Goal: Task Accomplishment & Management: Manage account settings

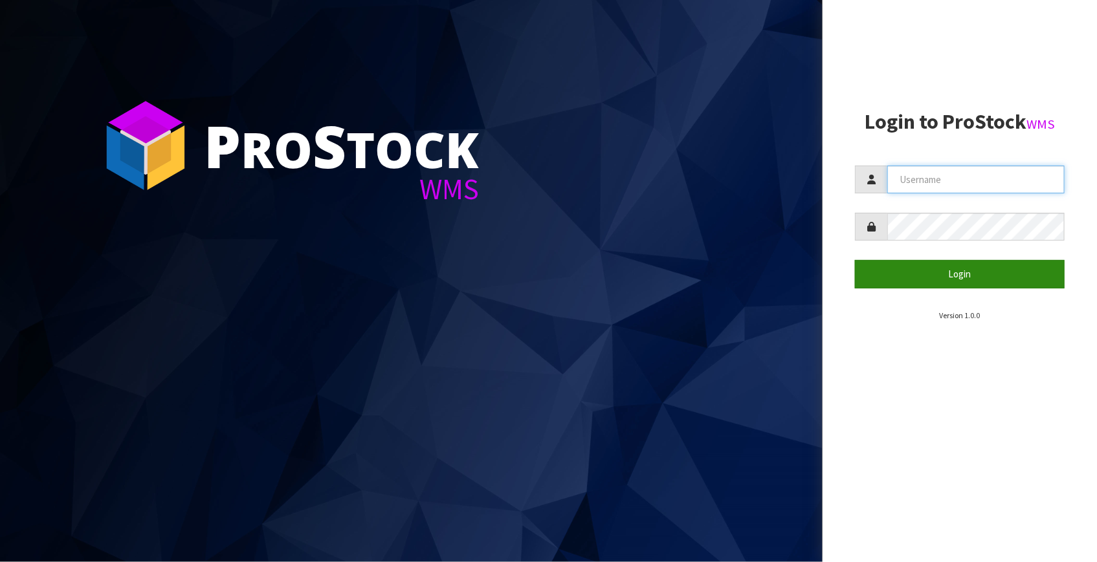
type input "[EMAIL_ADDRESS][DOMAIN_NAME]"
click at [950, 278] on button "Login" at bounding box center [960, 274] width 210 height 28
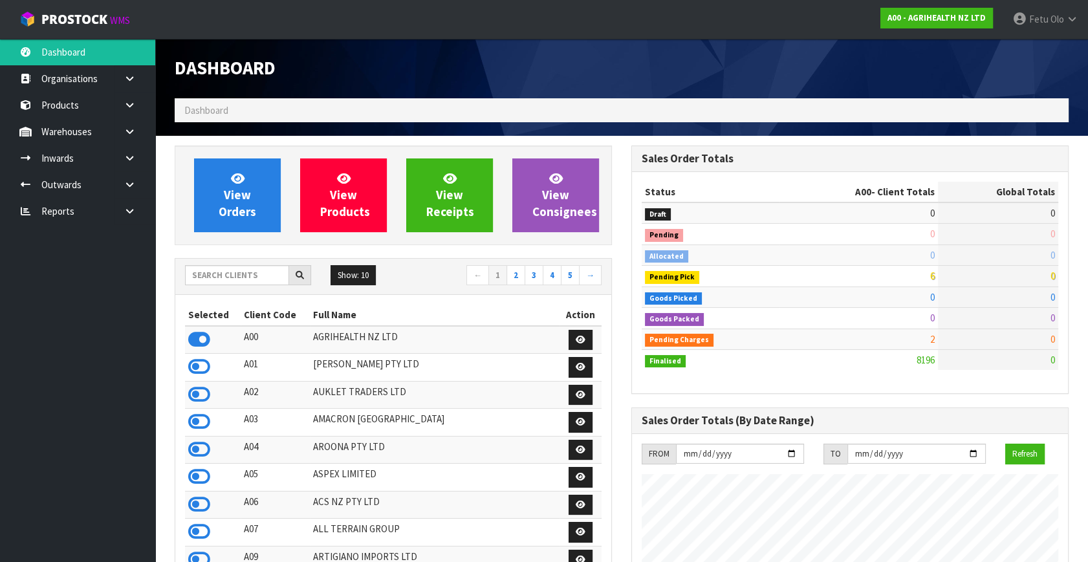
scroll to position [978, 456]
click at [241, 281] on input "text" at bounding box center [237, 275] width 104 height 20
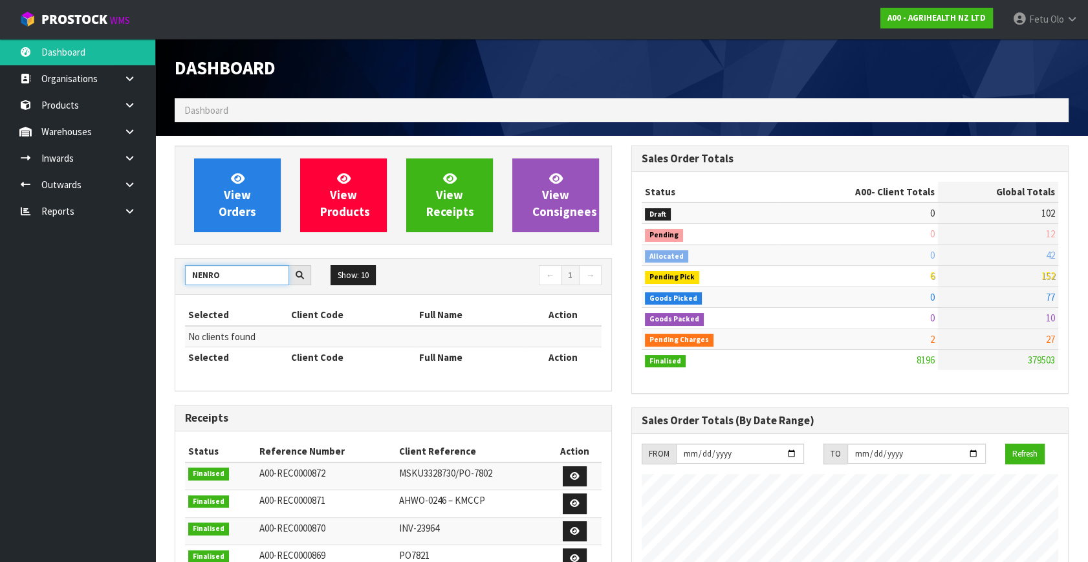
click at [212, 278] on input "NENRO" at bounding box center [237, 275] width 104 height 20
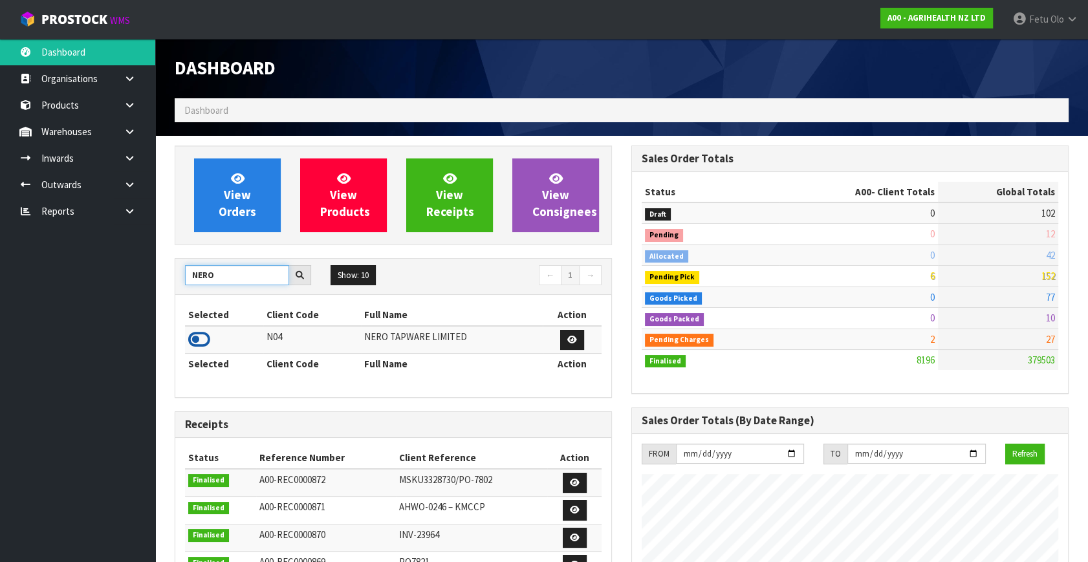
type input "NERO"
click at [199, 340] on icon at bounding box center [199, 339] width 22 height 19
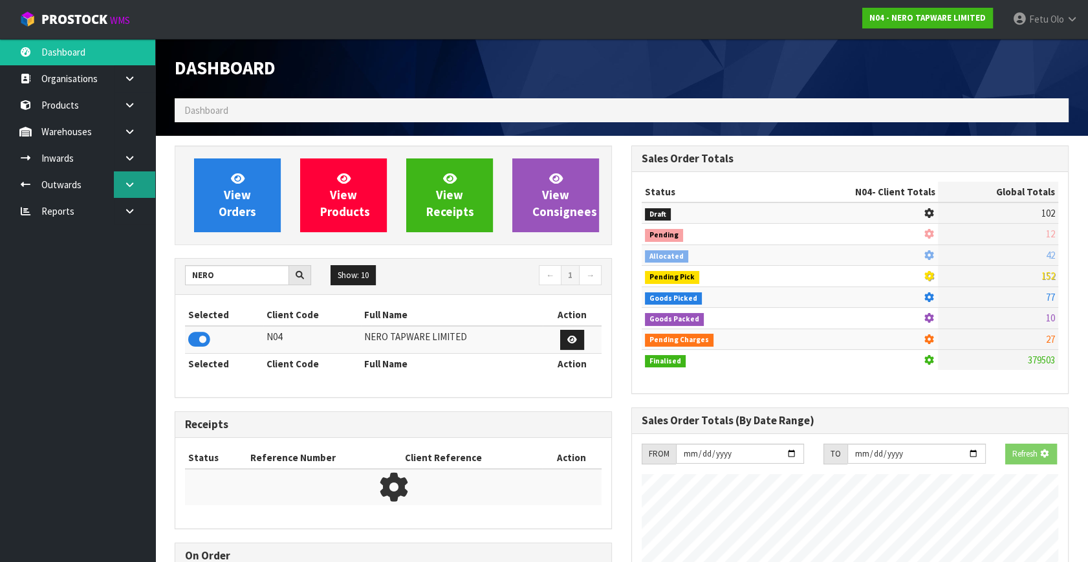
scroll to position [1075, 456]
click at [124, 179] on link at bounding box center [134, 184] width 41 height 27
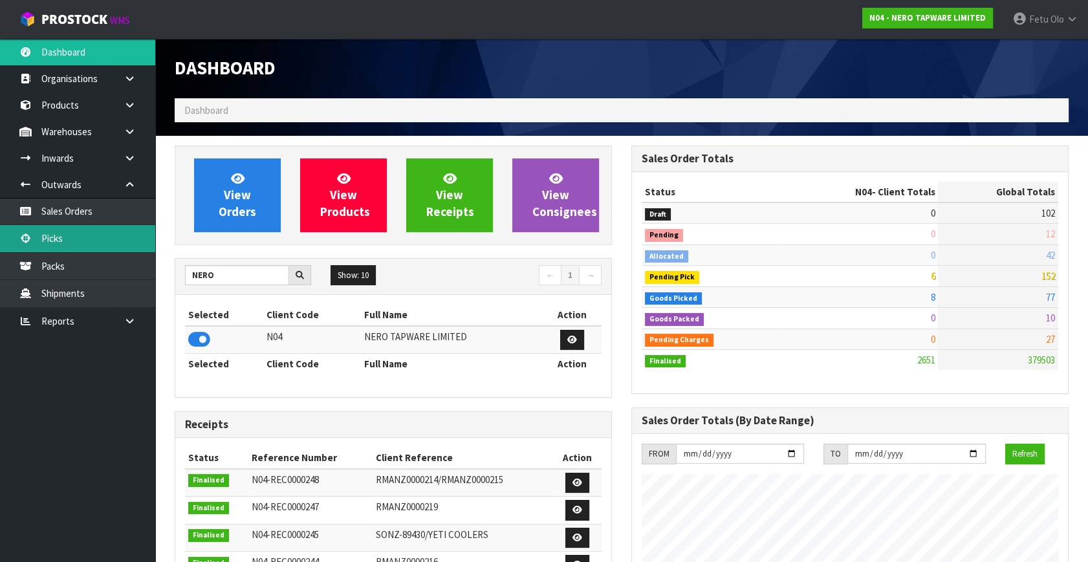
click at [63, 231] on link "Picks" at bounding box center [77, 238] width 155 height 27
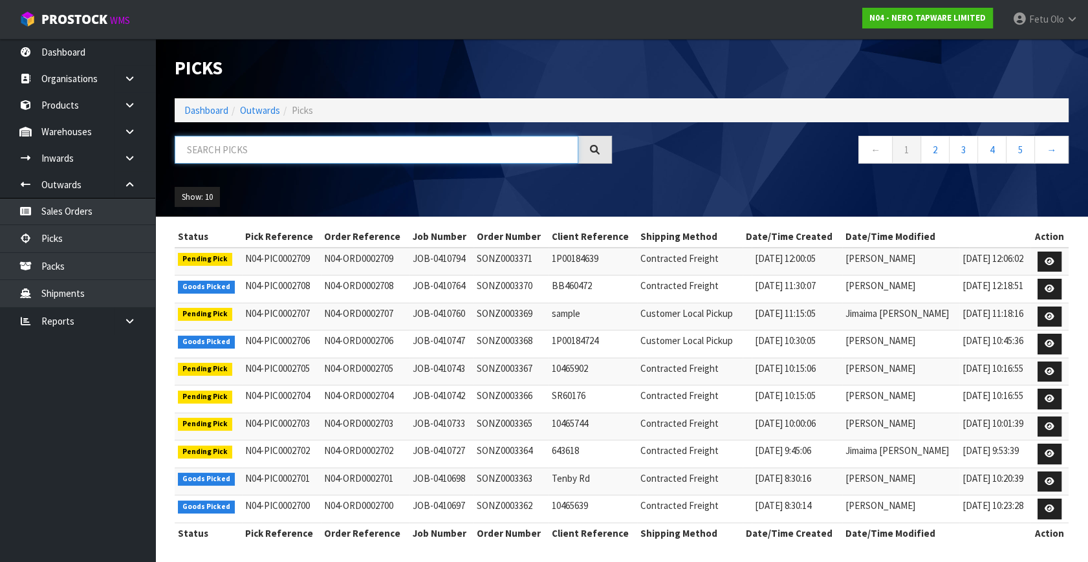
click at [213, 144] on input "text" at bounding box center [377, 150] width 404 height 28
type input "0002698"
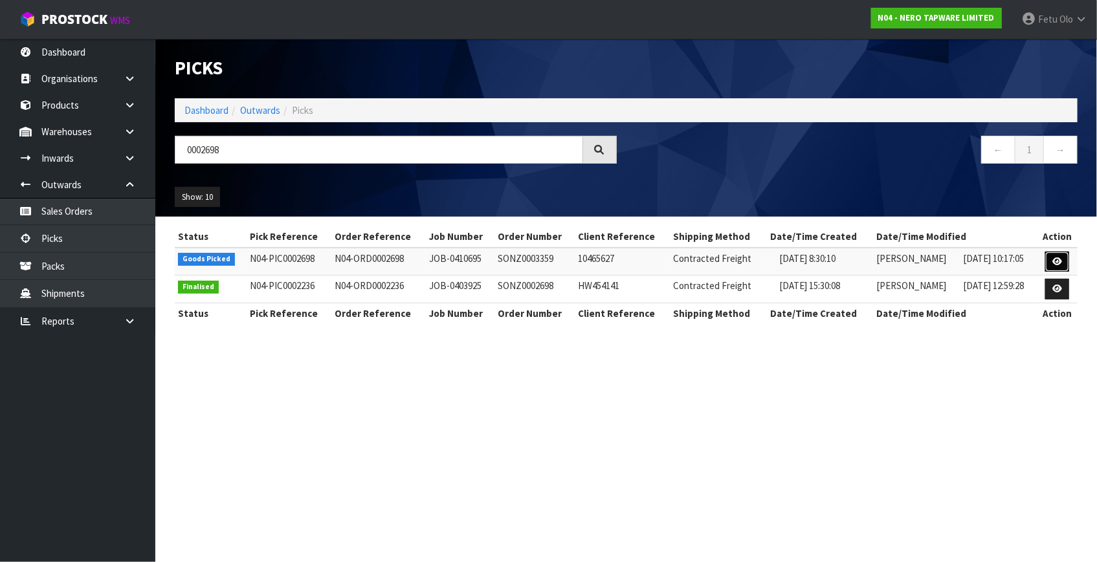
click at [1064, 259] on link at bounding box center [1057, 262] width 24 height 21
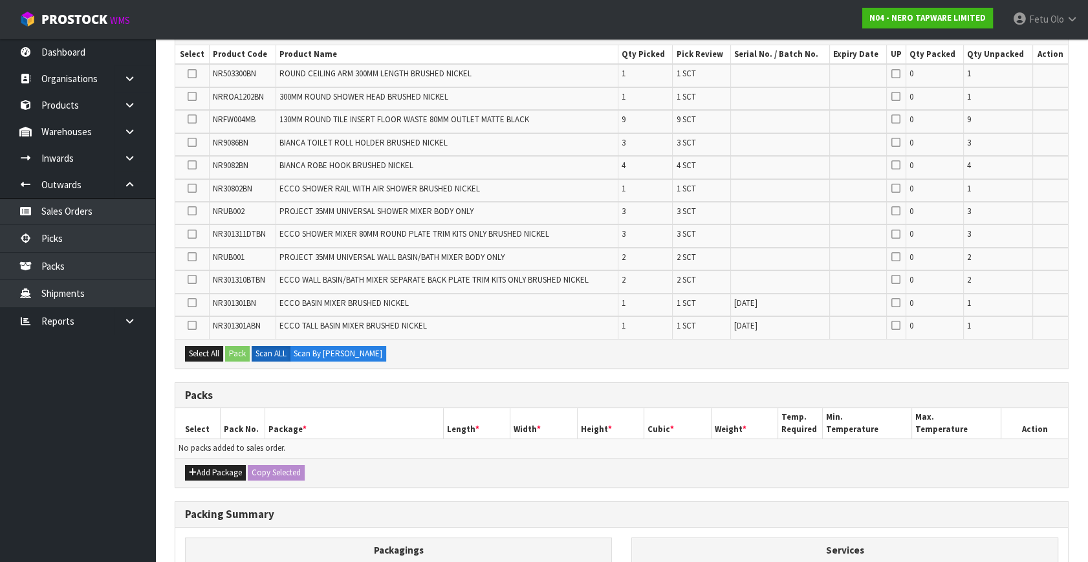
scroll to position [353, 0]
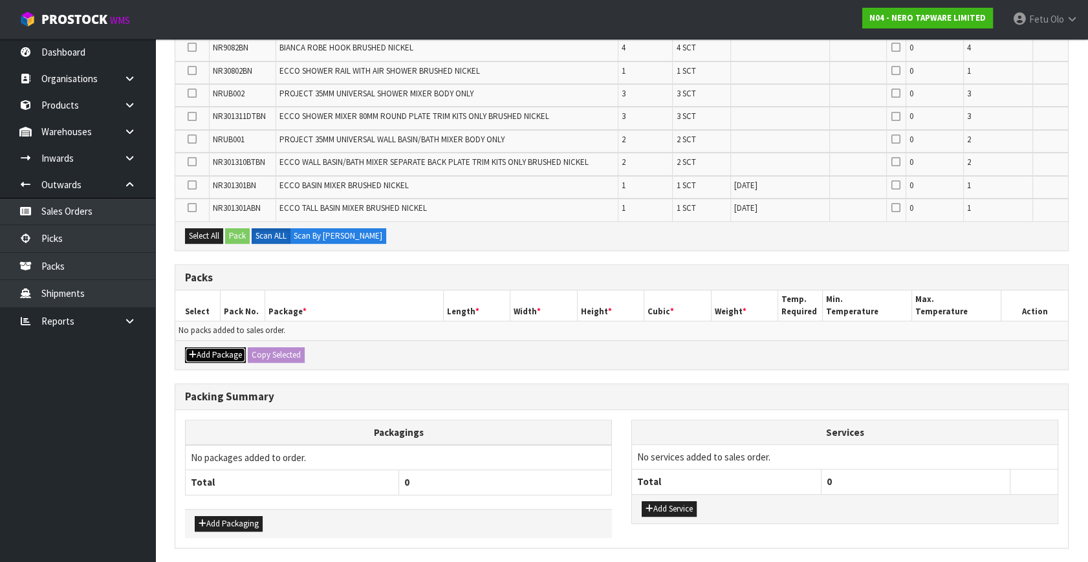
click at [206, 349] on button "Add Package" at bounding box center [215, 355] width 61 height 16
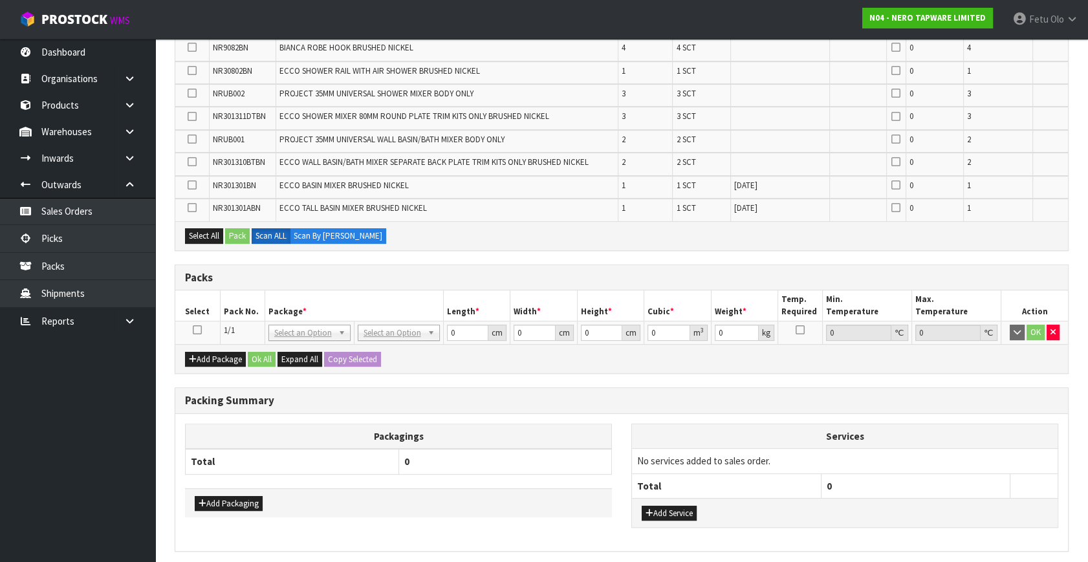
click at [197, 330] on icon at bounding box center [197, 330] width 9 height 1
click at [293, 304] on th "Package *" at bounding box center [354, 305] width 179 height 30
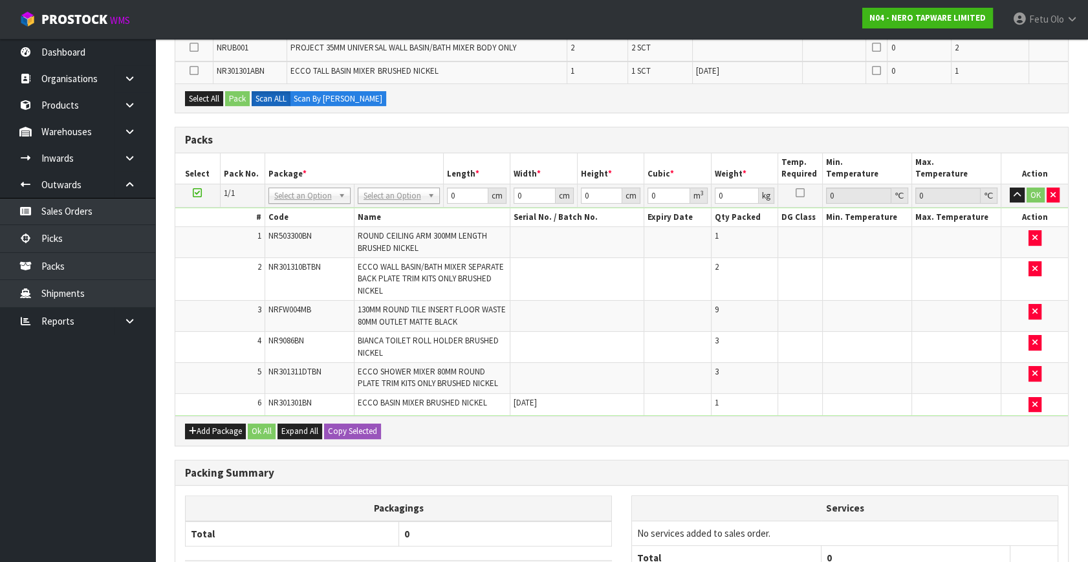
click at [178, 431] on div "Add Package Ok All Expand All Copy Selected" at bounding box center [621, 430] width 893 height 29
click at [201, 426] on button "Add Package" at bounding box center [215, 432] width 61 height 16
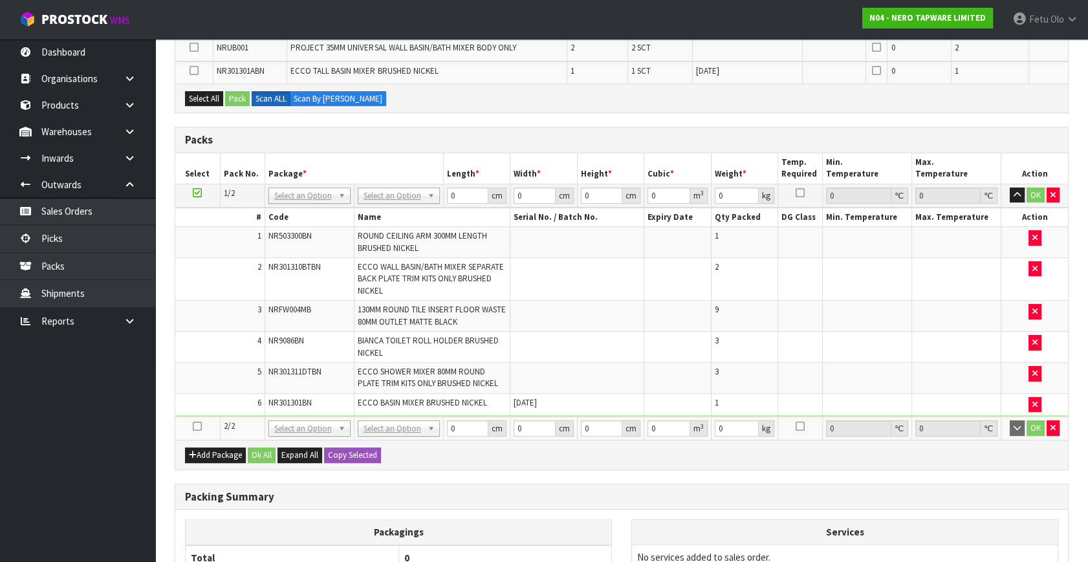
click at [195, 426] on icon at bounding box center [197, 426] width 9 height 1
click at [116, 492] on ul "Dashboard Organisations Clients Consignees Carriers Products Categories Serial …" at bounding box center [77, 300] width 155 height 523
click at [1053, 195] on icon "button" at bounding box center [1053, 195] width 5 height 8
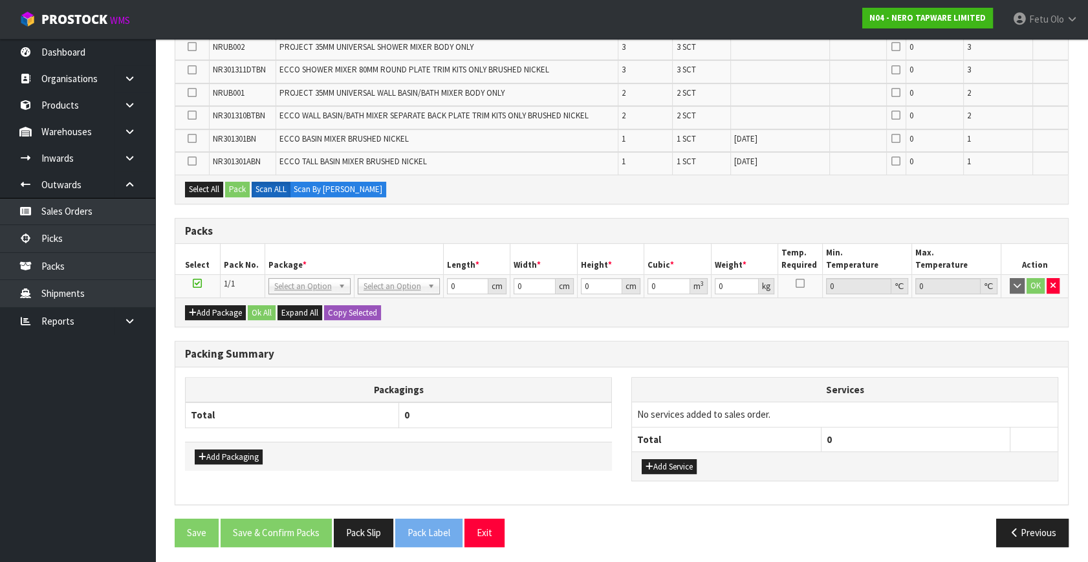
click at [41, 461] on ul "Dashboard Organisations Clients Consignees Carriers Products Categories Serial …" at bounding box center [77, 300] width 155 height 523
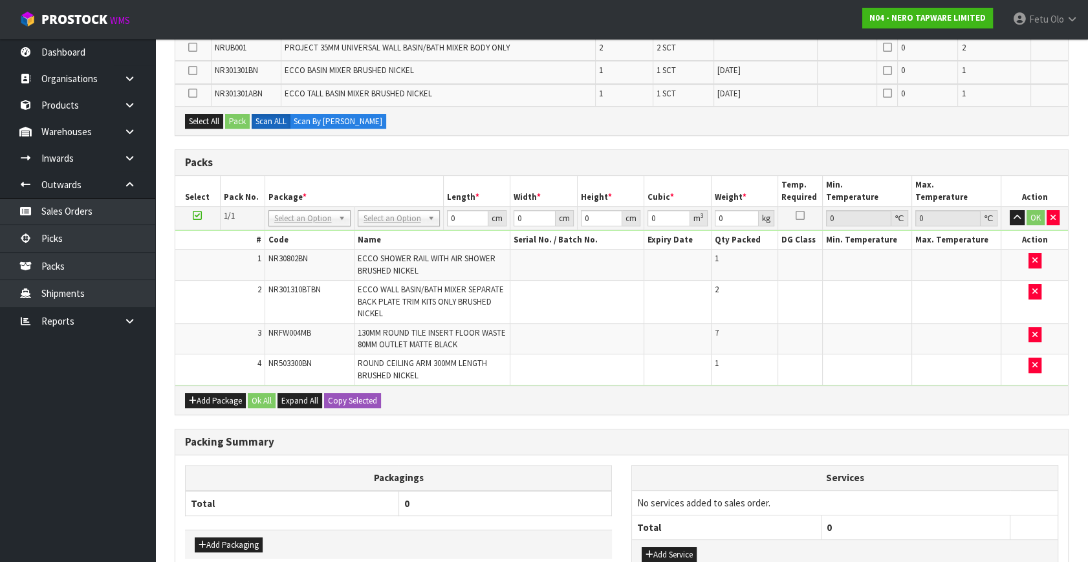
scroll to position [375, 0]
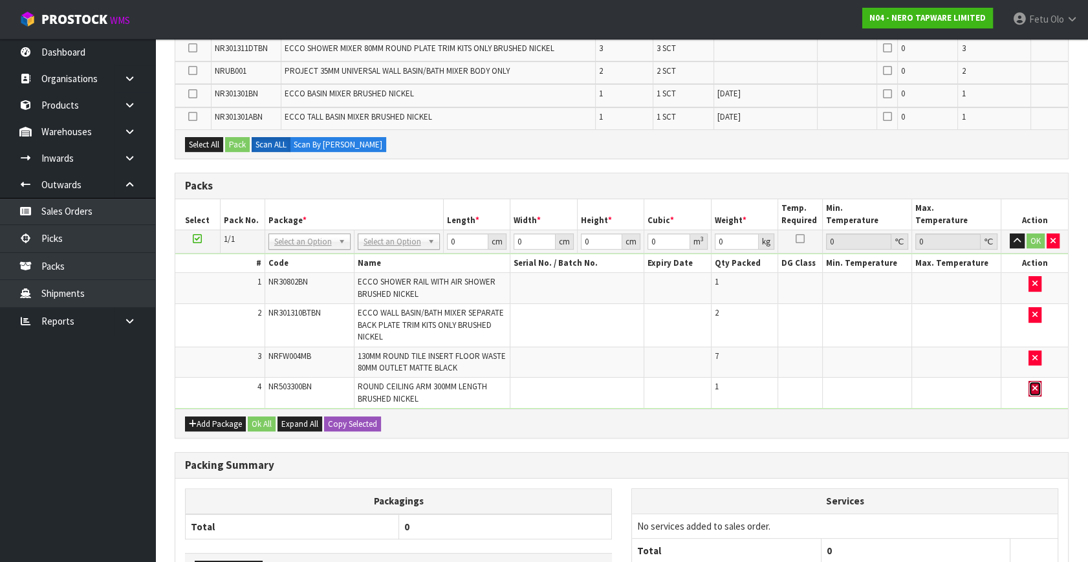
click at [1033, 386] on icon "button" at bounding box center [1034, 388] width 5 height 8
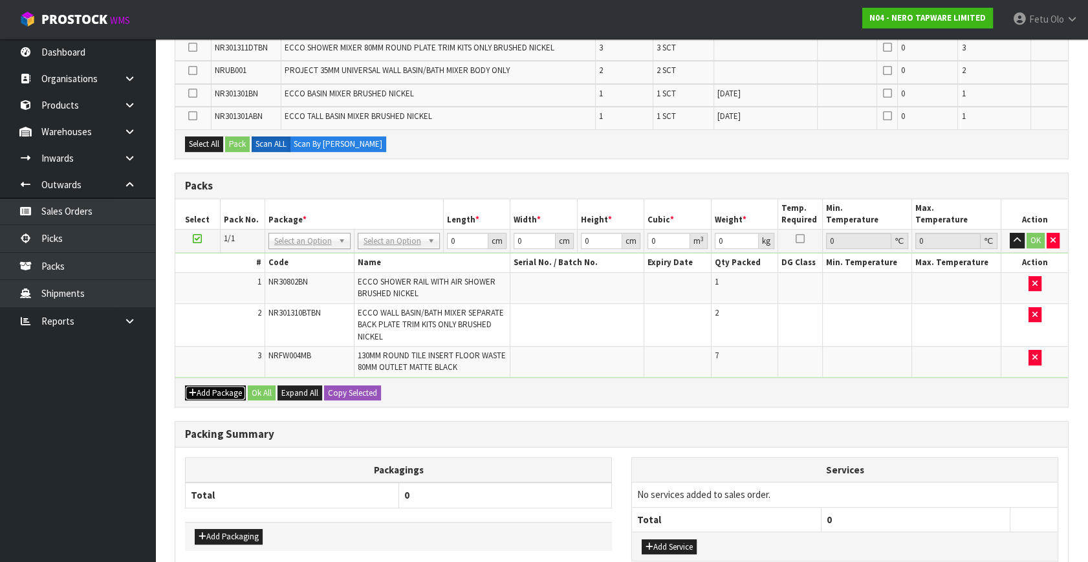
click at [197, 387] on button "Add Package" at bounding box center [215, 394] width 61 height 16
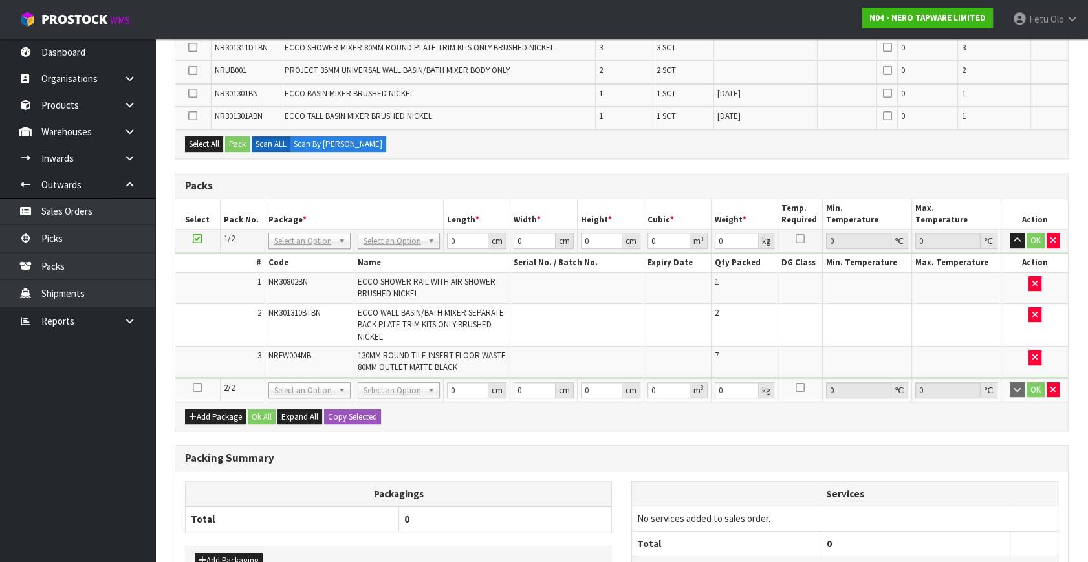
click at [197, 387] on icon at bounding box center [197, 387] width 9 height 1
click at [48, 468] on ul "Dashboard Organisations Clients Consignees Carriers Products Categories Serial …" at bounding box center [77, 300] width 155 height 523
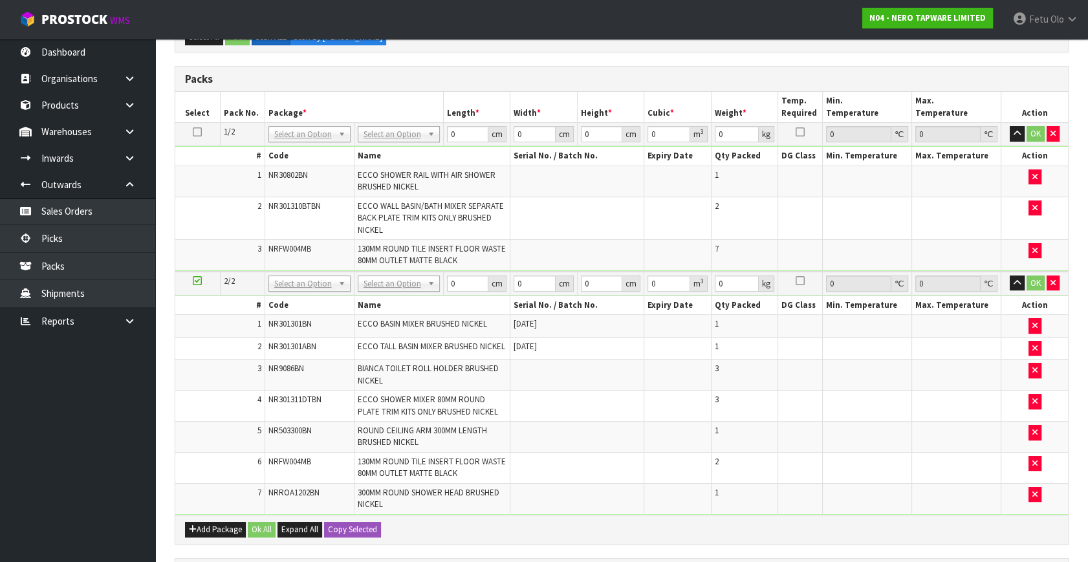
scroll to position [366, 0]
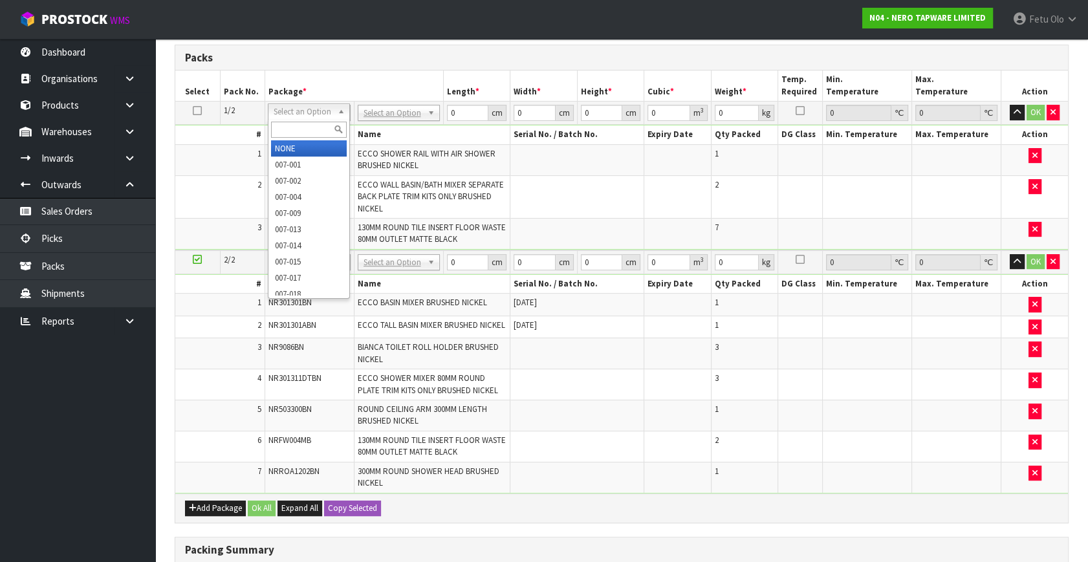
click at [318, 122] on input "text" at bounding box center [309, 130] width 76 height 16
type input "011-084"
click at [290, 127] on input "text" at bounding box center [309, 130] width 76 height 16
type input "011-084"
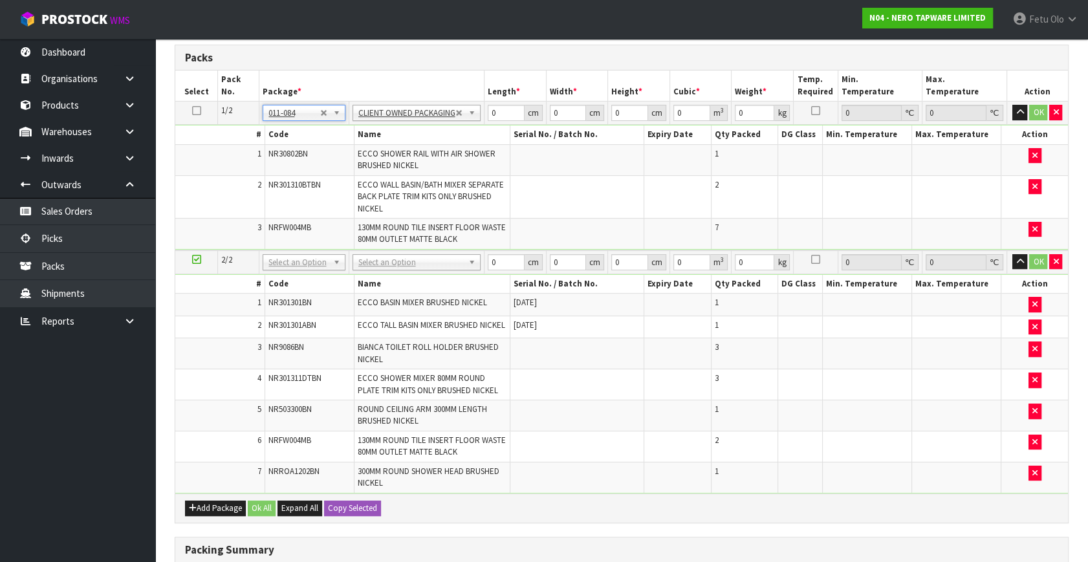
type input "8.18"
drag, startPoint x: 485, startPoint y: 112, endPoint x: 440, endPoint y: 135, distance: 50.6
click at [440, 135] on tbody "1/2 NONE 007-001 007-002 007-004 007-009 007-013 007-014 007-015 007-017 007-01…" at bounding box center [621, 176] width 893 height 149
type input "96"
type input "17"
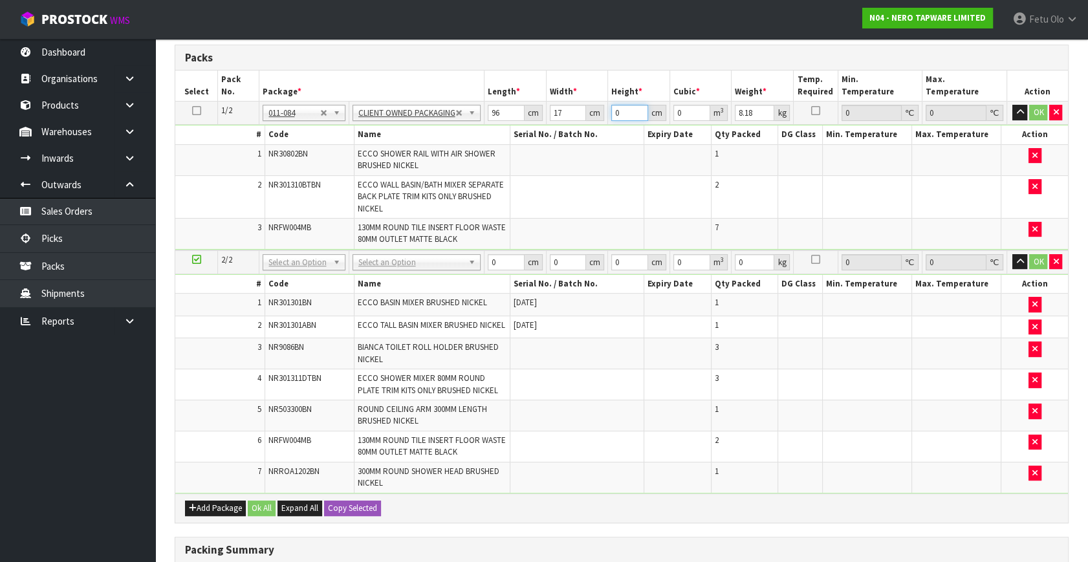
type input "2"
type input "0.003264"
type input "21"
type input "0.034272"
type input "21"
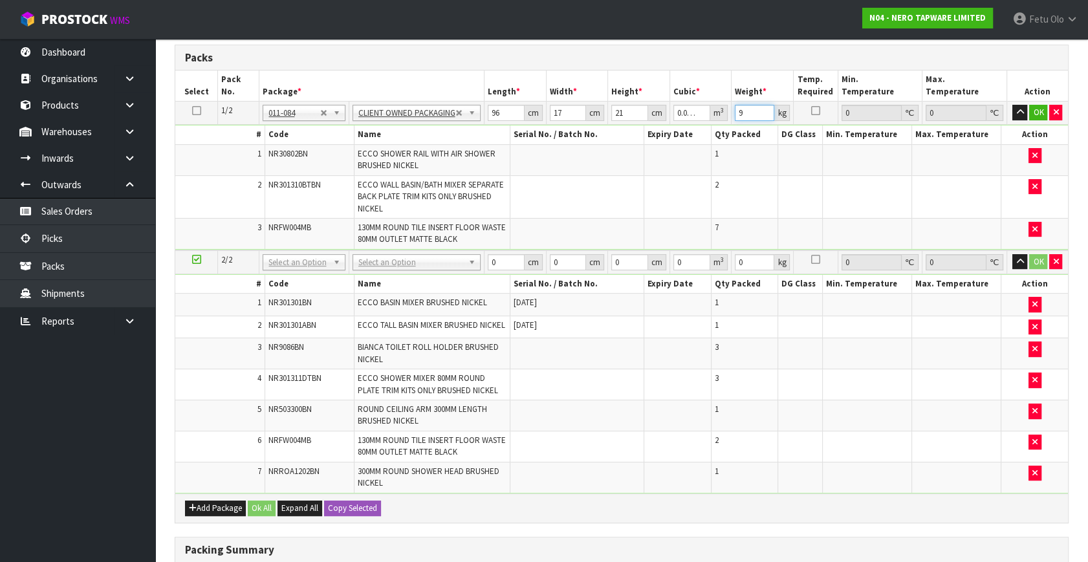
type input "9"
click button "OK" at bounding box center [1038, 113] width 18 height 16
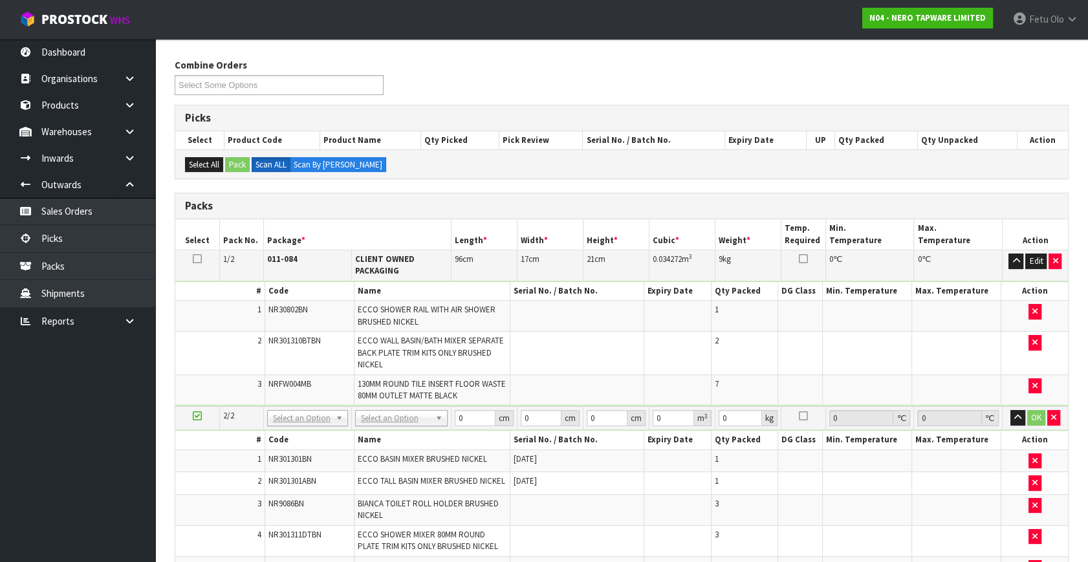
scroll to position [131, 0]
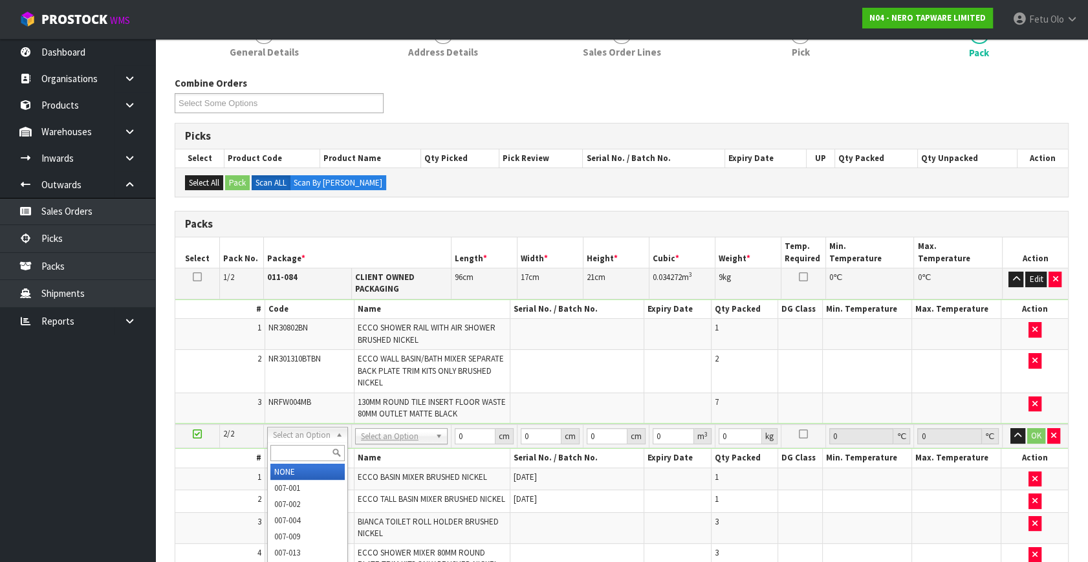
click at [303, 453] on input "text" at bounding box center [307, 453] width 74 height 16
type input "011-084"
type input "2"
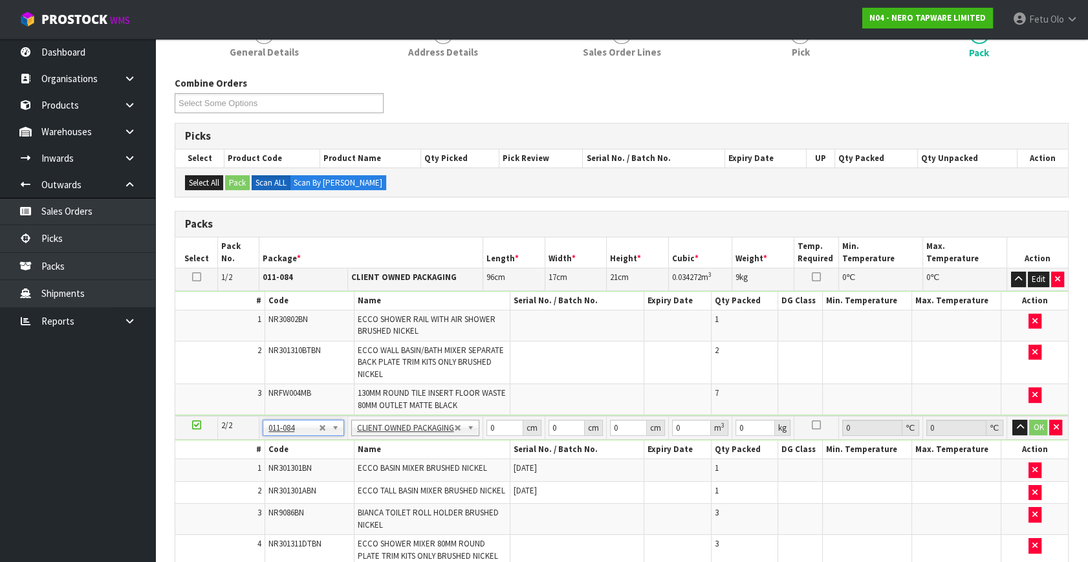
type input "13.48"
click at [556, 391] on td at bounding box center [577, 399] width 134 height 30
drag, startPoint x: 494, startPoint y: 426, endPoint x: 404, endPoint y: 472, distance: 101.0
type input "71"
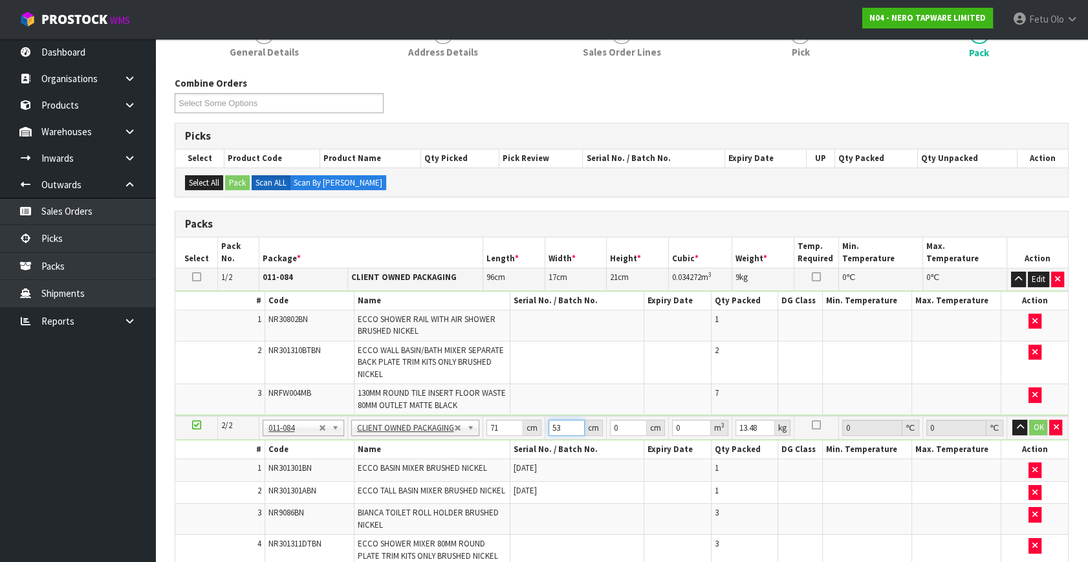
type input "53"
type input "2"
type input "0.007526"
type input "22"
type input "0.082786"
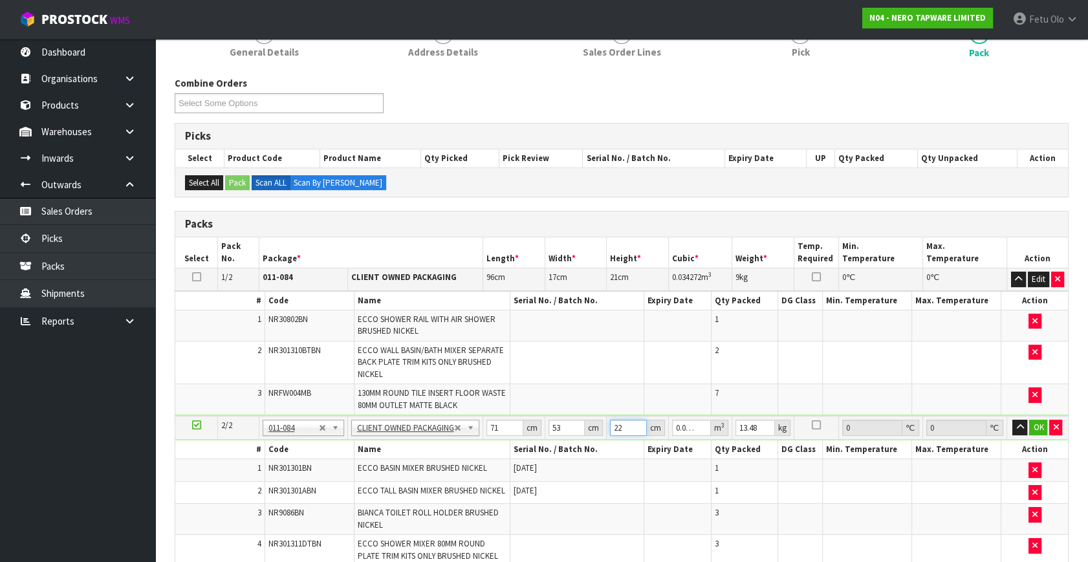
type input "22"
type input "16"
click button "OK" at bounding box center [1038, 428] width 18 height 16
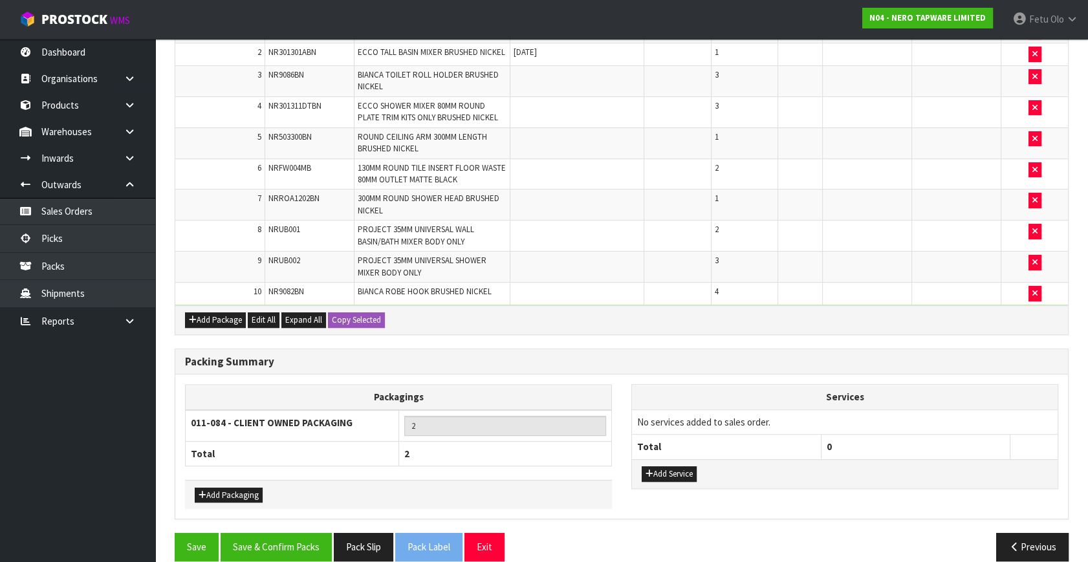
scroll to position [582, 0]
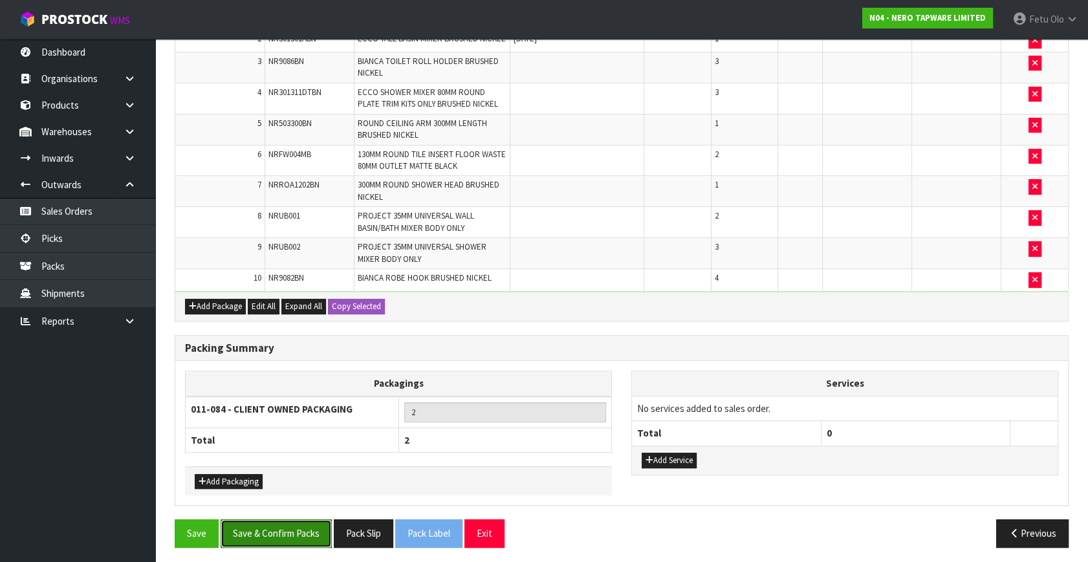
click at [270, 541] on button "Save & Confirm Packs" at bounding box center [276, 533] width 111 height 28
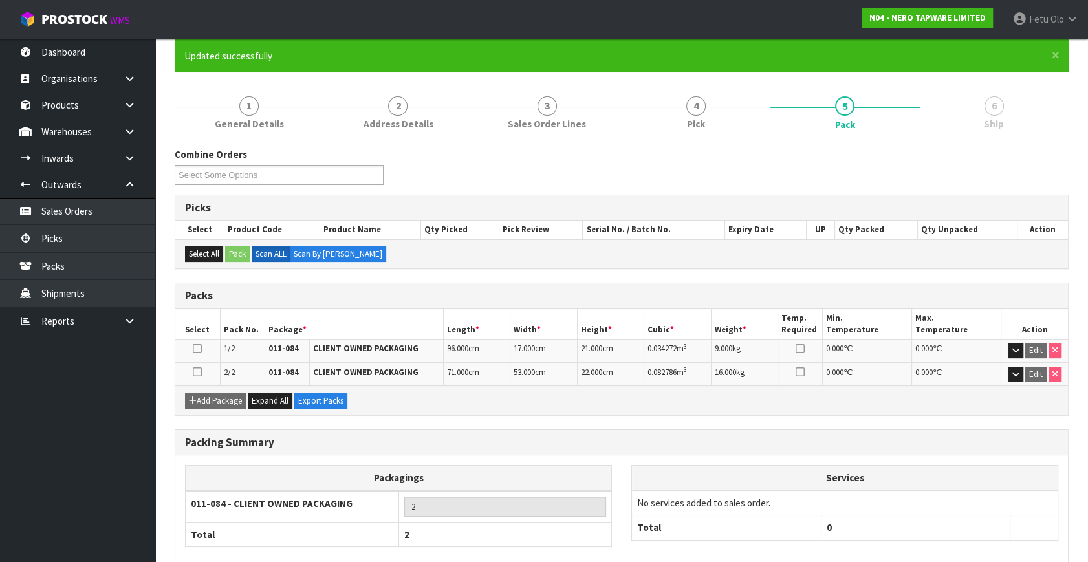
scroll to position [173, 0]
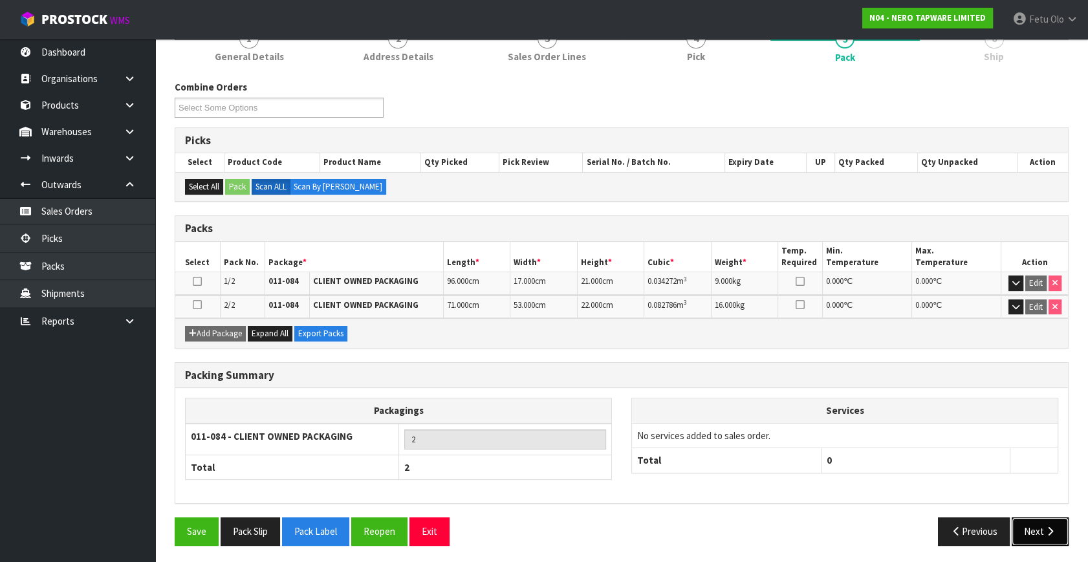
click at [1027, 530] on button "Next" at bounding box center [1040, 532] width 57 height 28
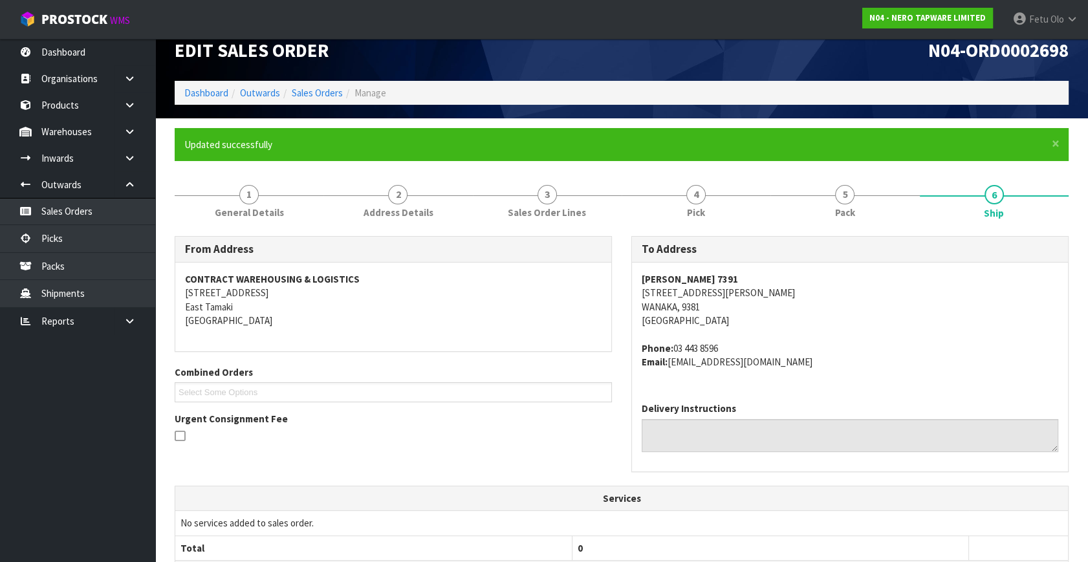
scroll to position [329, 0]
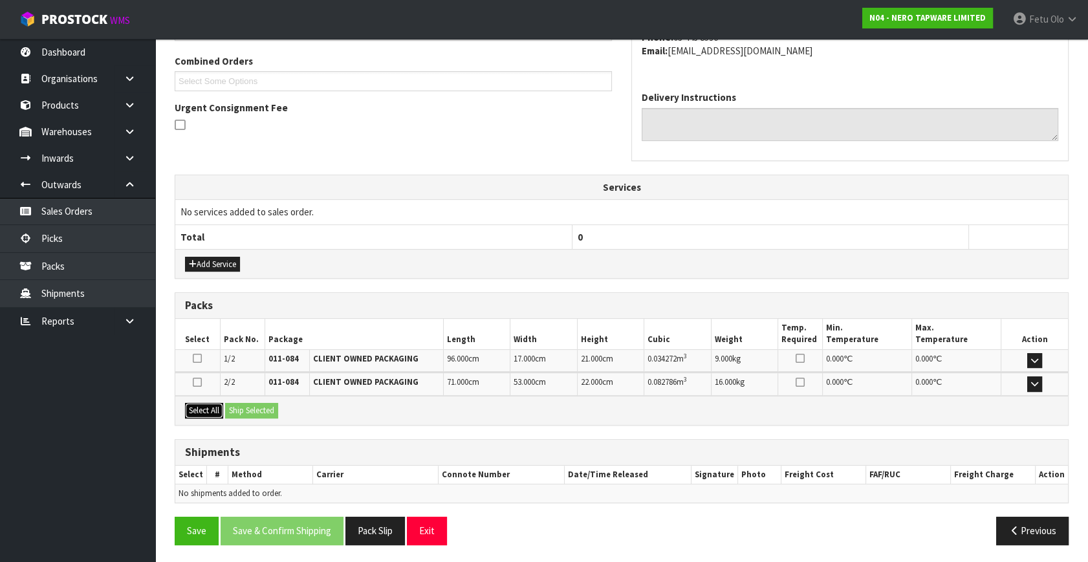
click at [206, 407] on button "Select All" at bounding box center [204, 411] width 38 height 16
click at [248, 409] on button "Ship Selected" at bounding box center [251, 411] width 53 height 16
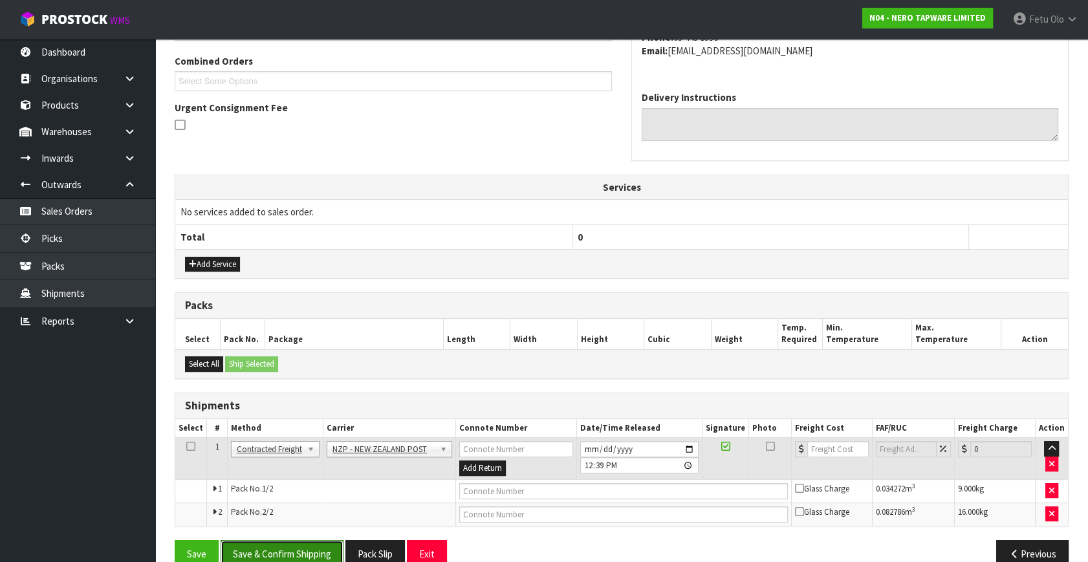
click at [301, 555] on button "Save & Confirm Shipping" at bounding box center [282, 554] width 123 height 28
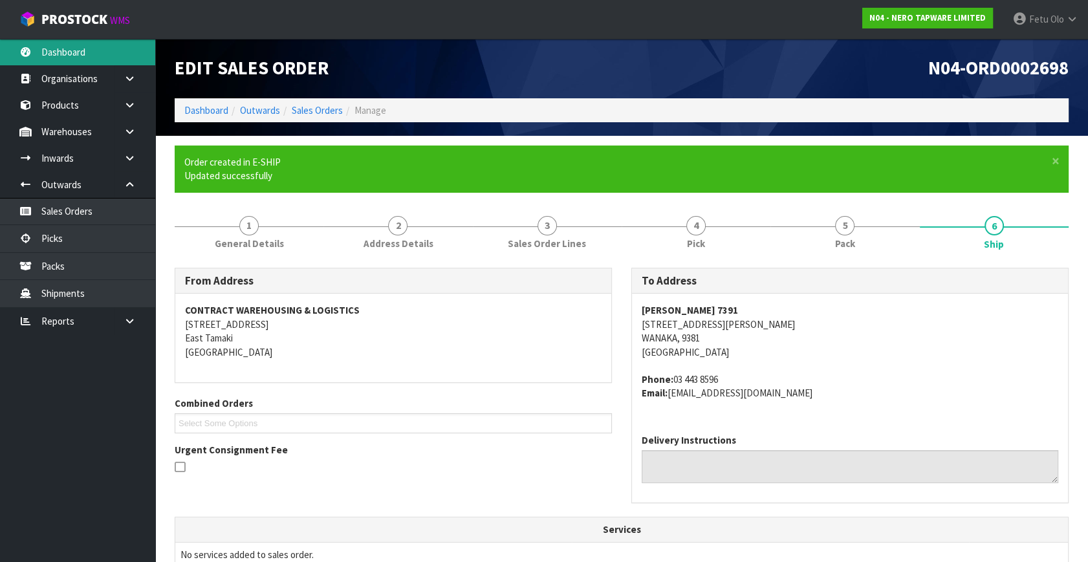
drag, startPoint x: 67, startPoint y: 59, endPoint x: 67, endPoint y: 52, distance: 7.1
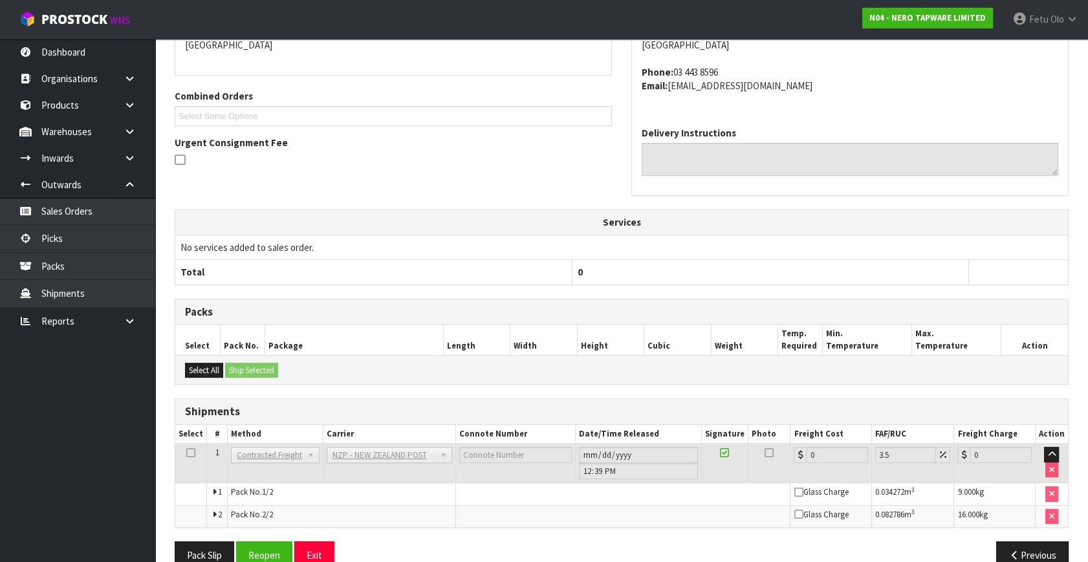
scroll to position [332, 0]
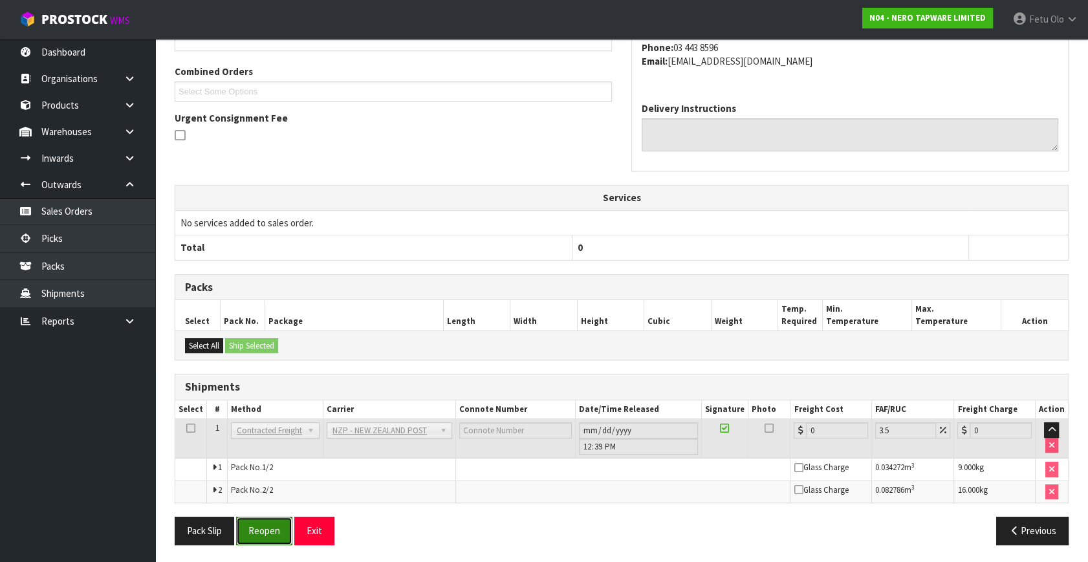
click at [269, 518] on button "Reopen" at bounding box center [264, 531] width 56 height 28
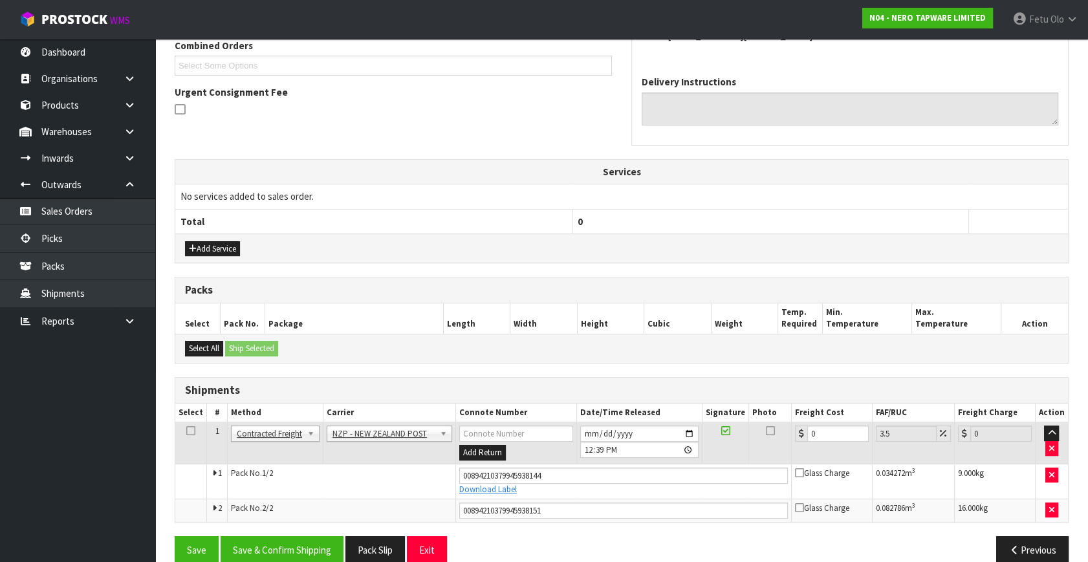
scroll to position [363, 0]
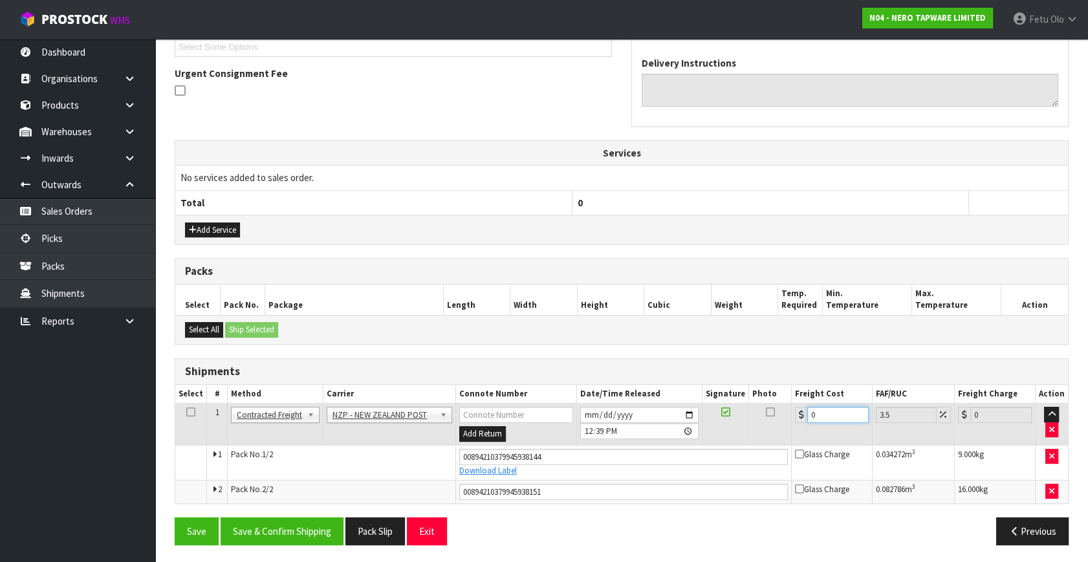
drag, startPoint x: 603, startPoint y: 468, endPoint x: 502, endPoint y: 490, distance: 103.2
click at [502, 490] on tbody "1 Client Local Pickup Customer Local Pickup Company Freight Contracted Freight …" at bounding box center [621, 454] width 893 height 100
type input "4"
type input "4.14"
type input "44"
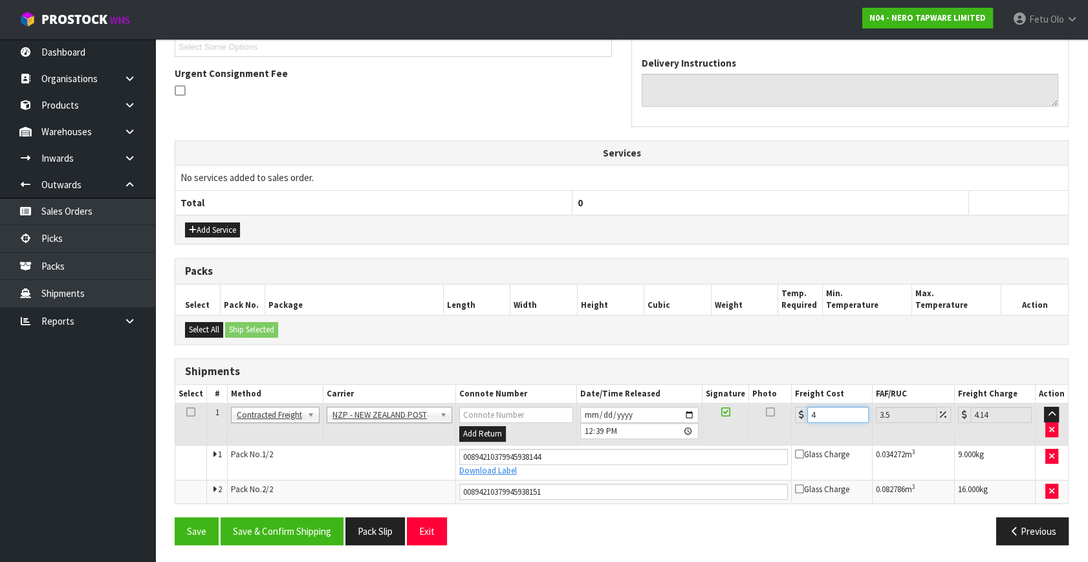
type input "45.54"
type input "44.07"
type input "45.61"
type input "44.07"
click at [272, 526] on button "Save & Confirm Shipping" at bounding box center [282, 532] width 123 height 28
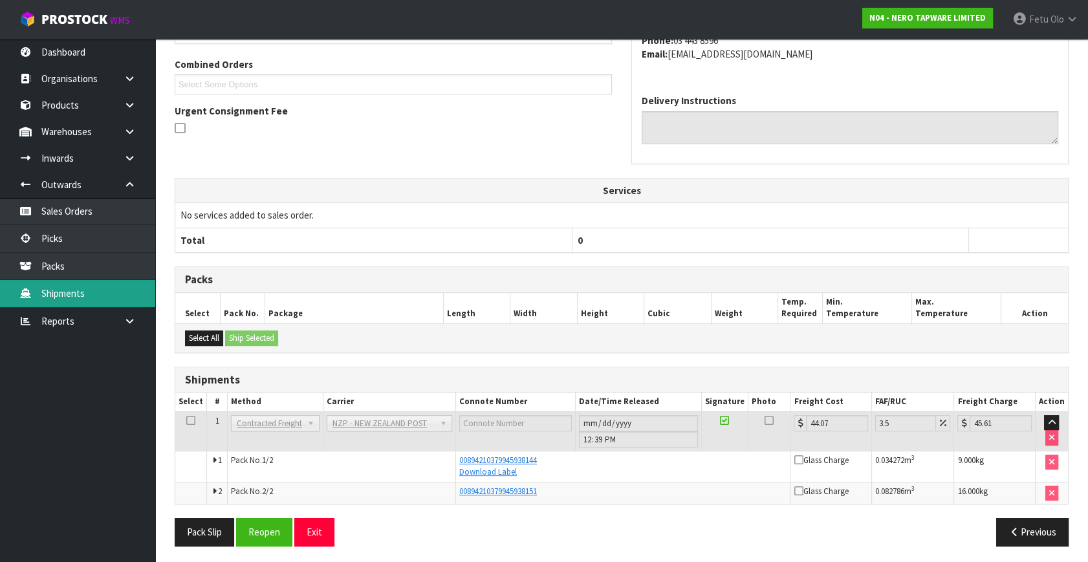
scroll to position [327, 0]
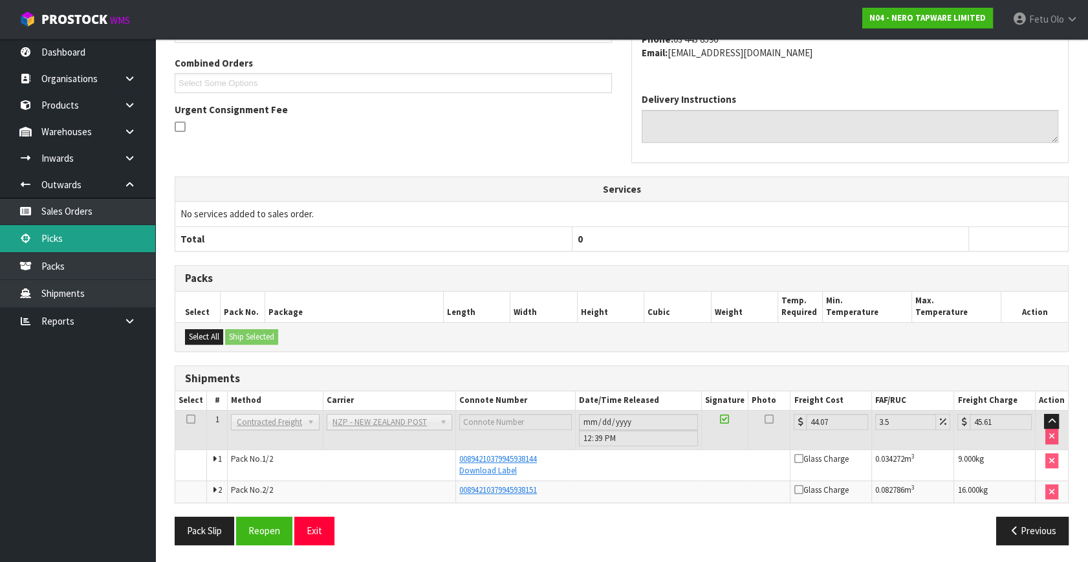
click at [45, 233] on link "Picks" at bounding box center [77, 238] width 155 height 27
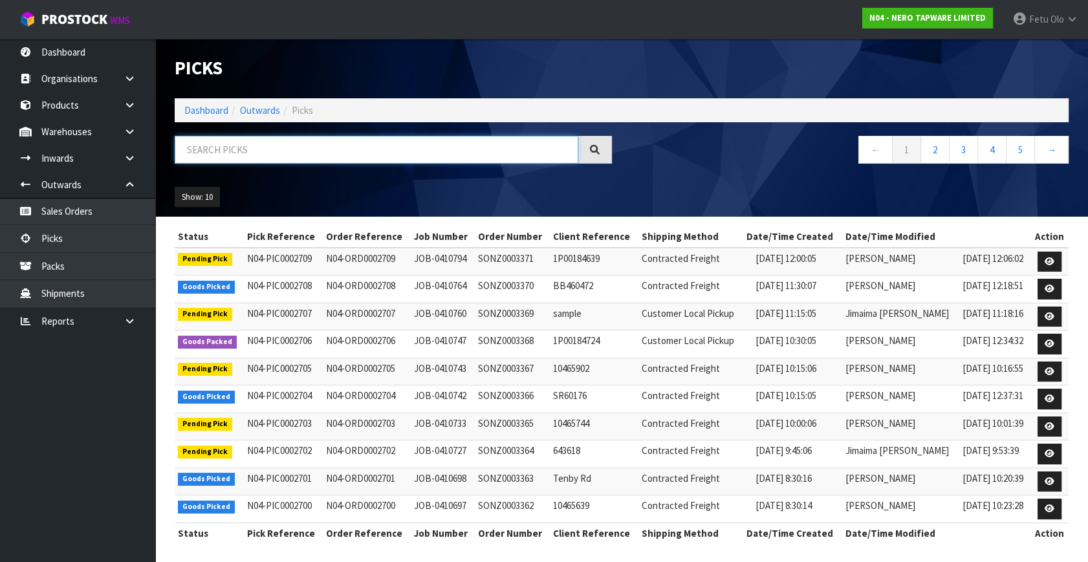
click at [322, 147] on input "text" at bounding box center [377, 150] width 404 height 28
type input "2704"
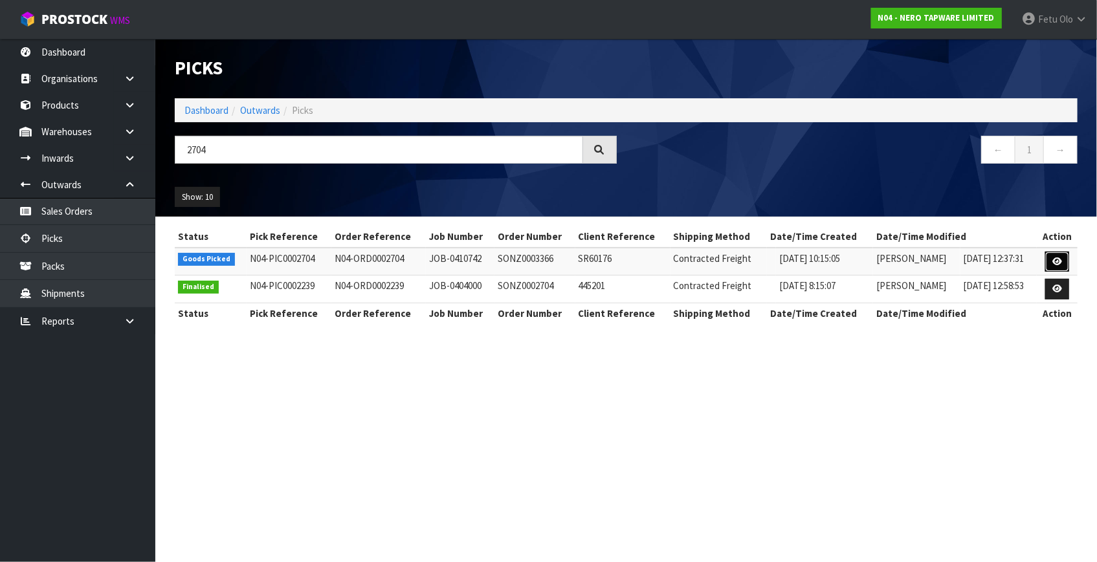
click at [1054, 263] on icon at bounding box center [1057, 261] width 10 height 8
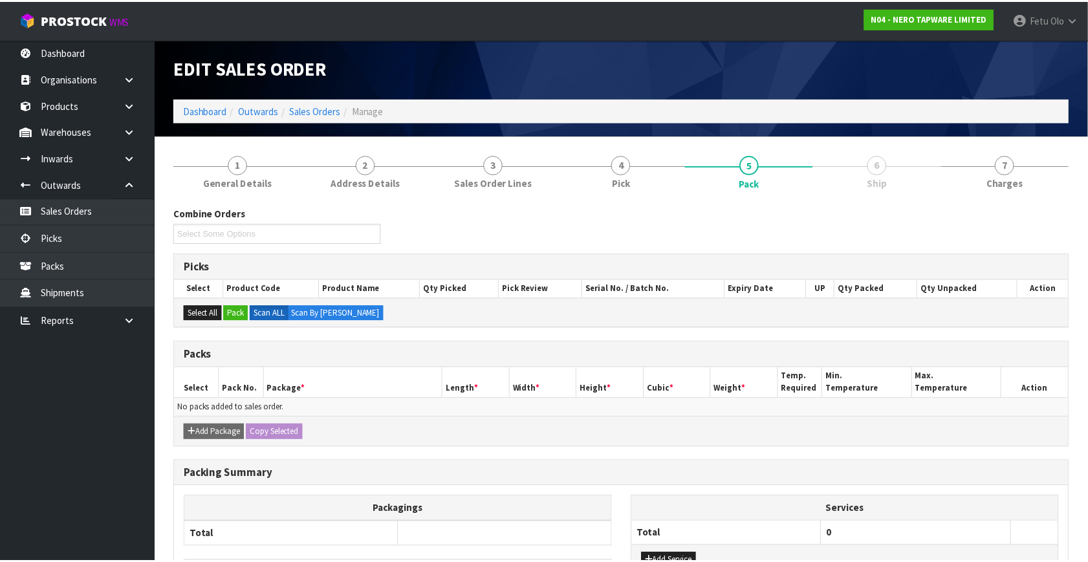
scroll to position [97, 0]
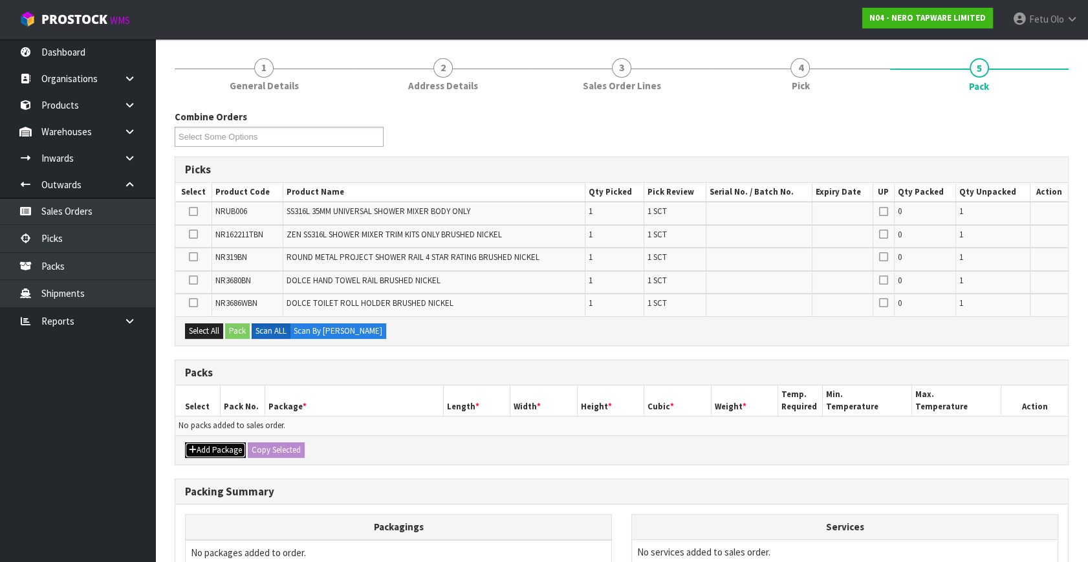
click at [197, 443] on button "Add Package" at bounding box center [215, 450] width 61 height 16
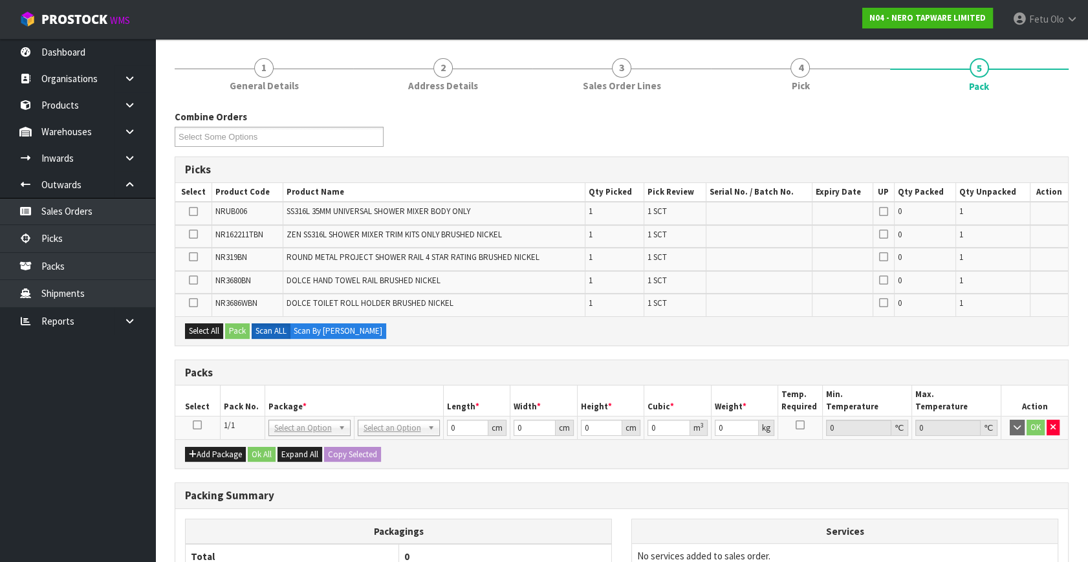
click at [201, 425] on icon at bounding box center [197, 425] width 9 height 1
click at [255, 408] on th "Pack No." at bounding box center [242, 401] width 45 height 30
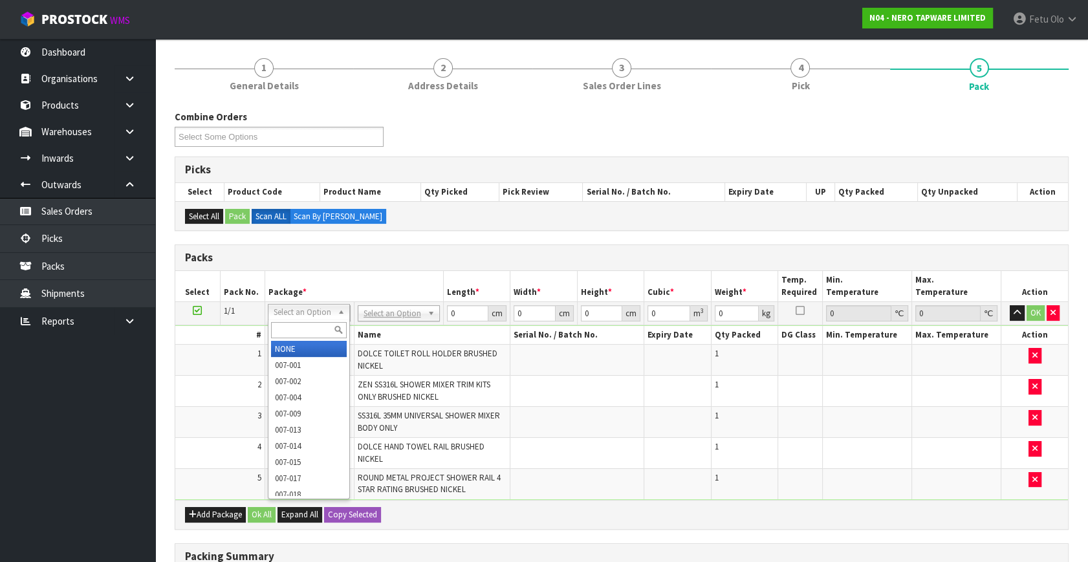
drag, startPoint x: 301, startPoint y: 331, endPoint x: 276, endPoint y: 328, distance: 25.4
click at [276, 328] on input "text" at bounding box center [309, 330] width 76 height 16
type input "011-084"
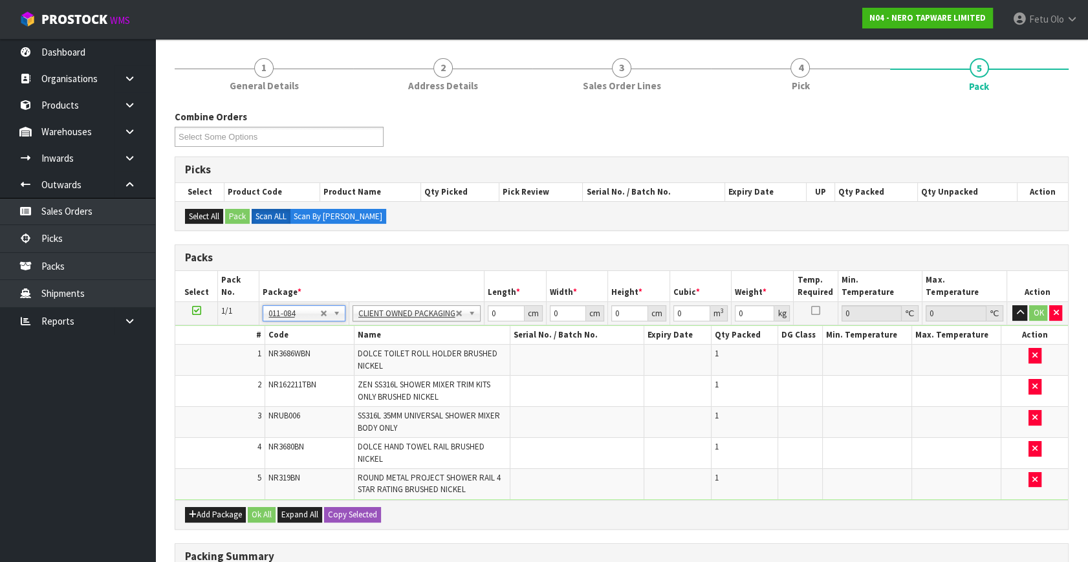
type input "3.44"
drag, startPoint x: 494, startPoint y: 316, endPoint x: 454, endPoint y: 332, distance: 43.0
click at [454, 332] on tbody "1/1 NONE 007-001 007-002 007-004 007-009 007-013 007-014 007-015 007-017 007-01…" at bounding box center [621, 401] width 893 height 198
type input "96"
type input "16"
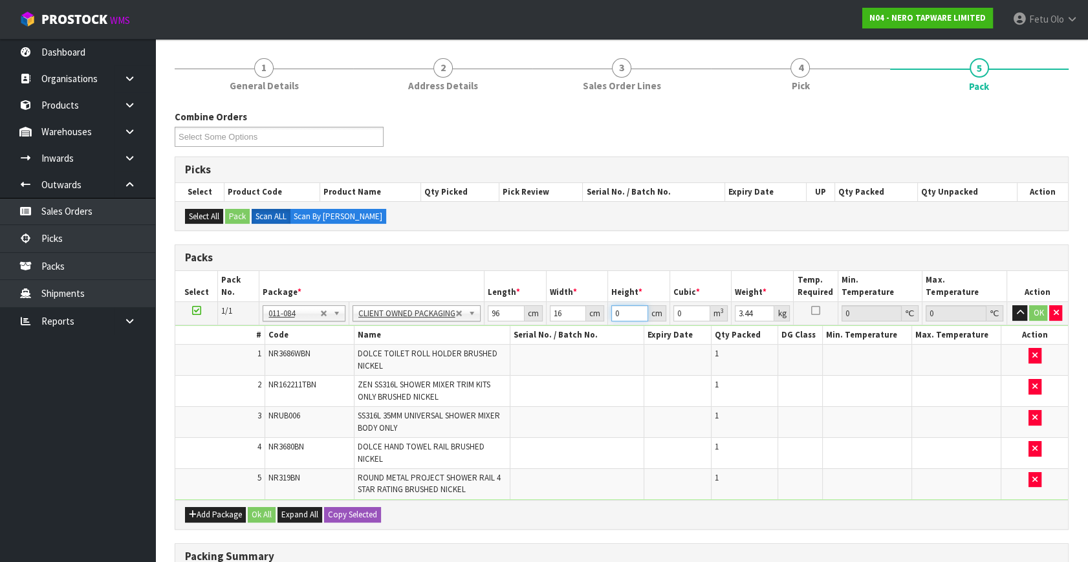
type input "2"
type input "0.003072"
type input "21"
type input "0.032256"
type input "21"
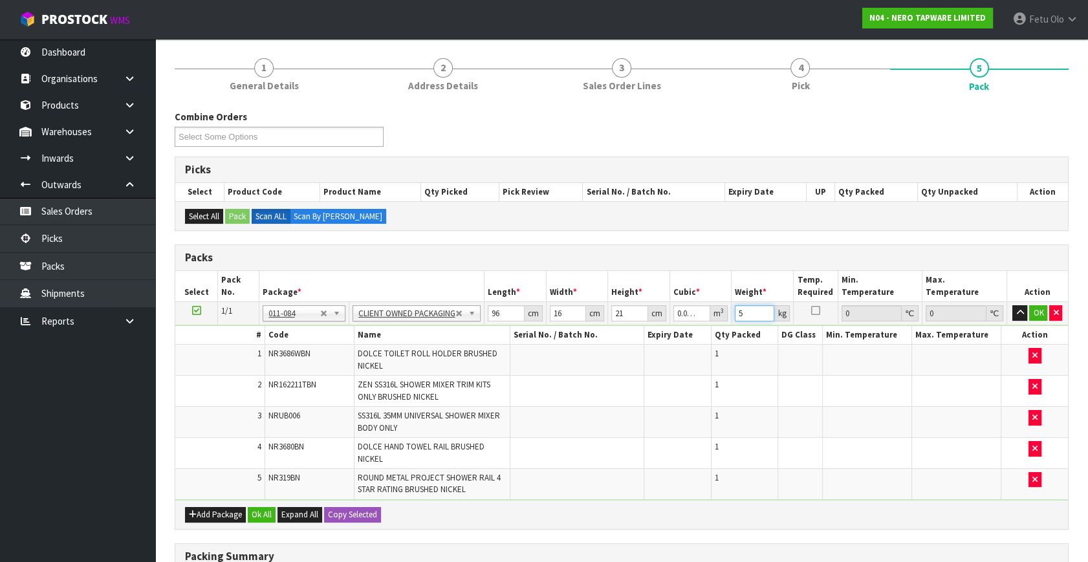
type input "5"
click button "OK" at bounding box center [1038, 313] width 18 height 16
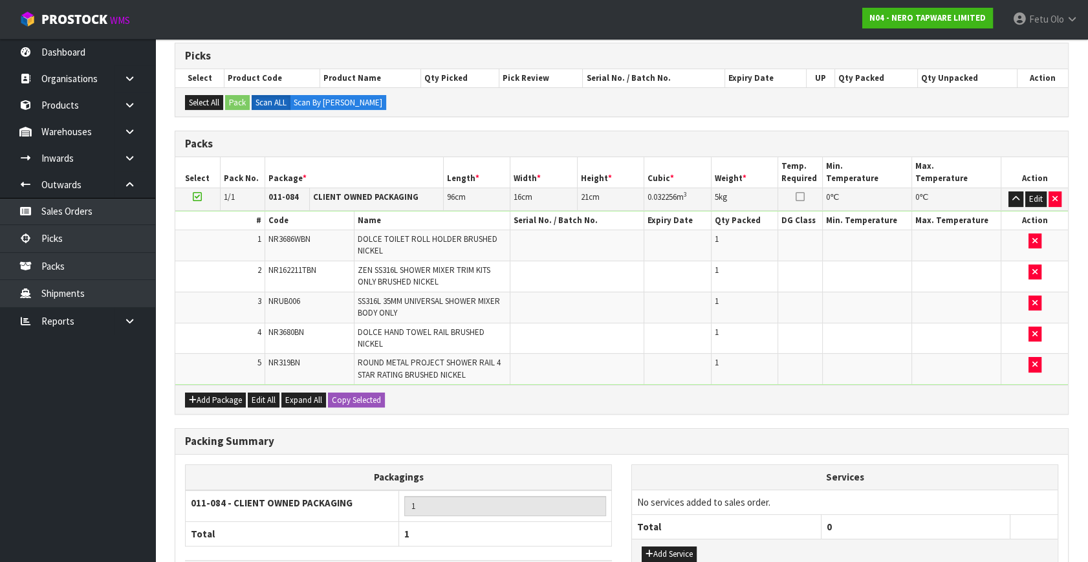
scroll to position [306, 0]
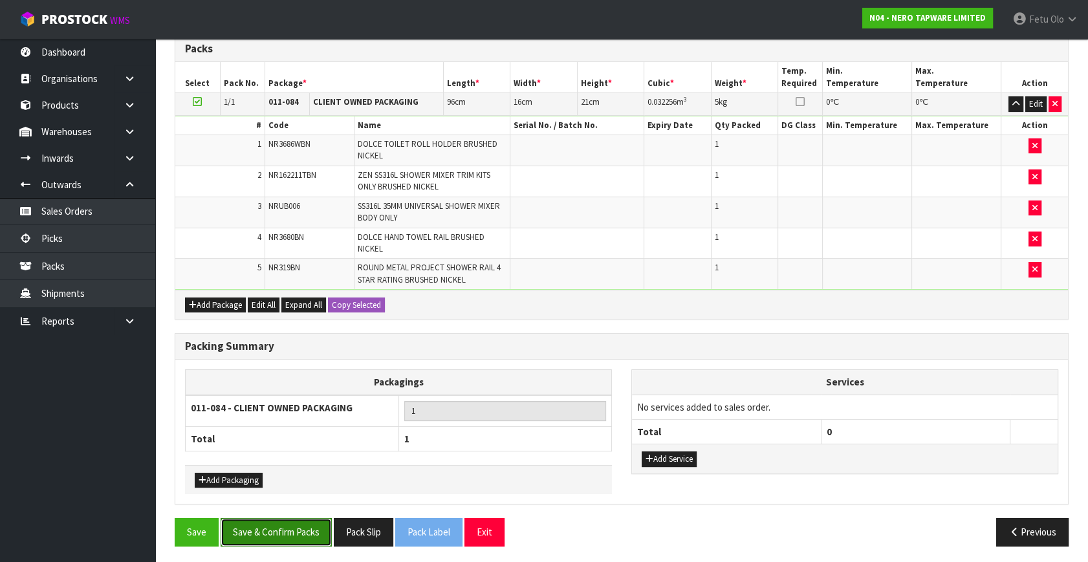
click at [285, 525] on button "Save & Confirm Packs" at bounding box center [276, 532] width 111 height 28
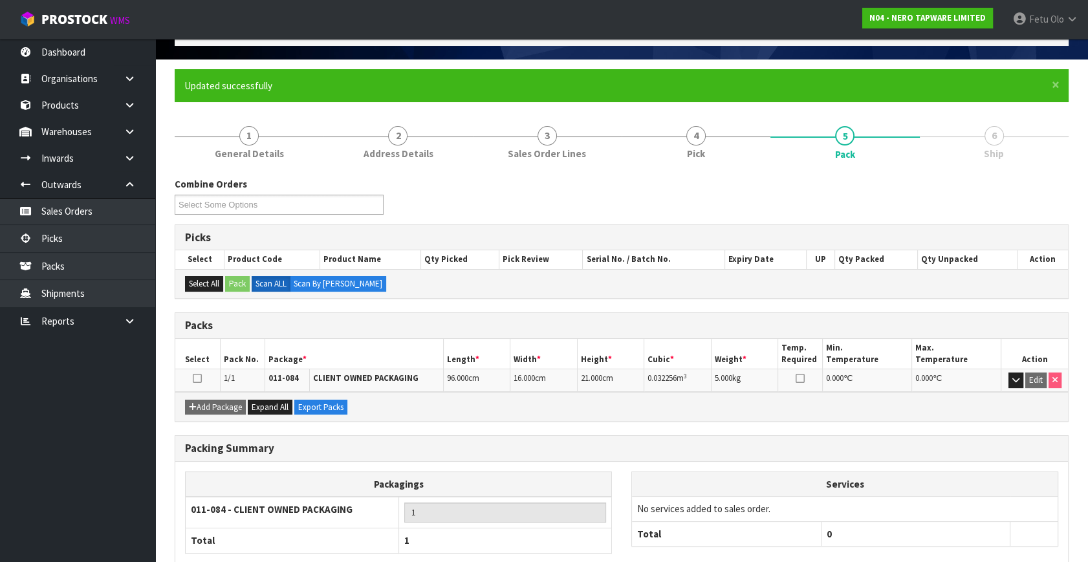
scroll to position [149, 0]
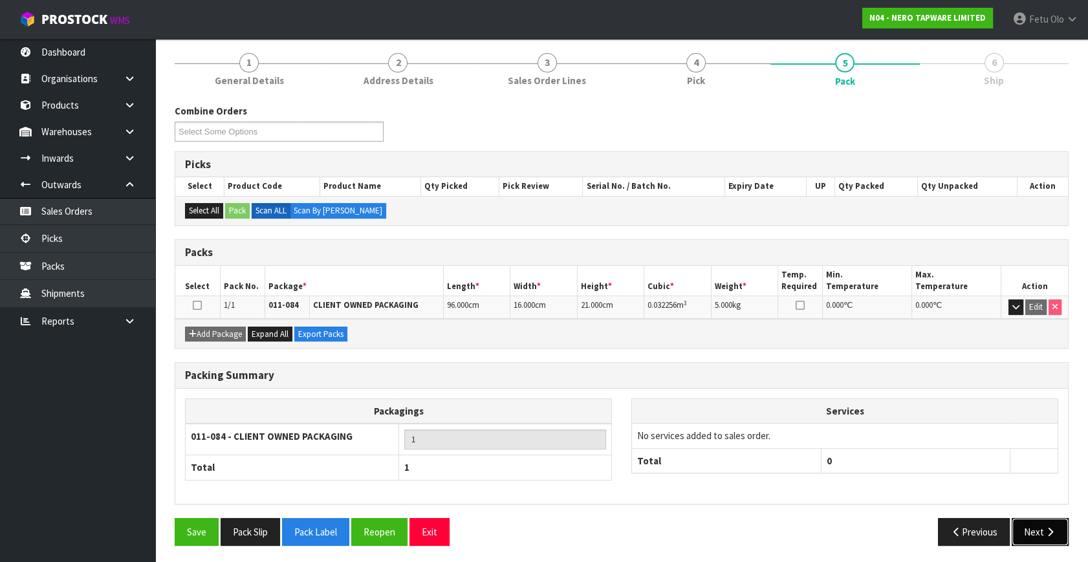
click at [1024, 527] on button "Next" at bounding box center [1040, 532] width 57 height 28
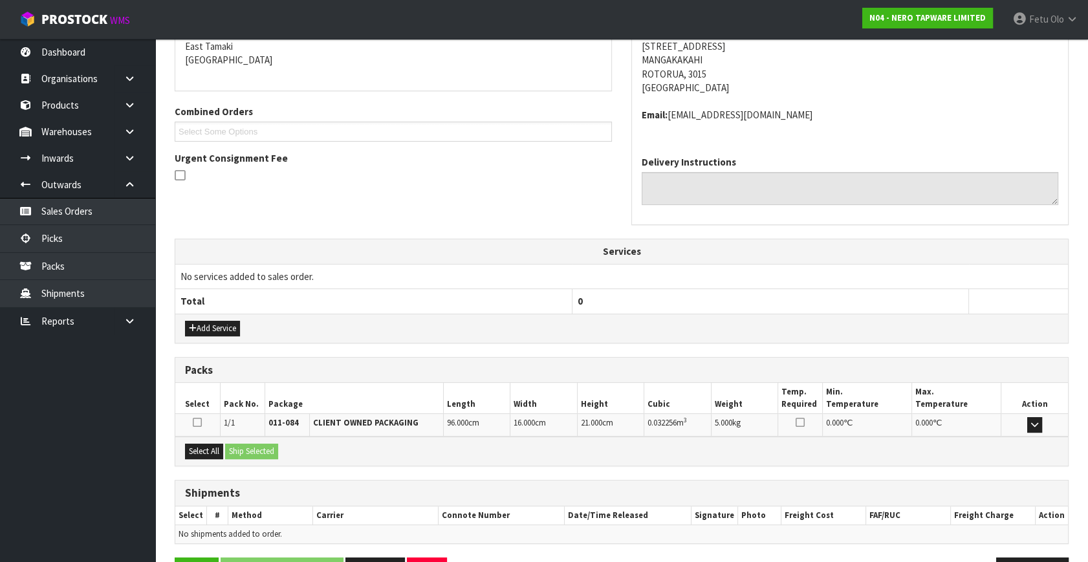
scroll to position [318, 0]
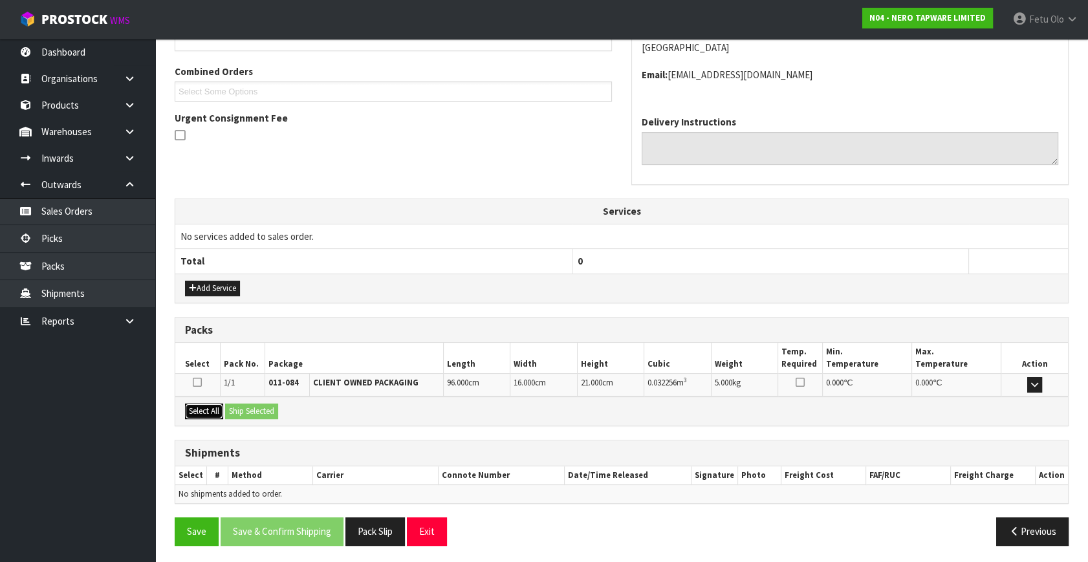
drag, startPoint x: 204, startPoint y: 404, endPoint x: 259, endPoint y: 413, distance: 55.0
click at [215, 409] on button "Select All" at bounding box center [204, 412] width 38 height 16
click at [262, 411] on button "Ship Selected" at bounding box center [251, 412] width 53 height 16
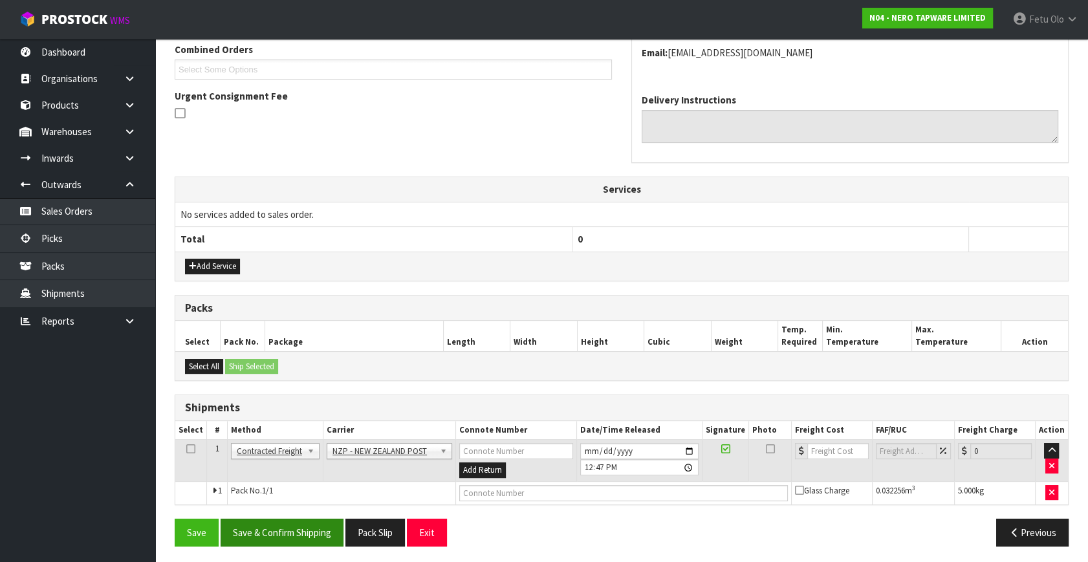
scroll to position [342, 0]
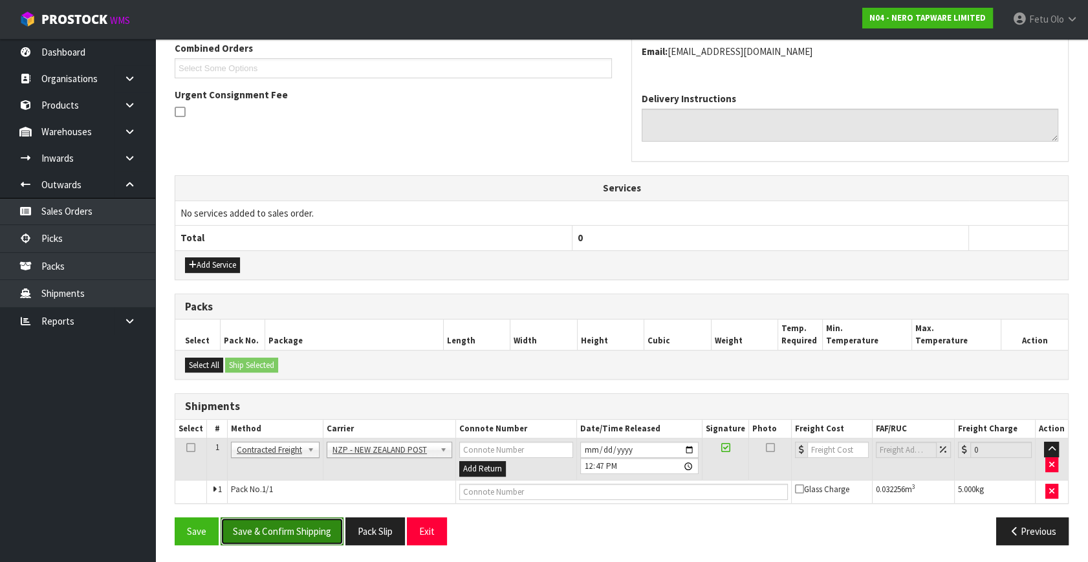
click at [287, 528] on button "Save & Confirm Shipping" at bounding box center [282, 532] width 123 height 28
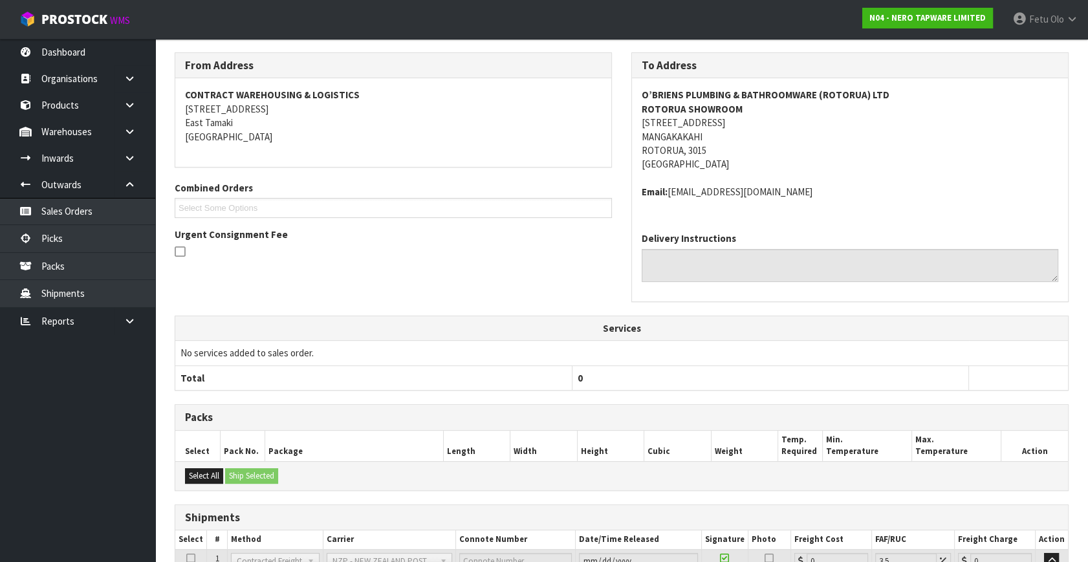
scroll to position [323, 0]
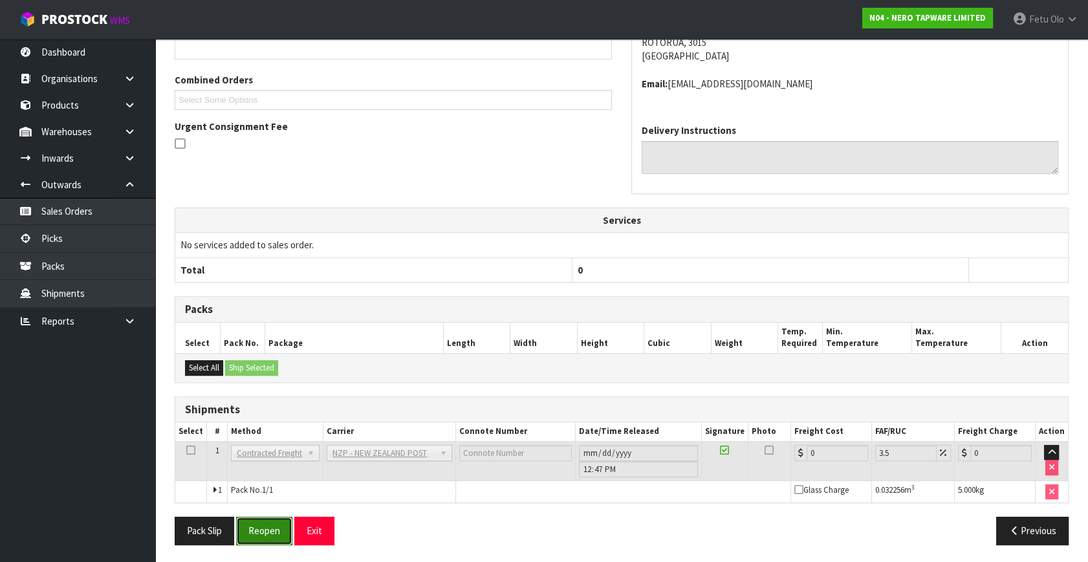
click at [262, 530] on button "Reopen" at bounding box center [264, 531] width 56 height 28
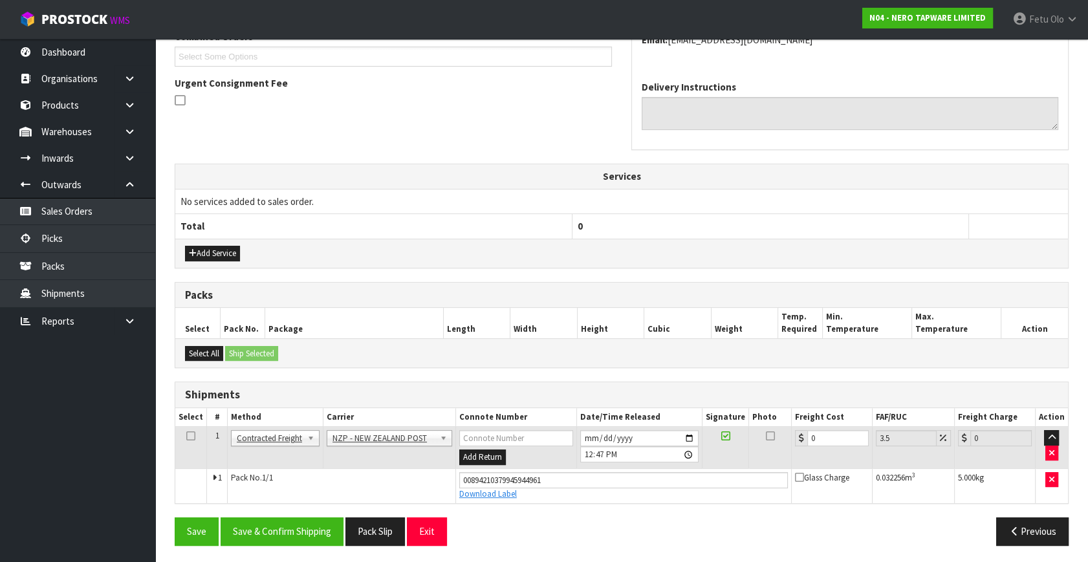
scroll to position [354, 0]
drag, startPoint x: 832, startPoint y: 434, endPoint x: 562, endPoint y: 521, distance: 283.3
click at [562, 521] on div "From Address CONTRACT WAREHOUSING & LOGISTICS 17 Allens Road East Tamaki Auckla…" at bounding box center [622, 227] width 894 height 655
type input "8"
type input "8.28"
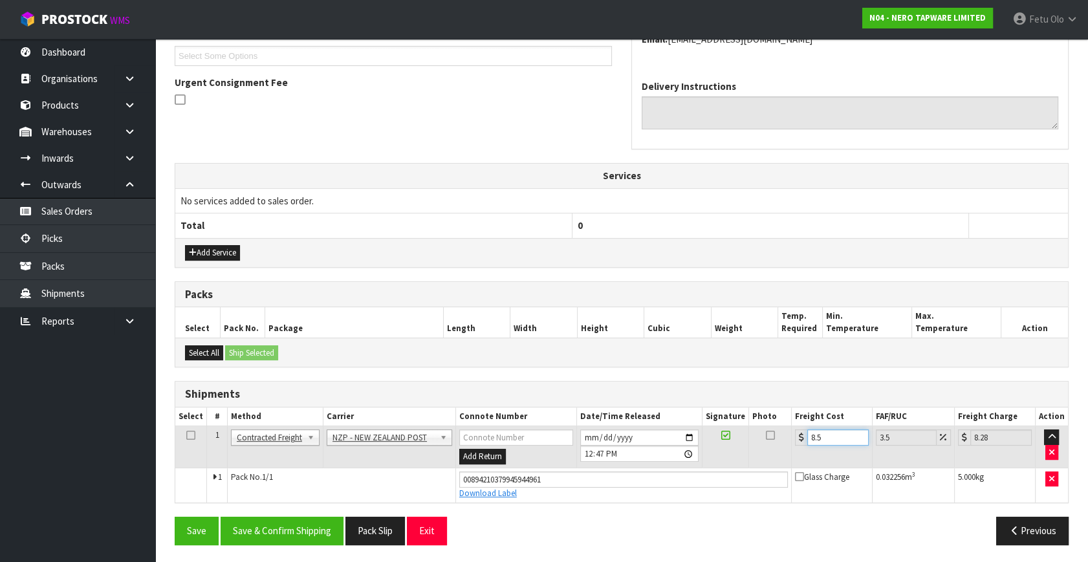
type input "8.54"
type input "8.84"
type input "8.5"
type input "8.8"
type input "8"
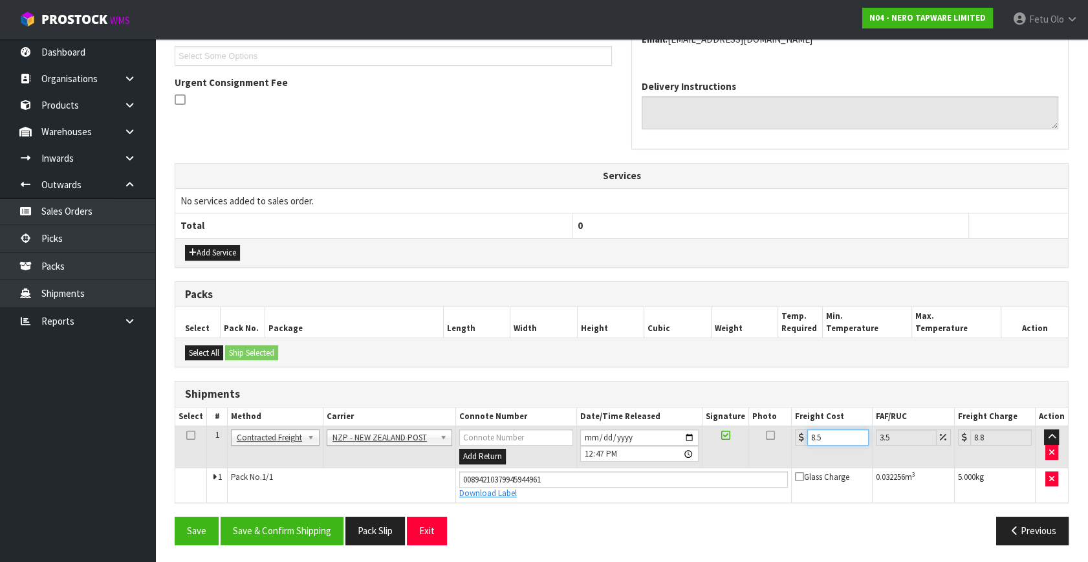
type input "8.28"
type input "8.4"
type input "8.69"
type input "8.45"
type input "8.75"
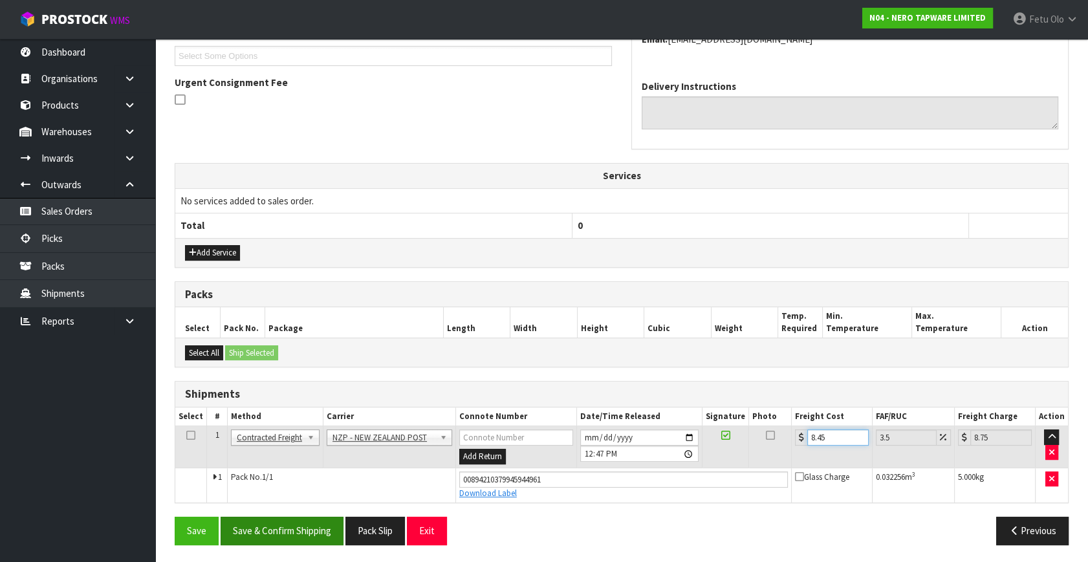
type input "8.45"
click at [289, 530] on button "Save & Confirm Shipping" at bounding box center [282, 531] width 123 height 28
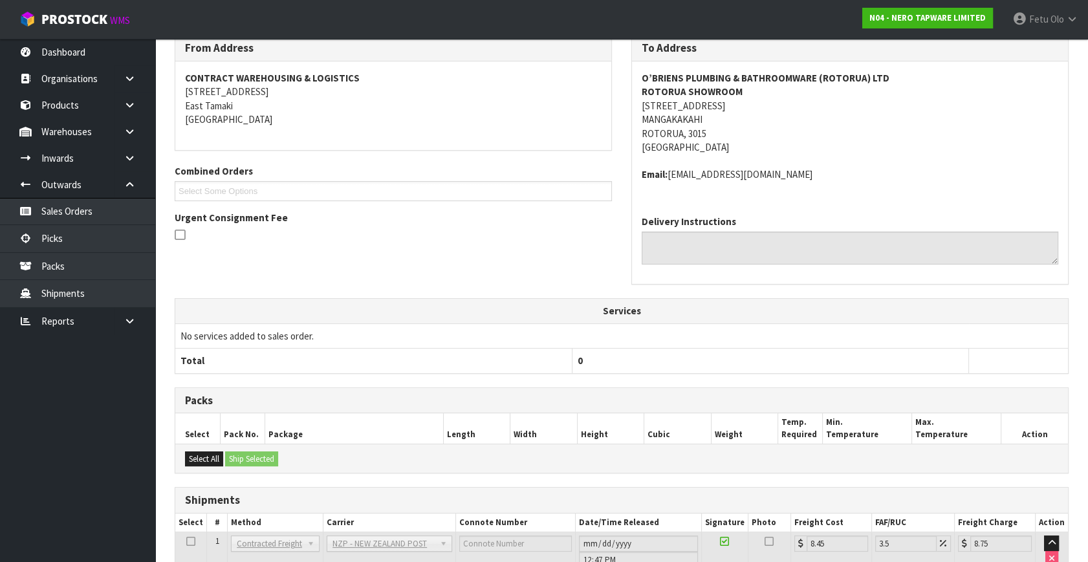
scroll to position [318, 0]
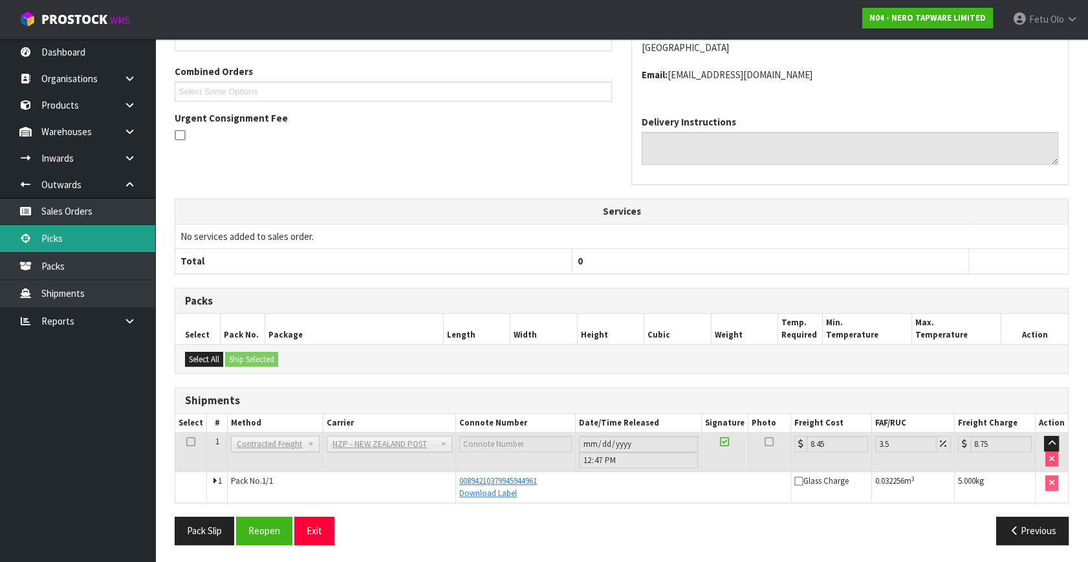
click at [61, 244] on link "Picks" at bounding box center [77, 238] width 155 height 27
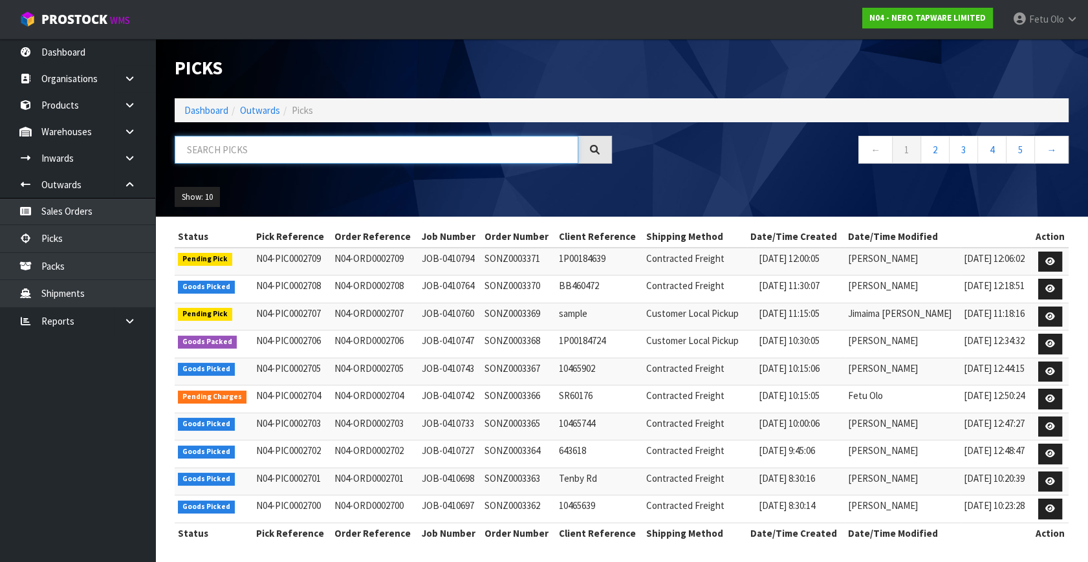
click at [245, 153] on input "text" at bounding box center [377, 150] width 404 height 28
type input "0002696"
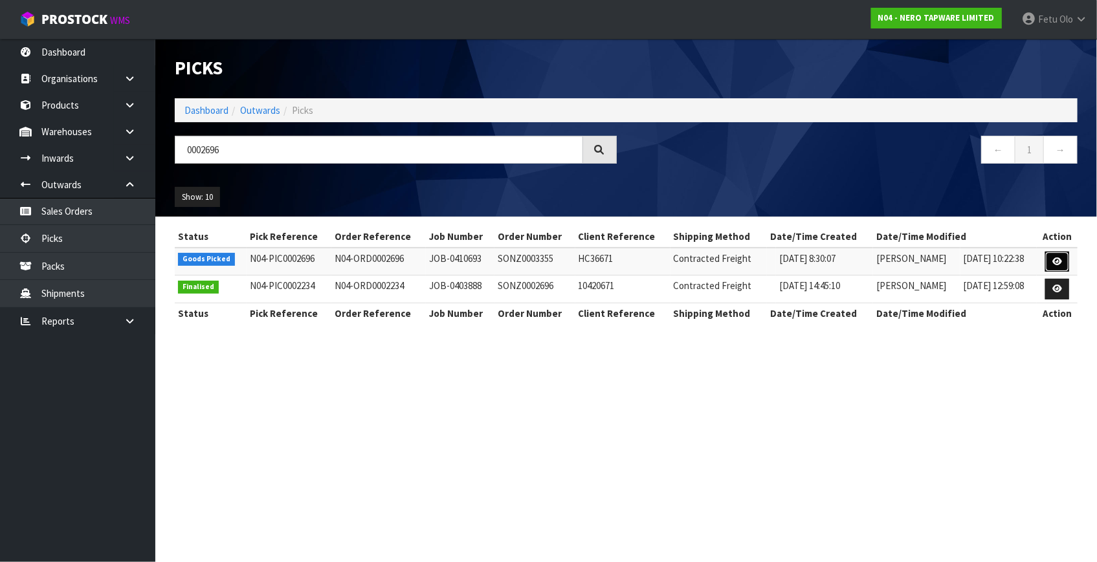
click at [1049, 263] on link at bounding box center [1057, 262] width 24 height 21
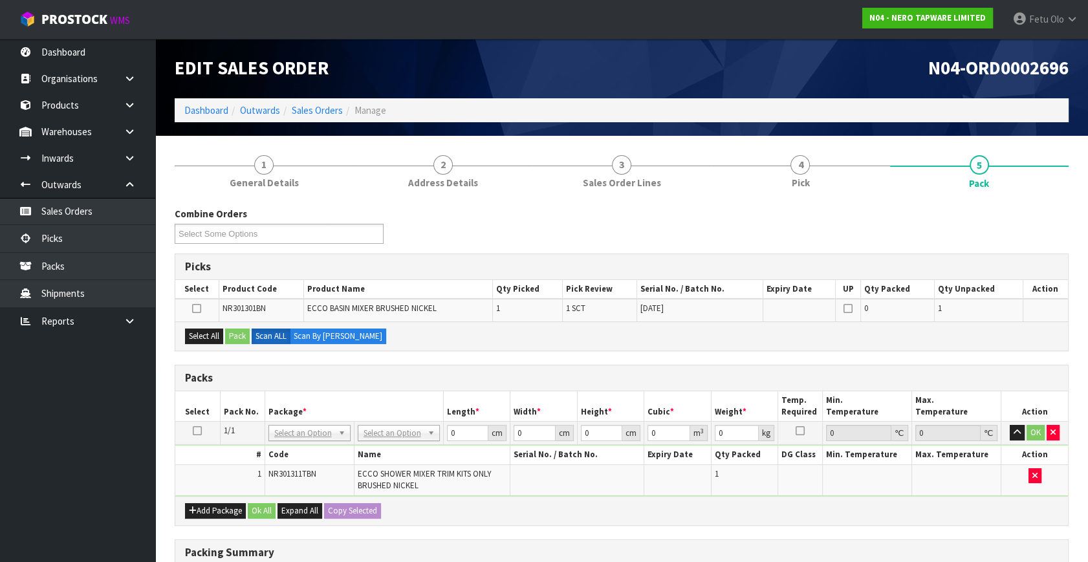
click at [199, 431] on icon at bounding box center [197, 431] width 9 height 1
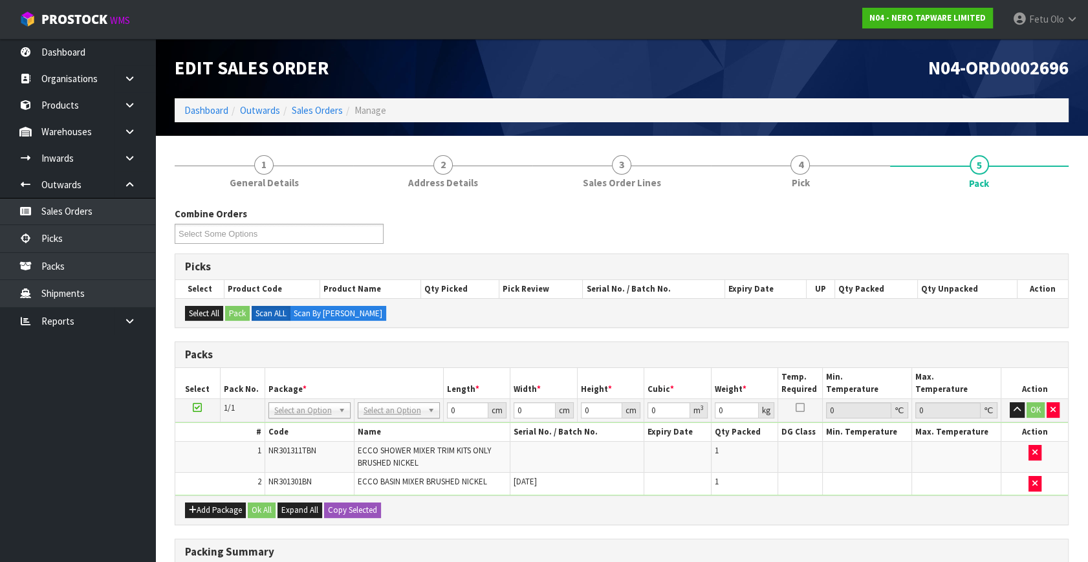
drag, startPoint x: 299, startPoint y: 409, endPoint x: 294, endPoint y: 430, distance: 21.8
click at [294, 429] on input "text" at bounding box center [309, 427] width 76 height 16
type input "011-084"
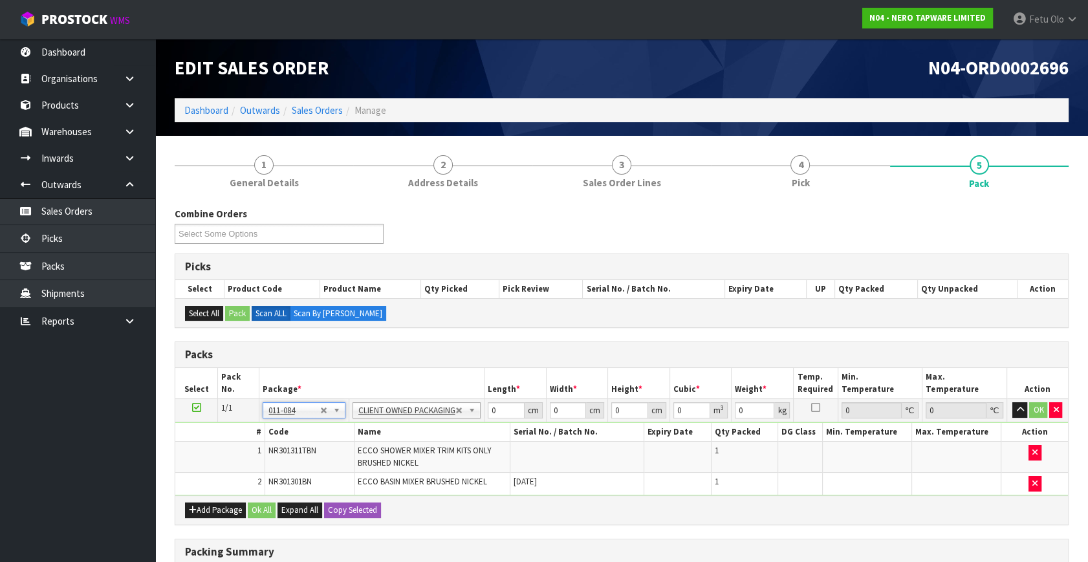
type input "2.2"
drag, startPoint x: 432, startPoint y: 431, endPoint x: 416, endPoint y: 437, distance: 17.0
click at [416, 437] on tbody "1/1 NONE 007-001 007-002 007-004 007-009 007-013 007-014 007-015 007-017 007-01…" at bounding box center [621, 447] width 893 height 96
type input "37"
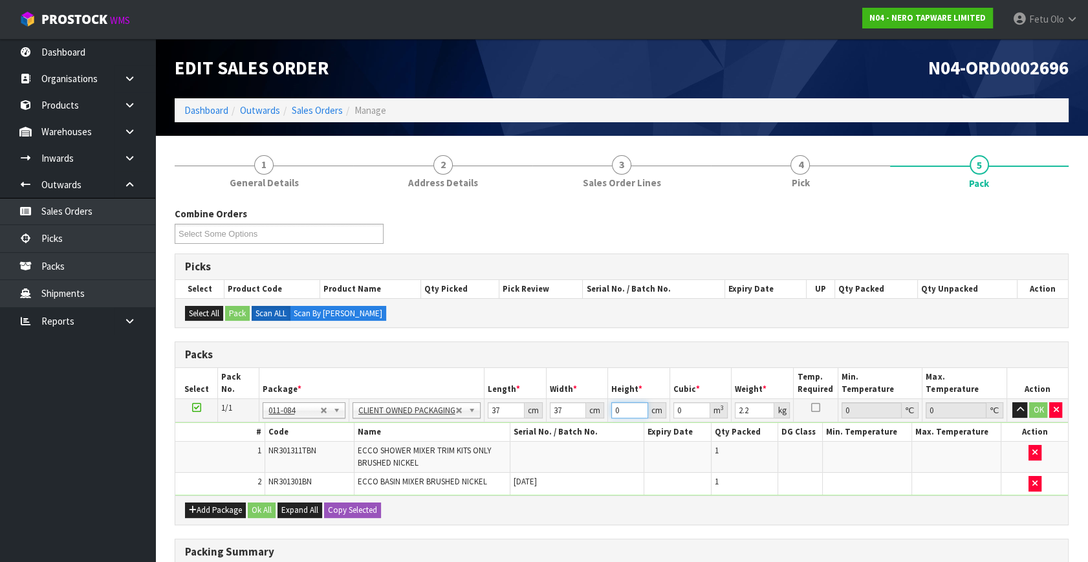
type input "1"
type input "0.001369"
type input "18"
type input "0.024642"
type input "18"
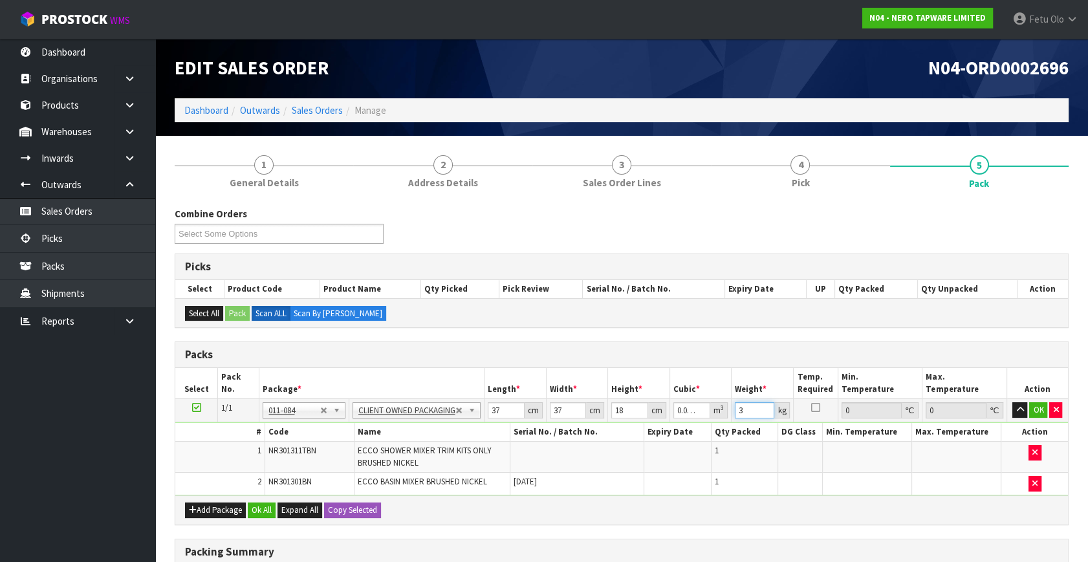
type input "3"
click button "OK" at bounding box center [1038, 410] width 18 height 16
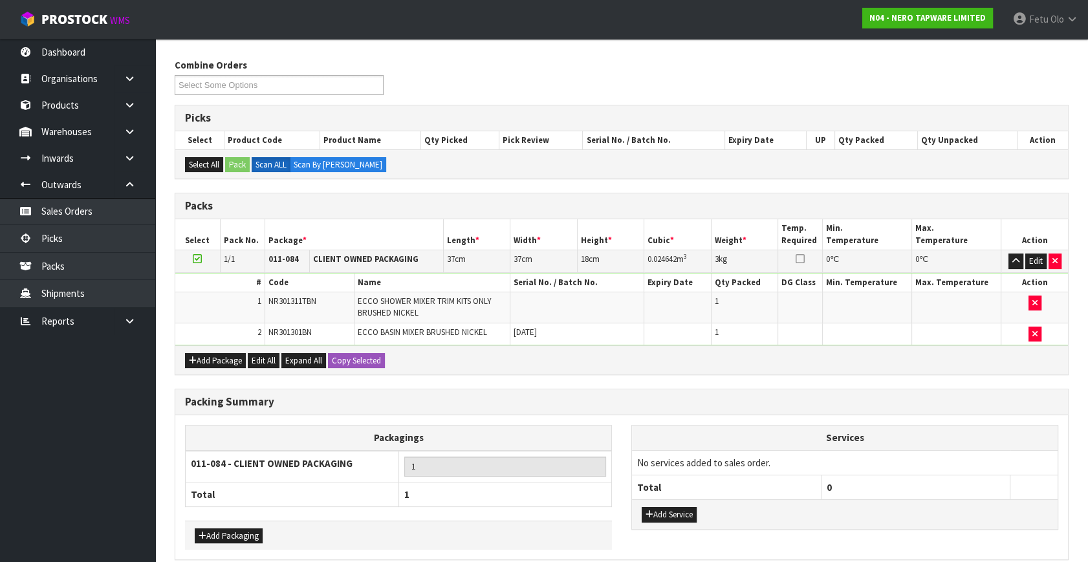
scroll to position [204, 0]
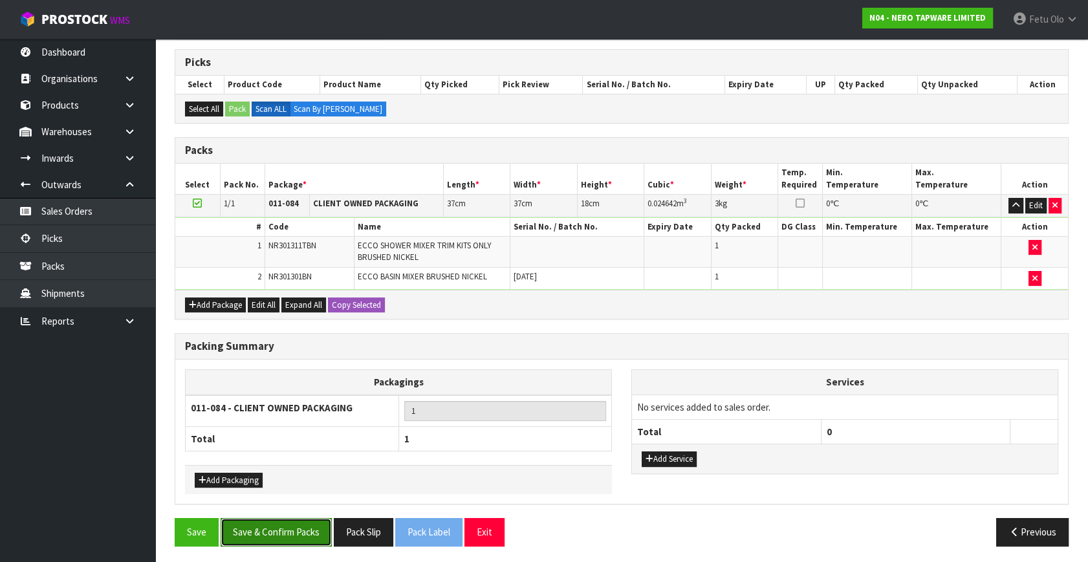
drag, startPoint x: 285, startPoint y: 526, endPoint x: 509, endPoint y: 539, distance: 224.8
click at [285, 525] on button "Save & Confirm Packs" at bounding box center [276, 532] width 111 height 28
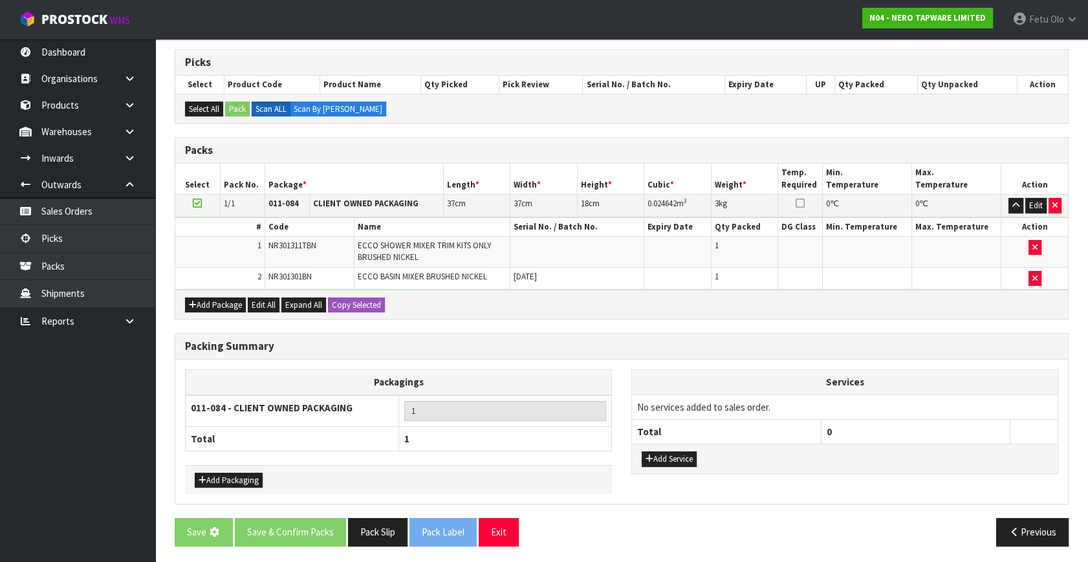
scroll to position [0, 0]
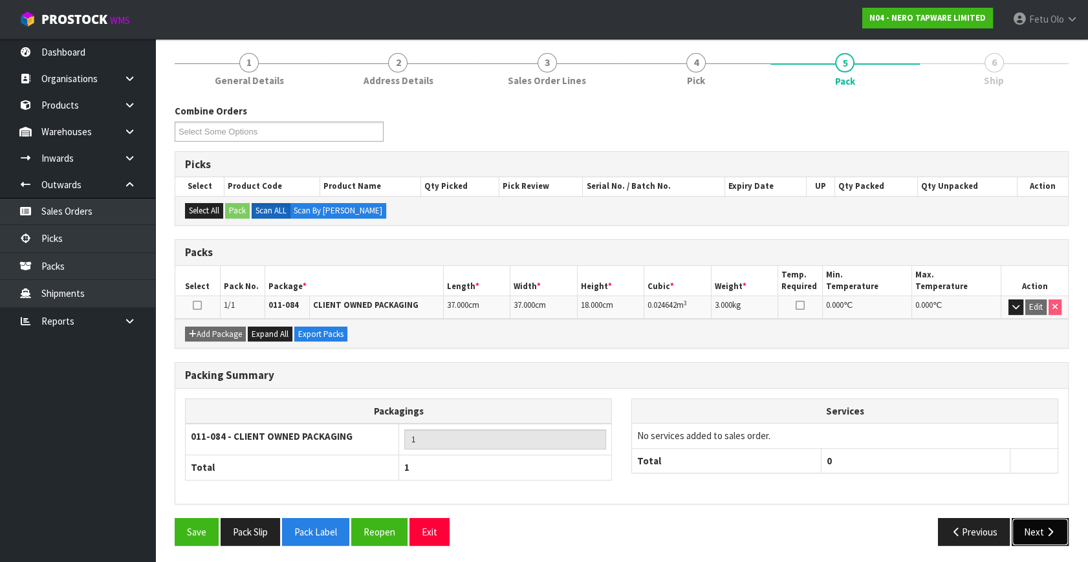
click at [1035, 528] on button "Next" at bounding box center [1040, 532] width 57 height 28
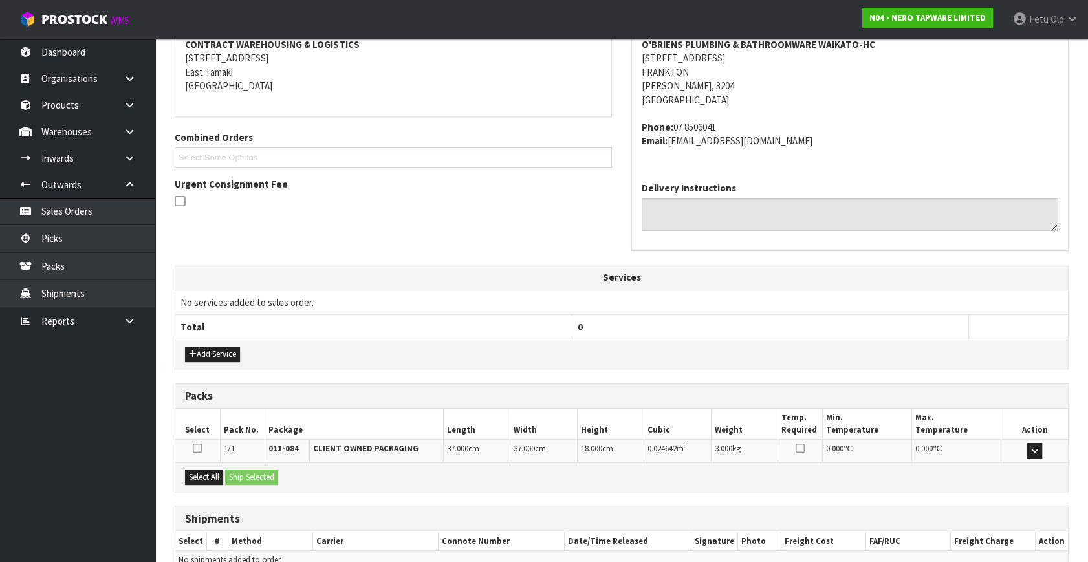
scroll to position [318, 0]
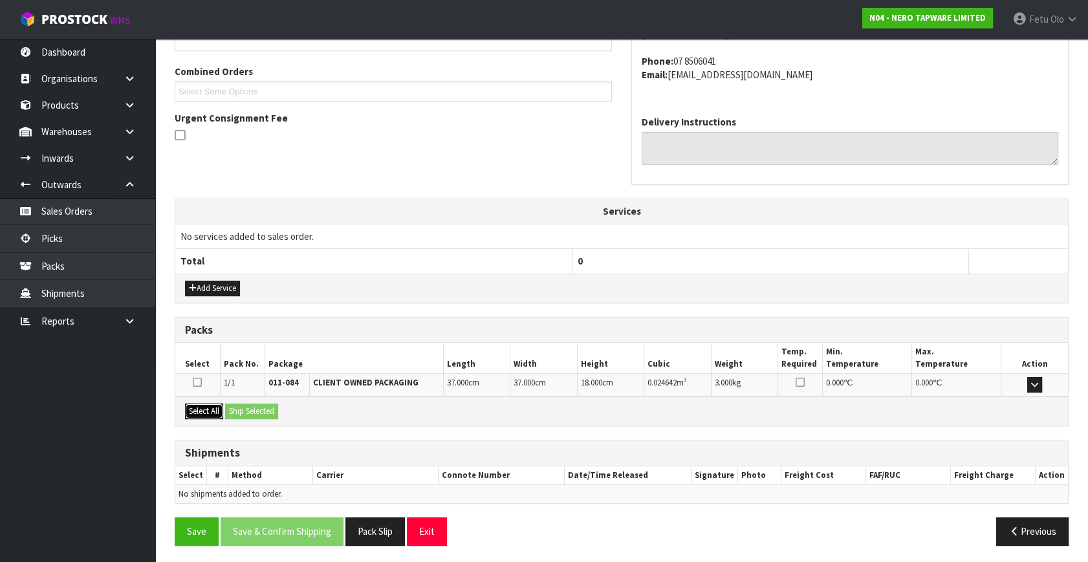
drag, startPoint x: 201, startPoint y: 401, endPoint x: 213, endPoint y: 401, distance: 12.3
click at [206, 404] on button "Select All" at bounding box center [204, 412] width 38 height 16
click at [246, 406] on button "Ship Selected" at bounding box center [251, 412] width 53 height 16
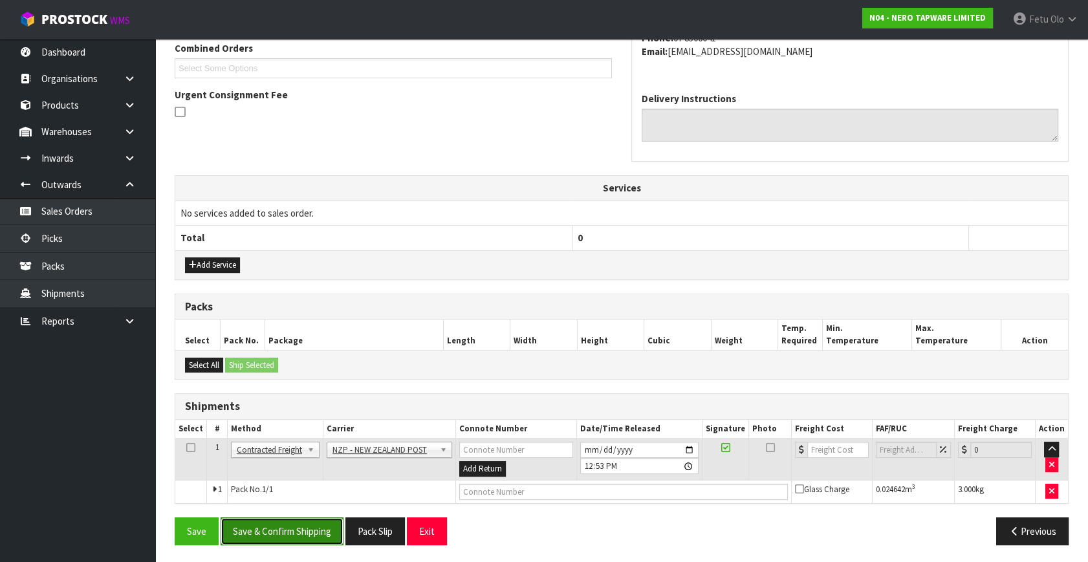
click at [299, 535] on button "Save & Confirm Shipping" at bounding box center [282, 532] width 123 height 28
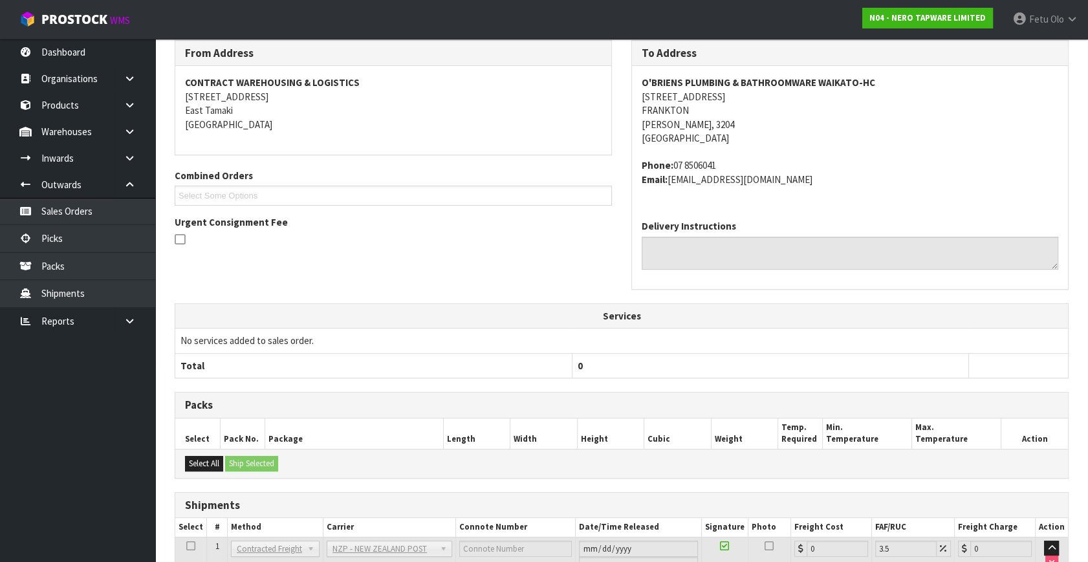
scroll to position [323, 0]
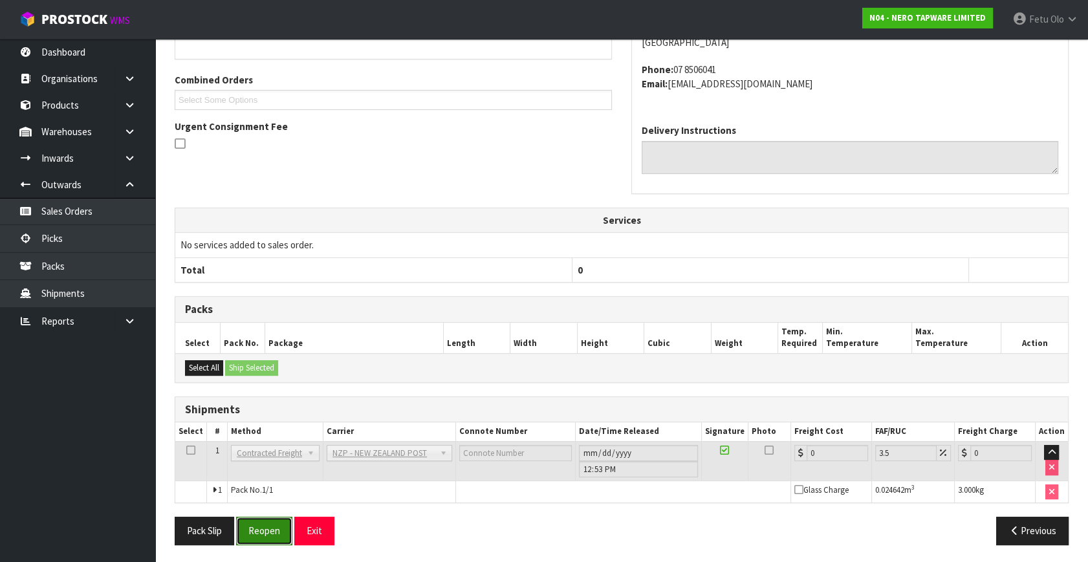
click at [270, 529] on button "Reopen" at bounding box center [264, 531] width 56 height 28
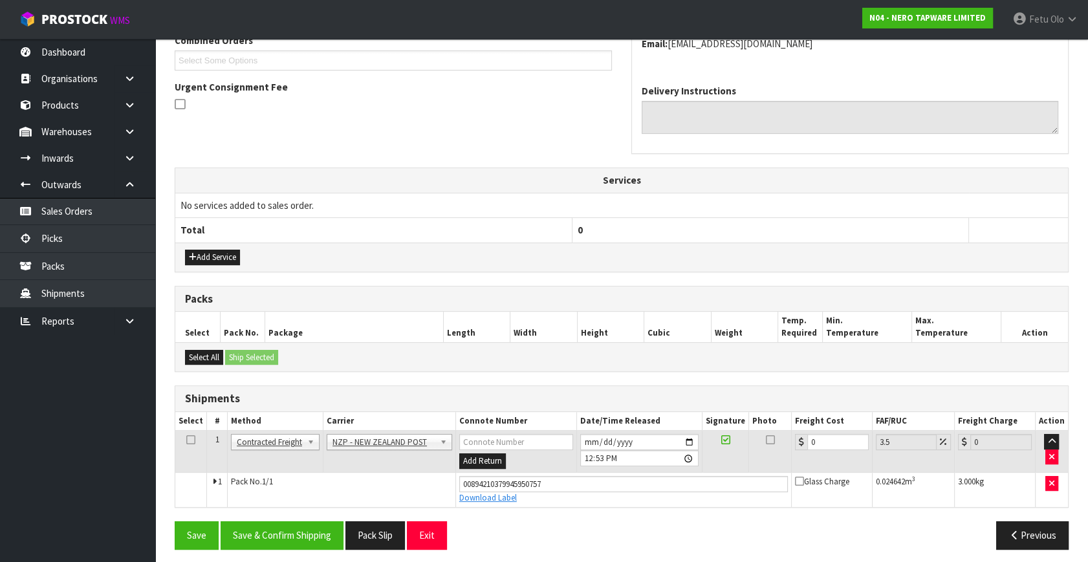
scroll to position [354, 0]
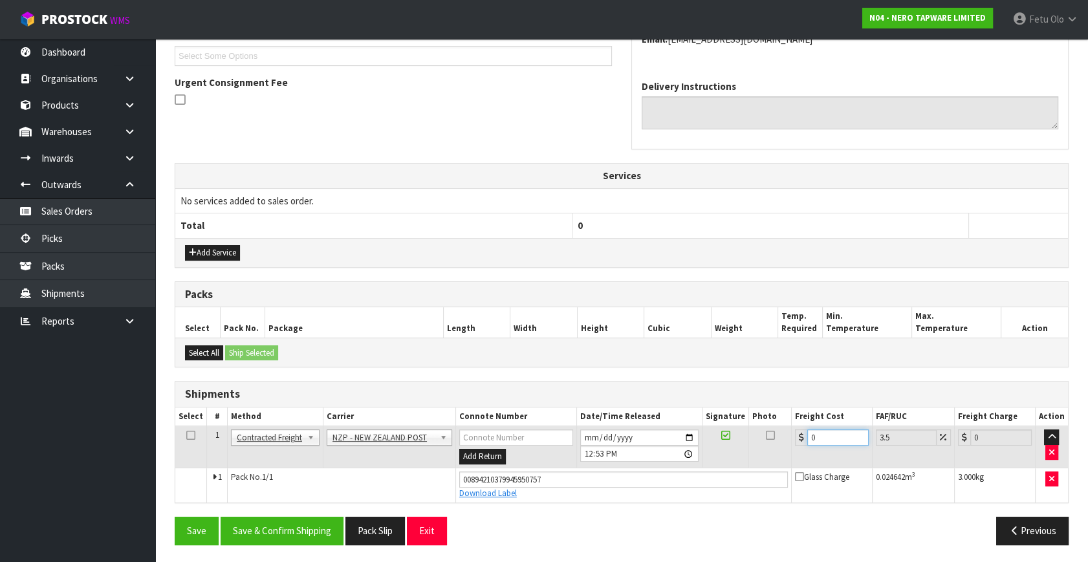
click at [776, 453] on tr "1 Client Local Pickup Customer Local Pickup Company Freight Contracted Freight …" at bounding box center [621, 447] width 893 height 42
type input "7"
type input "7.24"
type input "7.3"
type input "7.56"
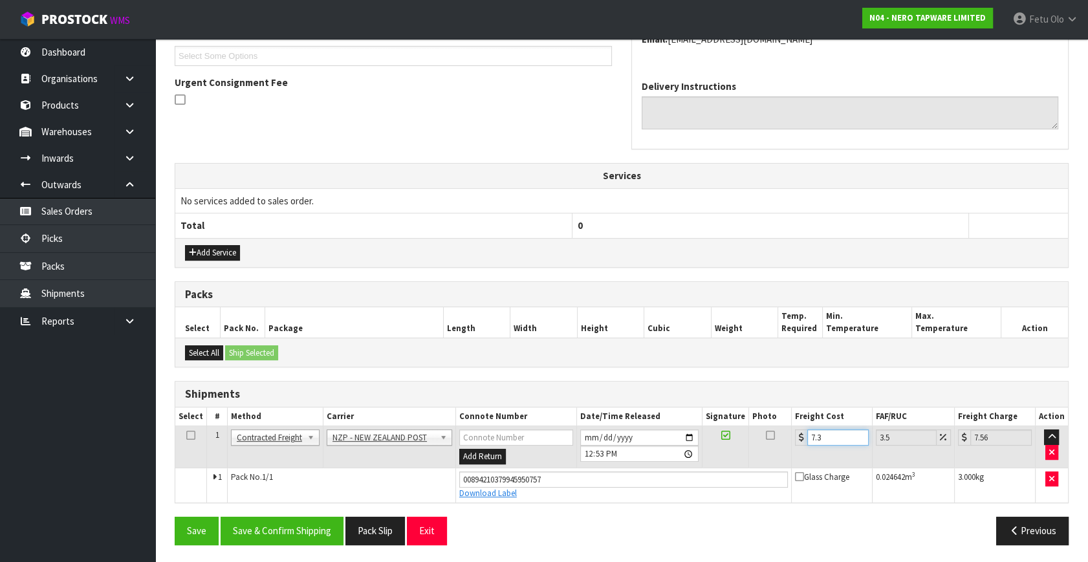
type input "7.31"
type input "7.57"
type input "7.31"
click at [301, 529] on button "Save & Confirm Shipping" at bounding box center [282, 531] width 123 height 28
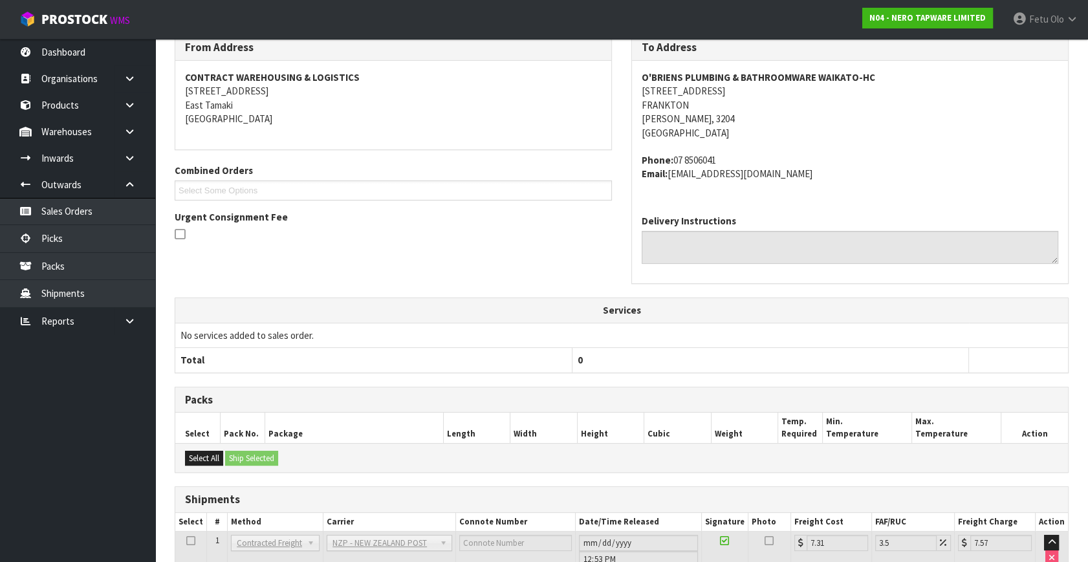
scroll to position [318, 0]
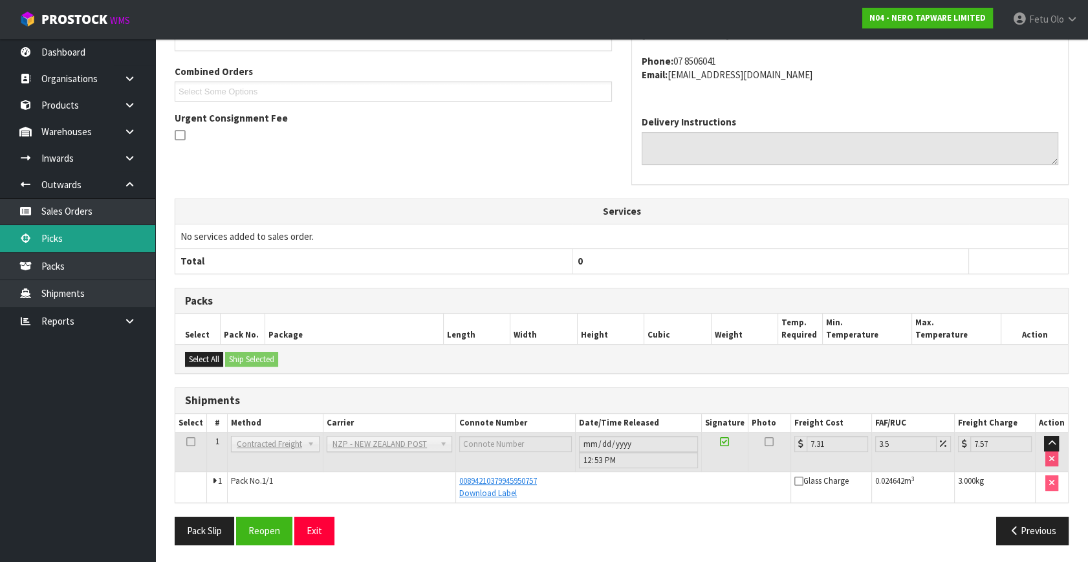
click at [79, 245] on link "Picks" at bounding box center [77, 238] width 155 height 27
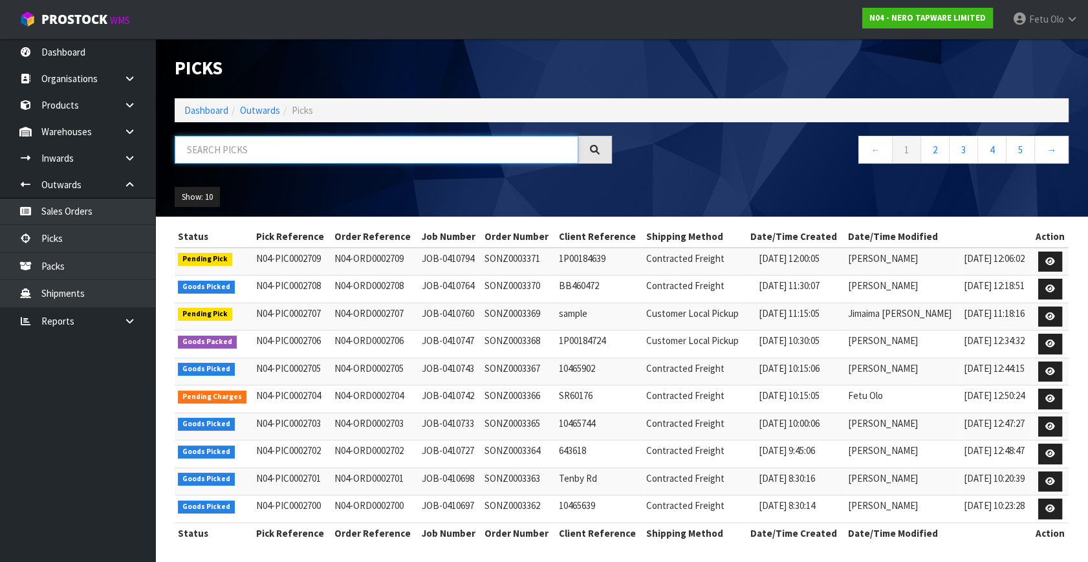
click at [296, 152] on input "text" at bounding box center [377, 150] width 404 height 28
type input "0002699"
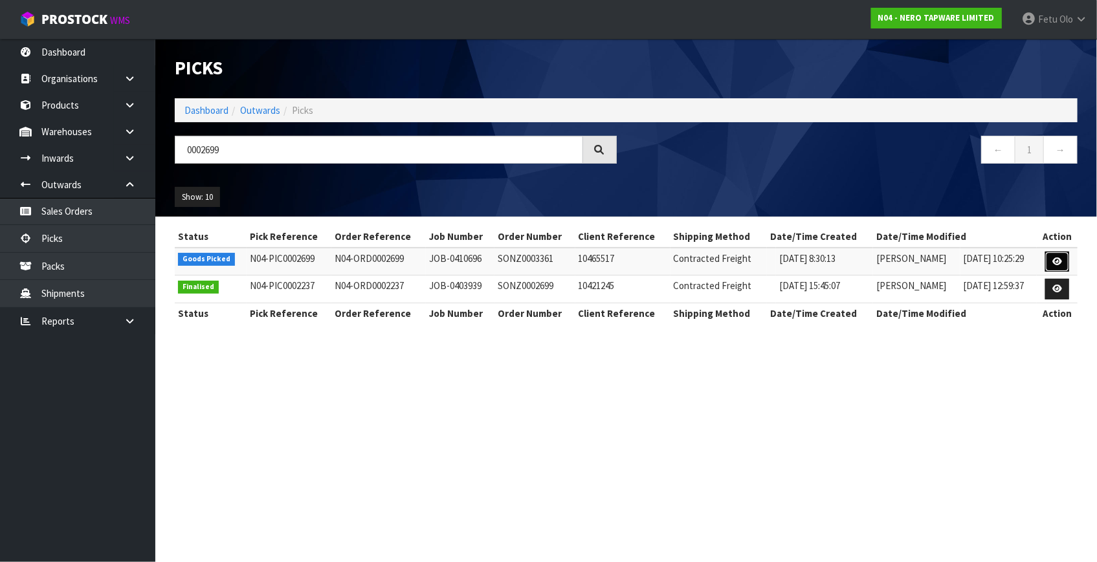
click at [1061, 259] on icon at bounding box center [1057, 261] width 10 height 8
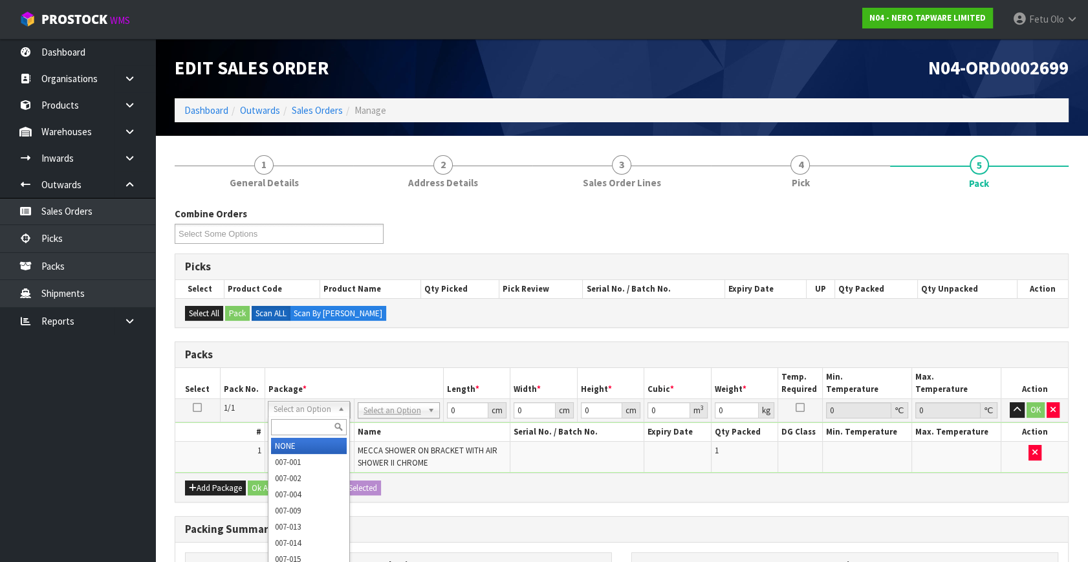
click at [293, 429] on input "text" at bounding box center [309, 427] width 76 height 16
type input "011"
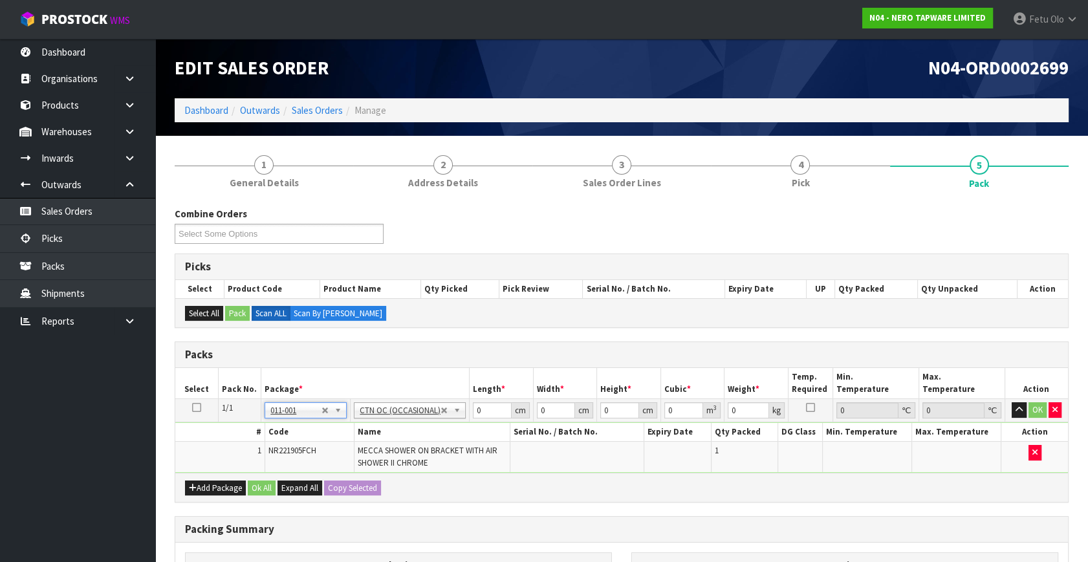
type input "1.22"
drag, startPoint x: 479, startPoint y: 406, endPoint x: 429, endPoint y: 437, distance: 59.6
click at [429, 437] on tbody "1/1 NONE 007-001 007-002 007-004 007-009 007-013 007-014 007-015 007-017 007-01…" at bounding box center [621, 436] width 893 height 74
type input "51"
type input "29"
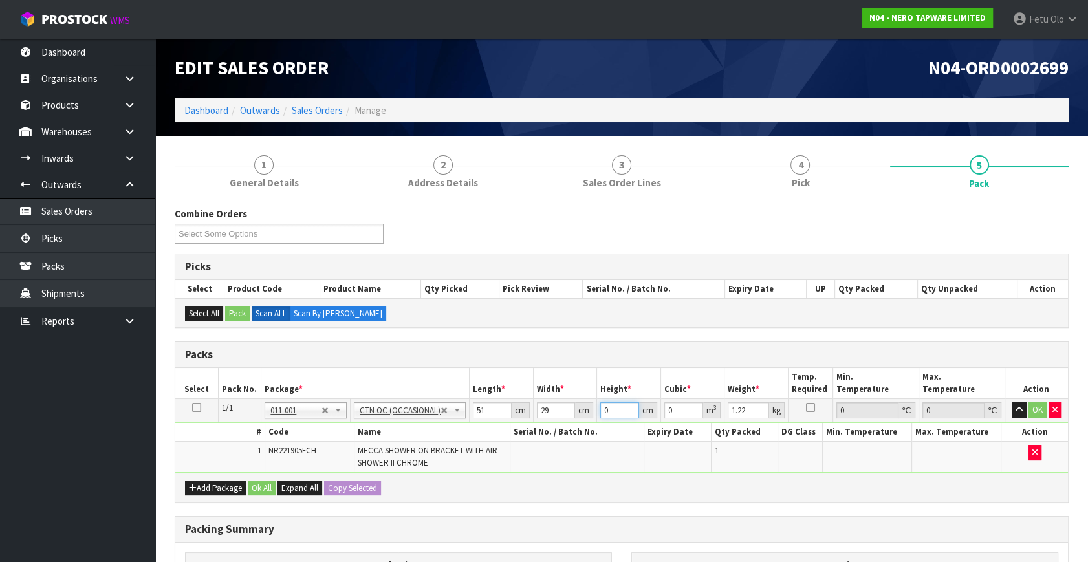
type input "1"
type input "0.001479"
type input "13"
type input "0.019227"
type input "13"
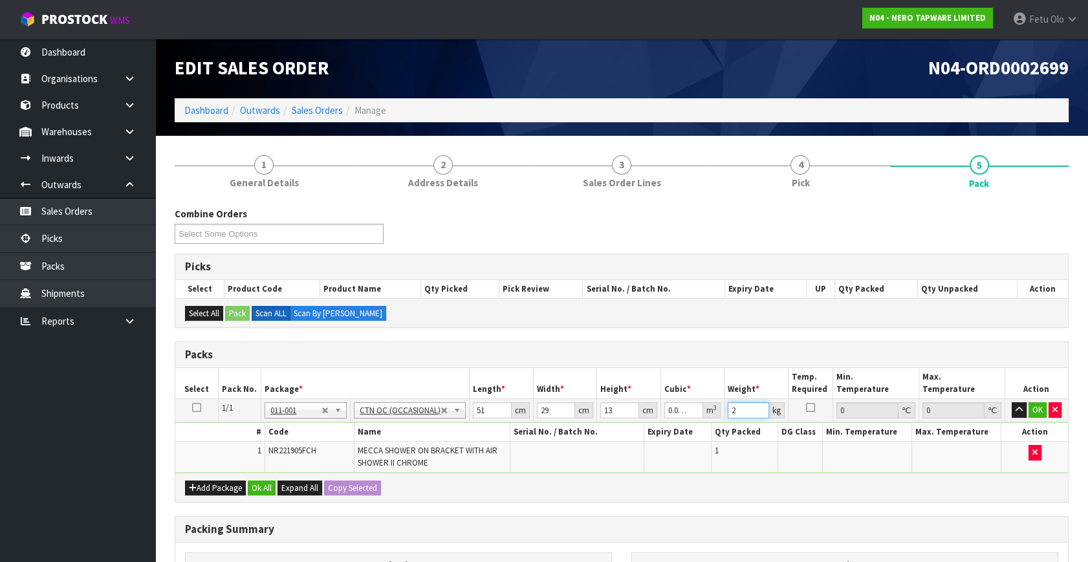
type input "2"
click button "OK" at bounding box center [1038, 410] width 18 height 16
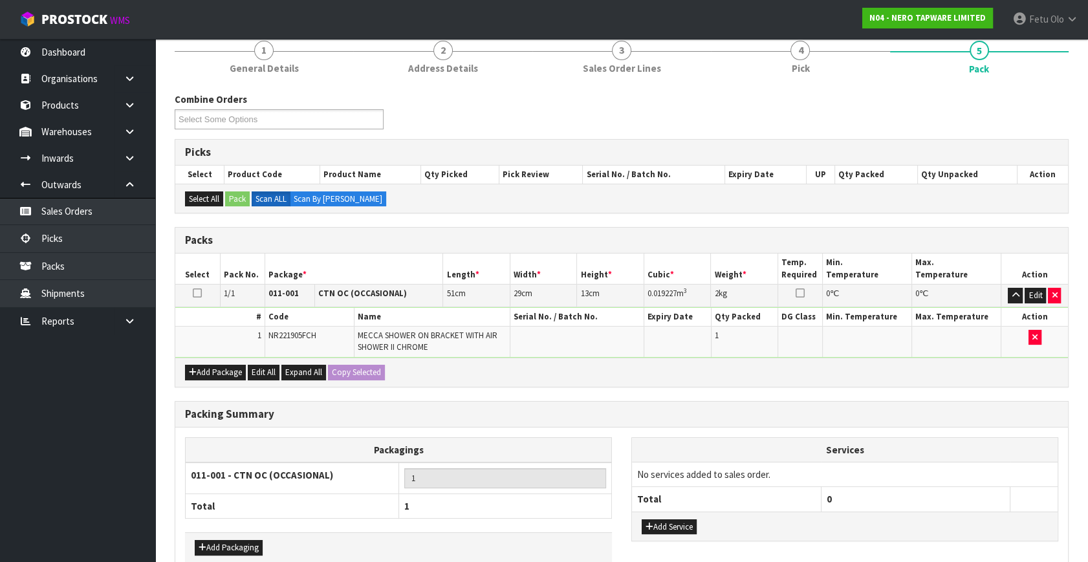
scroll to position [182, 0]
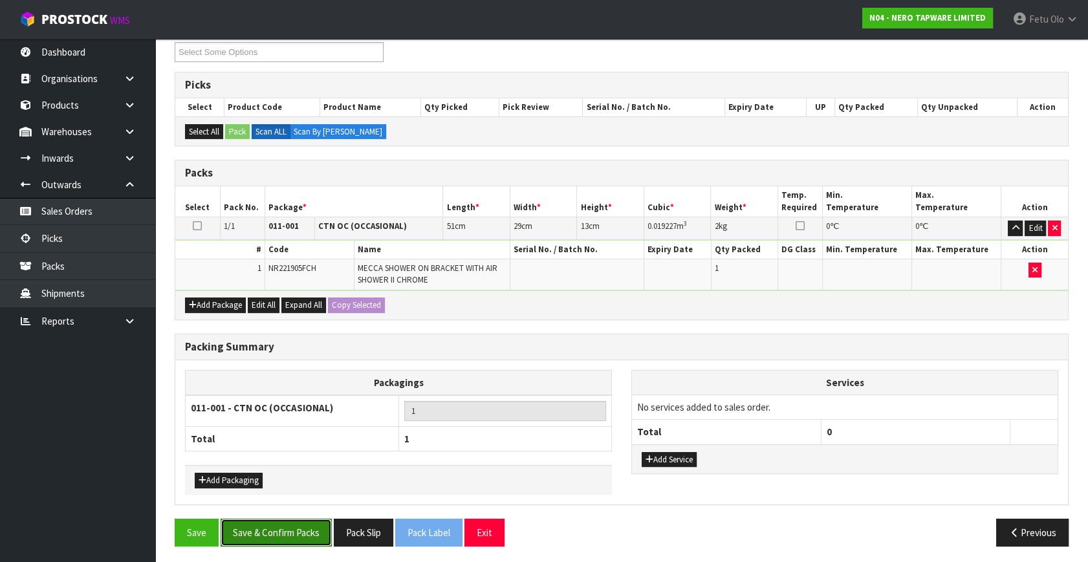
click at [315, 536] on button "Save & Confirm Packs" at bounding box center [276, 533] width 111 height 28
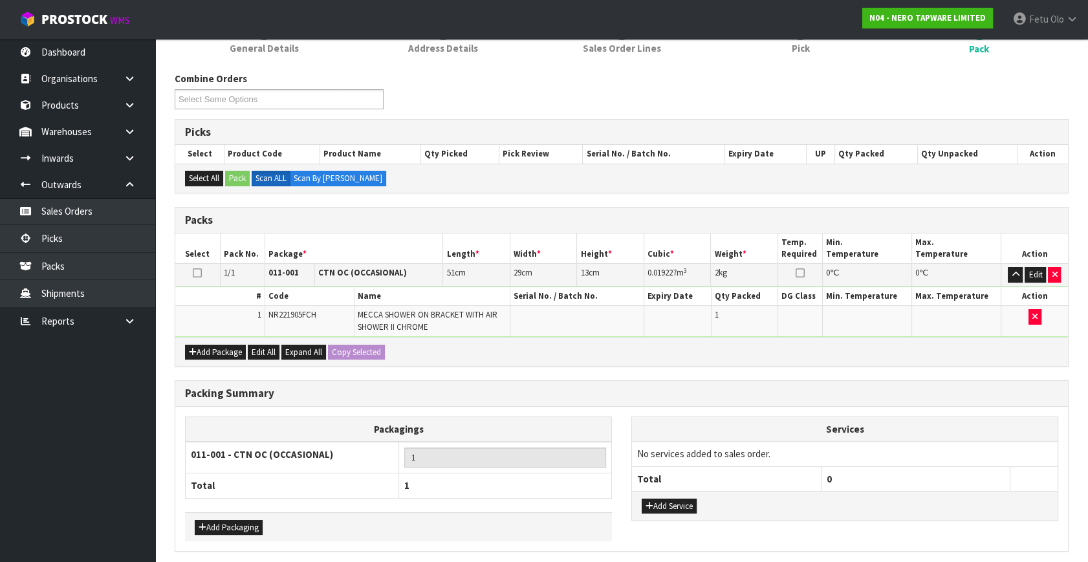
scroll to position [0, 0]
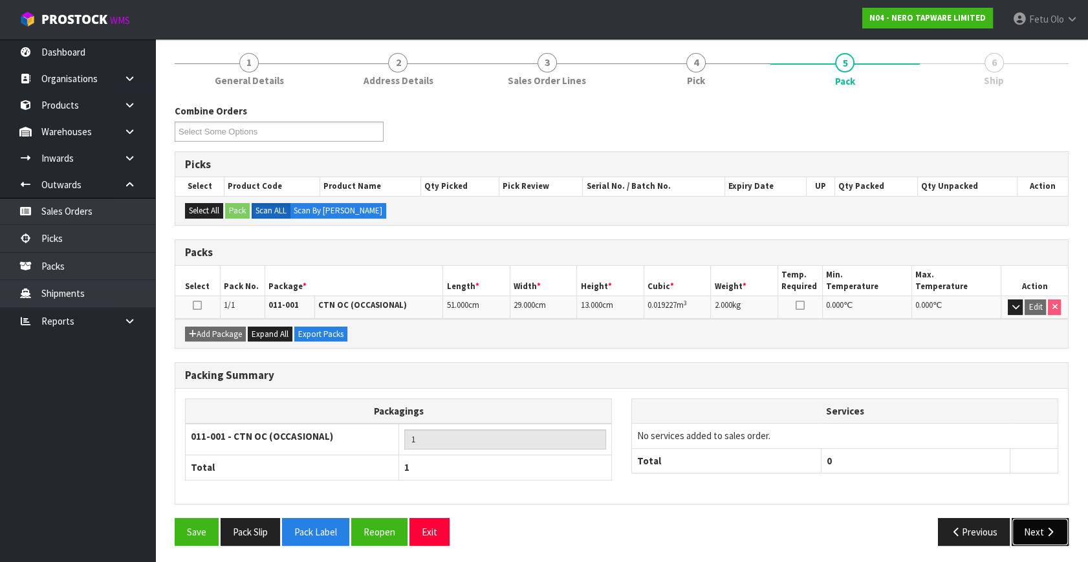
click at [1054, 532] on icon "button" at bounding box center [1050, 532] width 12 height 10
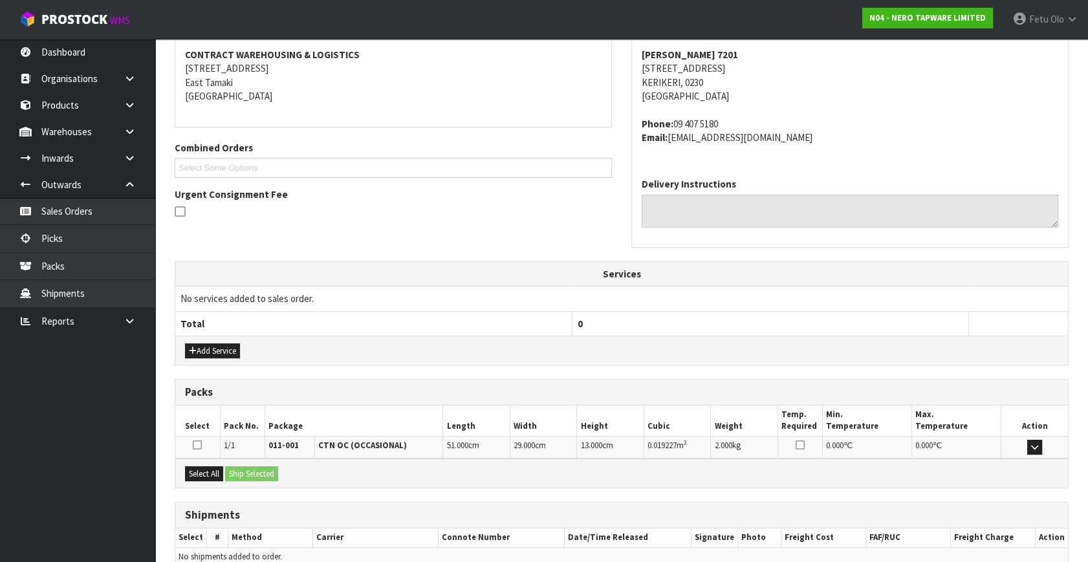
scroll to position [305, 0]
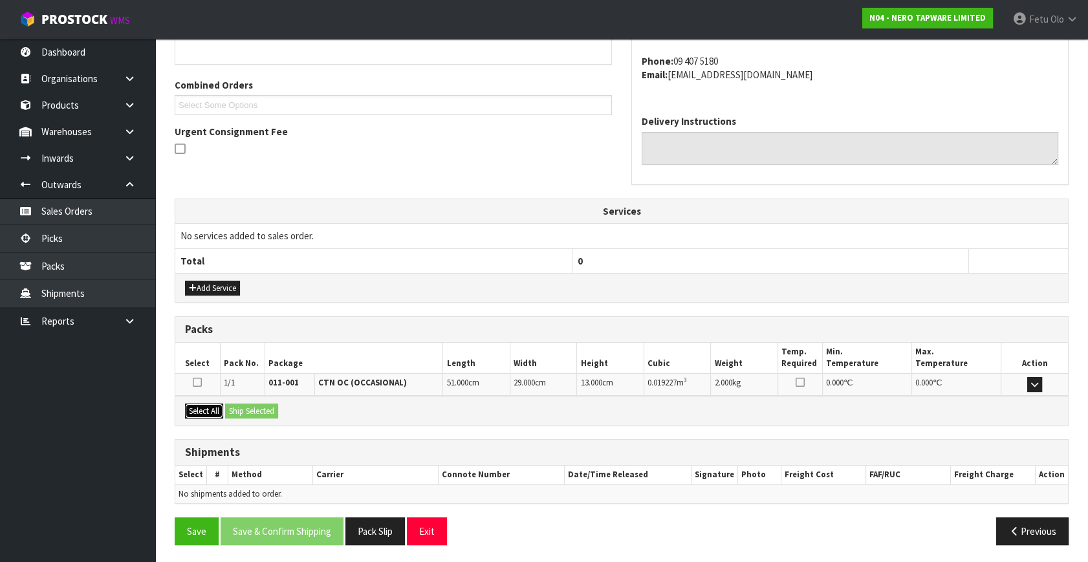
click at [210, 411] on button "Select All" at bounding box center [204, 412] width 38 height 16
click at [238, 408] on button "Ship Selected" at bounding box center [251, 412] width 53 height 16
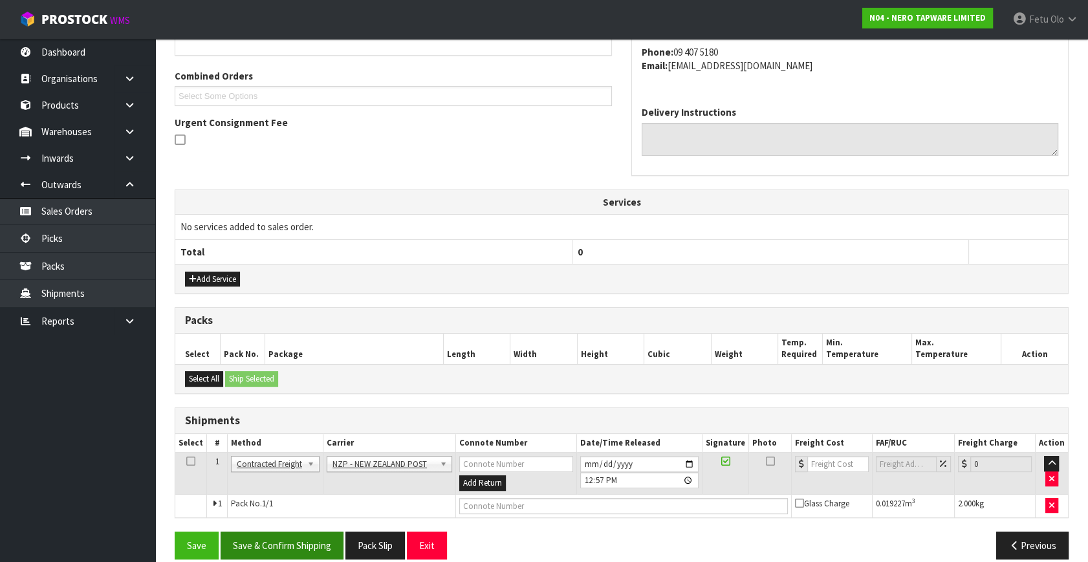
scroll to position [328, 0]
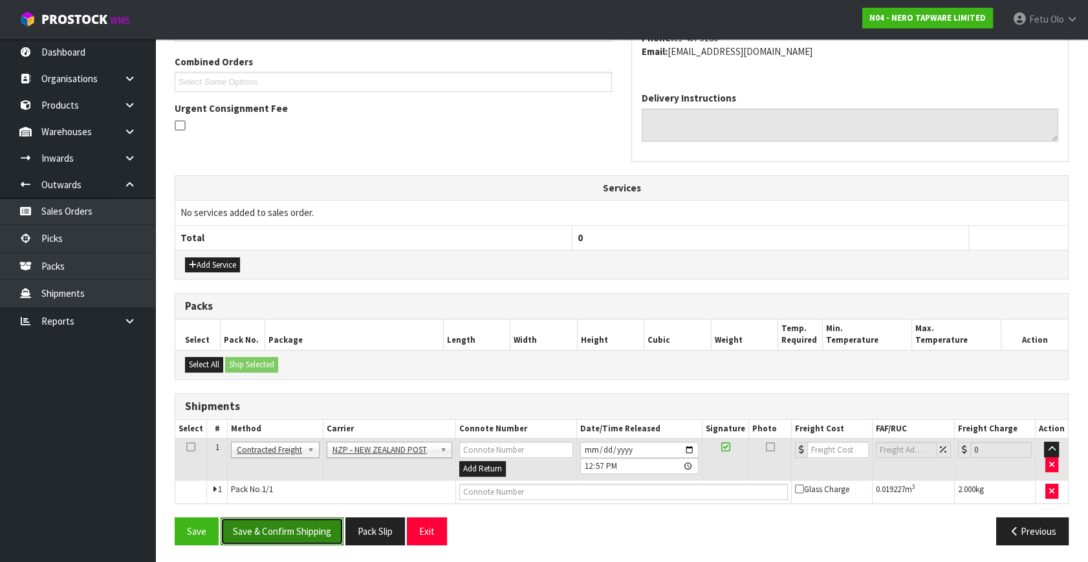
click at [312, 519] on button "Save & Confirm Shipping" at bounding box center [282, 532] width 123 height 28
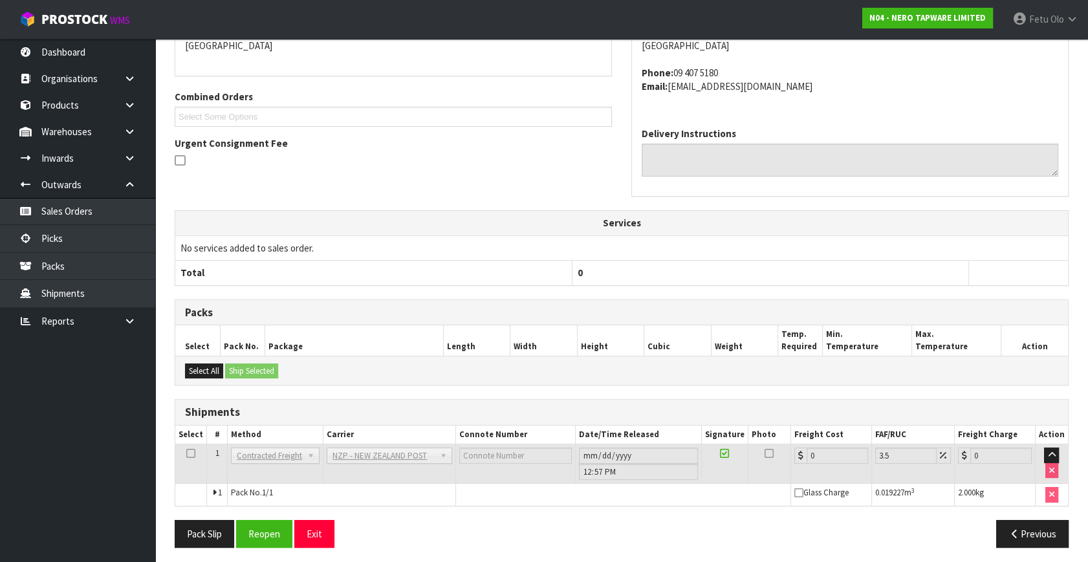
scroll to position [310, 0]
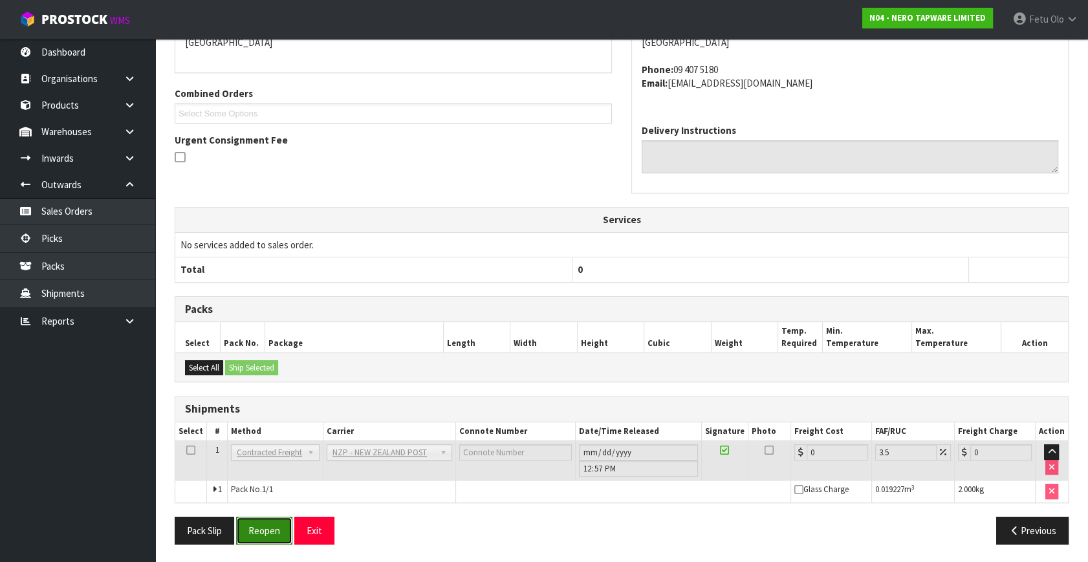
click at [276, 529] on button "Reopen" at bounding box center [264, 531] width 56 height 28
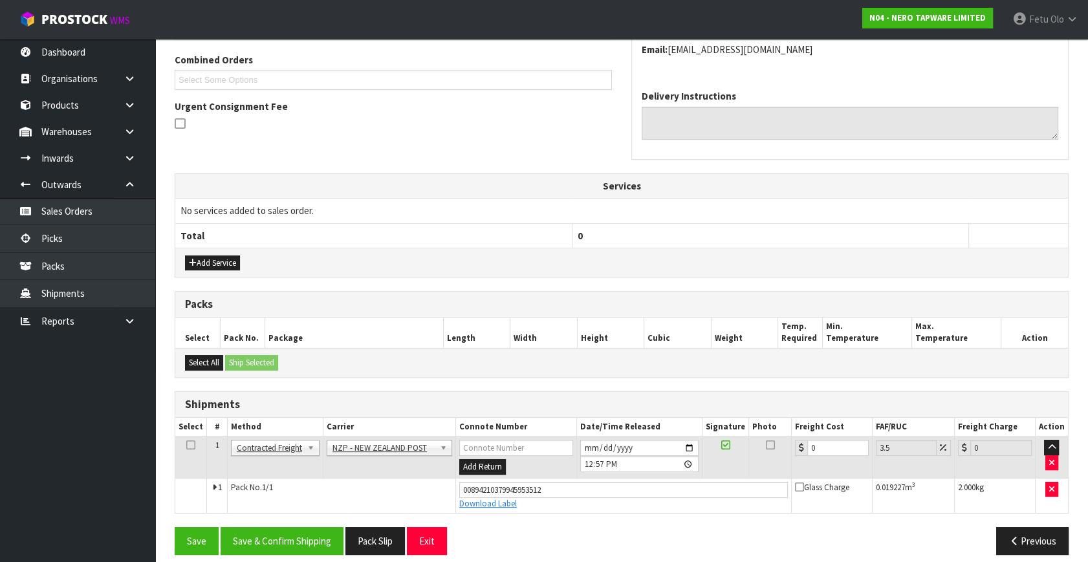
scroll to position [340, 0]
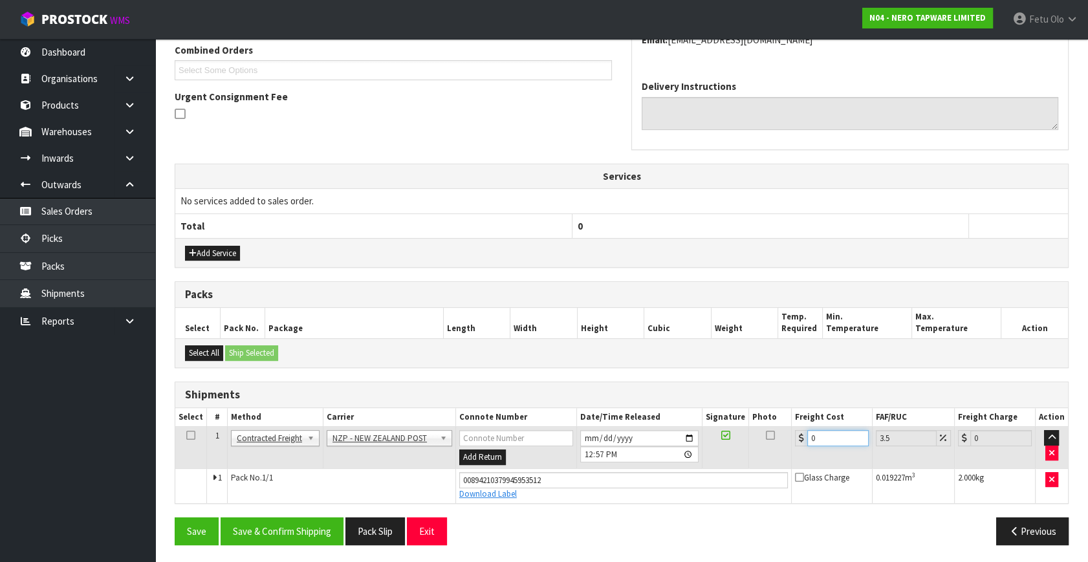
click at [648, 479] on tbody "1 Client Local Pickup Customer Local Pickup Company Freight Contracted Freight …" at bounding box center [621, 465] width 893 height 76
type input "8"
type input "8.28"
type input "8.4"
type input "8.69"
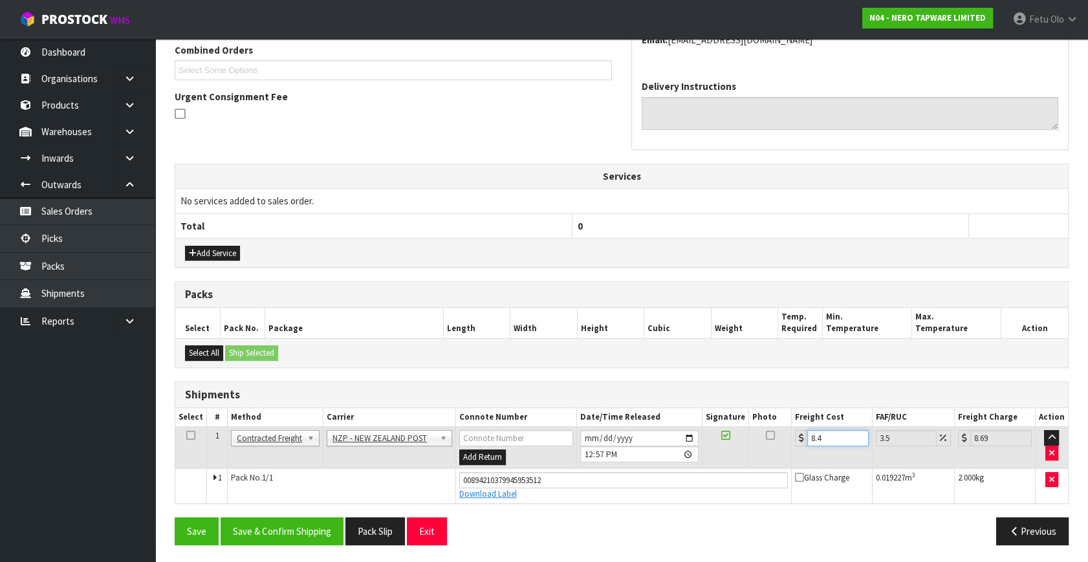
type input "8.45"
type input "8.75"
type input "8.45"
click at [309, 527] on button "Save & Confirm Shipping" at bounding box center [282, 532] width 123 height 28
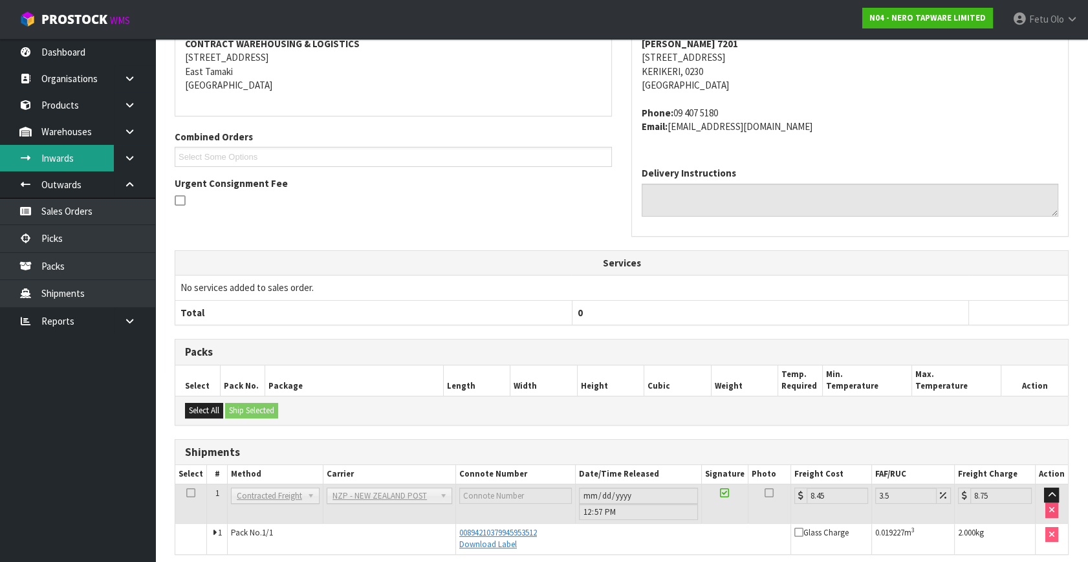
scroll to position [246, 0]
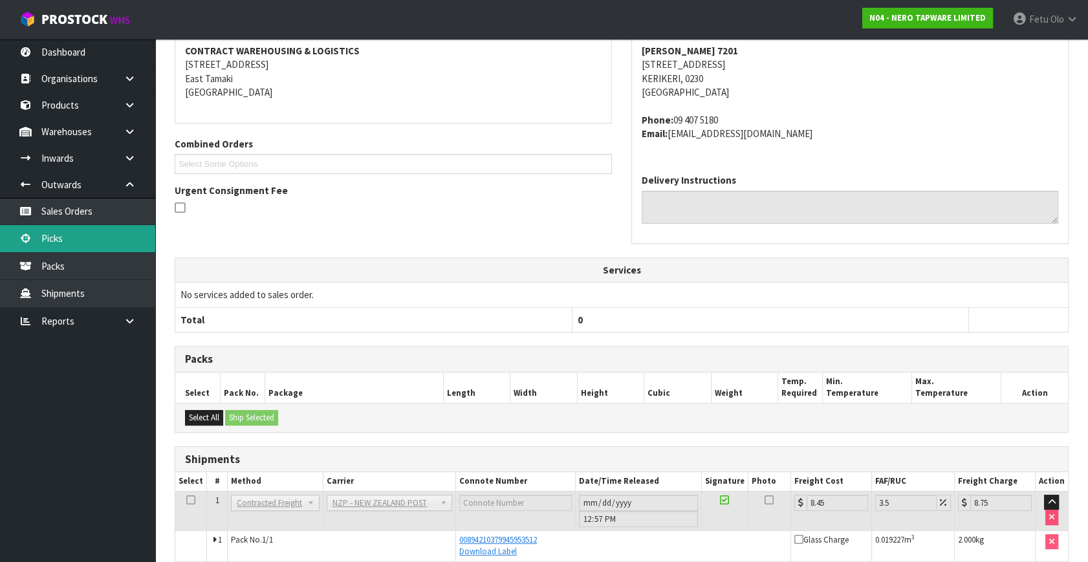
click at [43, 239] on link "Picks" at bounding box center [77, 238] width 155 height 27
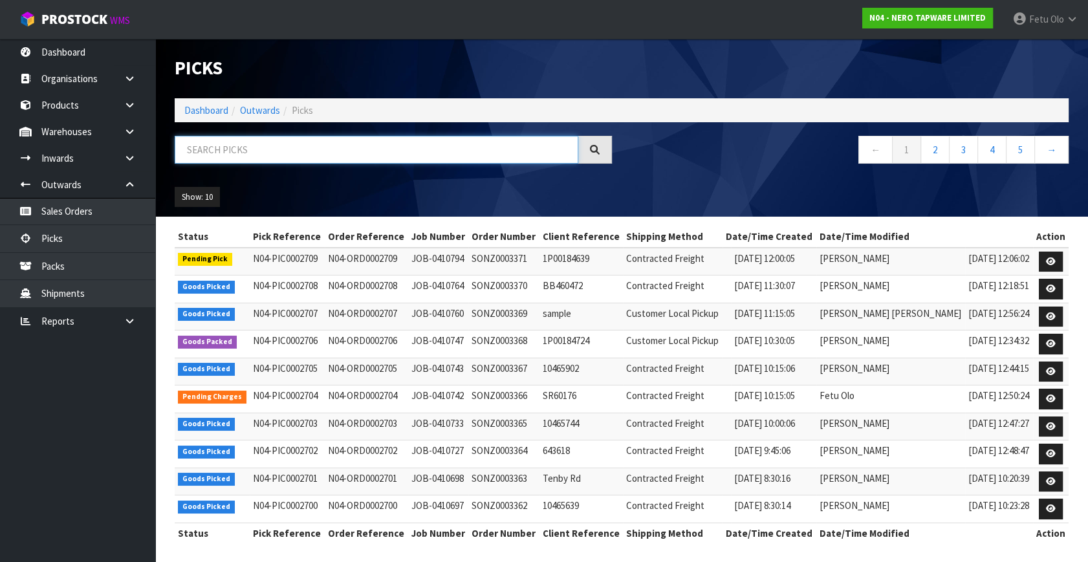
click at [232, 151] on input "text" at bounding box center [377, 150] width 404 height 28
type input "002700"
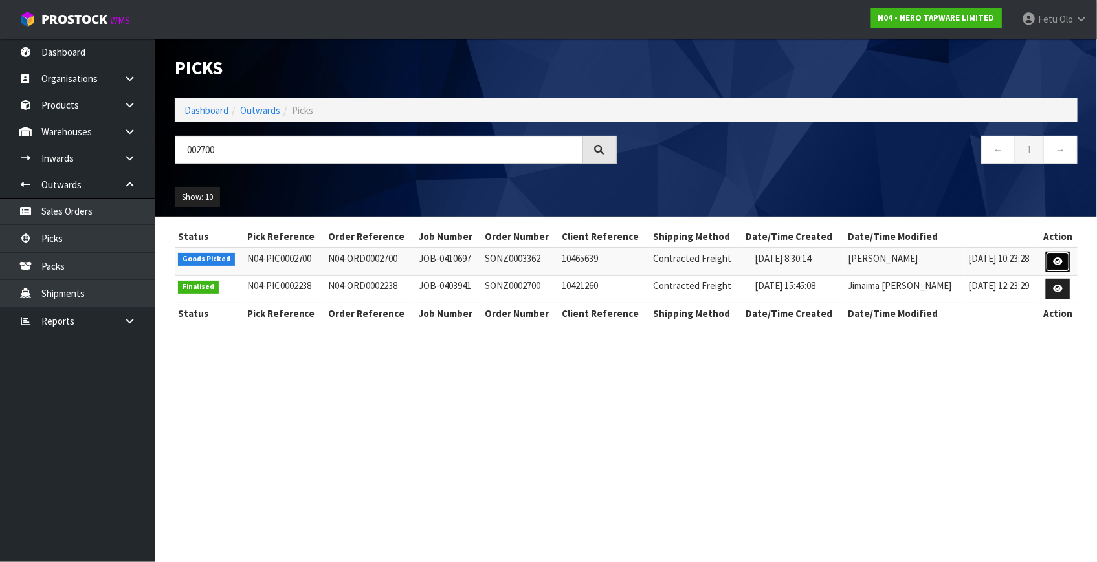
click at [1058, 263] on icon at bounding box center [1058, 261] width 10 height 8
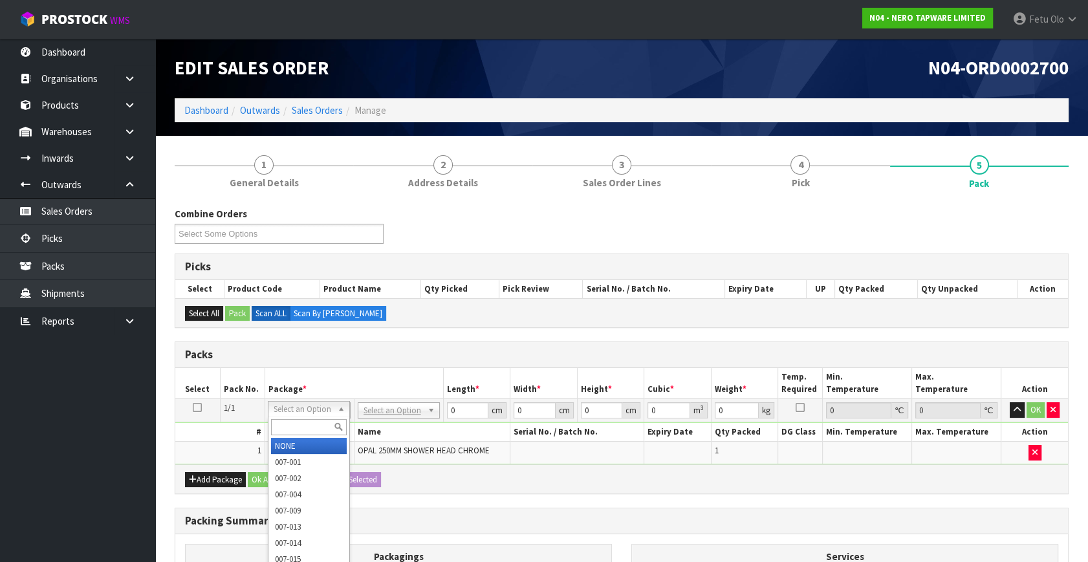
drag, startPoint x: 301, startPoint y: 409, endPoint x: 296, endPoint y: 419, distance: 11.0
click at [295, 419] on input "text" at bounding box center [309, 427] width 76 height 16
type input "011-084"
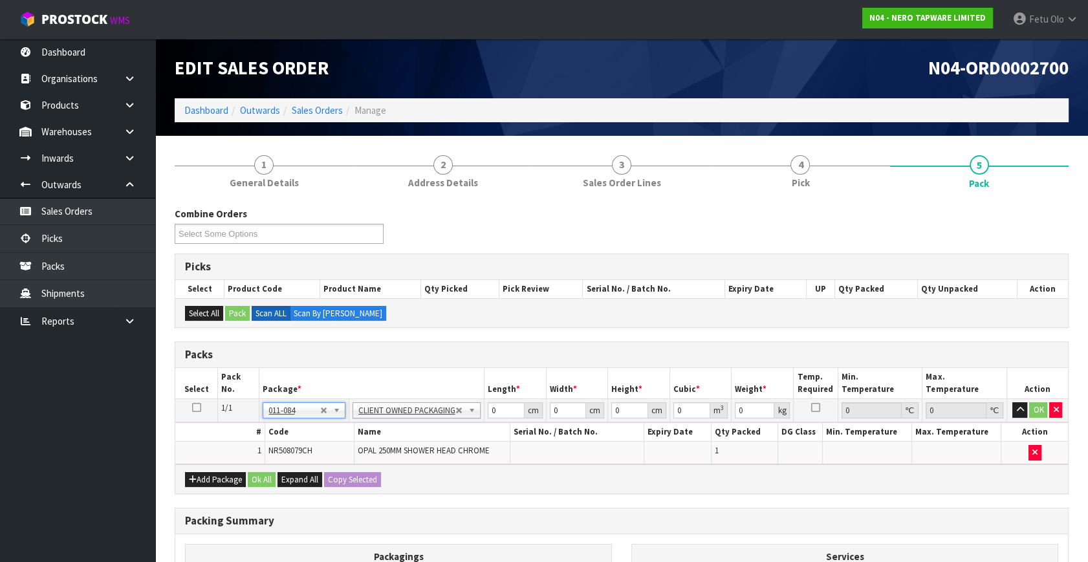
type input "0.8"
drag, startPoint x: 497, startPoint y: 410, endPoint x: 424, endPoint y: 437, distance: 78.0
click at [424, 437] on tbody "1/1 NONE 007-001 007-002 007-004 007-009 007-013 007-014 007-015 007-017 007-01…" at bounding box center [621, 431] width 893 height 65
type input "37"
type input "36"
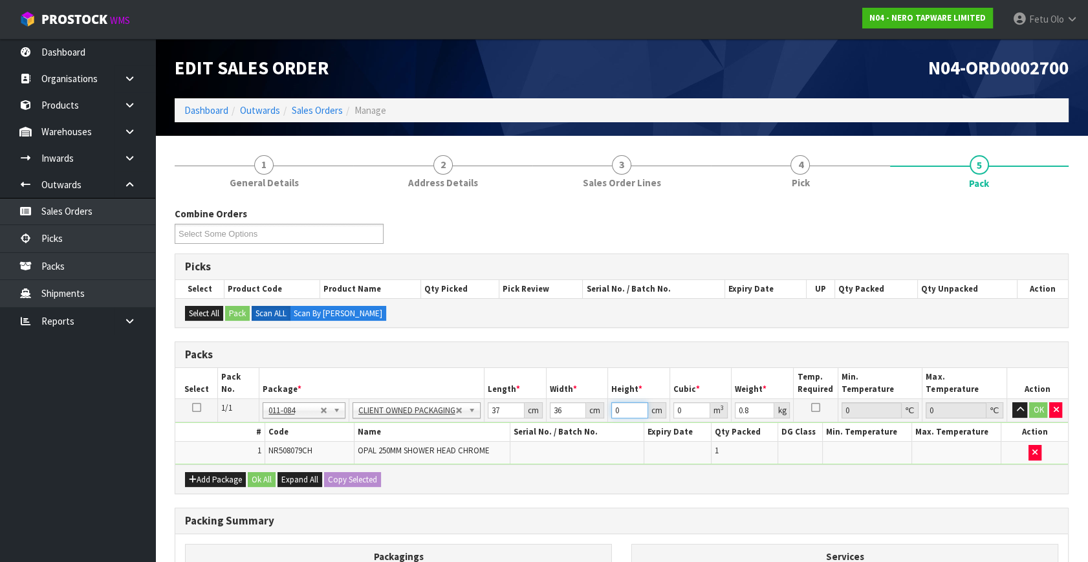
type input "1"
type input "0.001332"
type input "12"
type input "0.015984"
type input "12"
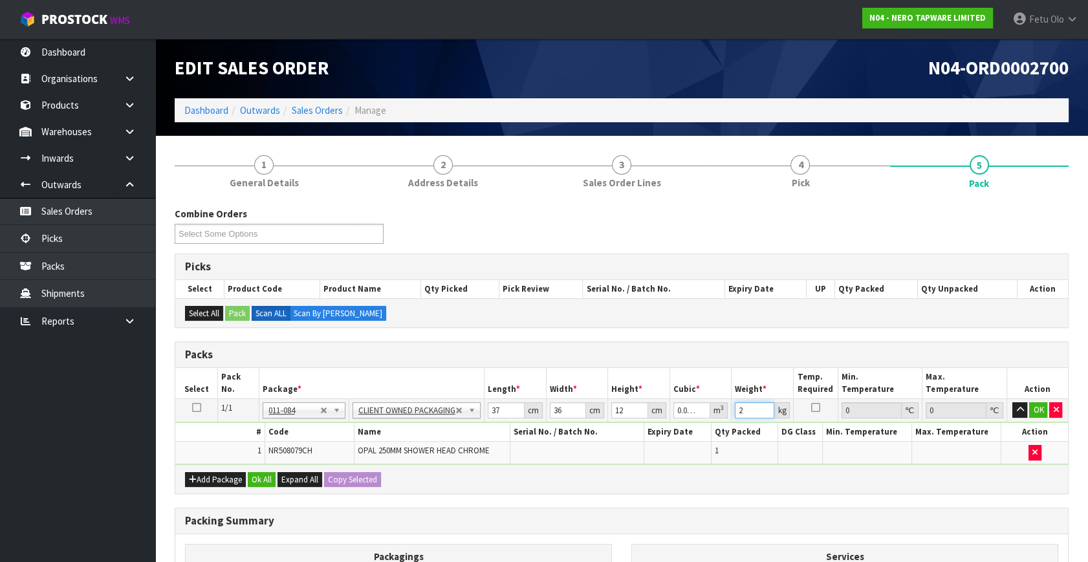
type input "2"
click button "OK" at bounding box center [1038, 410] width 18 height 16
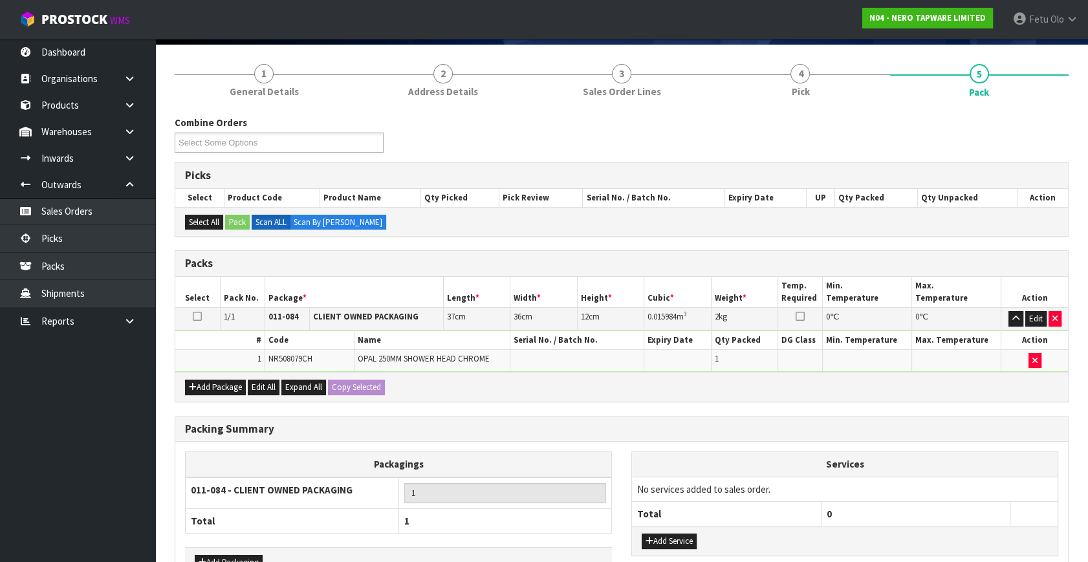
scroll to position [173, 0]
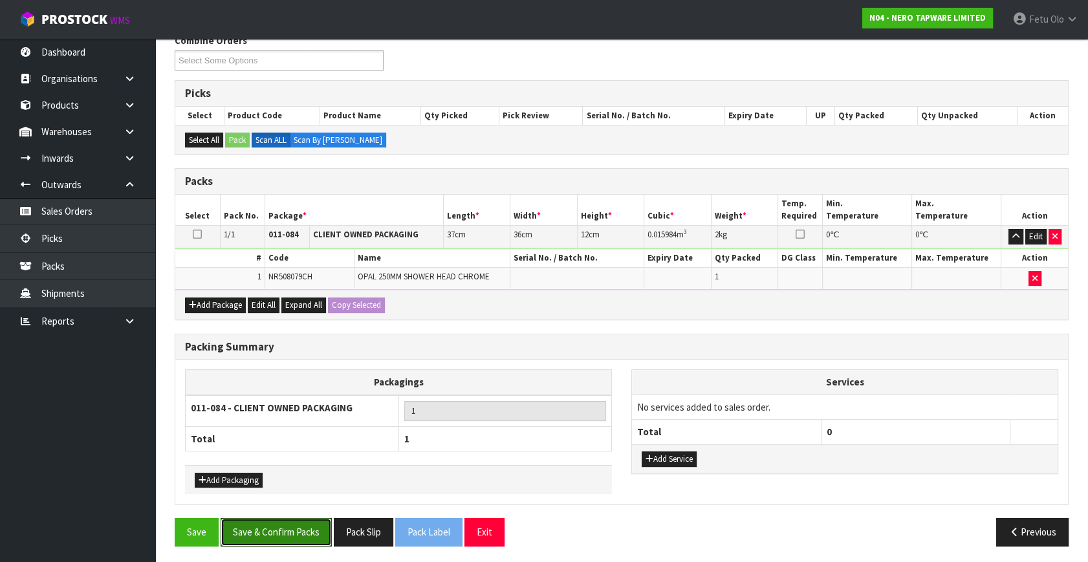
click at [298, 518] on button "Save & Confirm Packs" at bounding box center [276, 532] width 111 height 28
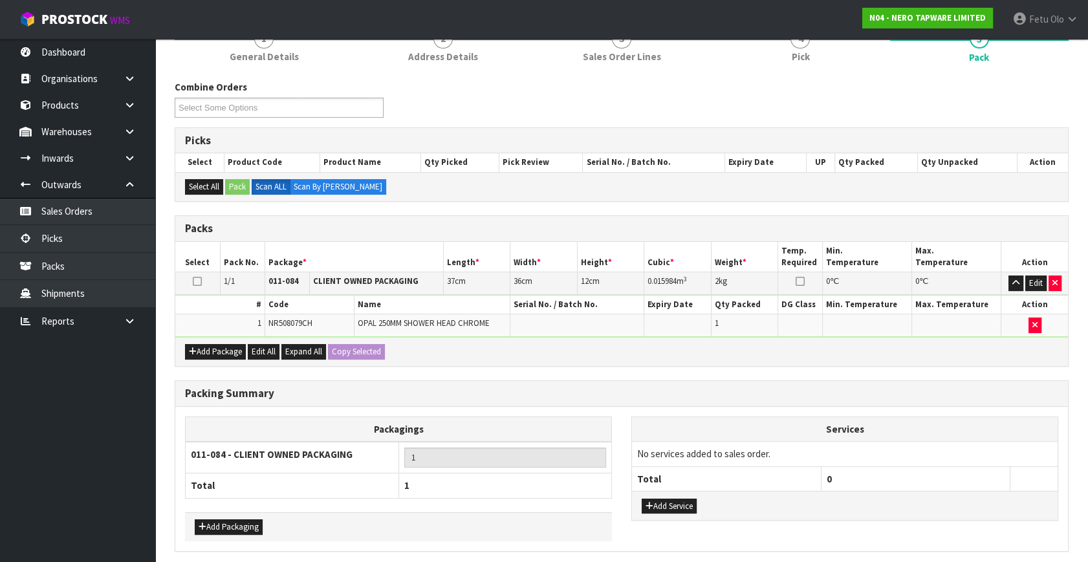
scroll to position [0, 0]
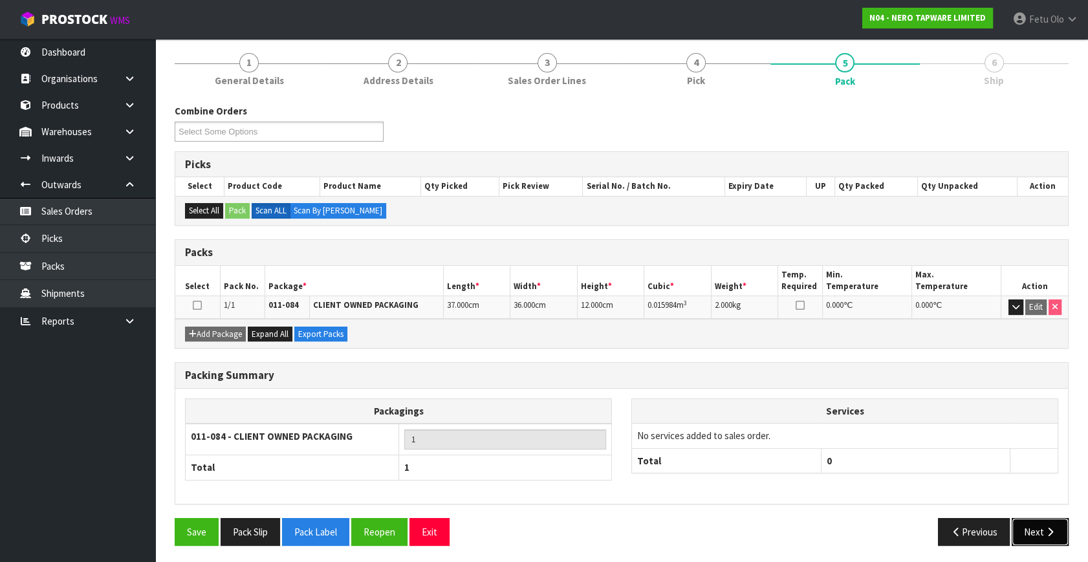
click at [1026, 528] on button "Next" at bounding box center [1040, 532] width 57 height 28
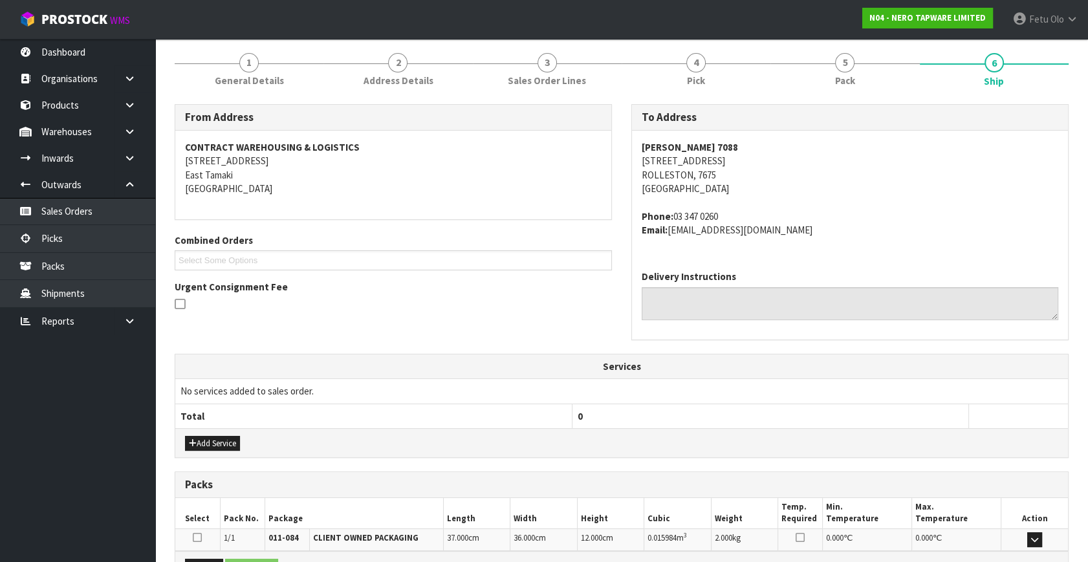
scroll to position [305, 0]
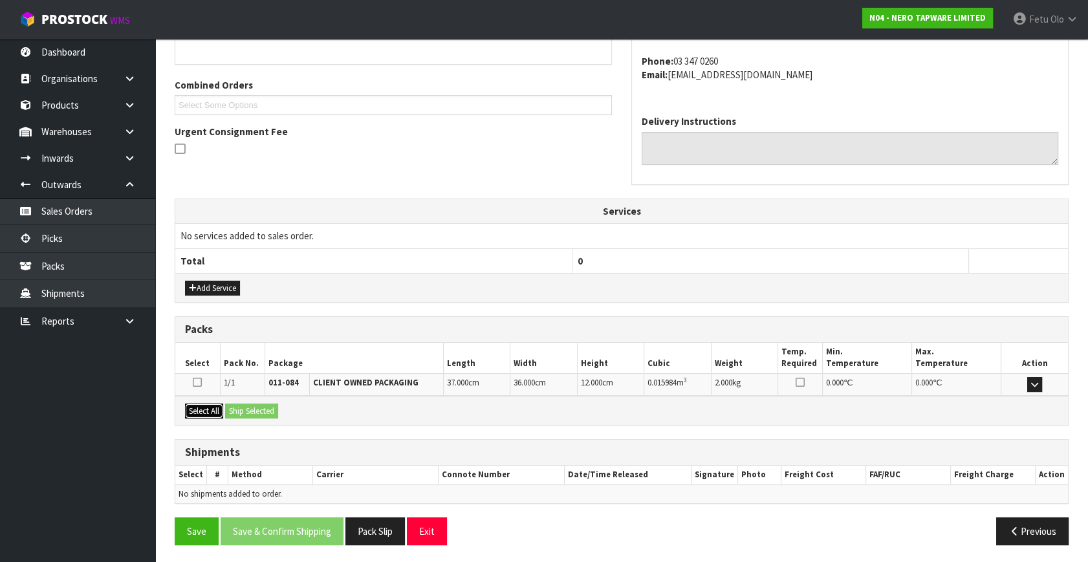
click at [215, 410] on button "Select All" at bounding box center [204, 412] width 38 height 16
click at [290, 411] on div "Select All Ship Selected" at bounding box center [621, 410] width 893 height 29
click at [261, 413] on button "Ship Selected" at bounding box center [251, 412] width 53 height 16
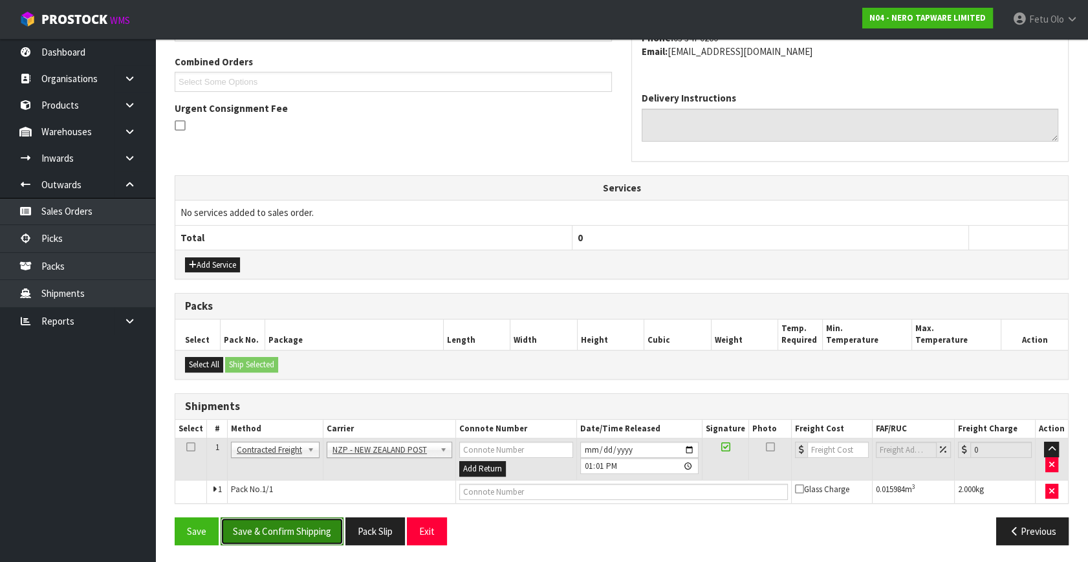
click at [311, 526] on button "Save & Confirm Shipping" at bounding box center [282, 532] width 123 height 28
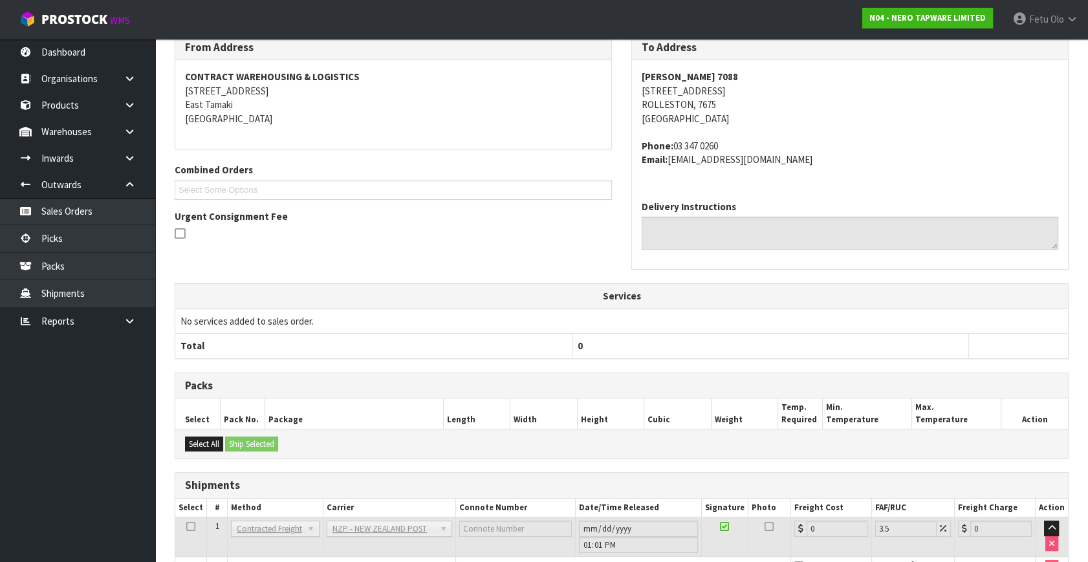
scroll to position [294, 0]
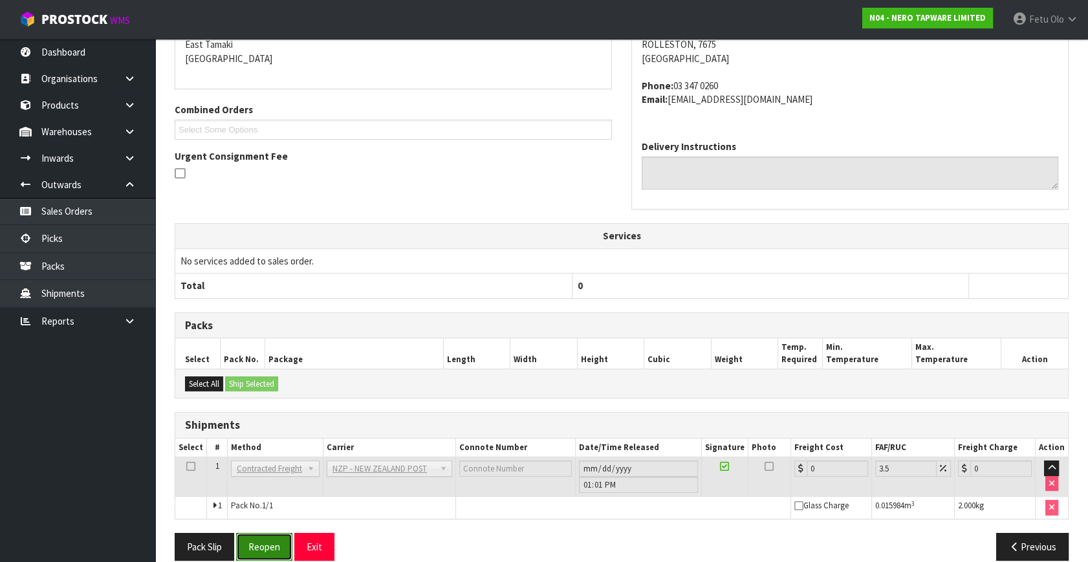
click at [270, 549] on button "Reopen" at bounding box center [264, 547] width 56 height 28
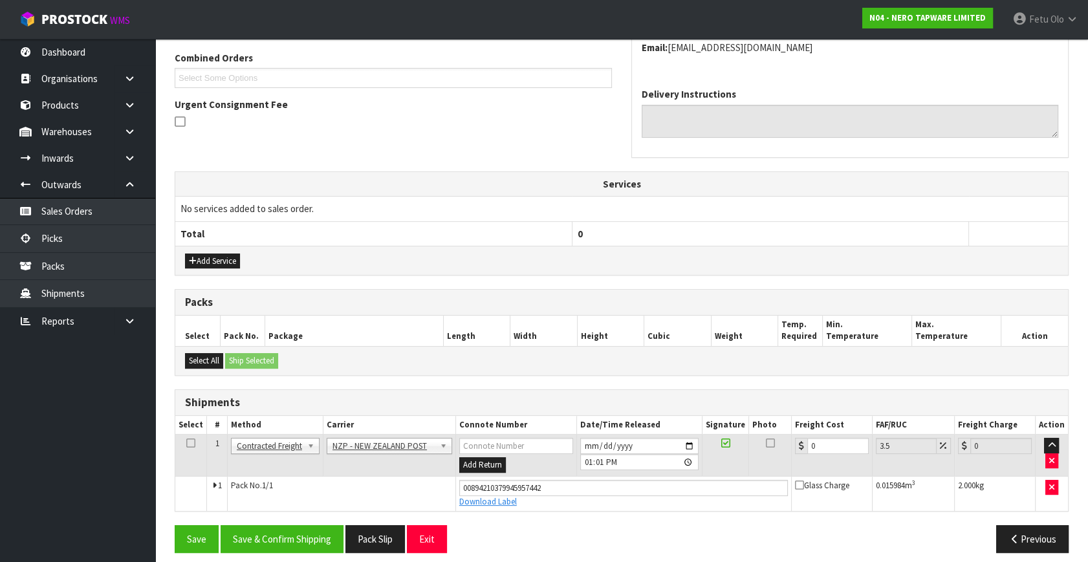
scroll to position [340, 0]
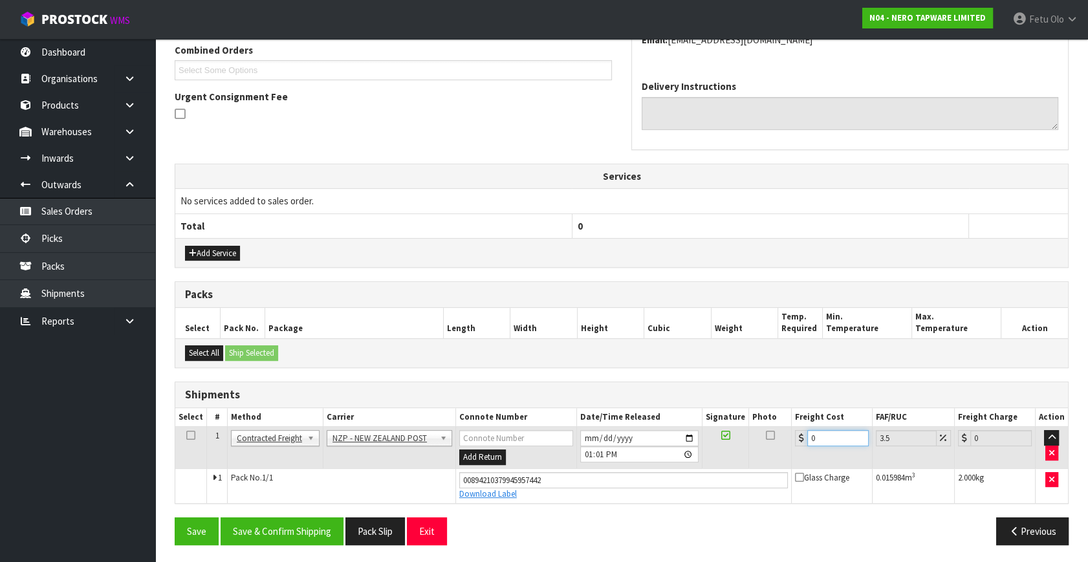
drag, startPoint x: 836, startPoint y: 440, endPoint x: 563, endPoint y: 503, distance: 279.5
click at [563, 503] on div "From Address CONTRACT WAREHOUSING & LOGISTICS 17 Allens Road East Tamaki Auckla…" at bounding box center [622, 234] width 894 height 641
type input "1"
type input "1.03"
type input "16"
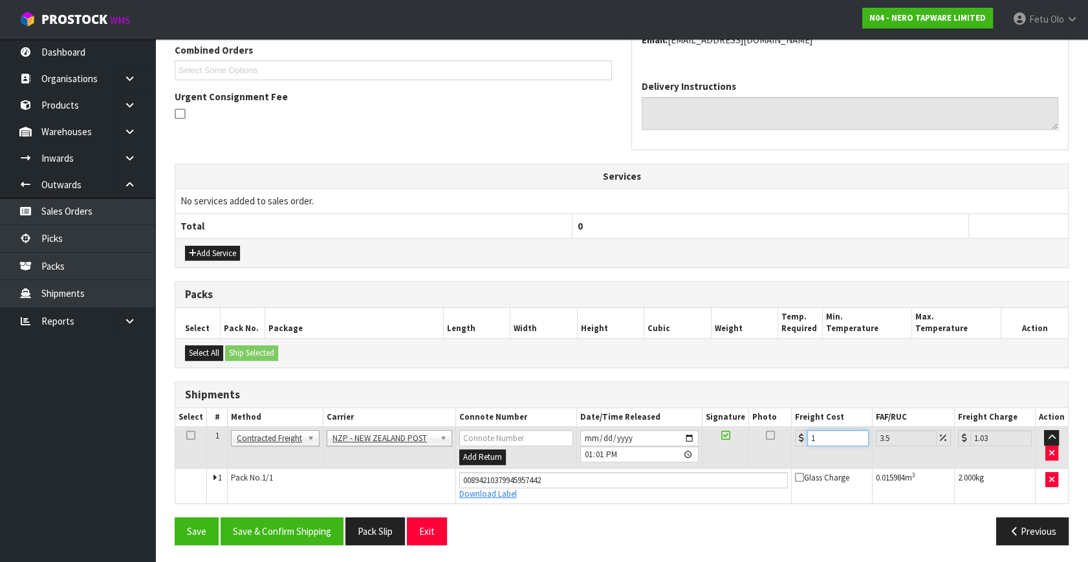
type input "16.56"
type input "16.2"
type input "16.77"
type input "16.20"
click at [271, 527] on button "Save & Confirm Shipping" at bounding box center [282, 532] width 123 height 28
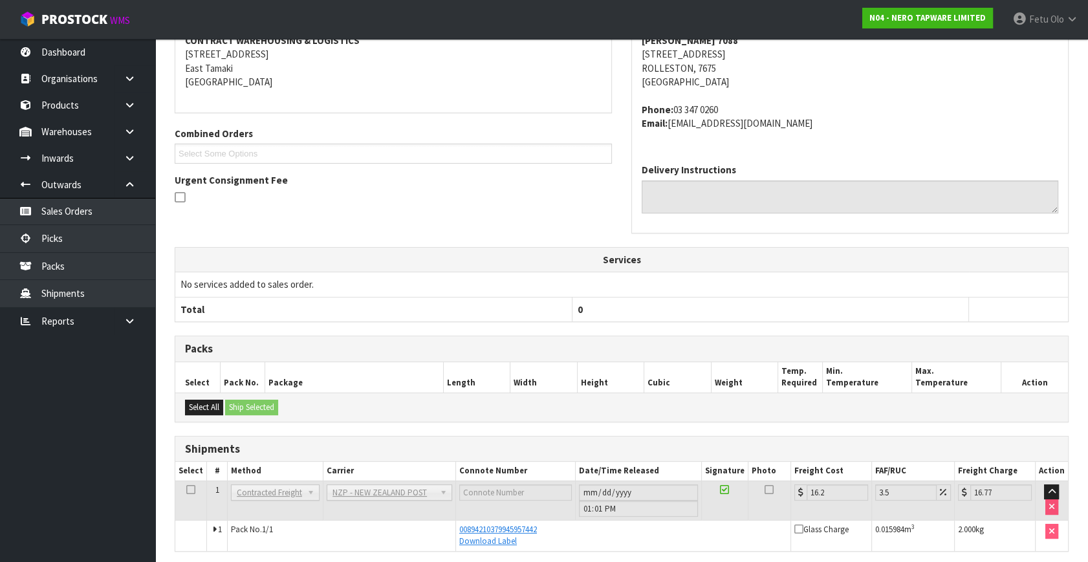
scroll to position [304, 0]
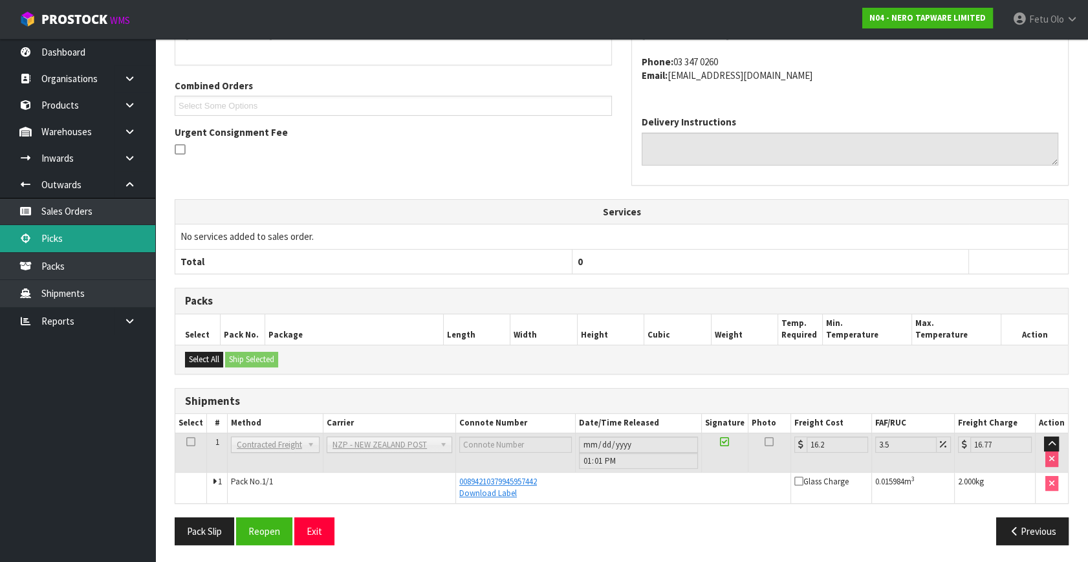
click at [69, 241] on link "Picks" at bounding box center [77, 238] width 155 height 27
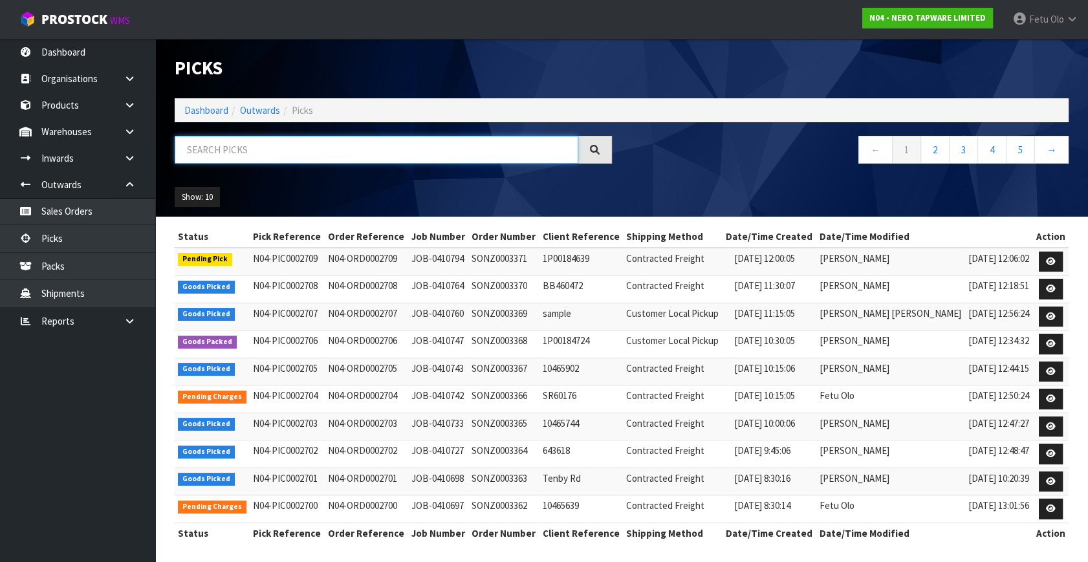
click at [235, 155] on input "text" at bounding box center [377, 150] width 404 height 28
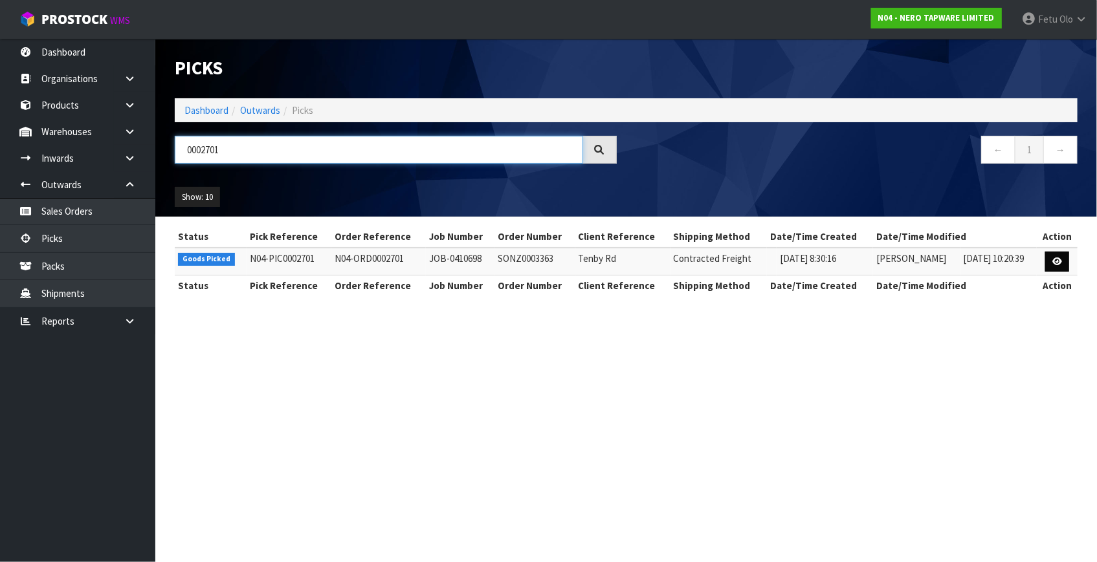
type input "0002701"
click at [1047, 255] on link at bounding box center [1057, 262] width 24 height 21
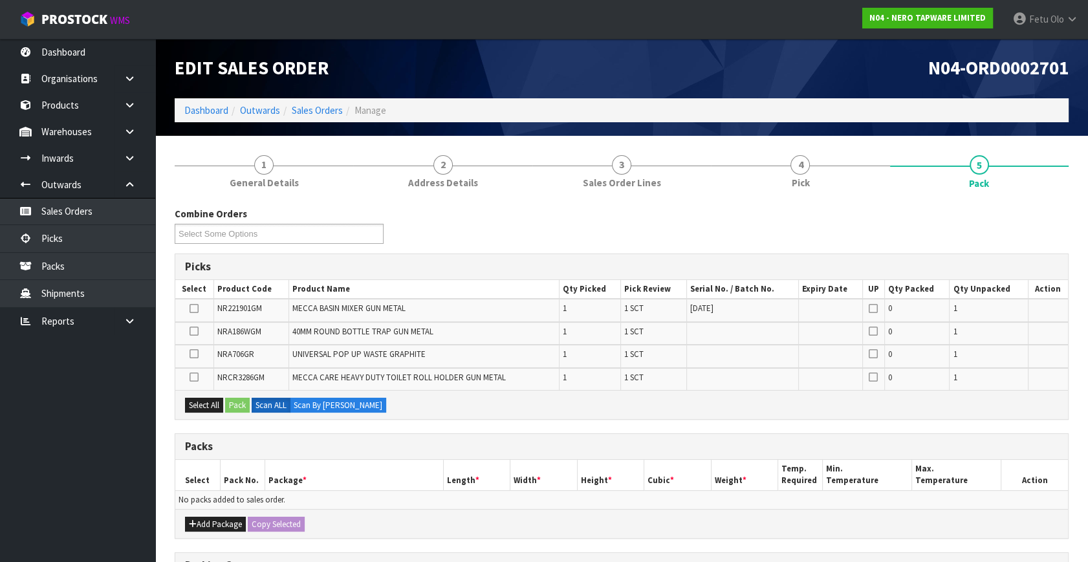
click at [208, 509] on div "Add Package Copy Selected" at bounding box center [621, 523] width 893 height 29
click at [201, 520] on button "Add Package" at bounding box center [215, 525] width 61 height 16
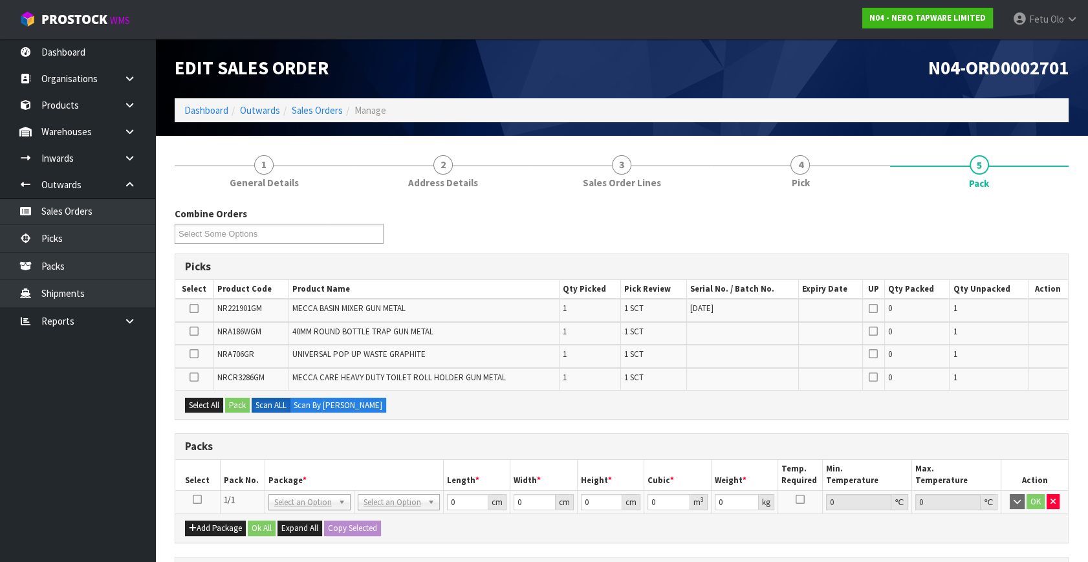
click at [201, 500] on icon at bounding box center [197, 499] width 9 height 1
click at [251, 490] on td "1/1" at bounding box center [242, 501] width 45 height 23
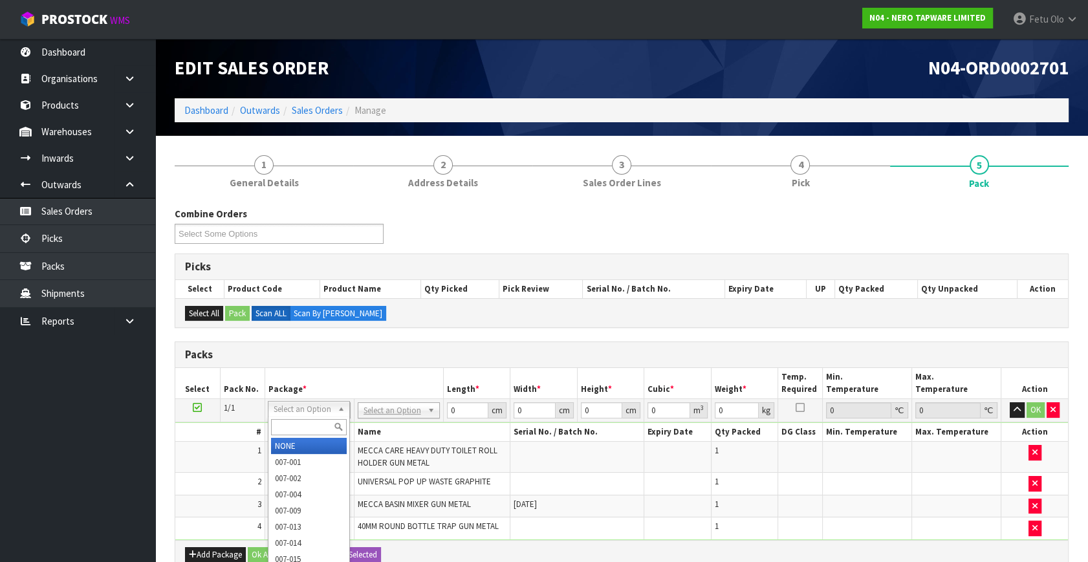
click at [296, 428] on input "text" at bounding box center [309, 427] width 76 height 16
type input "011-084"
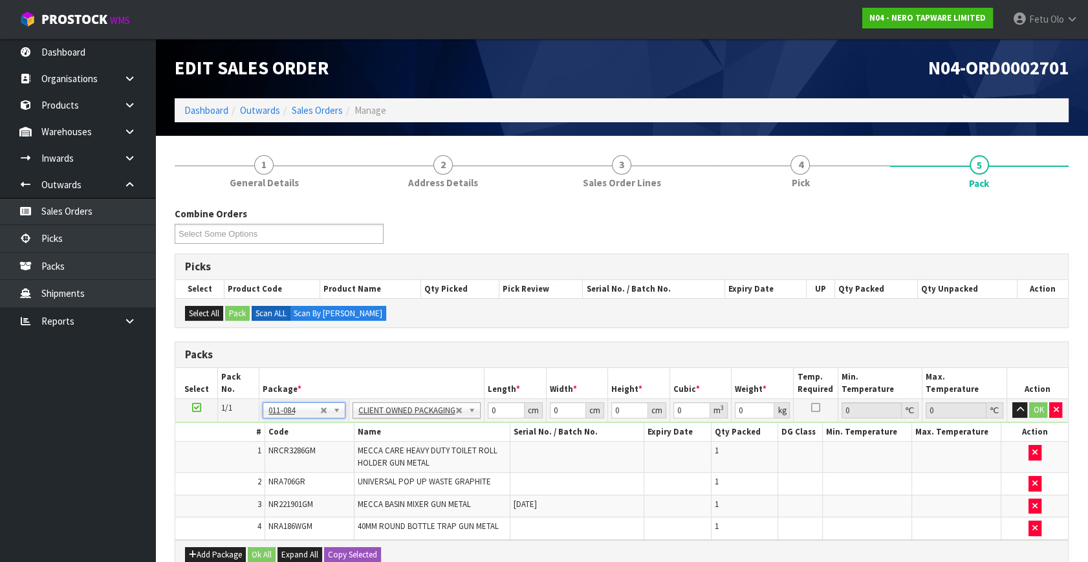
type input "4.12"
drag, startPoint x: 496, startPoint y: 413, endPoint x: 437, endPoint y: 436, distance: 62.5
click at [437, 436] on tbody "1/1 NONE 007-001 007-002 007-004 007-009 007-013 007-014 007-015 007-017 007-01…" at bounding box center [621, 469] width 893 height 141
type input "37"
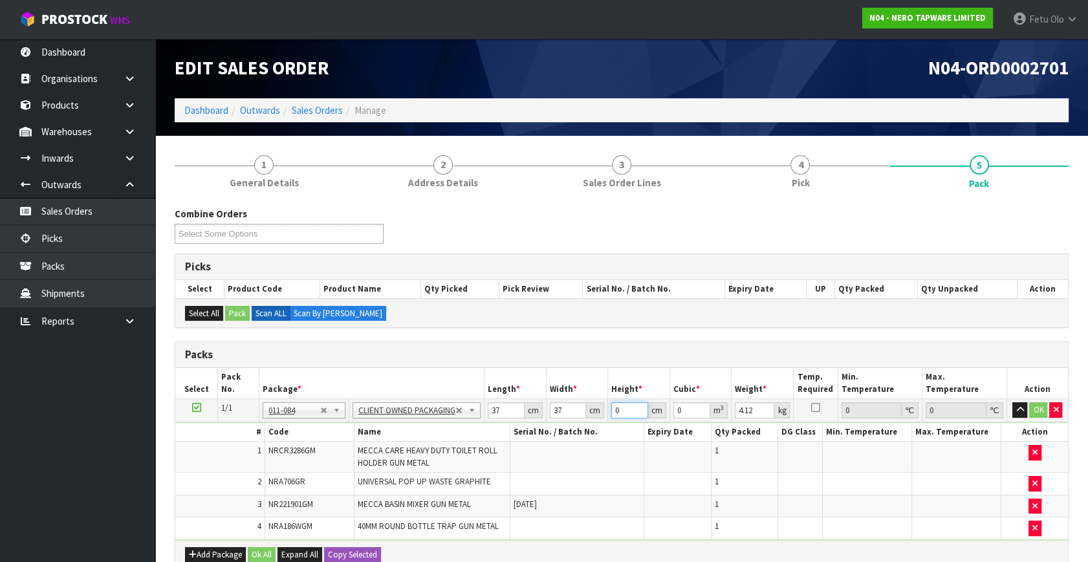
type input "2"
type input "0.002738"
type input "20"
type input "0.02738"
type input "20"
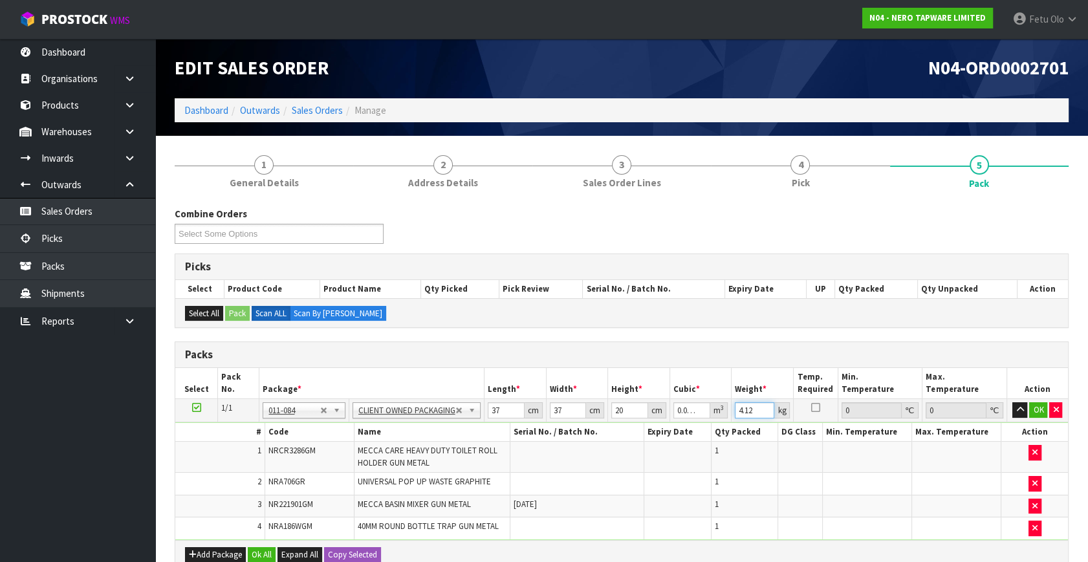
type input "4"
type input "5"
click button "OK" at bounding box center [1038, 410] width 18 height 16
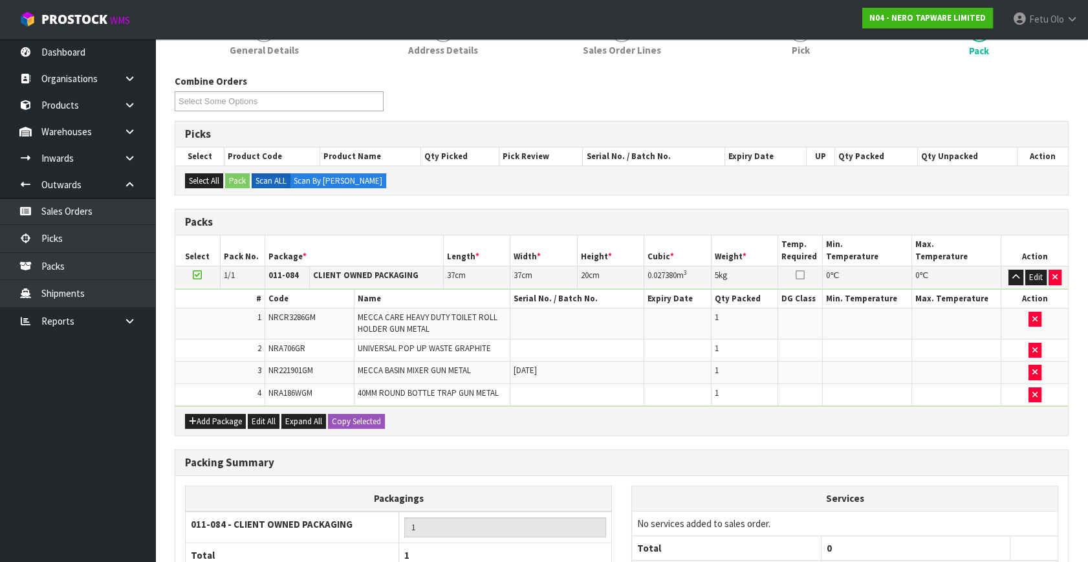
scroll to position [248, 0]
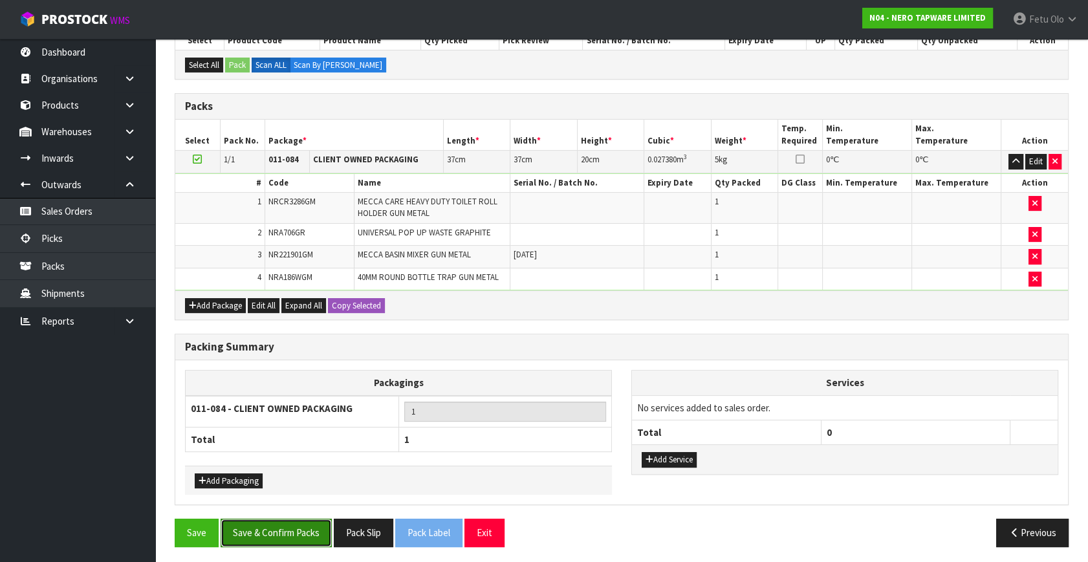
drag, startPoint x: 283, startPoint y: 537, endPoint x: 261, endPoint y: 536, distance: 22.7
click at [283, 536] on button "Save & Confirm Packs" at bounding box center [276, 533] width 111 height 28
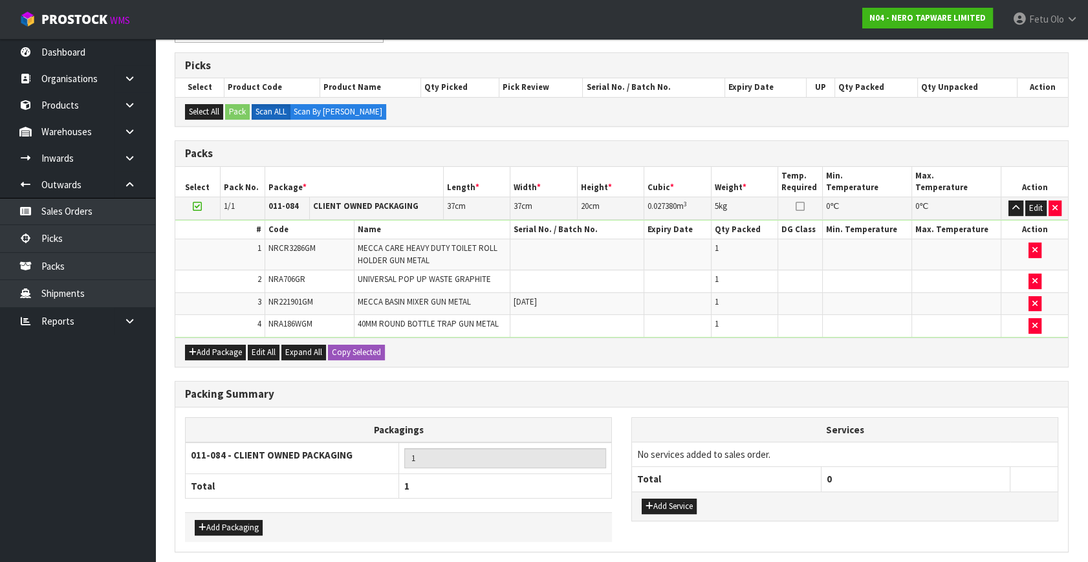
scroll to position [0, 0]
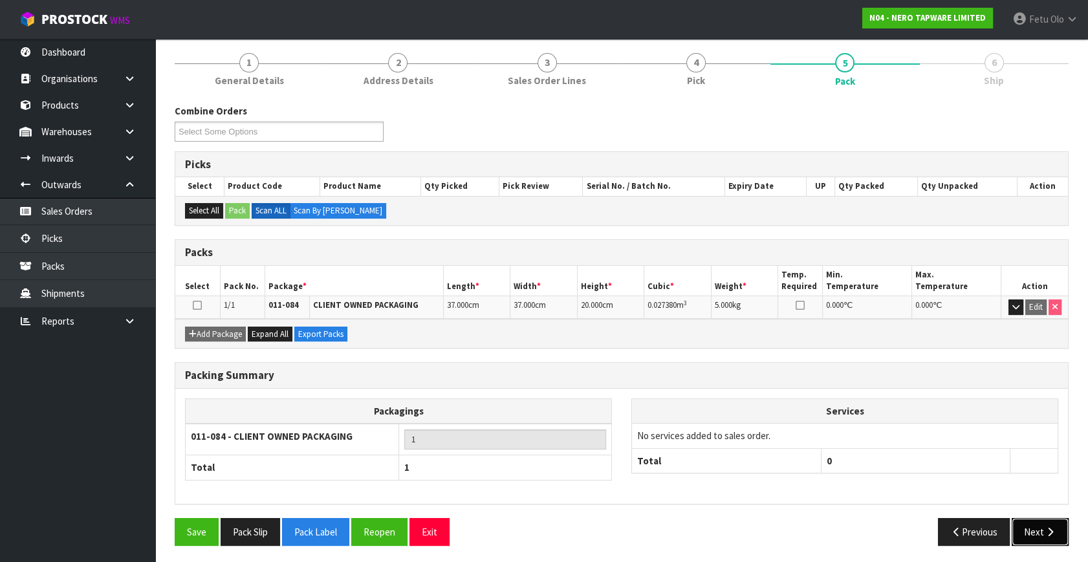
click at [1023, 530] on button "Next" at bounding box center [1040, 532] width 57 height 28
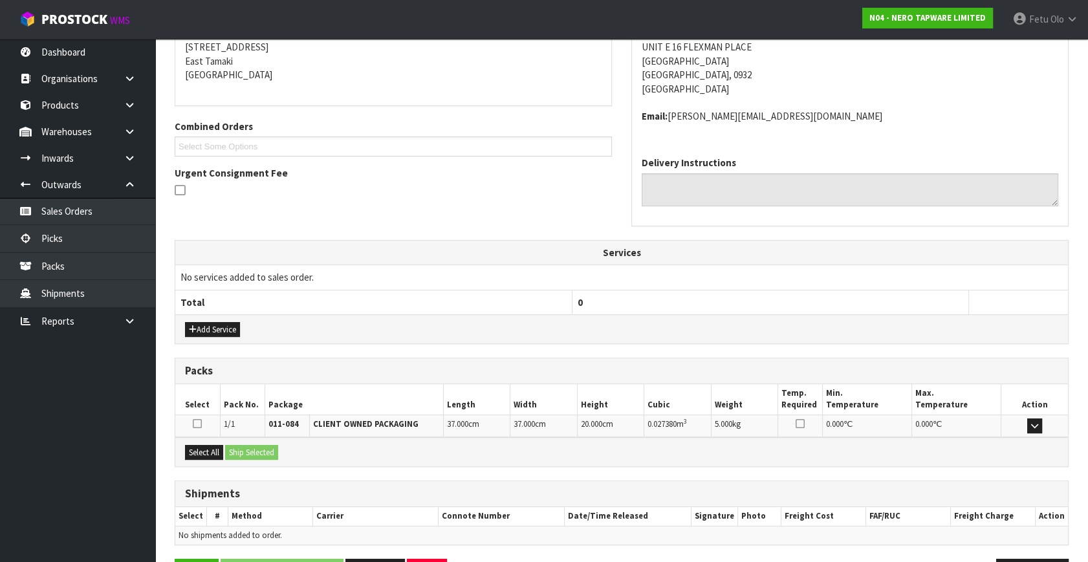
scroll to position [305, 0]
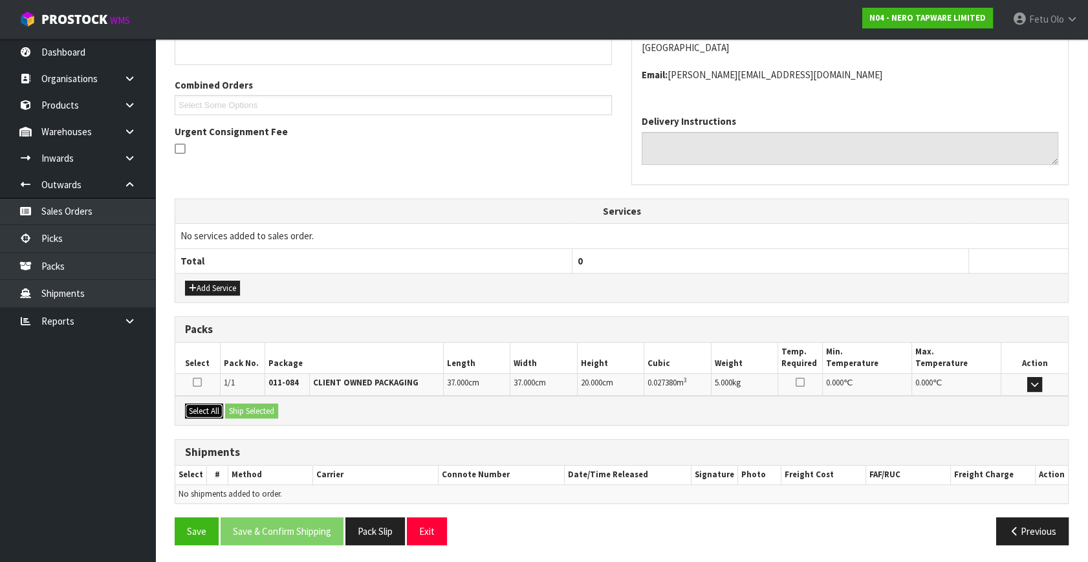
click at [215, 410] on button "Select All" at bounding box center [204, 412] width 38 height 16
drag, startPoint x: 224, startPoint y: 409, endPoint x: 238, endPoint y: 409, distance: 14.2
click at [228, 409] on div "Select All Ship Selected" at bounding box center [621, 410] width 893 height 29
click at [256, 399] on div "Select All Ship Selected" at bounding box center [621, 410] width 893 height 29
click at [265, 406] on button "Ship Selected" at bounding box center [251, 412] width 53 height 16
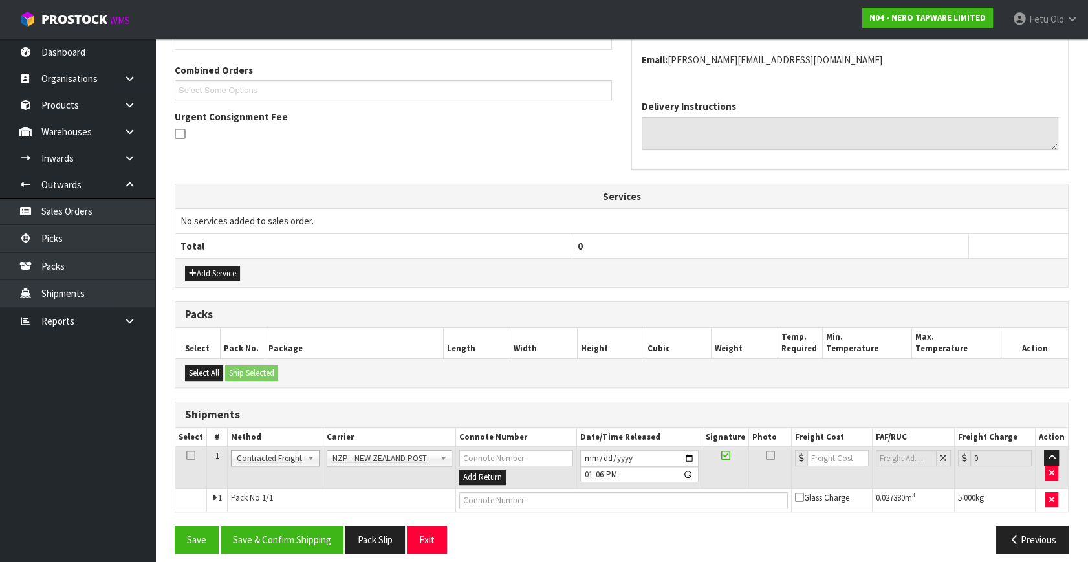
scroll to position [328, 0]
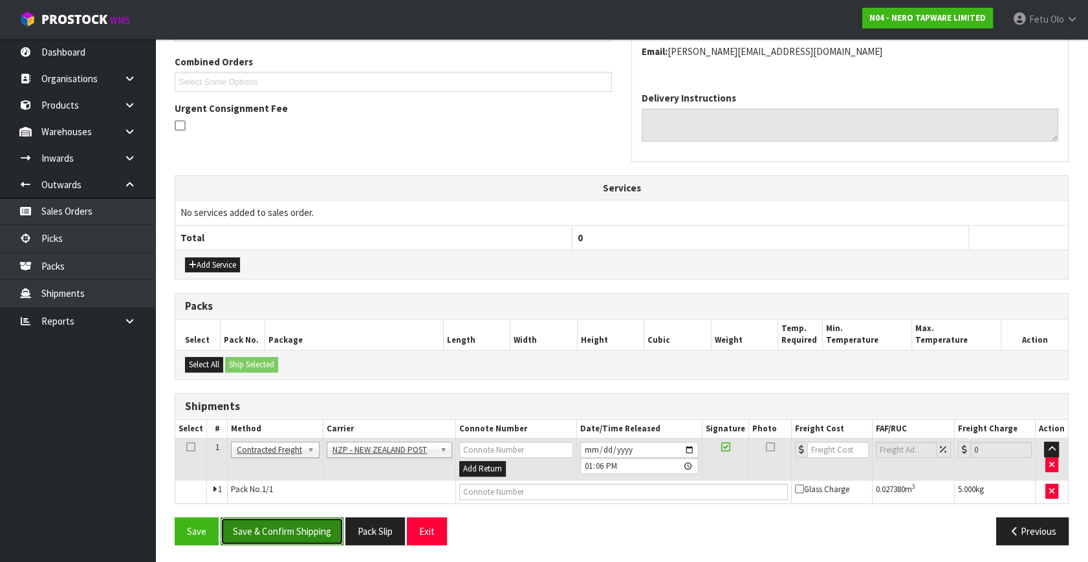
click at [296, 526] on button "Save & Confirm Shipping" at bounding box center [282, 532] width 123 height 28
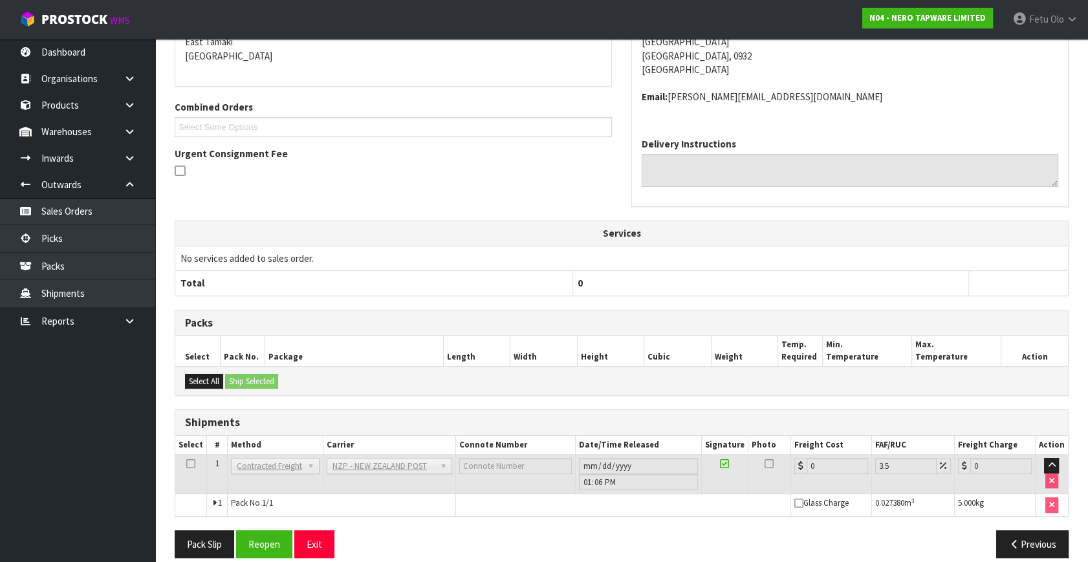
scroll to position [310, 0]
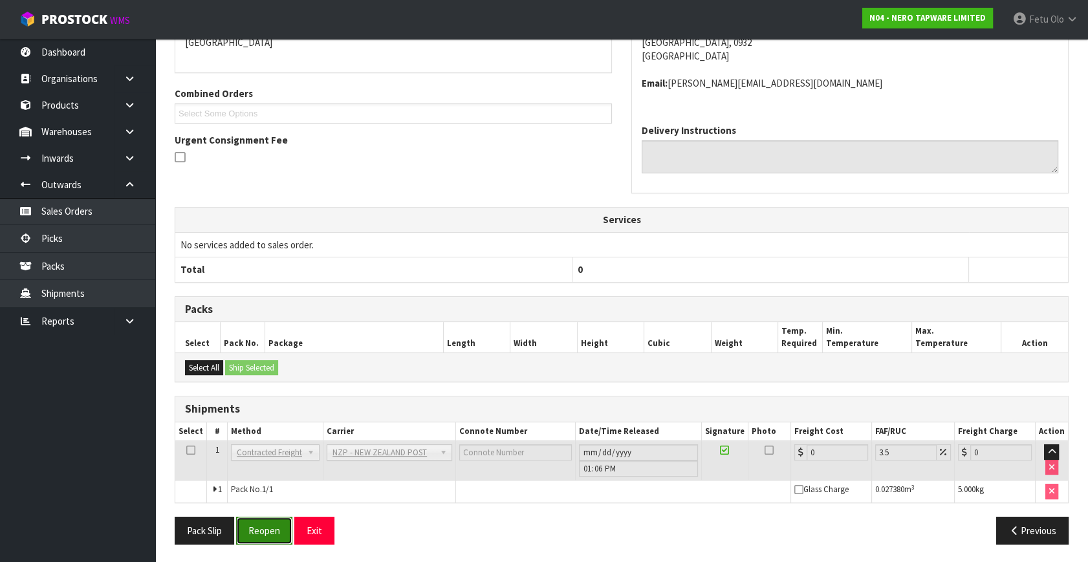
click at [266, 534] on button "Reopen" at bounding box center [264, 531] width 56 height 28
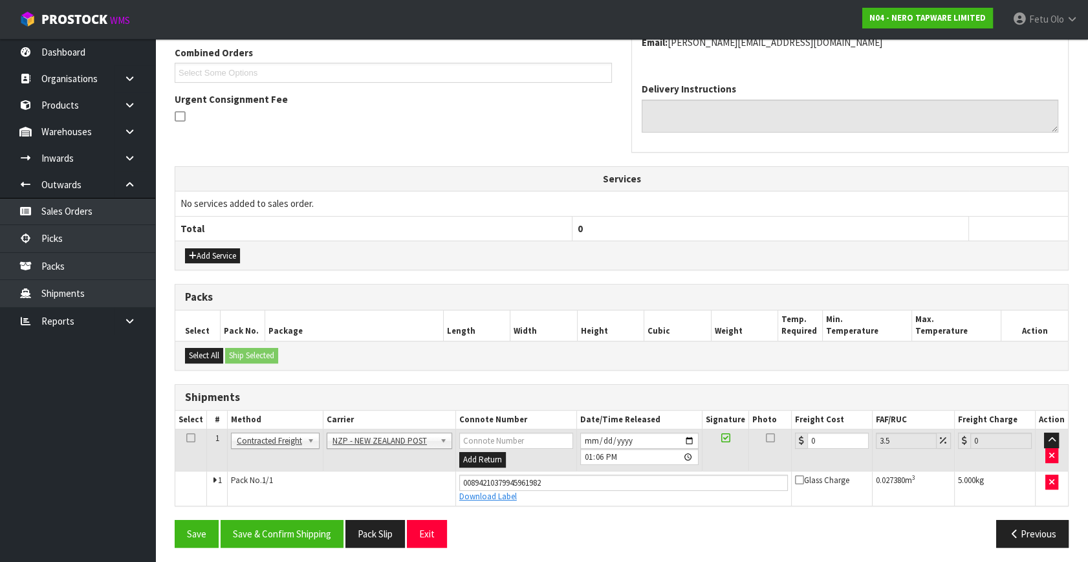
scroll to position [340, 0]
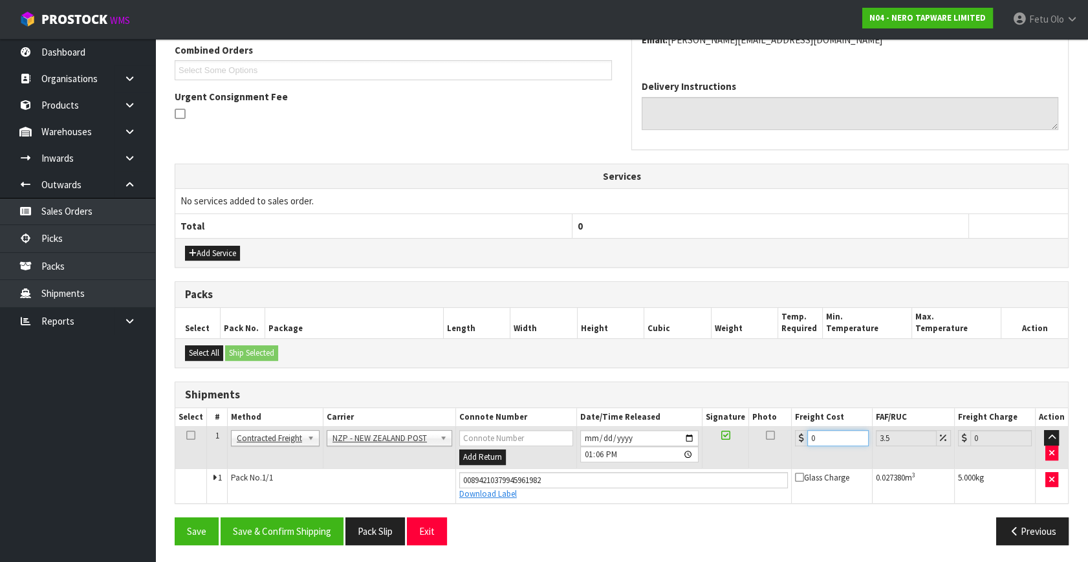
drag, startPoint x: 827, startPoint y: 436, endPoint x: 465, endPoint y: 512, distance: 370.2
click at [465, 512] on div "From Address CONTRACT WAREHOUSING & LOGISTICS 17 Allens Road East Tamaki Auckla…" at bounding box center [622, 234] width 894 height 641
type input "4"
type input "4.14"
type input "4.3"
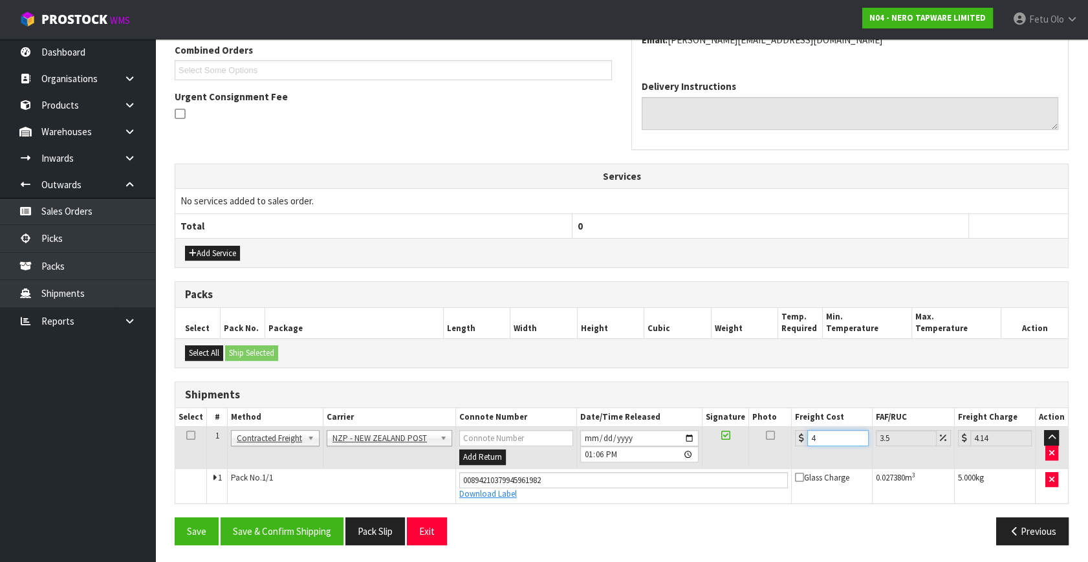
type input "4.45"
type input "4.33"
type input "4.48"
type input "4.33"
click at [311, 518] on button "Save & Confirm Shipping" at bounding box center [282, 532] width 123 height 28
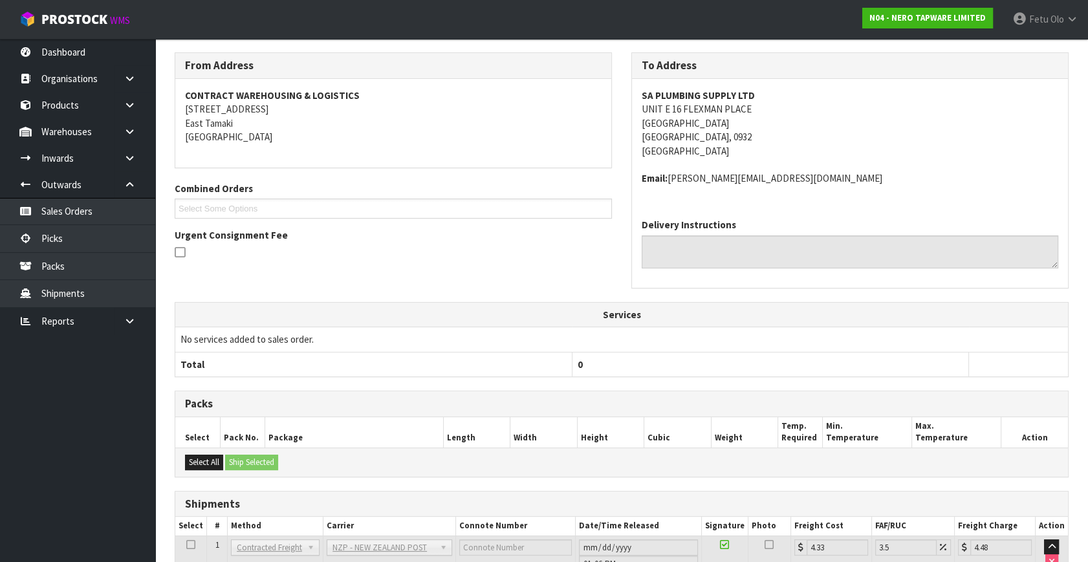
scroll to position [304, 0]
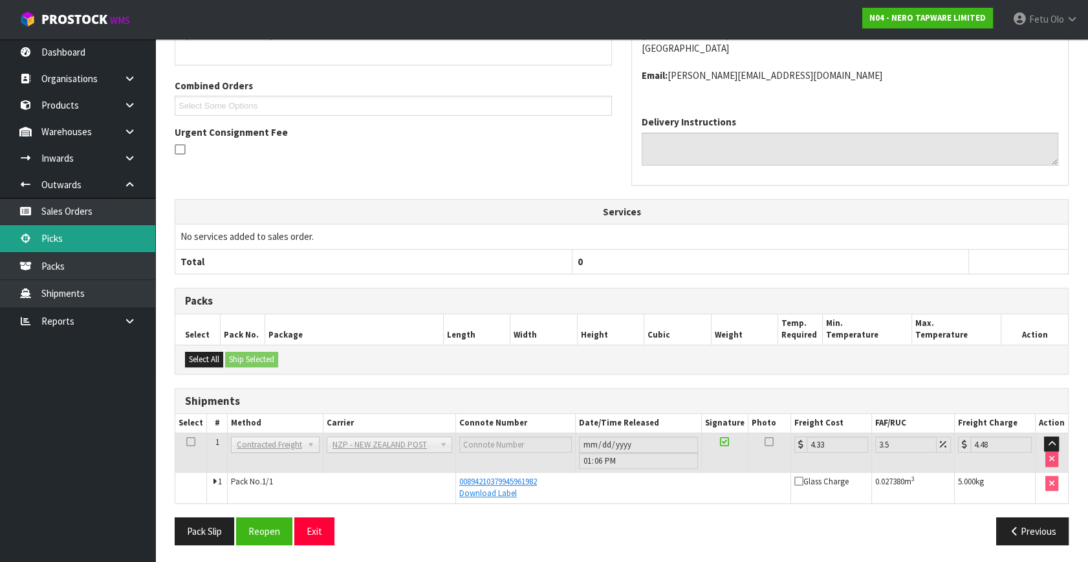
click at [32, 239] on link "Picks" at bounding box center [77, 238] width 155 height 27
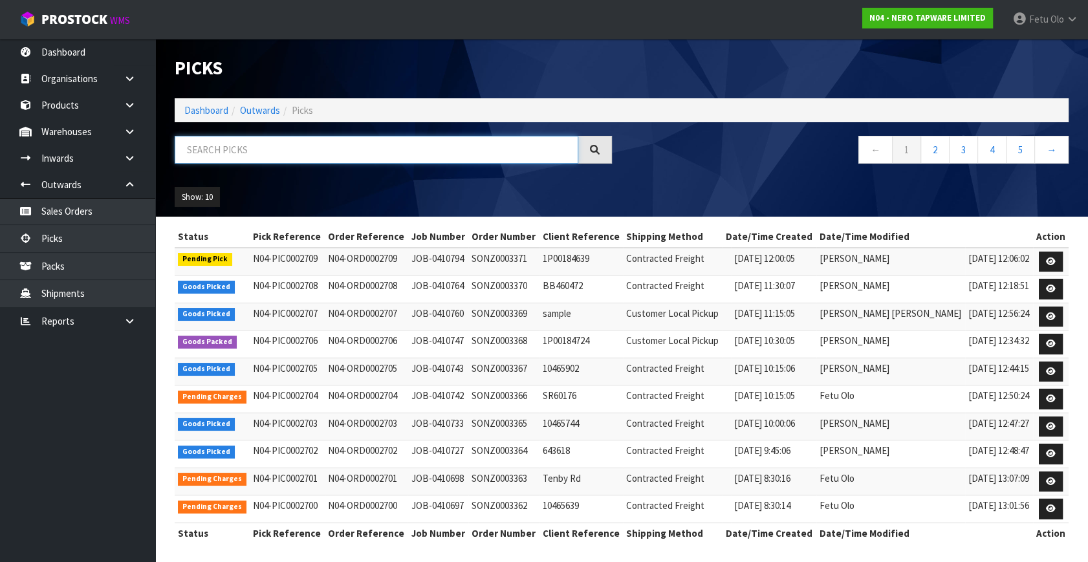
click at [279, 149] on input "text" at bounding box center [377, 150] width 404 height 28
type input "002708"
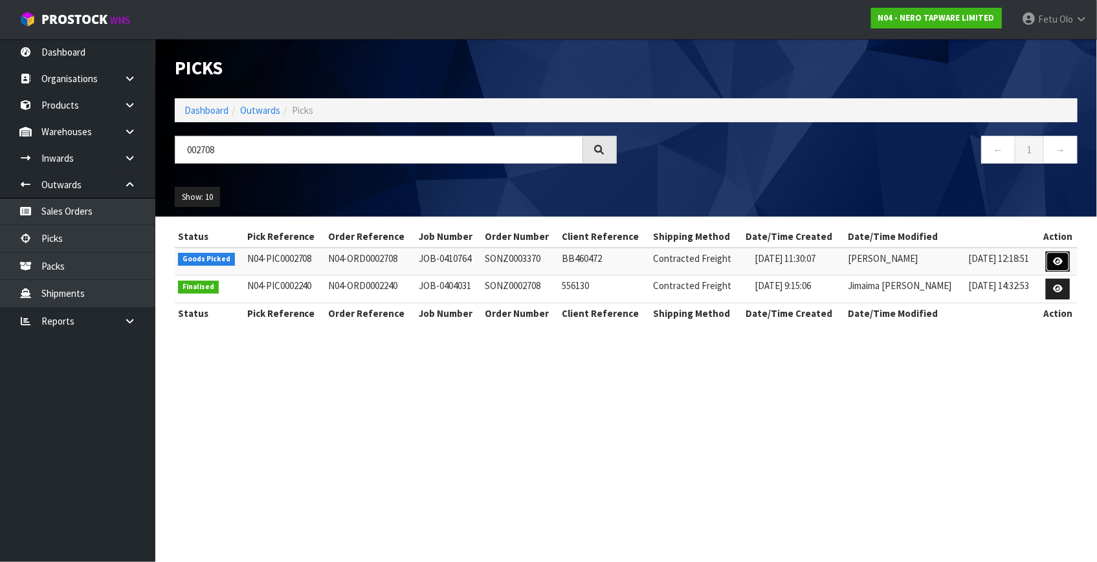
click at [1056, 255] on link at bounding box center [1057, 262] width 24 height 21
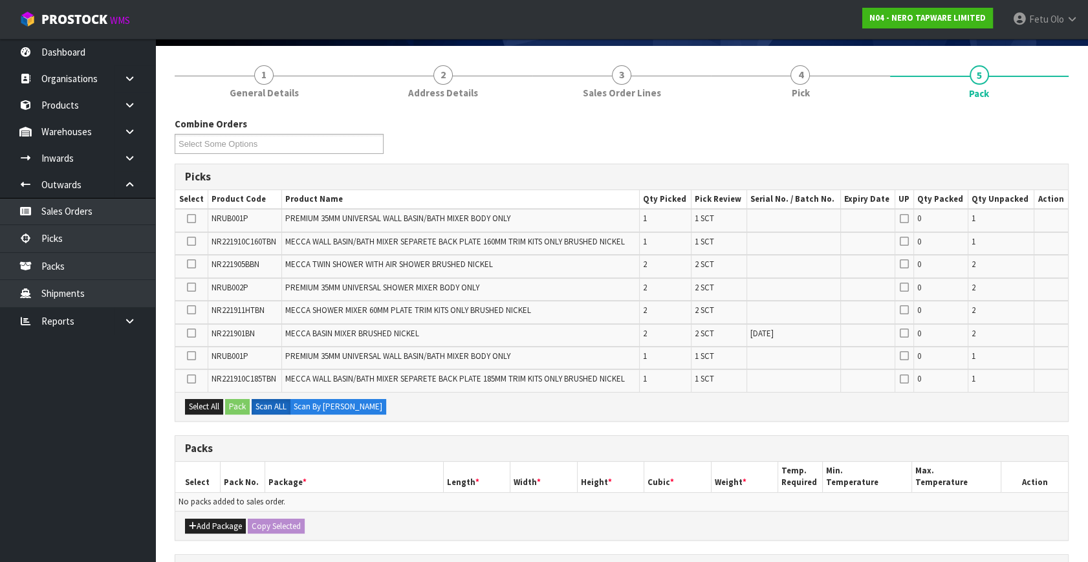
scroll to position [97, 0]
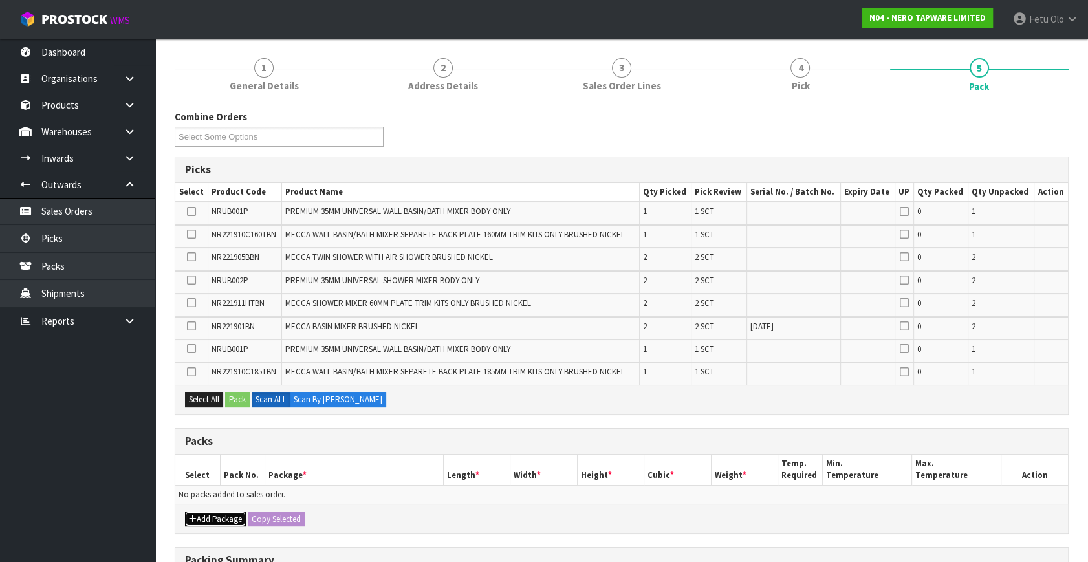
click at [193, 515] on icon "button" at bounding box center [193, 519] width 8 height 8
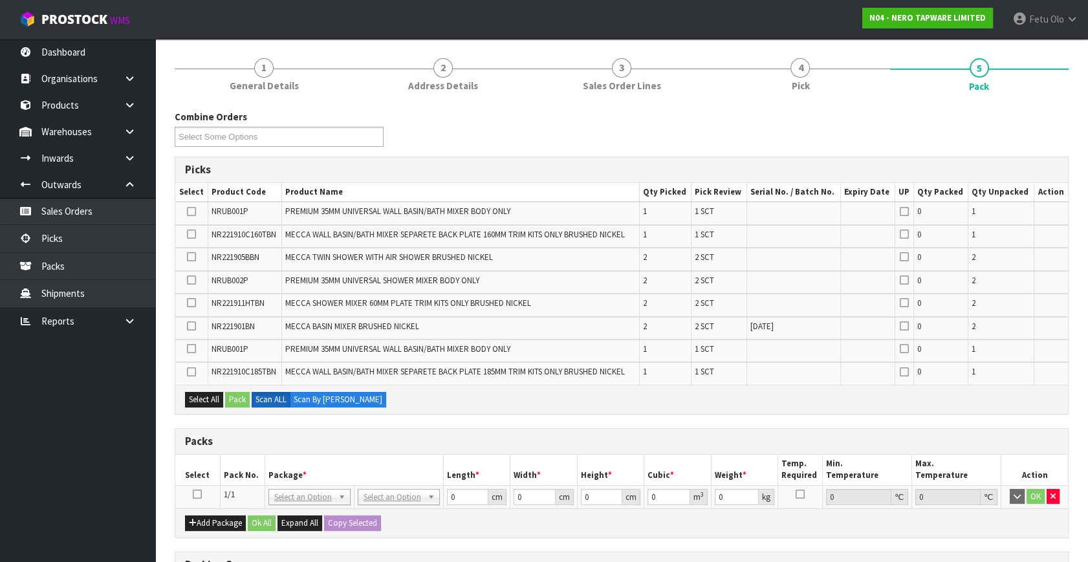
click at [194, 494] on icon at bounding box center [197, 494] width 9 height 1
drag, startPoint x: 21, startPoint y: 524, endPoint x: 13, endPoint y: 510, distance: 16.2
click at [18, 517] on ul "Dashboard Organisations Clients Consignees Carriers Products Categories Serial …" at bounding box center [77, 300] width 155 height 523
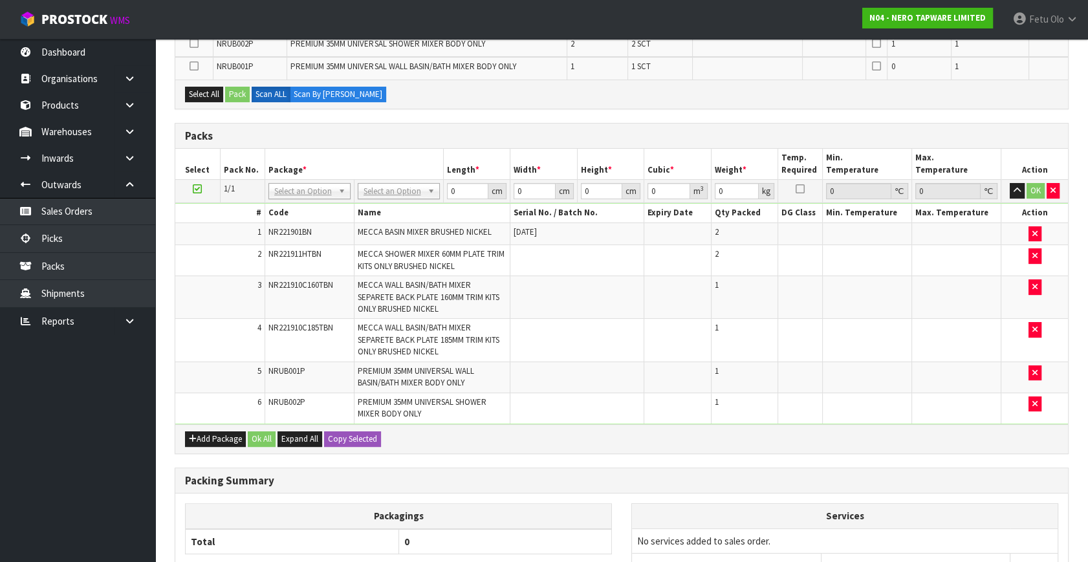
scroll to position [332, 0]
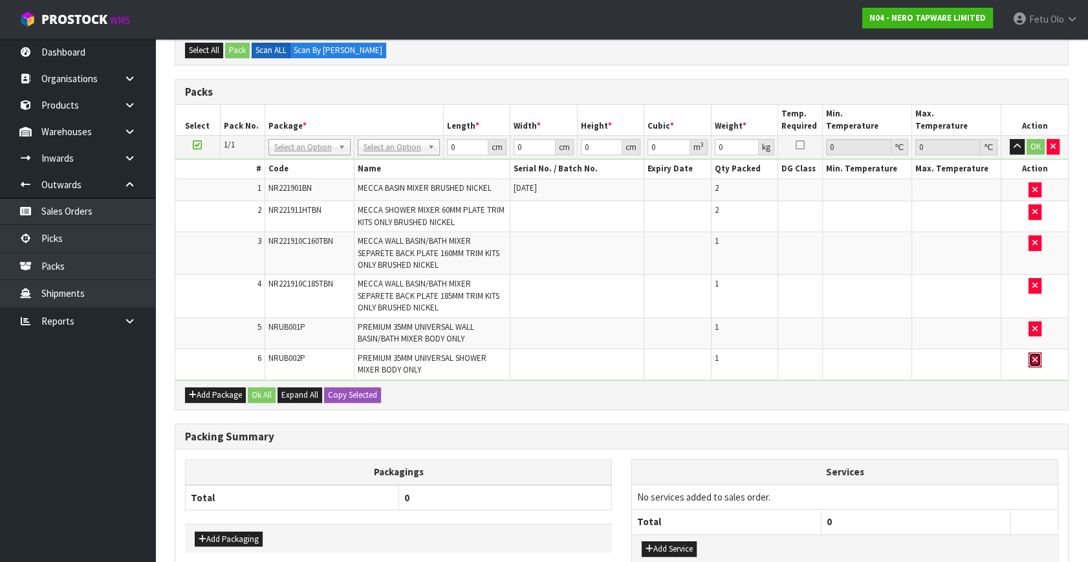
click at [1035, 357] on icon "button" at bounding box center [1034, 360] width 5 height 8
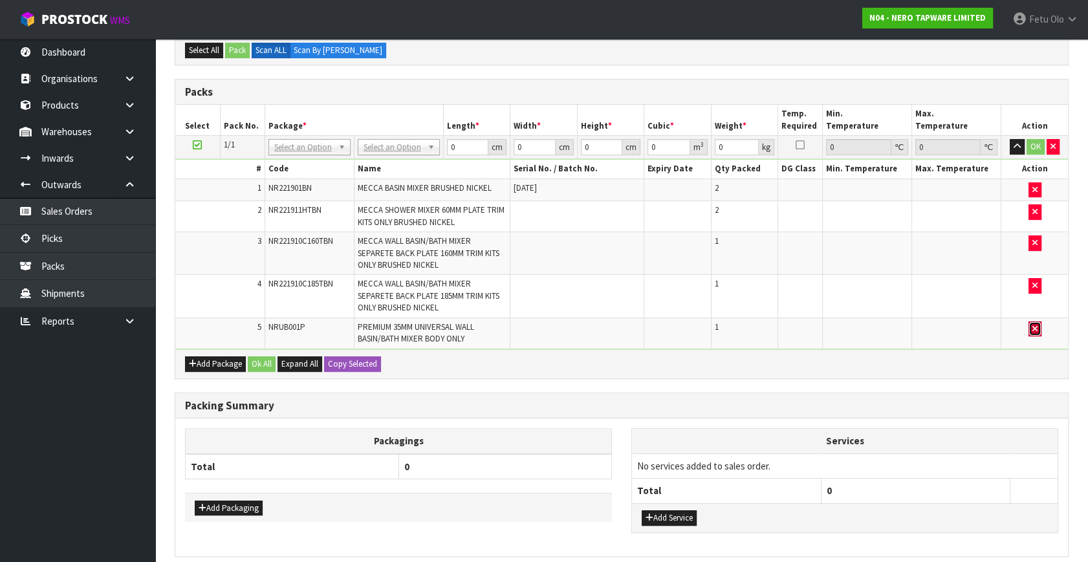
click at [1030, 327] on button "button" at bounding box center [1035, 330] width 13 height 16
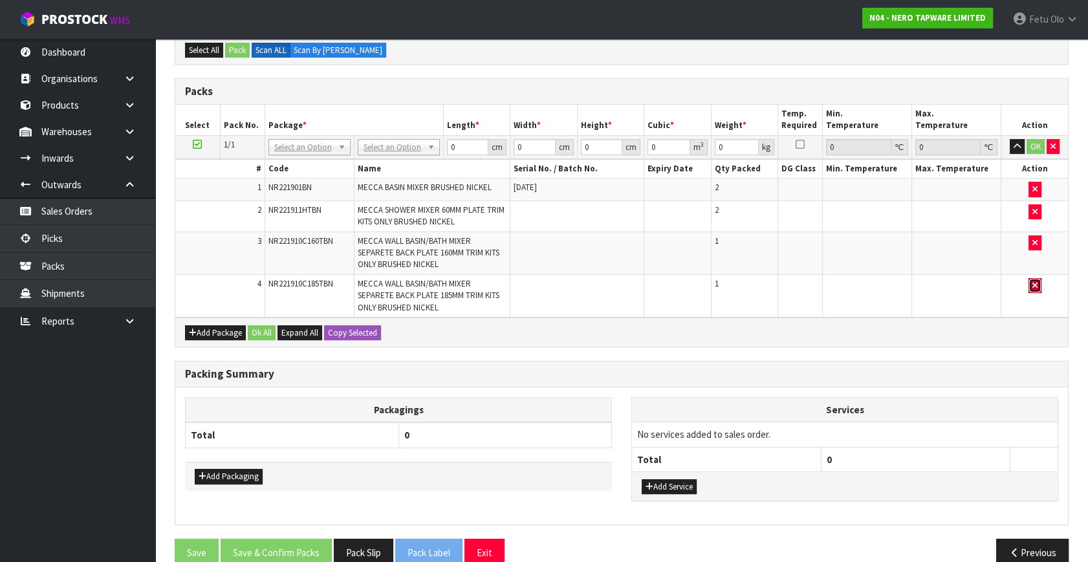
click at [1035, 281] on icon "button" at bounding box center [1034, 285] width 5 height 8
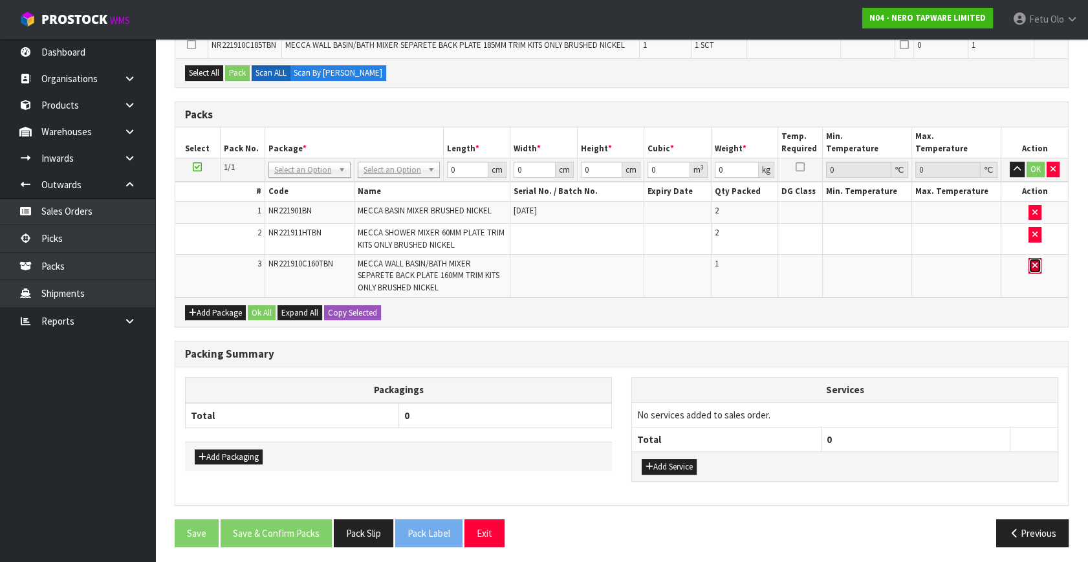
click at [1033, 261] on icon "button" at bounding box center [1034, 265] width 5 height 8
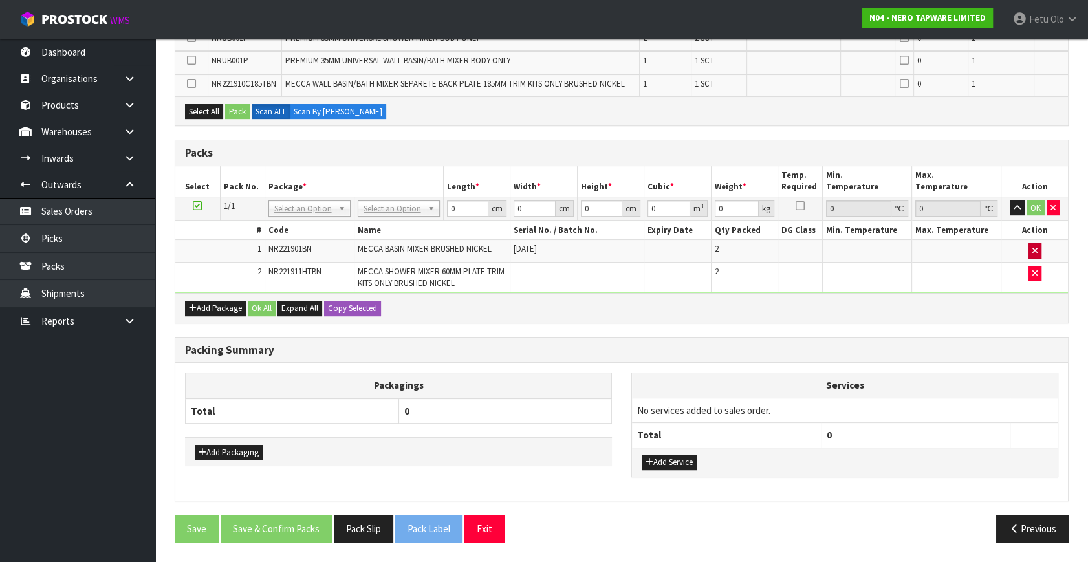
scroll to position [336, 0]
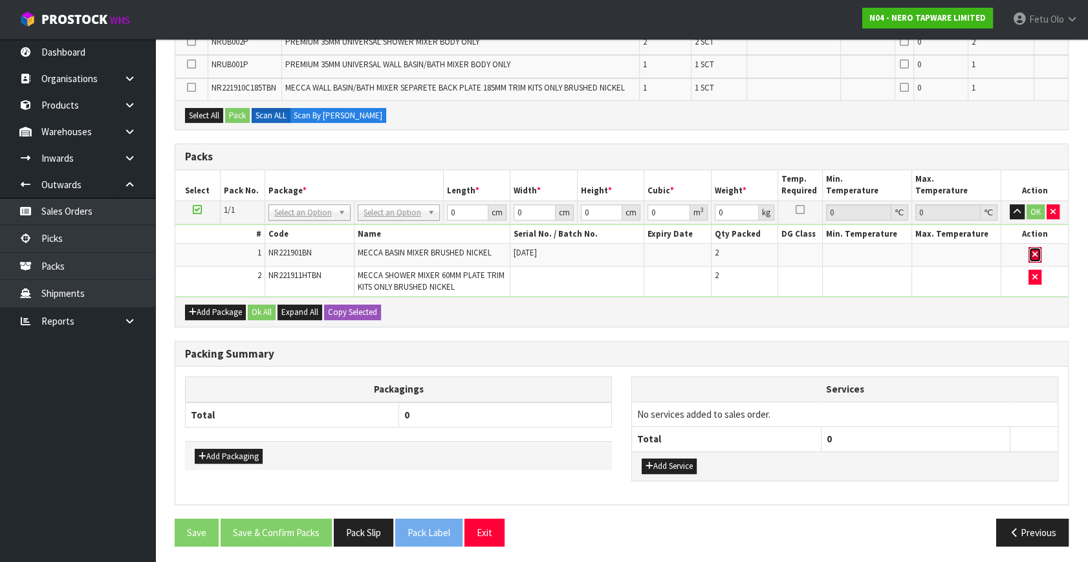
click at [1036, 247] on button "button" at bounding box center [1035, 255] width 13 height 16
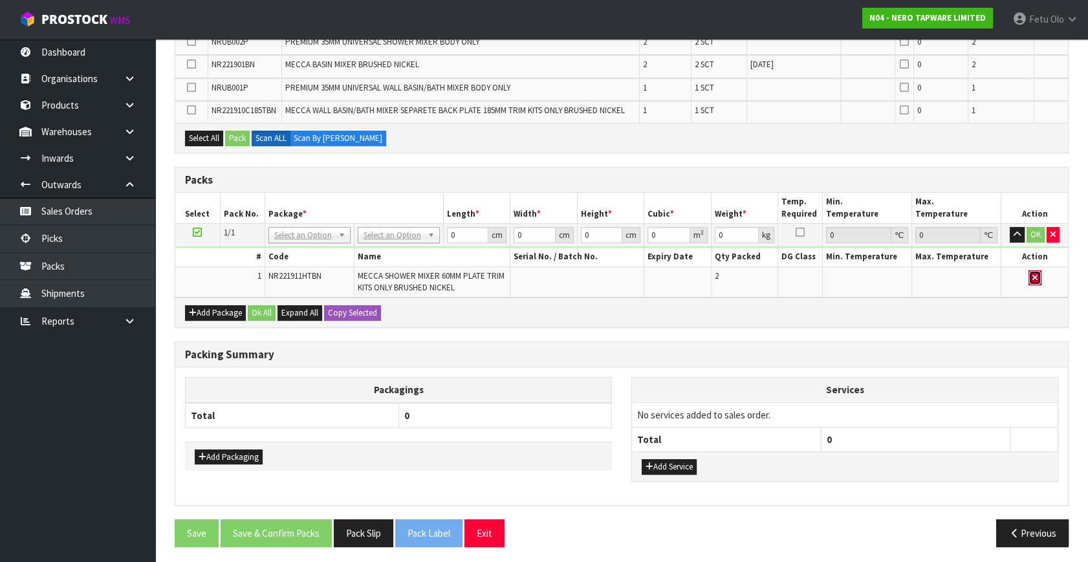
click at [1034, 283] on button "button" at bounding box center [1035, 278] width 13 height 16
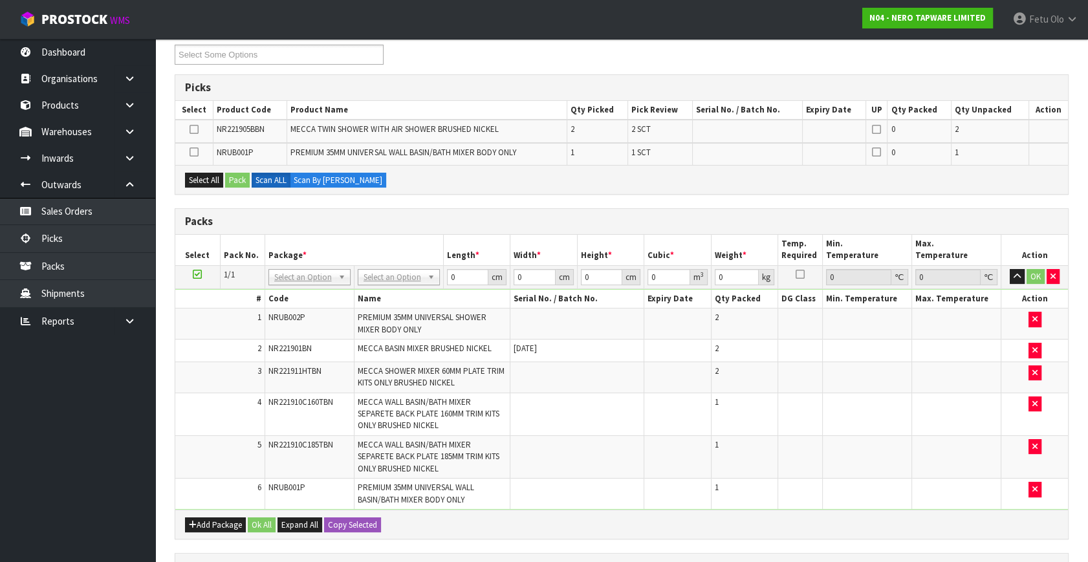
scroll to position [349, 0]
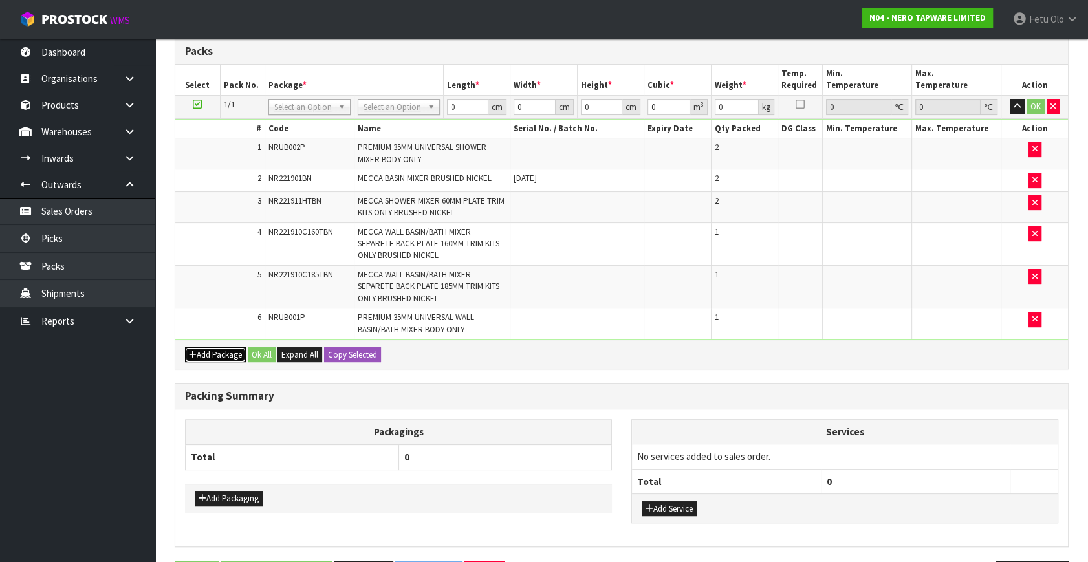
click at [203, 358] on button "Add Package" at bounding box center [215, 355] width 61 height 16
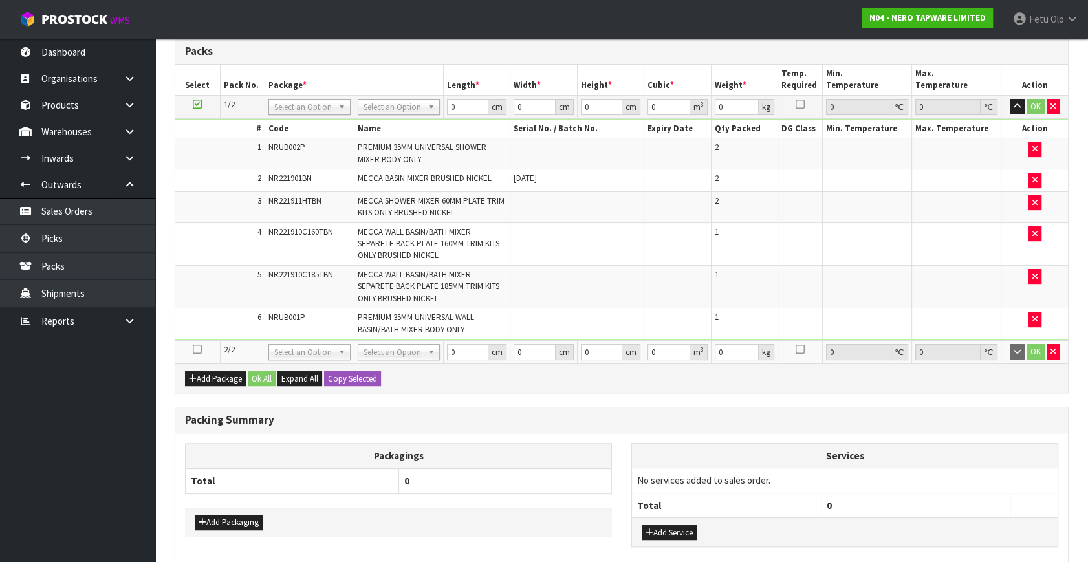
click at [195, 349] on icon at bounding box center [197, 349] width 9 height 1
click at [58, 458] on ul "Dashboard Organisations Clients Consignees Carriers Products Categories Serial …" at bounding box center [77, 300] width 155 height 523
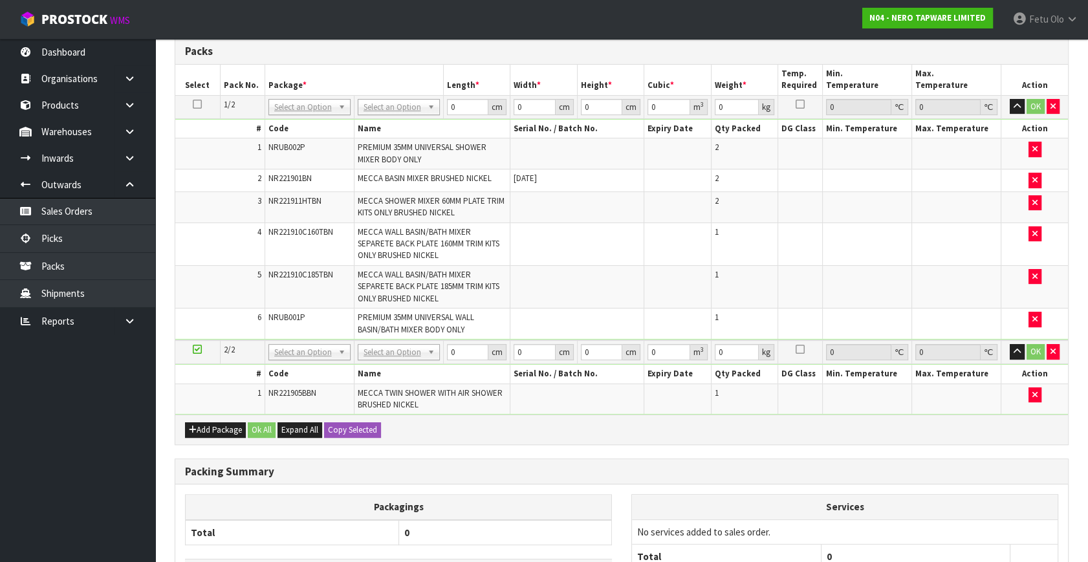
scroll to position [326, 0]
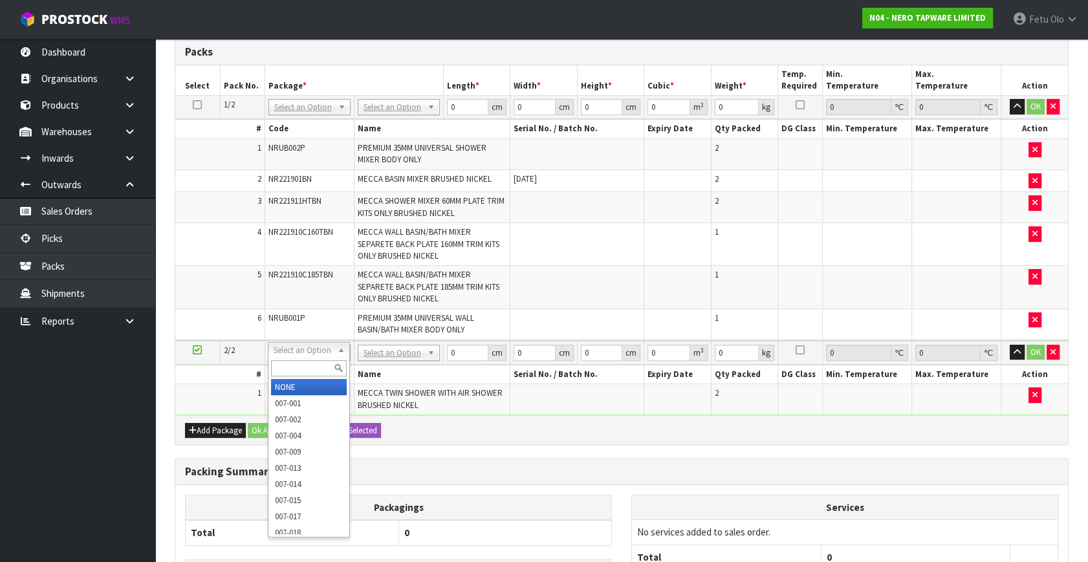
drag, startPoint x: 314, startPoint y: 349, endPoint x: 303, endPoint y: 366, distance: 20.1
click at [303, 366] on input "text" at bounding box center [309, 368] width 76 height 16
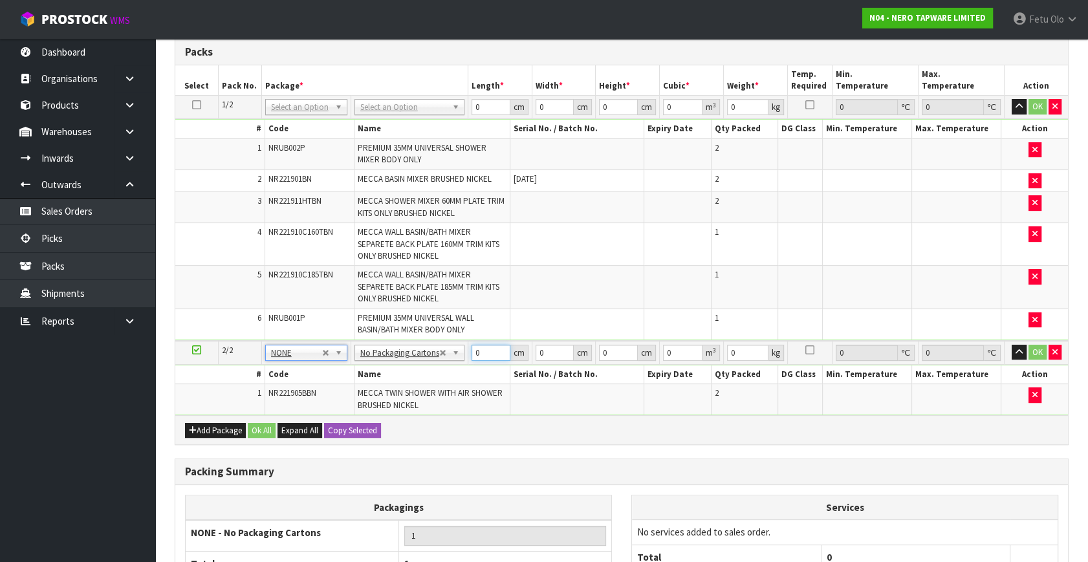
click at [374, 385] on tbody "2/2 NONE 007-001 007-002 007-004 007-009 007-013 007-014 007-015 007-017 007-01…" at bounding box center [621, 378] width 893 height 74
type input "88"
type input "48"
type input "1"
type input "0.004224"
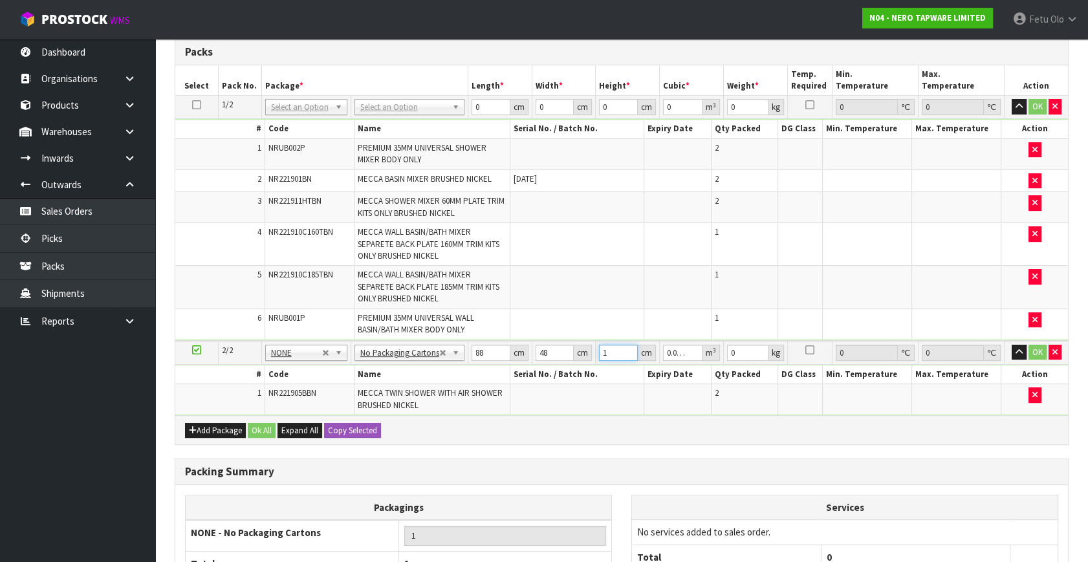
type input "16"
type input "0.067584"
type input "16"
type input "9"
click button "OK" at bounding box center [1038, 353] width 18 height 16
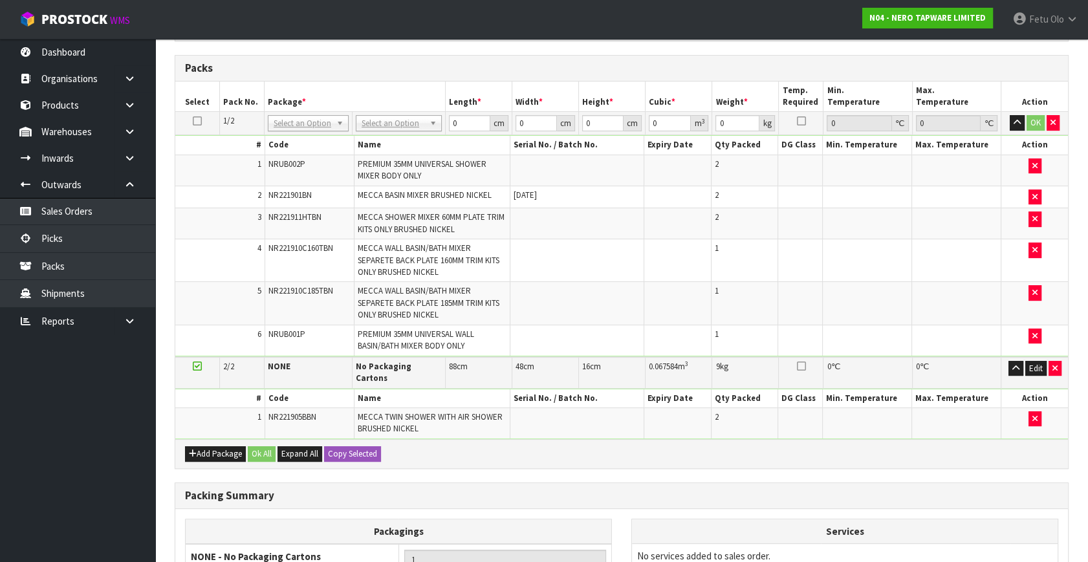
scroll to position [155, 0]
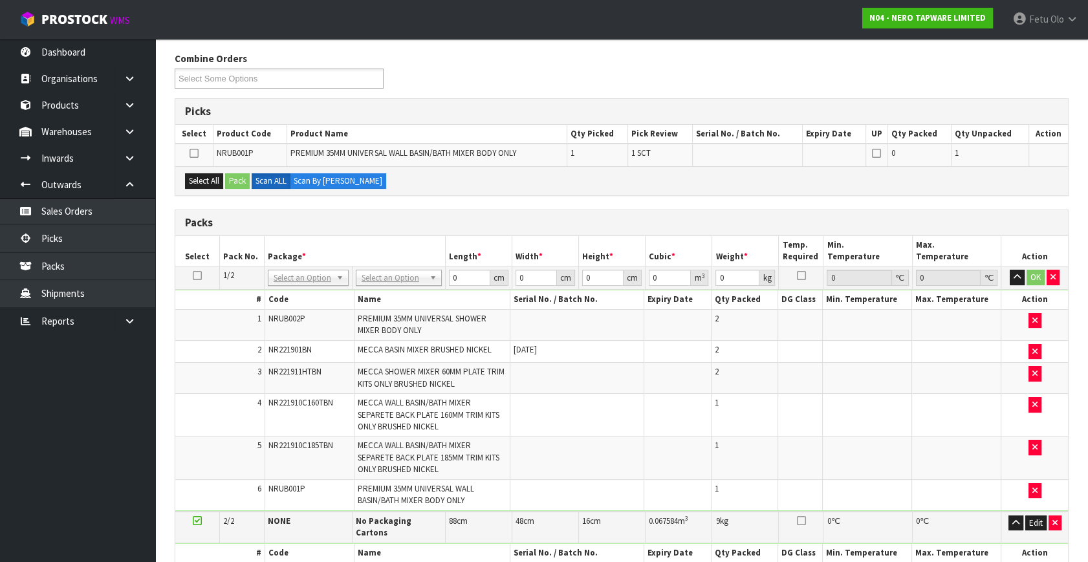
drag, startPoint x: 319, startPoint y: 276, endPoint x: 302, endPoint y: 304, distance: 32.5
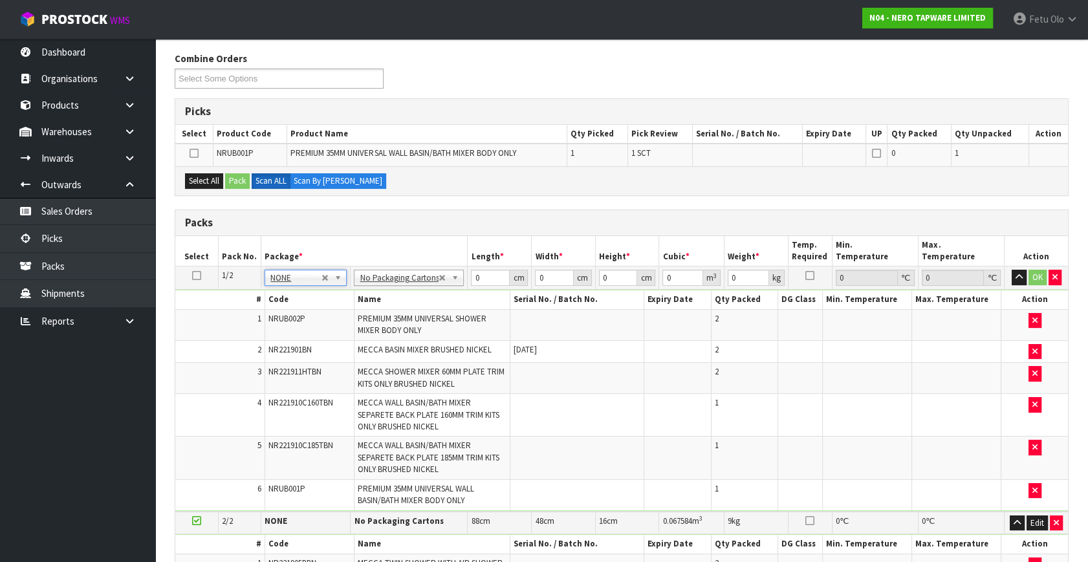
click at [300, 296] on th "Code" at bounding box center [309, 299] width 89 height 19
click at [282, 291] on input "text" at bounding box center [306, 295] width 76 height 16
type input "011-084"
type input "1"
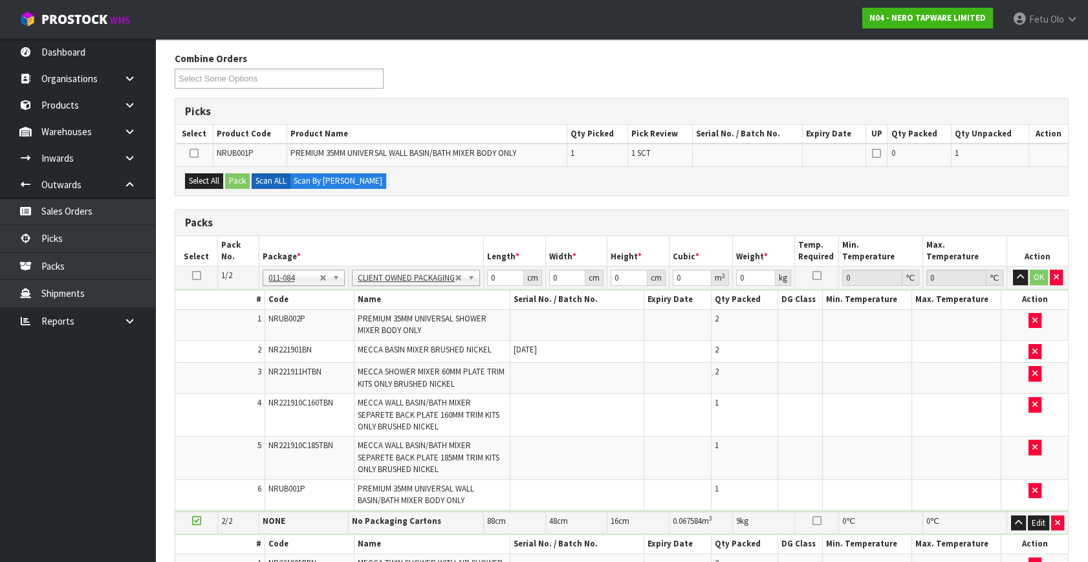
type input "7.06"
drag, startPoint x: 501, startPoint y: 278, endPoint x: 387, endPoint y: 309, distance: 118.6
click at [387, 309] on tbody "1/2 NONE 007-001 007-002 007-004 007-009 007-013 007-014 007-015 007-017 007-01…" at bounding box center [621, 389] width 893 height 245
type input "10"
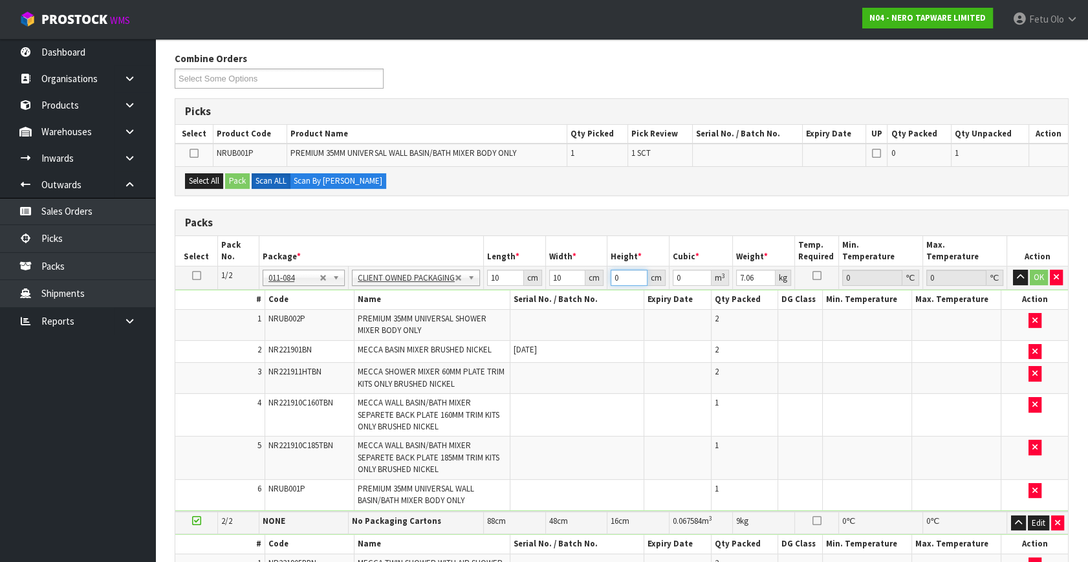
type input "1"
type input "0.0001"
type input "10"
type input "0.001"
type input "10"
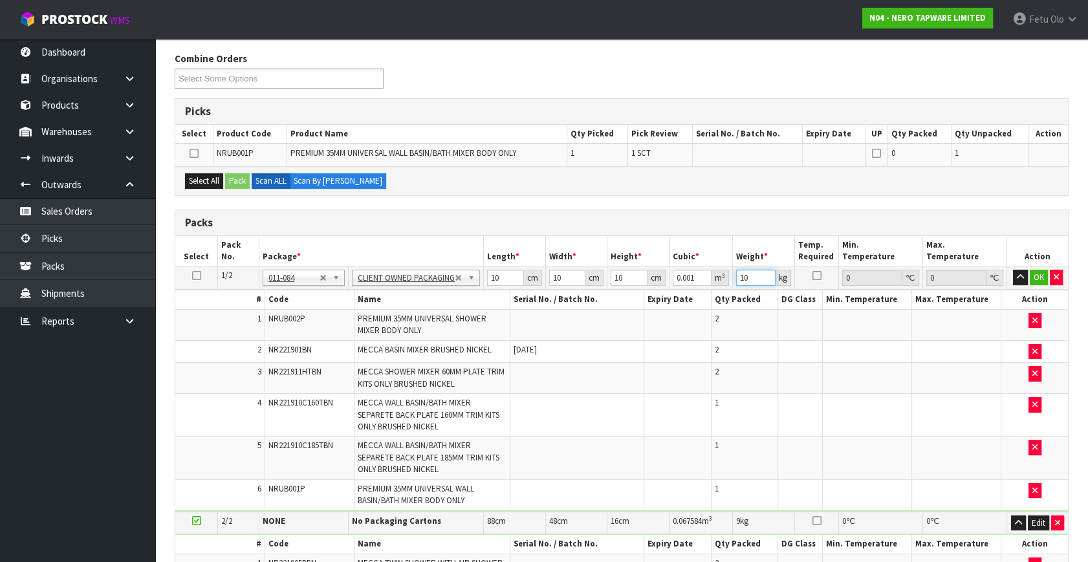
type input "10"
click button "OK" at bounding box center [1039, 278] width 18 height 16
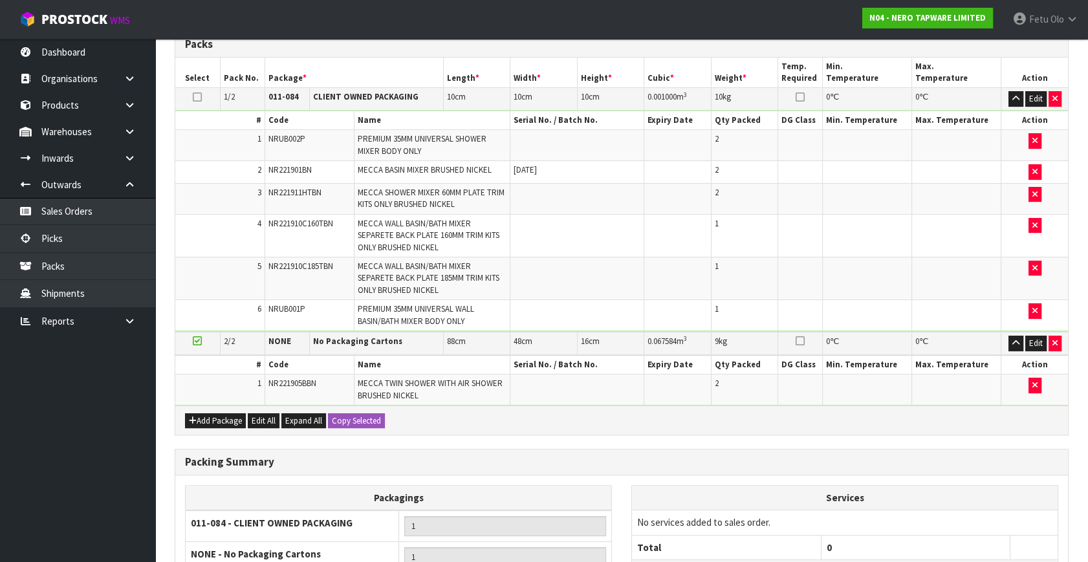
scroll to position [479, 0]
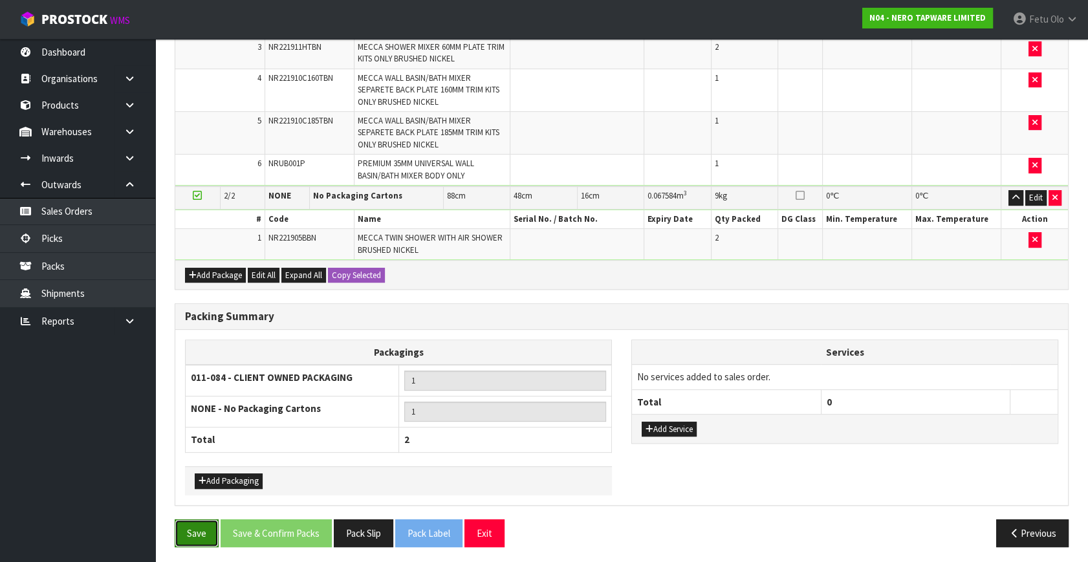
click at [187, 530] on button "Save" at bounding box center [197, 533] width 44 height 28
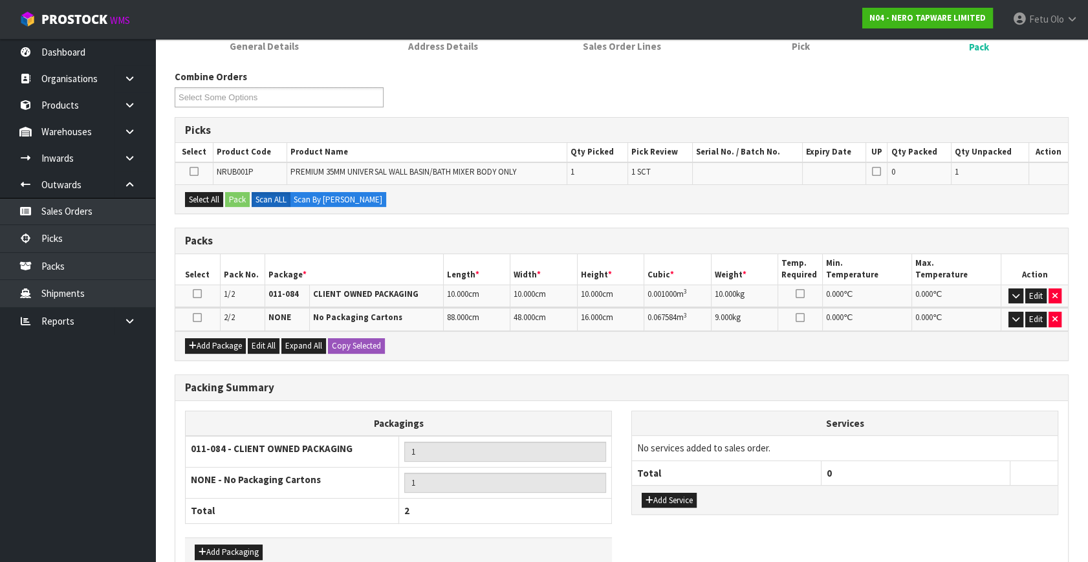
scroll to position [235, 0]
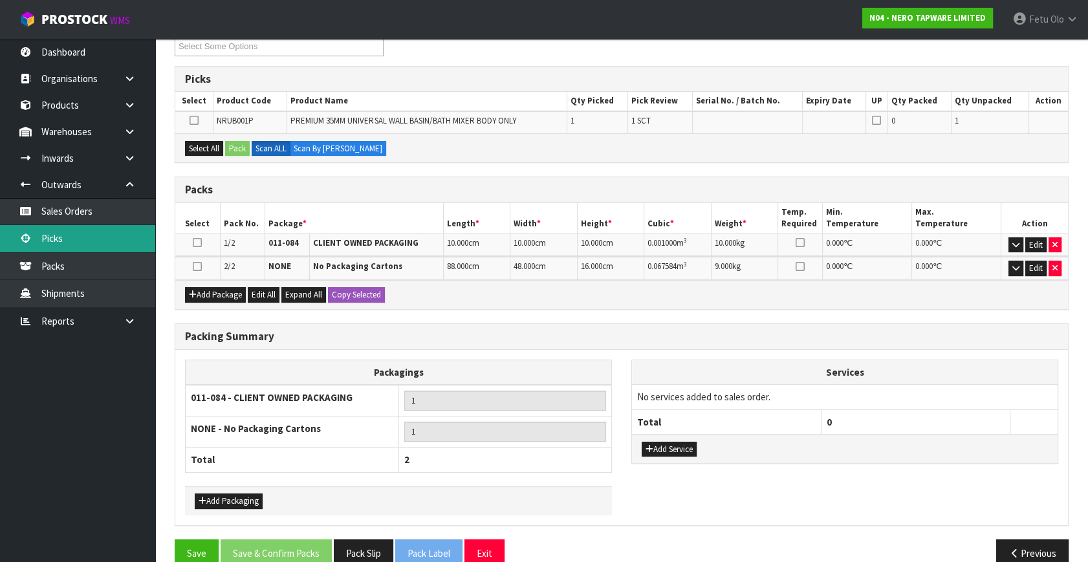
click at [52, 240] on link "Picks" at bounding box center [77, 238] width 155 height 27
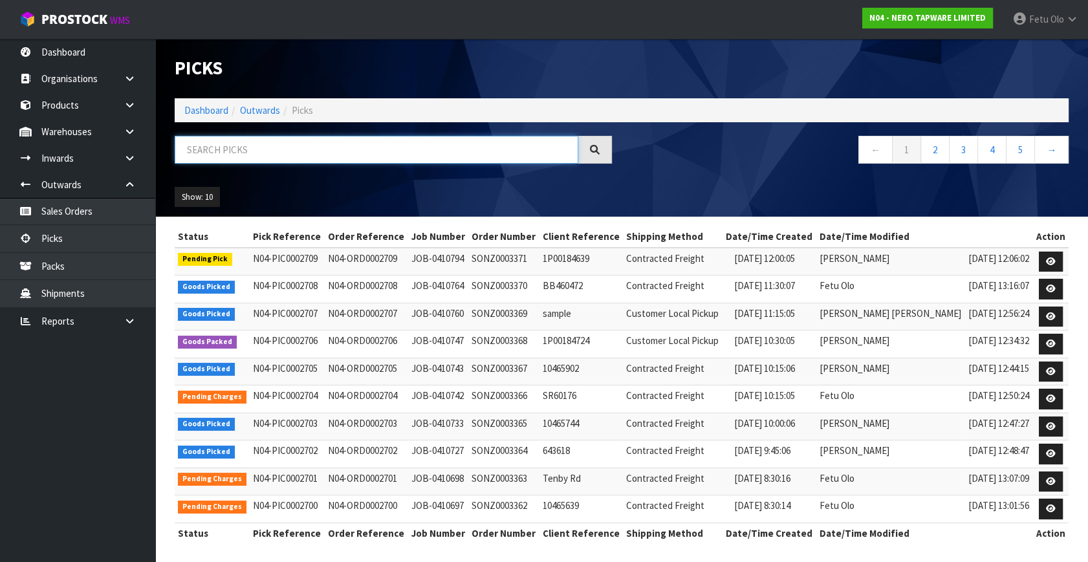
click at [369, 158] on input "text" at bounding box center [377, 150] width 404 height 28
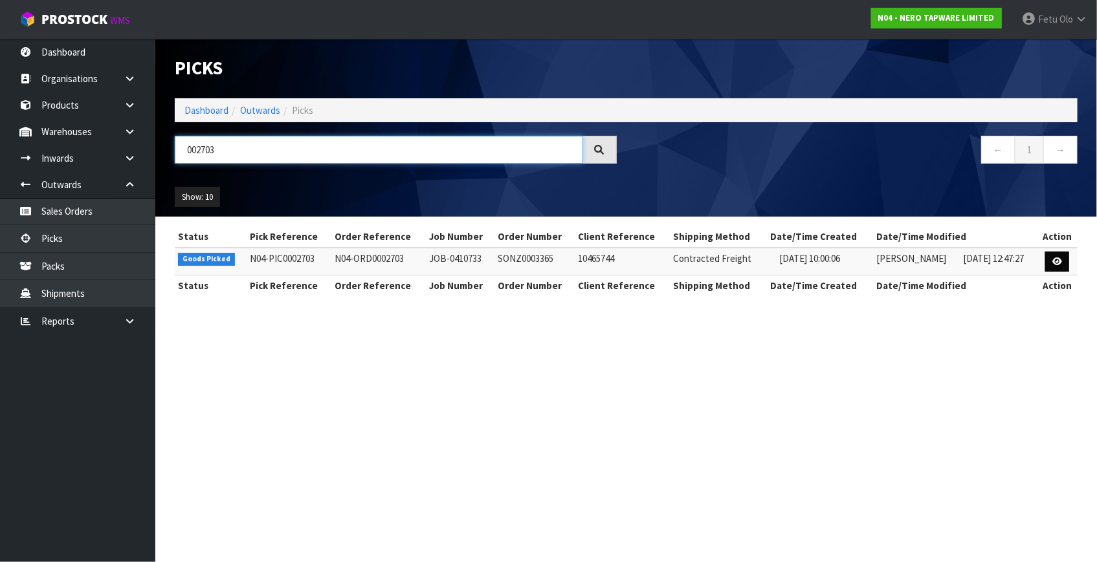
type input "002703"
click at [1054, 261] on icon at bounding box center [1057, 261] width 10 height 8
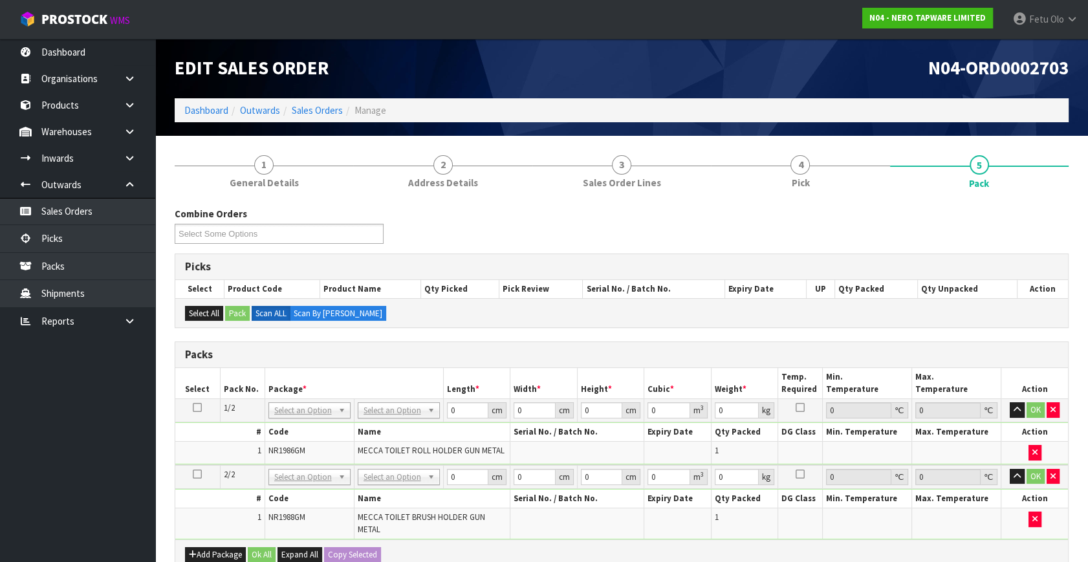
click at [122, 426] on ul "Dashboard Organisations Clients Consignees Carriers Products Categories Serial …" at bounding box center [77, 300] width 155 height 523
drag, startPoint x: 1049, startPoint y: 478, endPoint x: 961, endPoint y: 474, distance: 88.1
click at [1048, 474] on button "button" at bounding box center [1053, 477] width 13 height 16
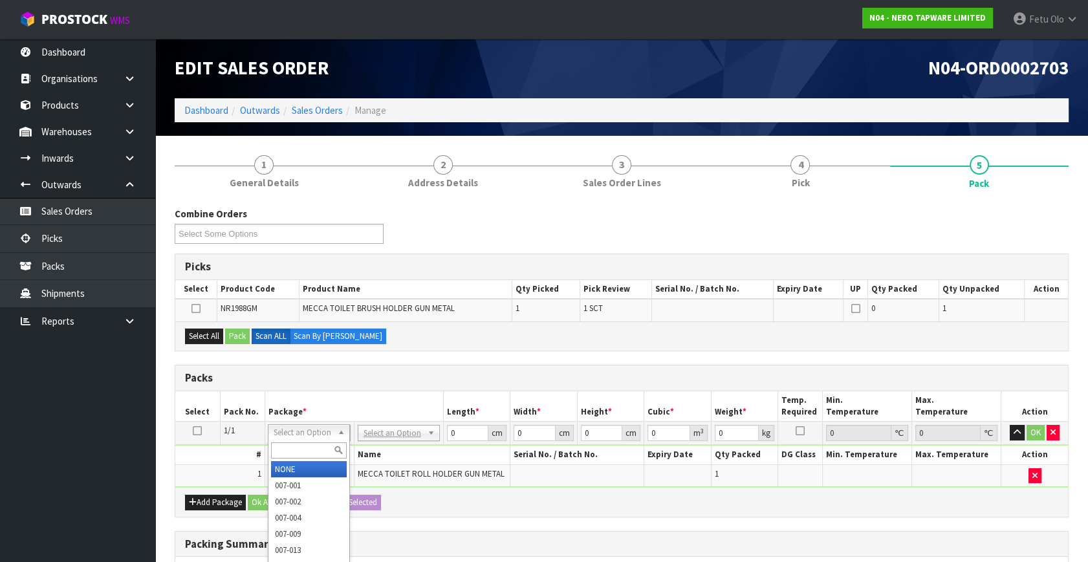
click at [291, 452] on input "text" at bounding box center [309, 450] width 76 height 16
type input "011"
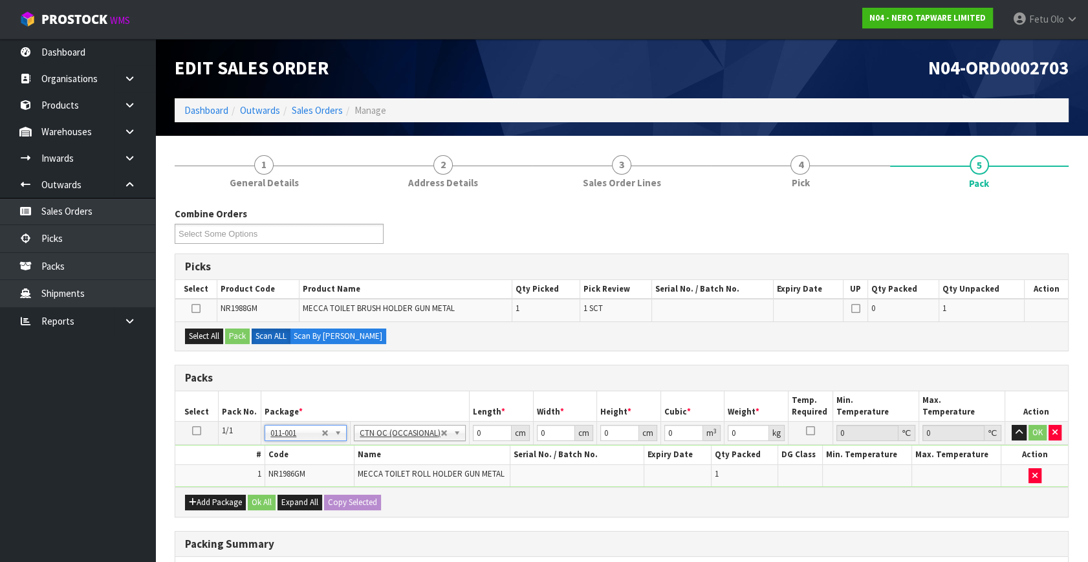
type input "0.3"
drag, startPoint x: 426, startPoint y: 451, endPoint x: 313, endPoint y: 444, distance: 112.8
click at [313, 444] on tbody "1/1 NONE 007-001 007-002 007-004 007-009 007-013 007-014 007-015 007-017 007-01…" at bounding box center [621, 454] width 893 height 65
type input "51"
type input "29"
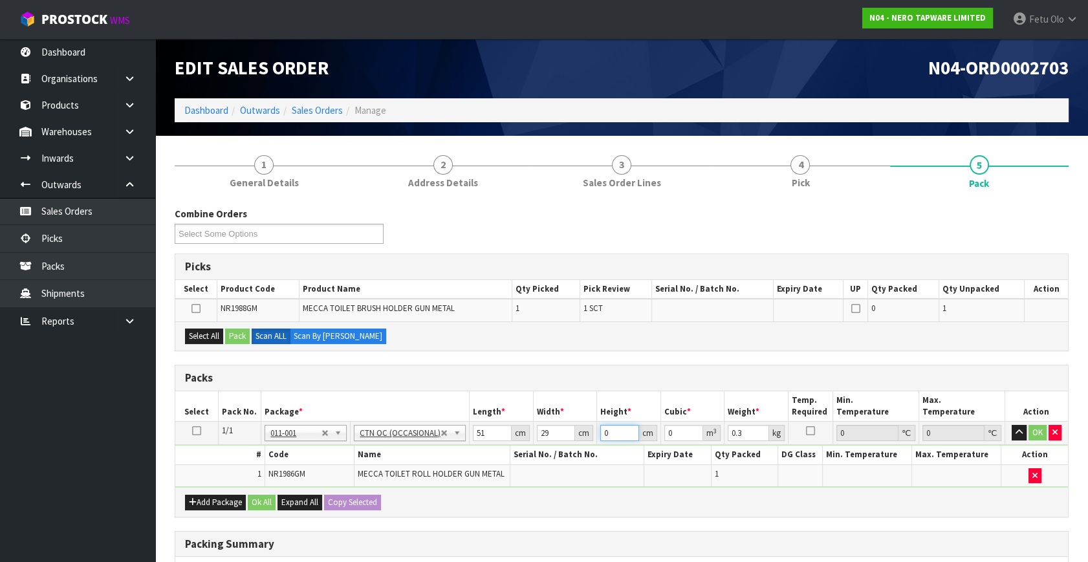
type input "1"
type input "0.001479"
type input "13"
type input "0.019227"
type input "13"
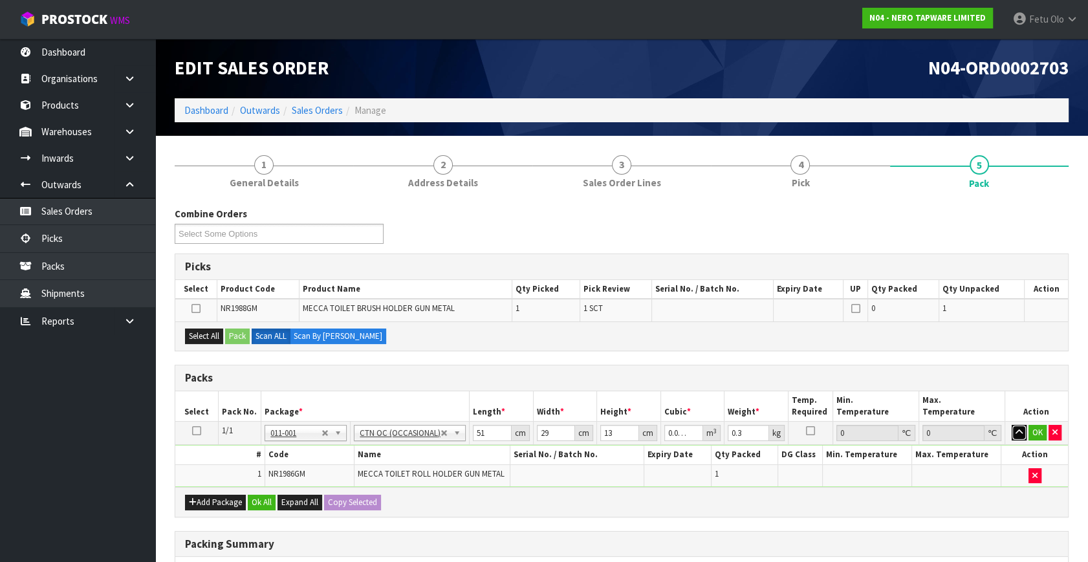
click at [1026, 430] on button "button" at bounding box center [1019, 433] width 15 height 16
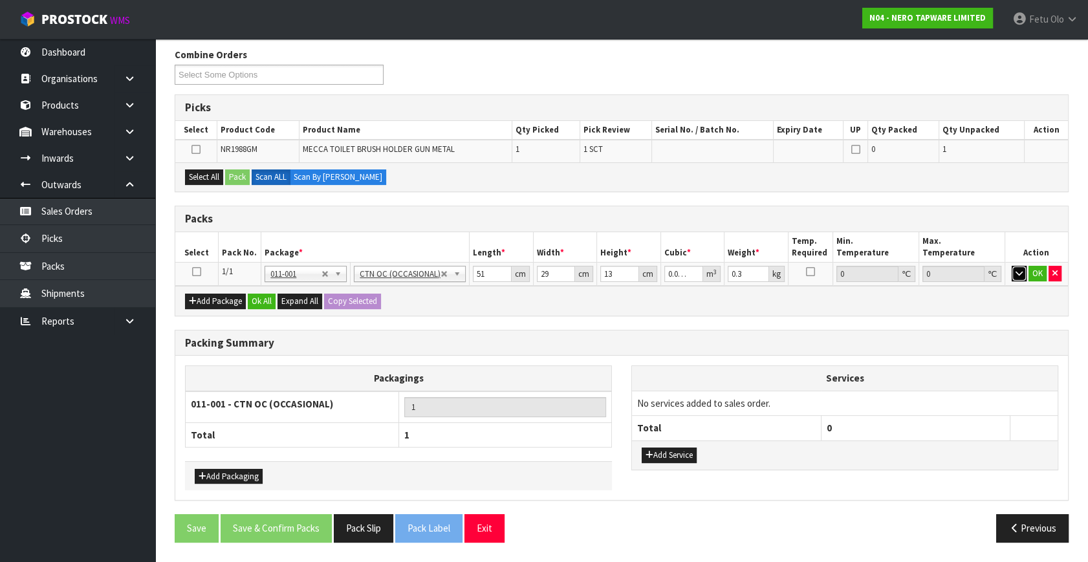
scroll to position [155, 0]
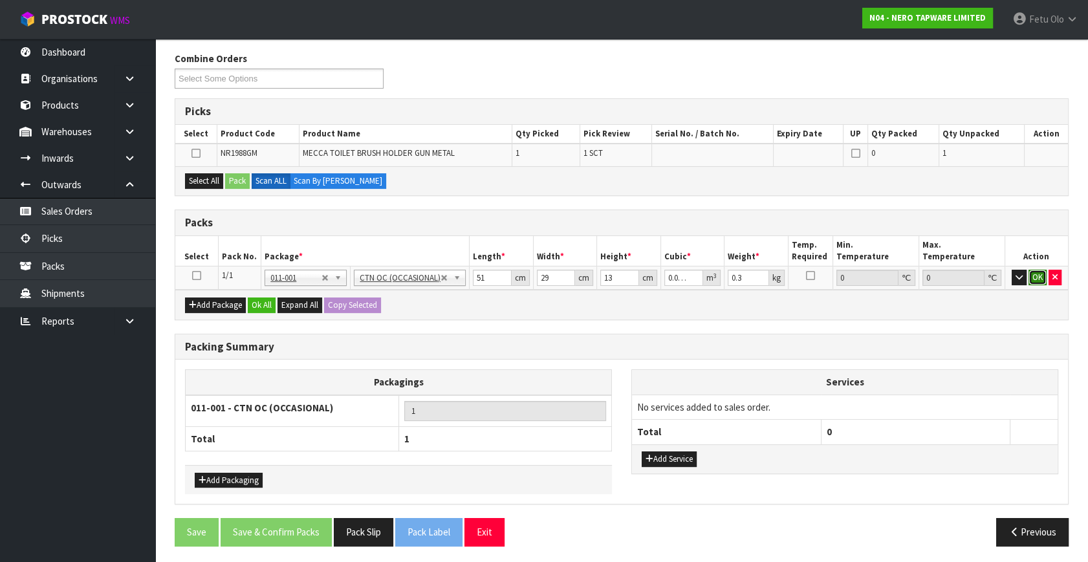
click at [1038, 272] on button "OK" at bounding box center [1038, 278] width 18 height 16
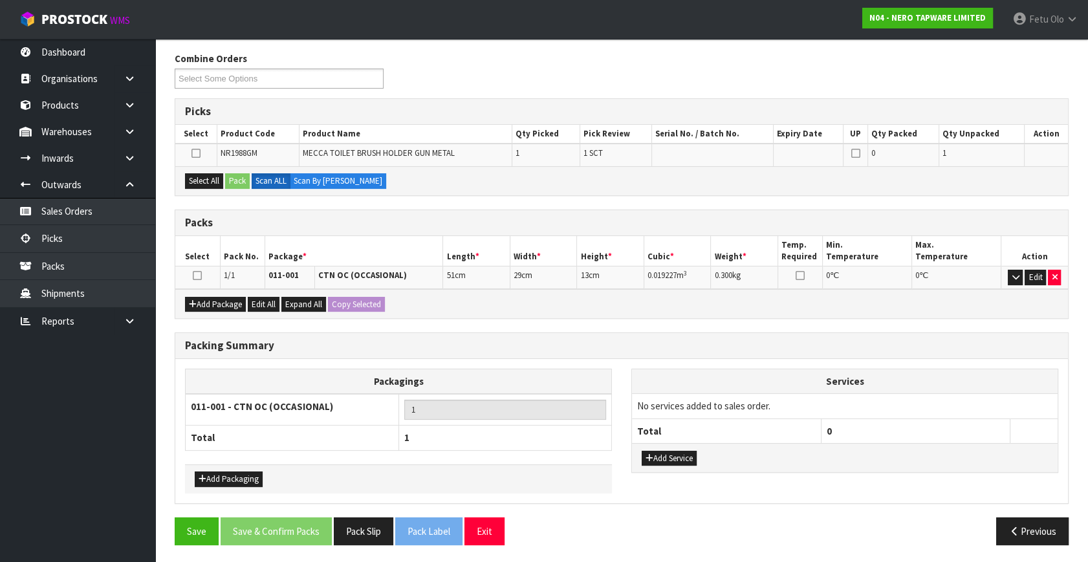
scroll to position [155, 0]
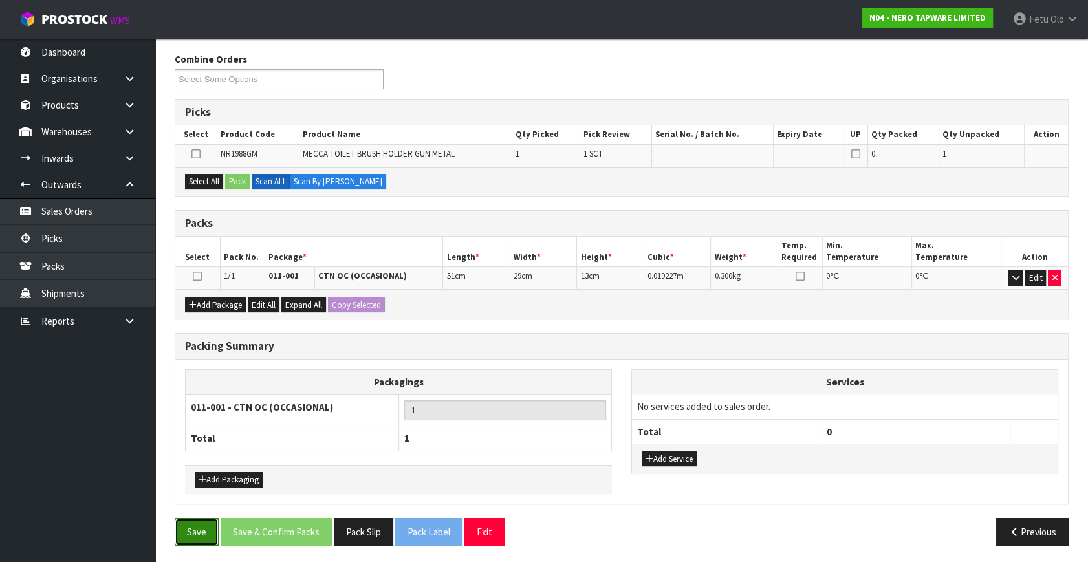
click at [189, 529] on button "Save" at bounding box center [197, 532] width 44 height 28
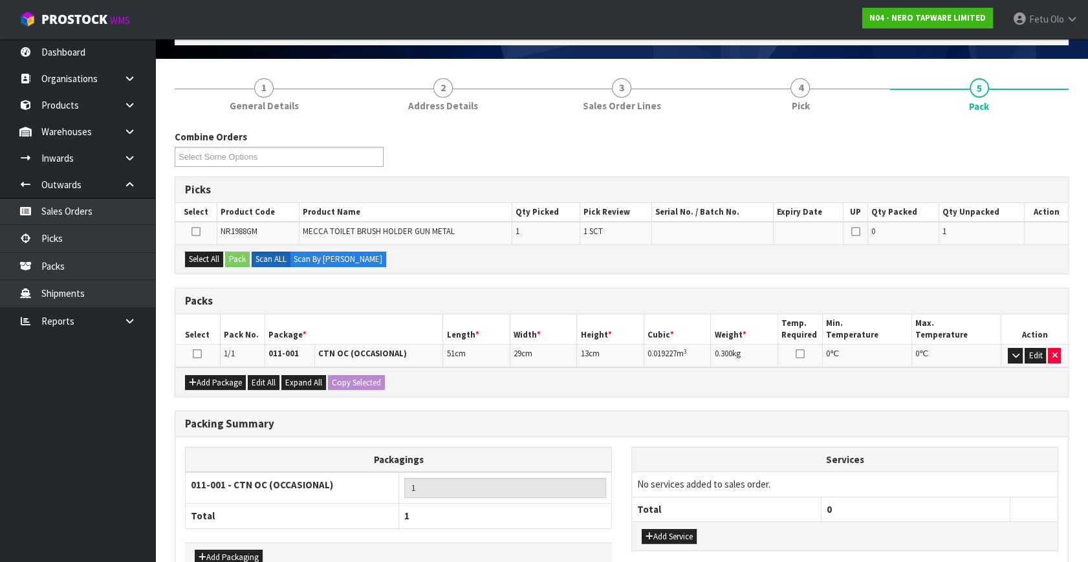
scroll to position [0, 0]
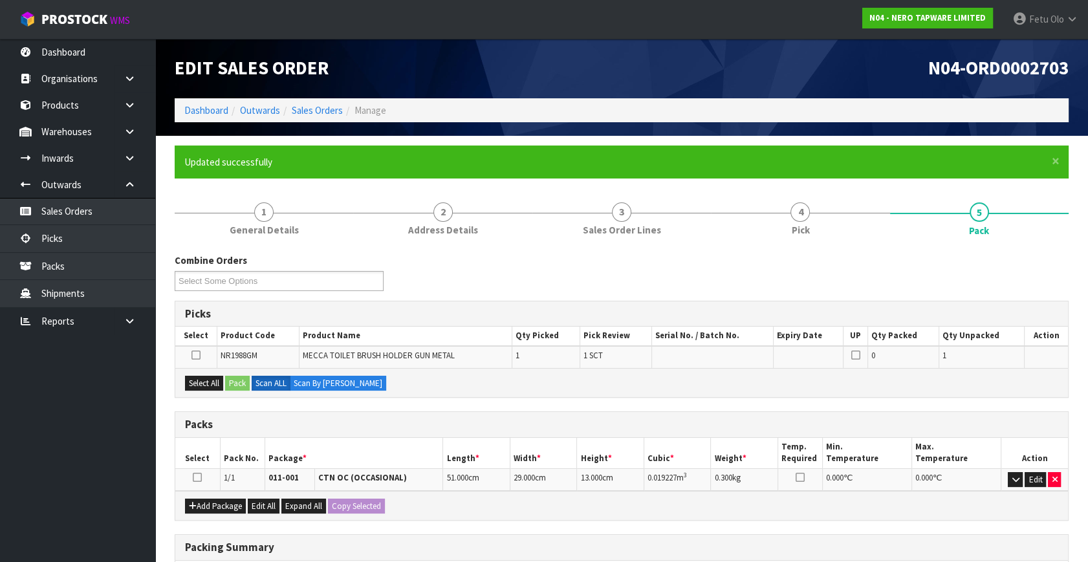
click at [192, 475] on td at bounding box center [197, 479] width 45 height 23
click at [195, 477] on icon at bounding box center [197, 477] width 9 height 1
drag, startPoint x: 202, startPoint y: 377, endPoint x: 215, endPoint y: 379, distance: 13.2
click at [204, 377] on button "Select All" at bounding box center [204, 384] width 38 height 16
click at [225, 380] on div "Select All Pack Scan ALL Scan By Quantity" at bounding box center [621, 382] width 893 height 29
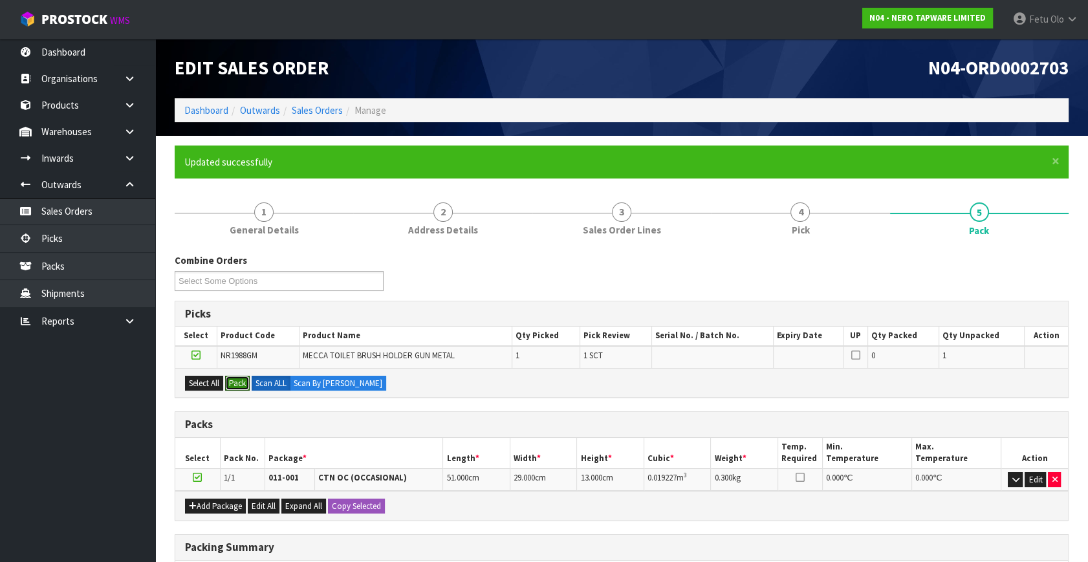
click at [246, 381] on button "Pack" at bounding box center [237, 384] width 25 height 16
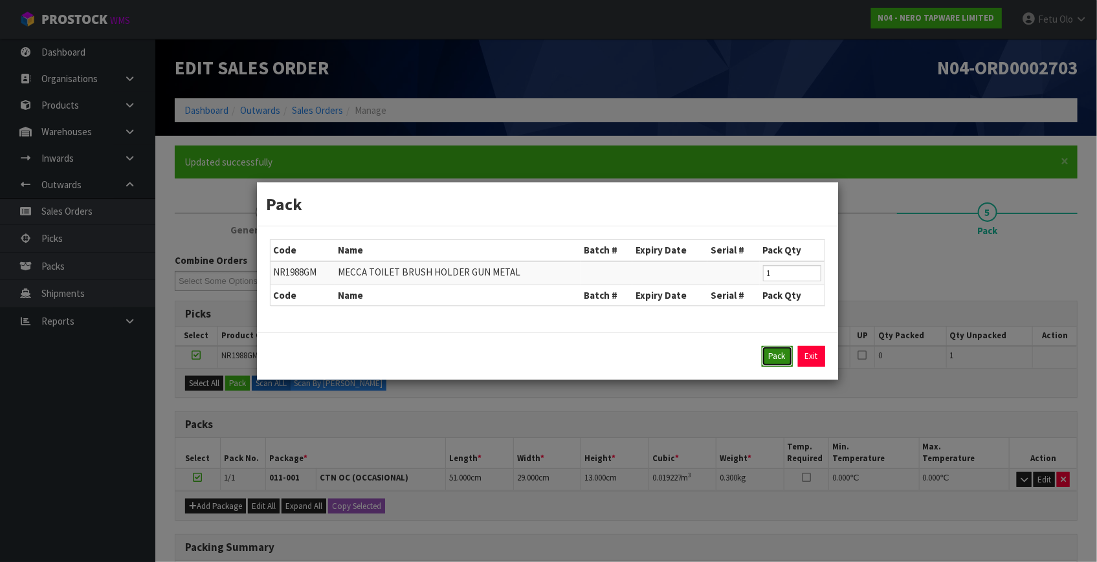
click at [779, 348] on button "Pack" at bounding box center [776, 356] width 31 height 21
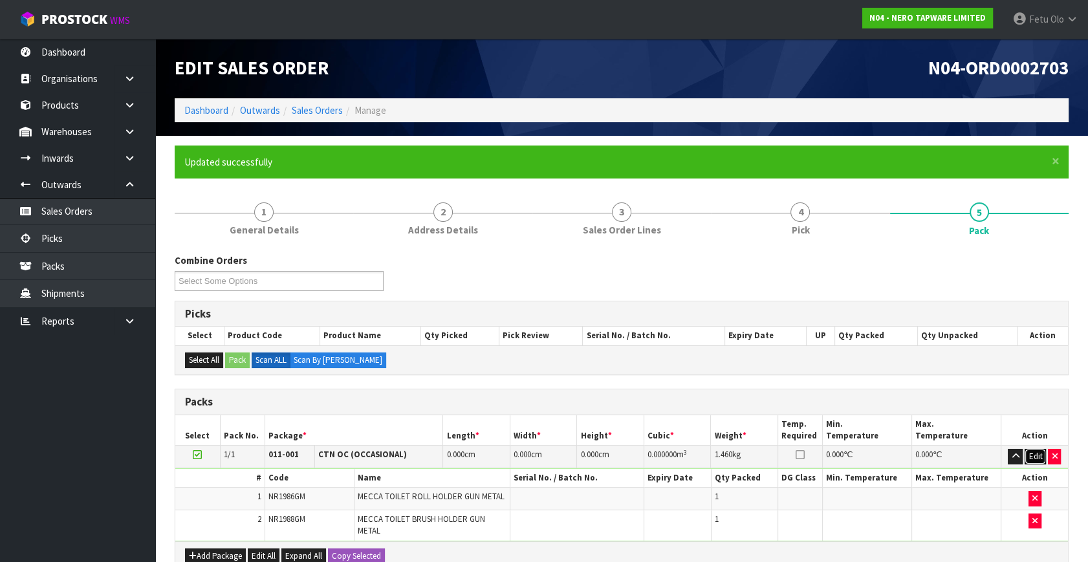
click at [1031, 453] on button "Edit" at bounding box center [1035, 457] width 21 height 16
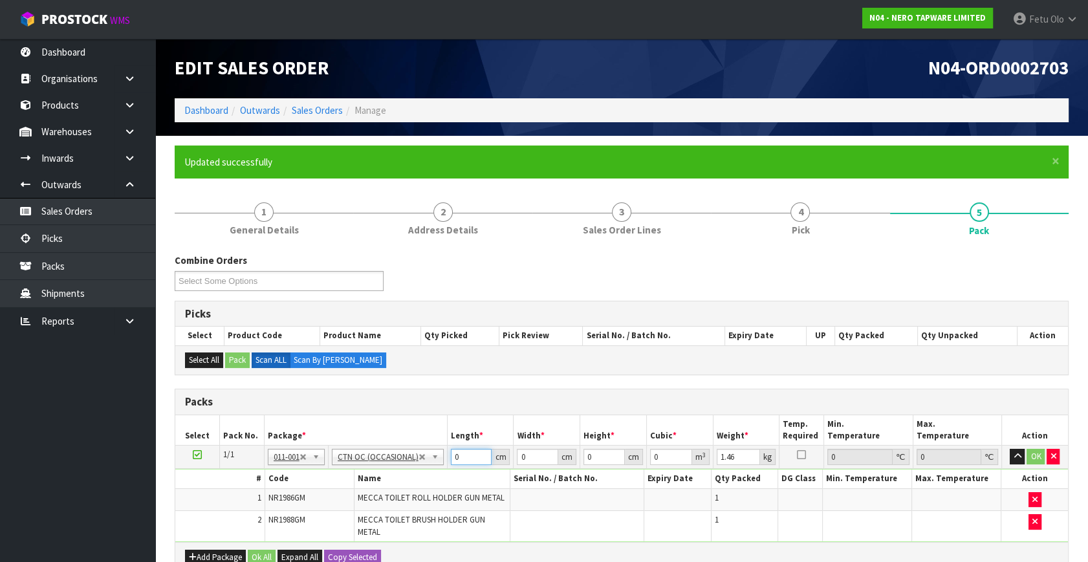
drag, startPoint x: 462, startPoint y: 460, endPoint x: 382, endPoint y: 479, distance: 82.4
click at [382, 479] on tbody "1/1 NONE 007-001 007-002 007-004 007-009 007-013 007-014 007-015 007-017 007-01…" at bounding box center [621, 494] width 893 height 96
type input "51"
type input "29"
type input "1"
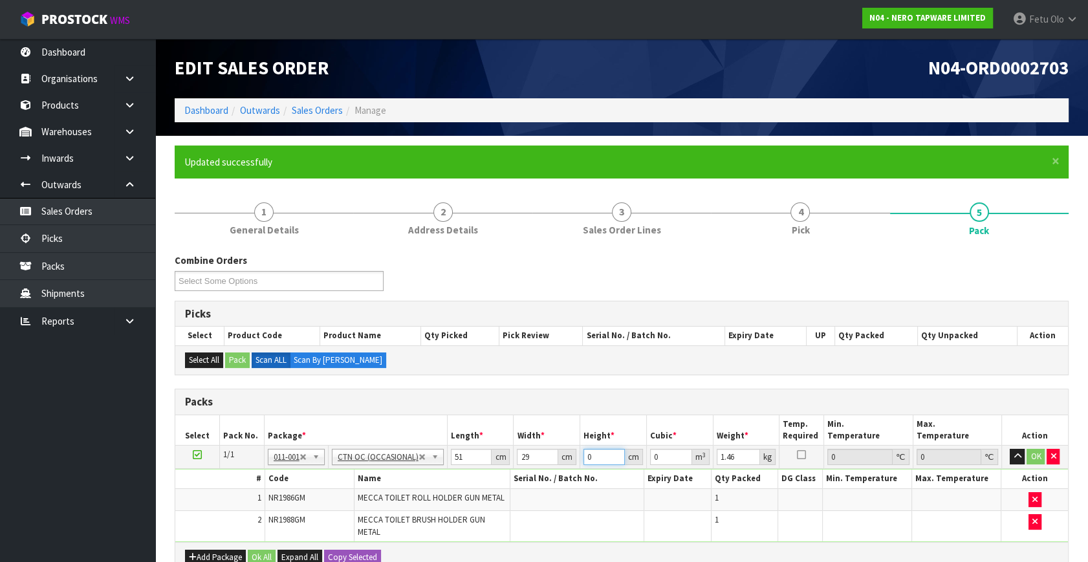
type input "0.001479"
type input "13"
type input "0.019227"
type input "13"
type input "2"
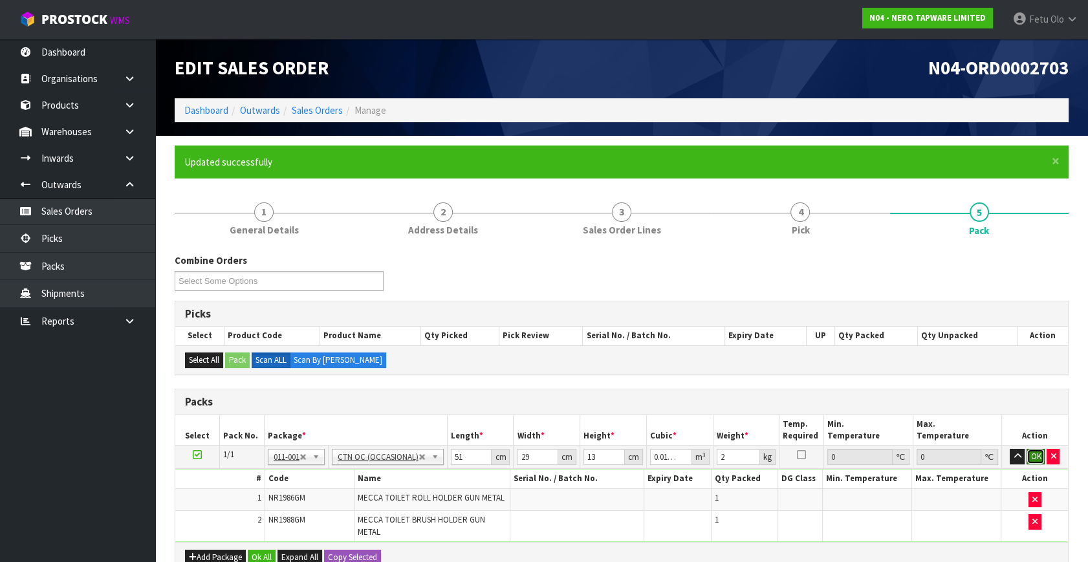
click button "OK" at bounding box center [1036, 457] width 18 height 16
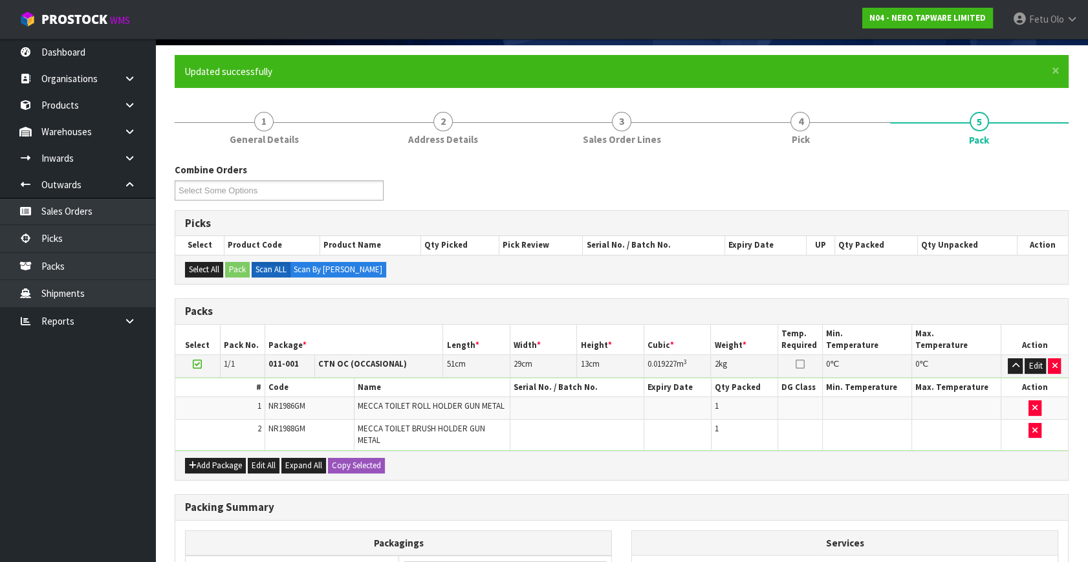
scroll to position [252, 0]
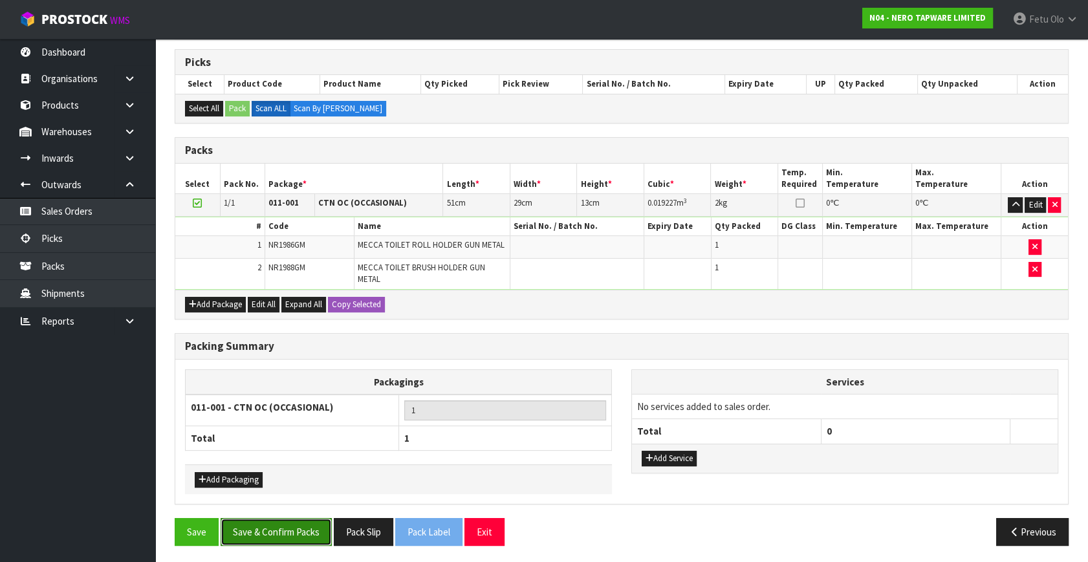
click at [321, 531] on button "Save & Confirm Packs" at bounding box center [276, 532] width 111 height 28
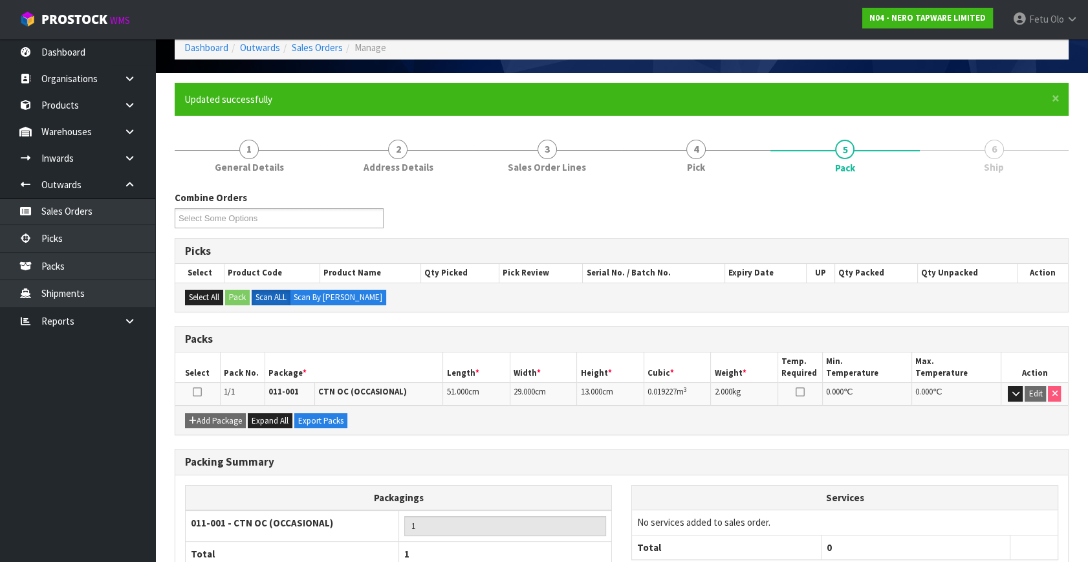
scroll to position [149, 0]
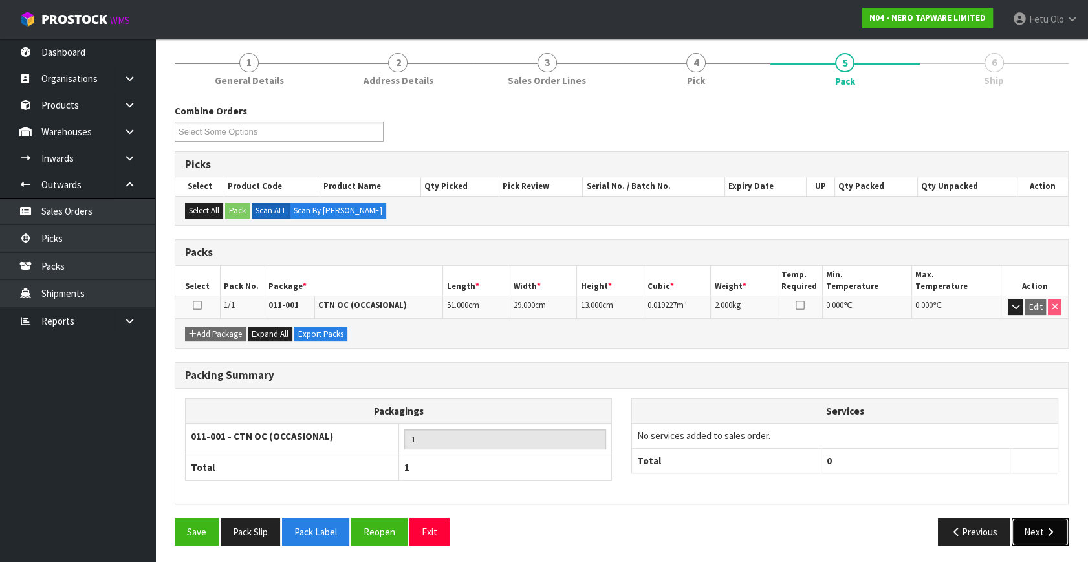
click at [1046, 538] on button "Next" at bounding box center [1040, 532] width 57 height 28
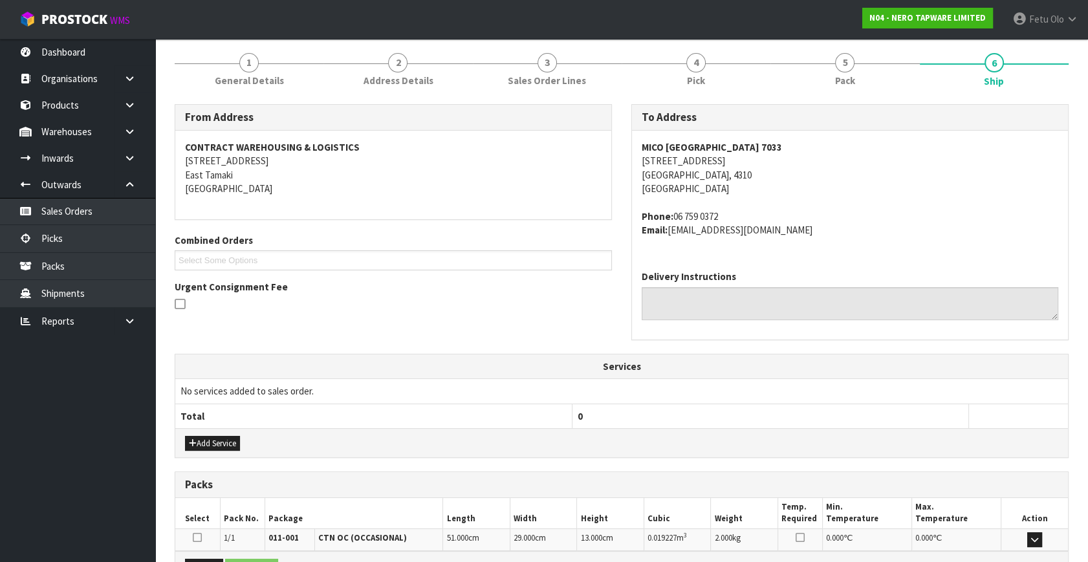
scroll to position [305, 0]
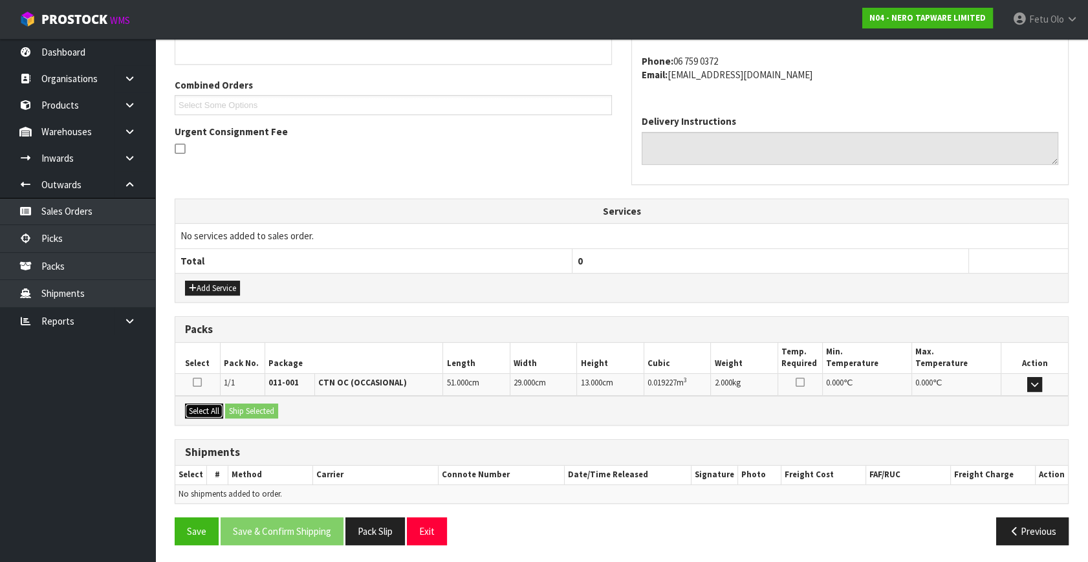
click at [197, 406] on button "Select All" at bounding box center [204, 412] width 38 height 16
click at [250, 404] on button "Ship Selected" at bounding box center [251, 412] width 53 height 16
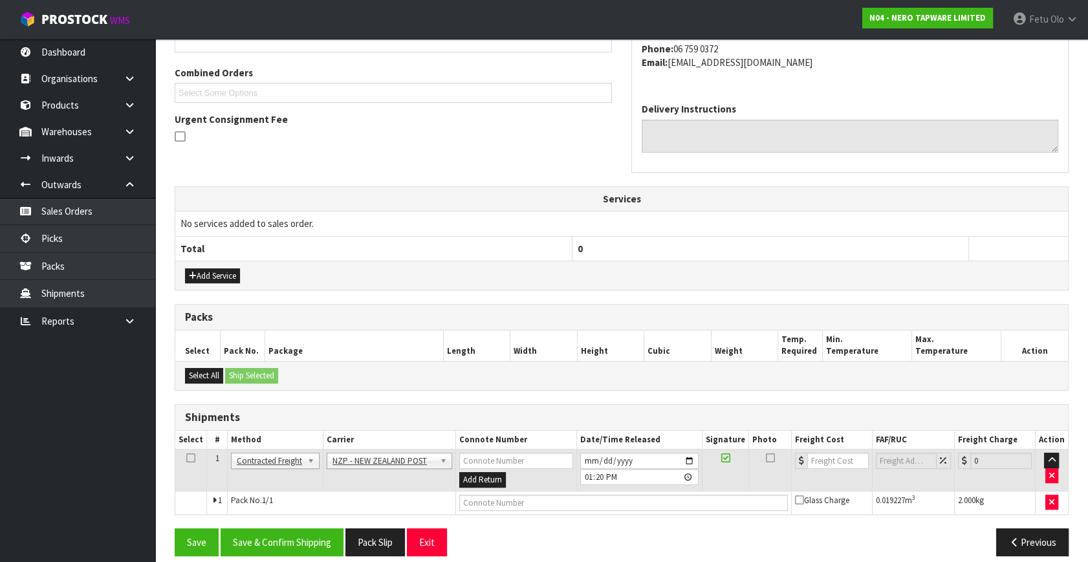
scroll to position [328, 0]
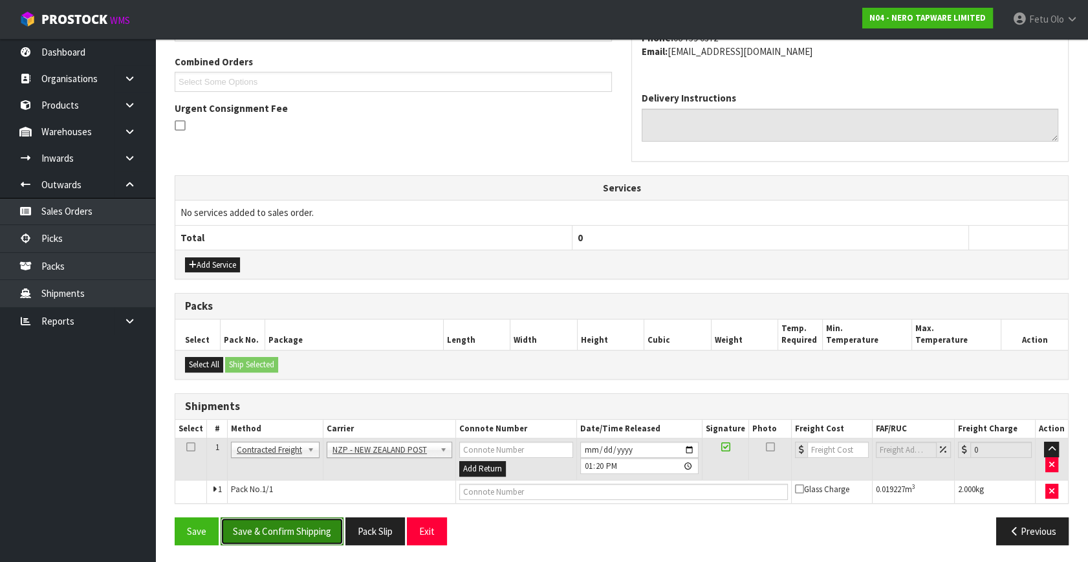
click at [303, 528] on button "Save & Confirm Shipping" at bounding box center [282, 532] width 123 height 28
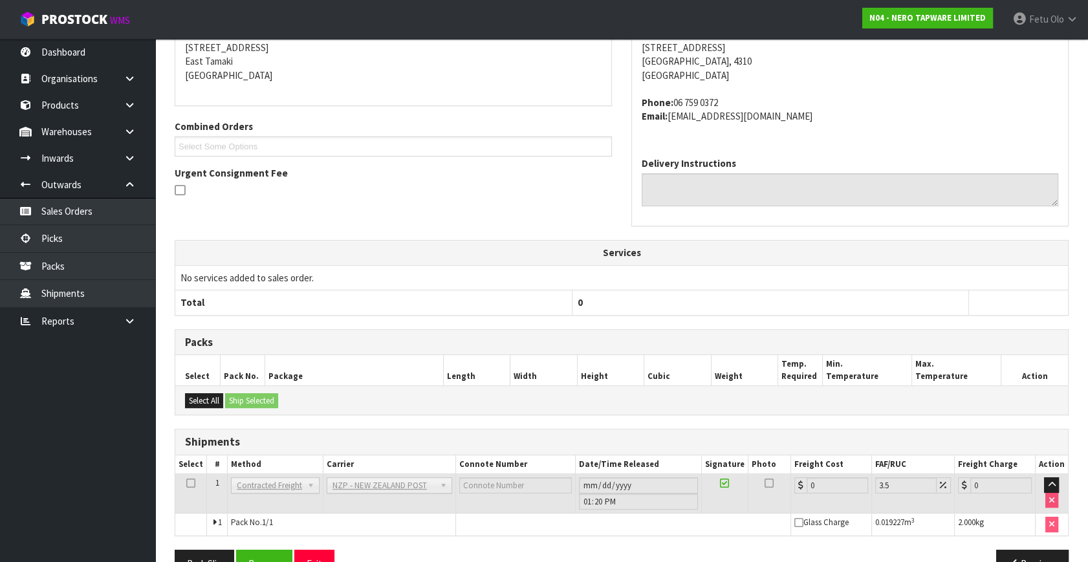
scroll to position [310, 0]
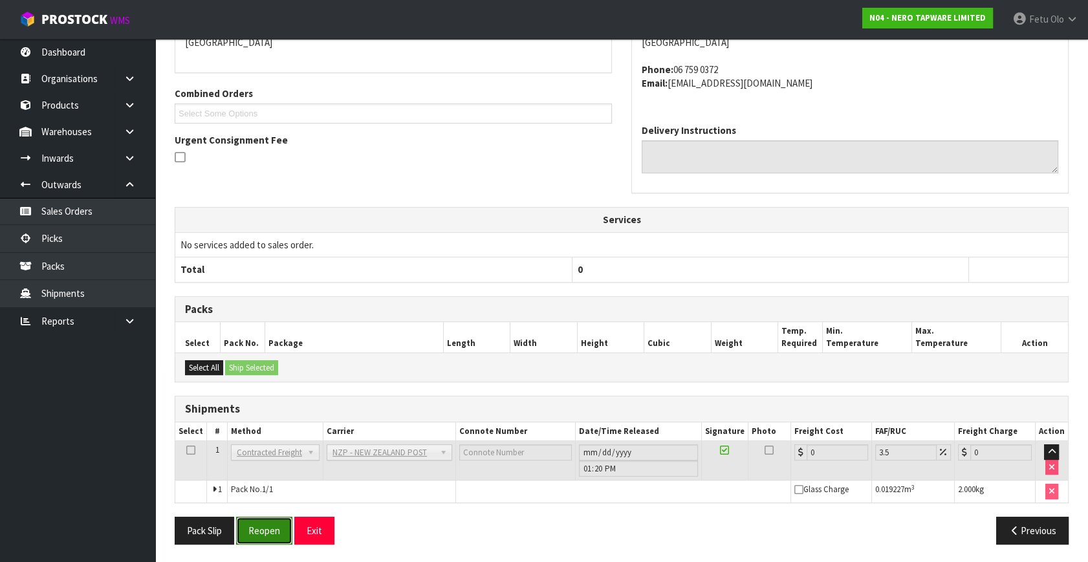
click at [254, 530] on button "Reopen" at bounding box center [264, 531] width 56 height 28
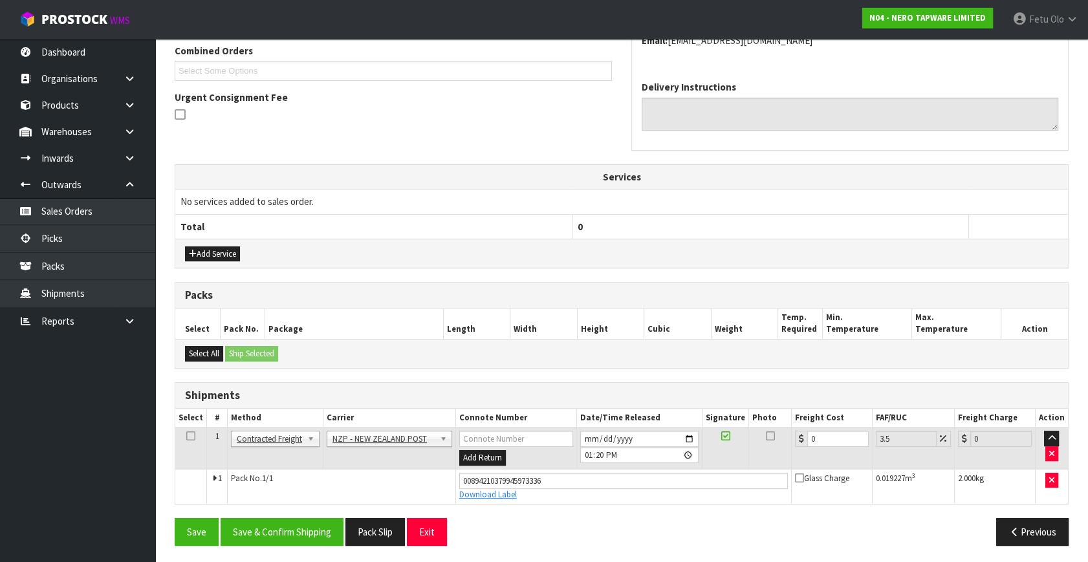
scroll to position [340, 0]
drag, startPoint x: 835, startPoint y: 430, endPoint x: 699, endPoint y: 483, distance: 145.6
click at [699, 483] on tbody "1 Client Local Pickup Customer Local Pickup Company Freight Contracted Freight …" at bounding box center [621, 465] width 893 height 76
type input "8"
type input "8.28"
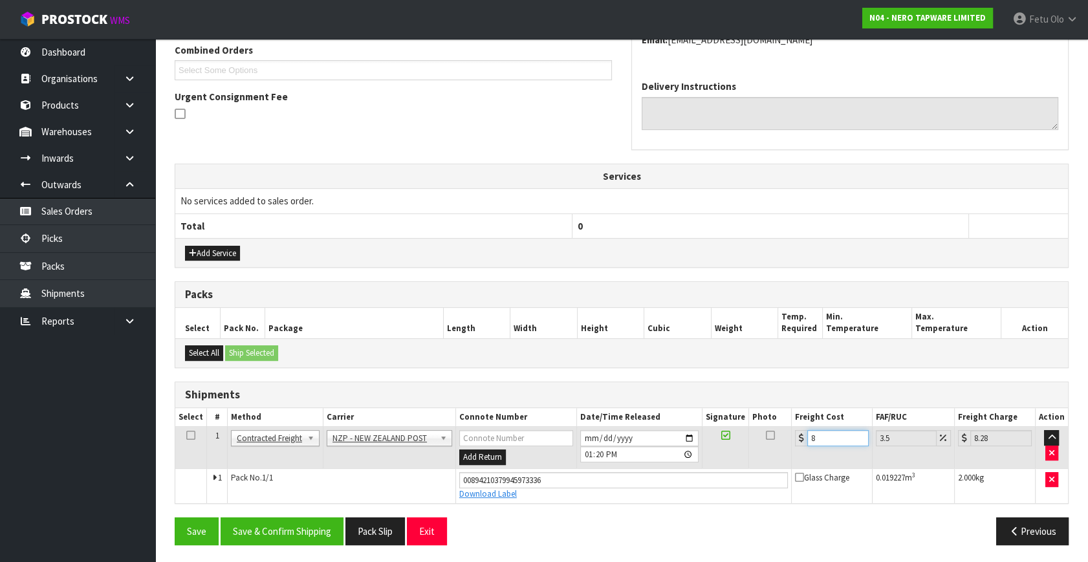
type input "83"
type input "85.9"
type input "83.4"
type input "86.32"
type input "83.45"
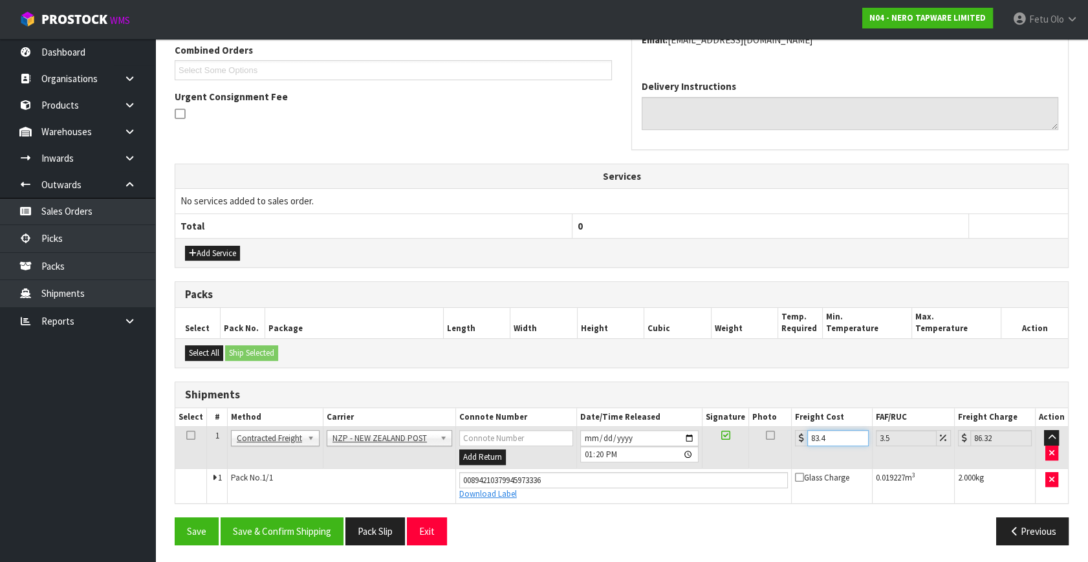
type input "86.37"
type input "83.4"
type input "86.32"
type input "83"
type input "85.9"
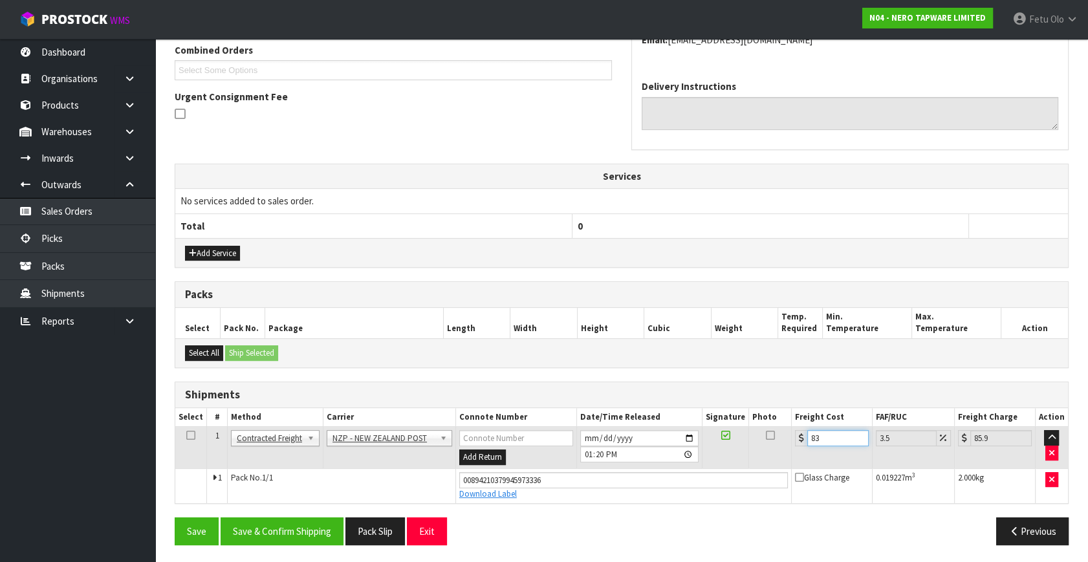
type input "8"
type input "8.28"
type input "8.4"
type input "8.69"
type input "8.45"
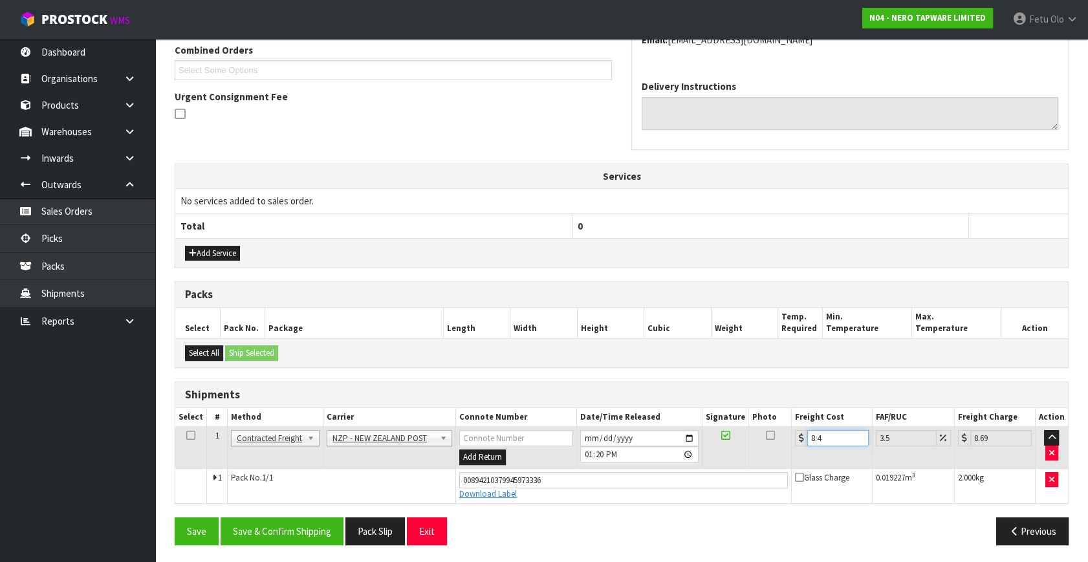
type input "8.75"
type input "8.45"
click at [305, 523] on button "Save & Confirm Shipping" at bounding box center [282, 532] width 123 height 28
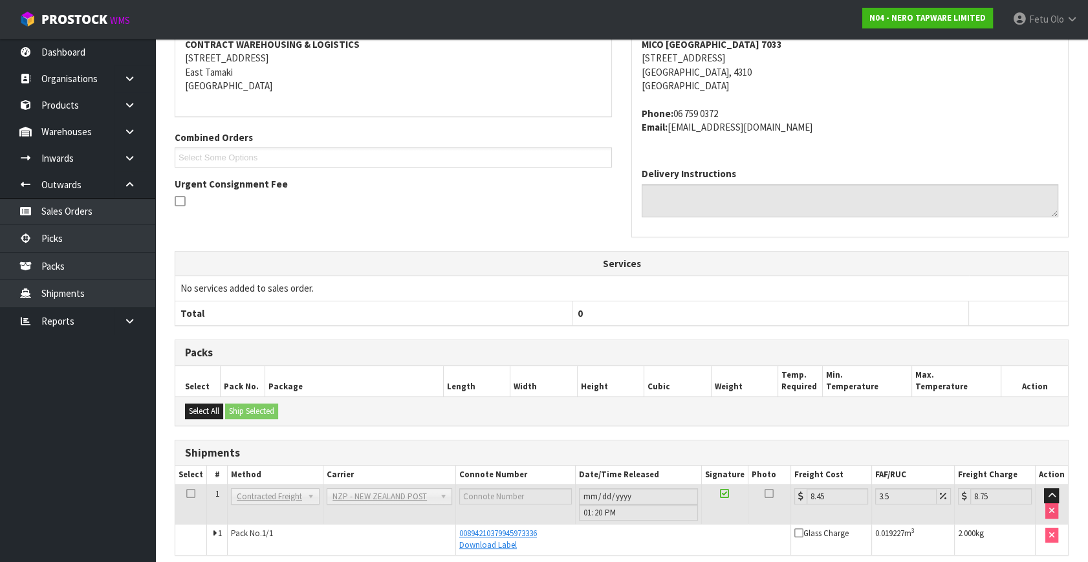
scroll to position [304, 0]
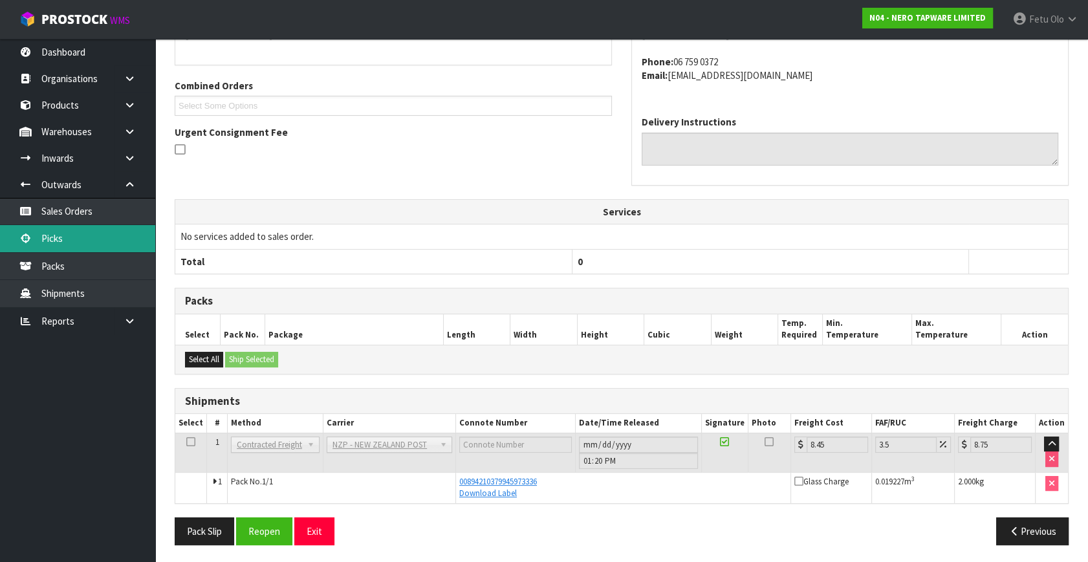
click at [41, 232] on link "Picks" at bounding box center [77, 238] width 155 height 27
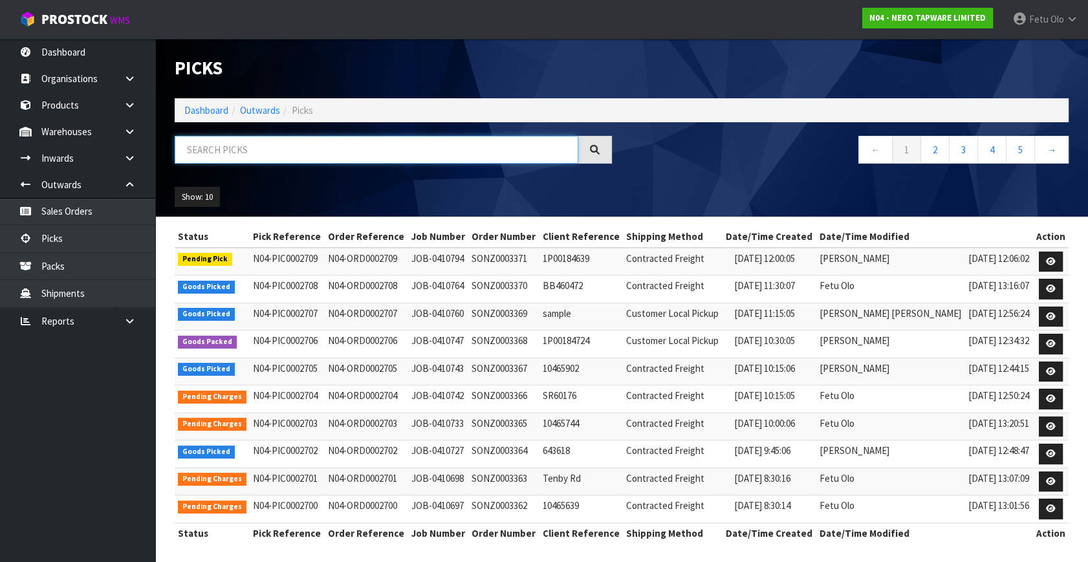
click at [358, 150] on input "text" at bounding box center [377, 150] width 404 height 28
type input "0002702"
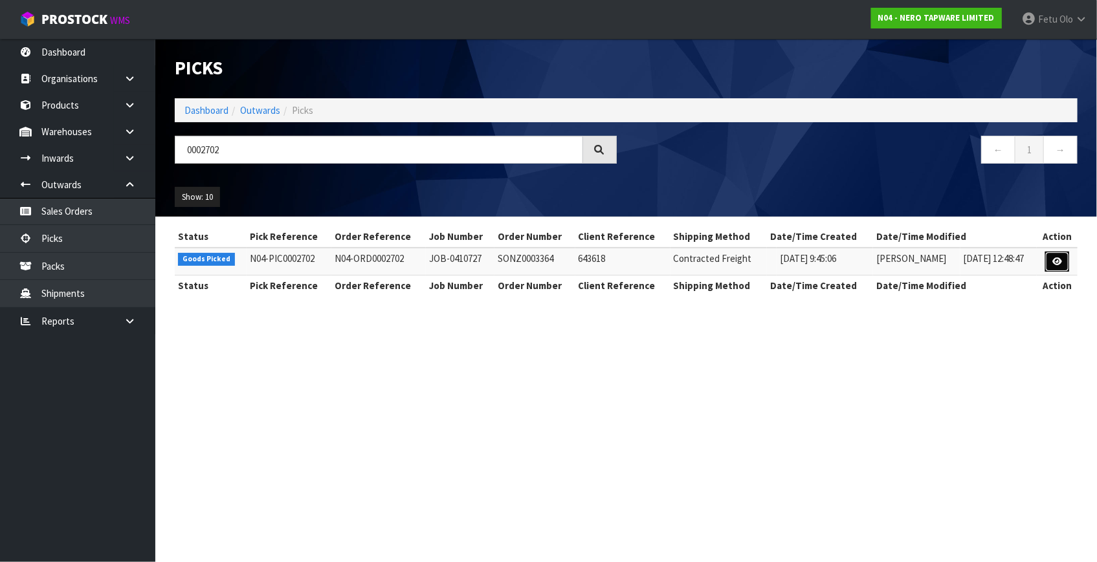
click at [1064, 257] on link at bounding box center [1057, 262] width 24 height 21
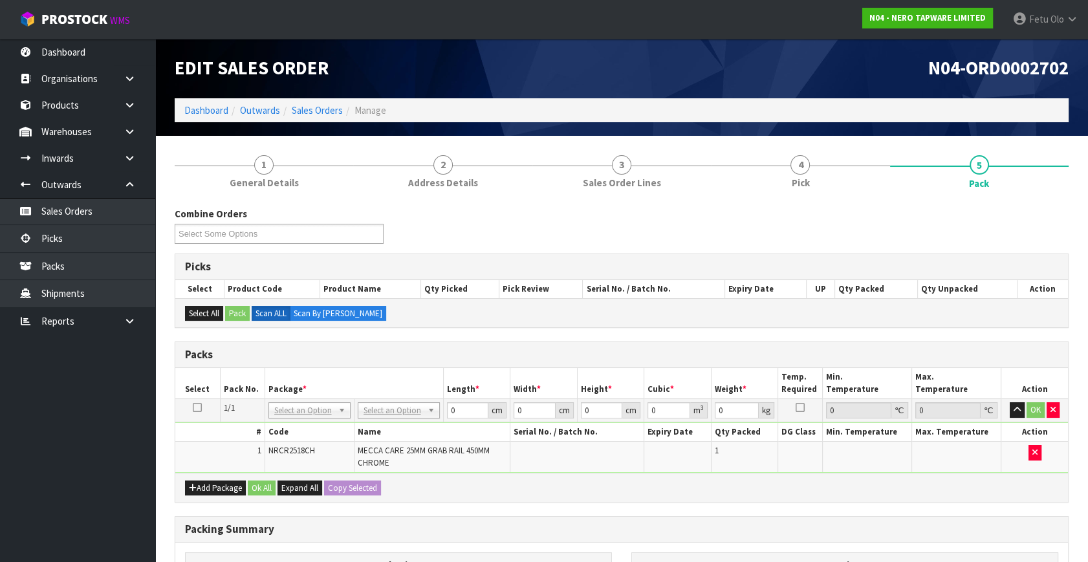
drag, startPoint x: 268, startPoint y: 395, endPoint x: 282, endPoint y: 411, distance: 21.1
click at [274, 402] on table "Select Pack No. Package * Length * Width * Height * Cubic * Weight * Temp. Requ…" at bounding box center [621, 420] width 893 height 105
click at [277, 433] on input "text" at bounding box center [309, 427] width 76 height 16
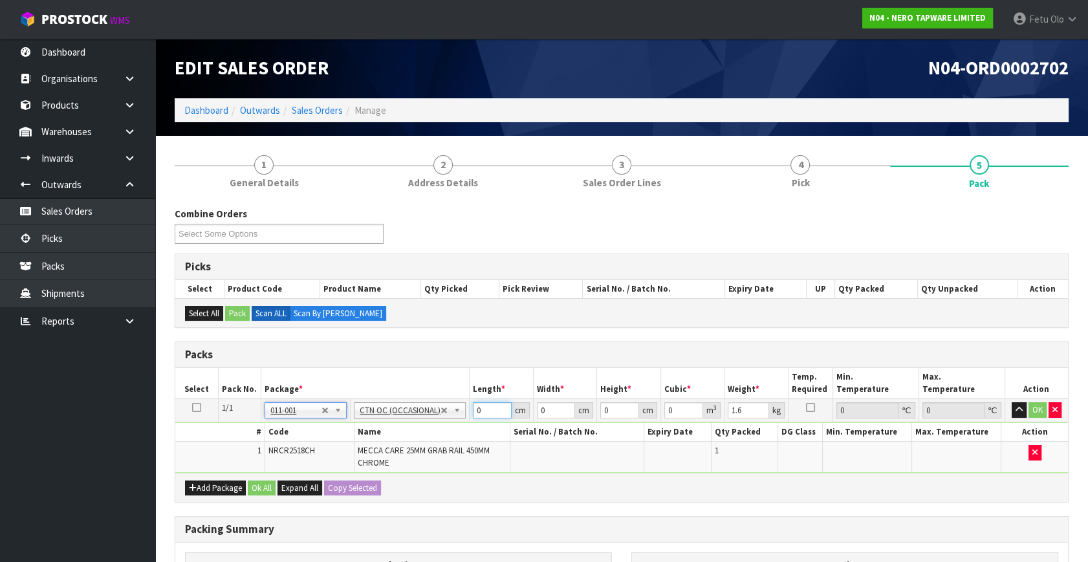
drag, startPoint x: 480, startPoint y: 408, endPoint x: 425, endPoint y: 431, distance: 59.5
click at [425, 430] on tbody "1/1 NONE 007-001 007-002 007-004 007-009 007-013 007-014 007-015 007-017 007-01…" at bounding box center [621, 436] width 893 height 74
drag, startPoint x: 465, startPoint y: 415, endPoint x: 226, endPoint y: 466, distance: 244.0
click at [227, 466] on tbody "1/1 NONE 007-001 007-002 007-004 007-009 007-013 007-014 007-015 007-017 007-01…" at bounding box center [621, 436] width 893 height 74
click button "OK" at bounding box center [1038, 410] width 18 height 16
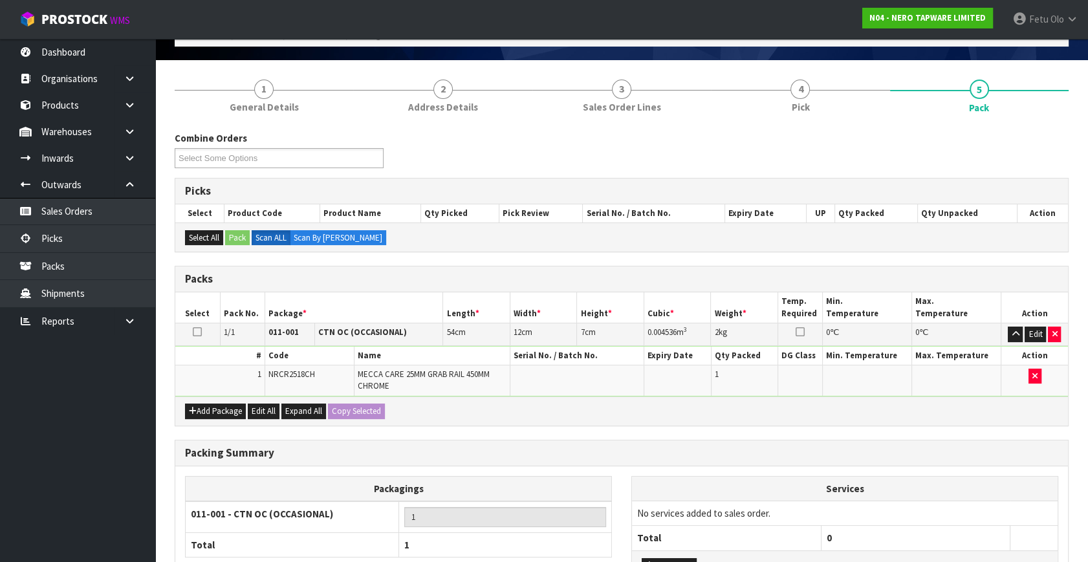
scroll to position [182, 0]
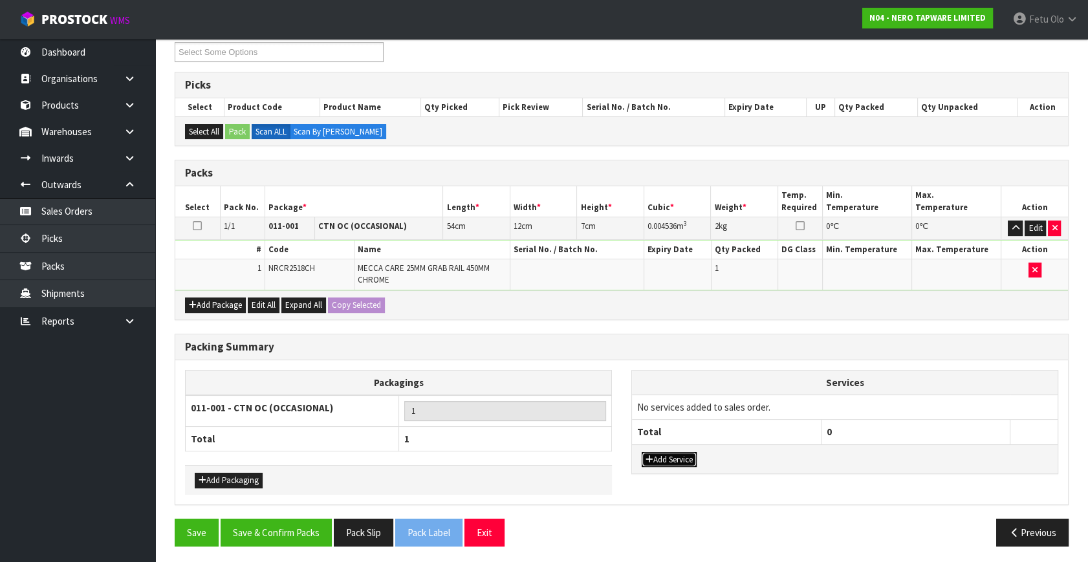
drag, startPoint x: 659, startPoint y: 462, endPoint x: 675, endPoint y: 428, distance: 37.9
click at [659, 461] on button "Add Service" at bounding box center [669, 460] width 55 height 16
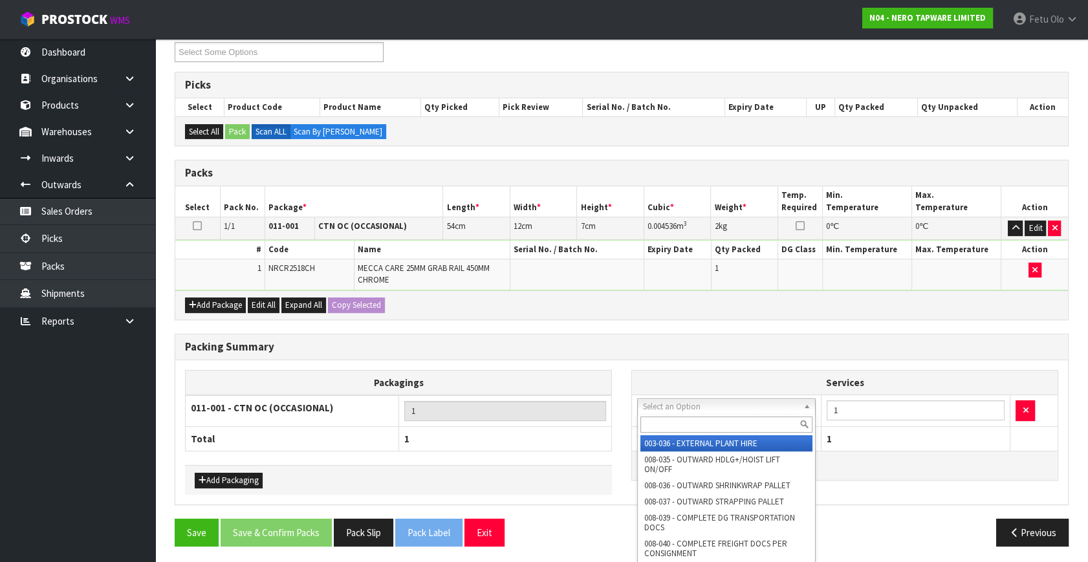
click at [679, 415] on div at bounding box center [726, 424] width 177 height 21
click at [679, 418] on input "text" at bounding box center [726, 425] width 172 height 16
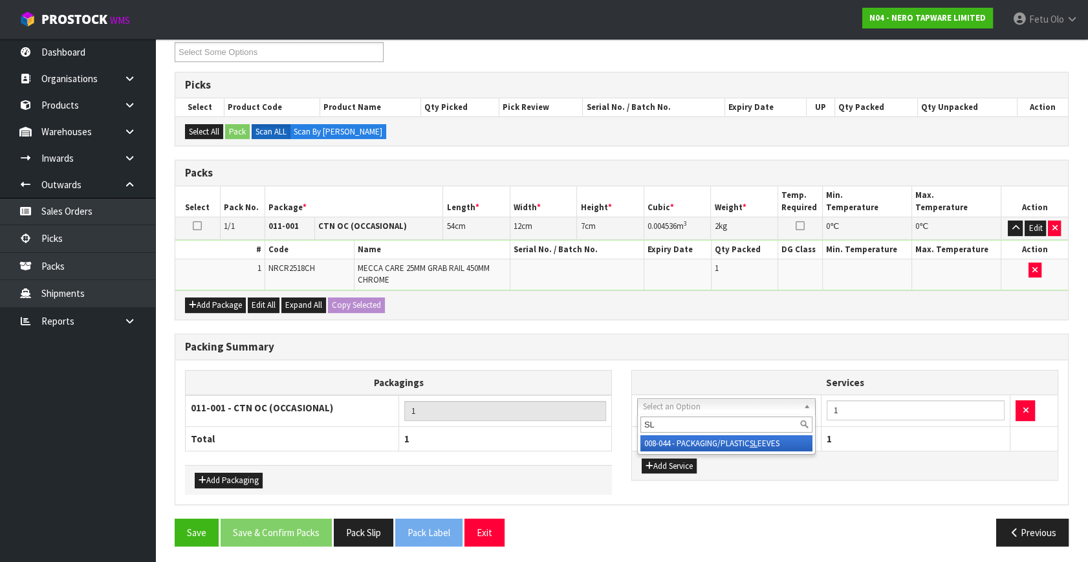
click at [705, 433] on div "SL" at bounding box center [726, 424] width 177 height 21
drag, startPoint x: 667, startPoint y: 444, endPoint x: 657, endPoint y: 446, distance: 9.8
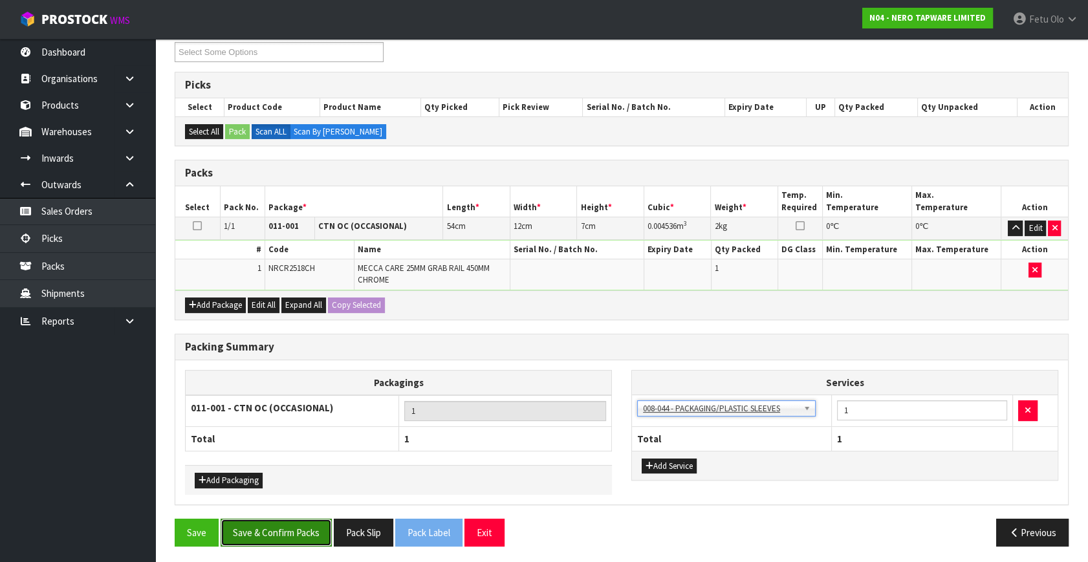
click at [300, 530] on button "Save & Confirm Packs" at bounding box center [276, 533] width 111 height 28
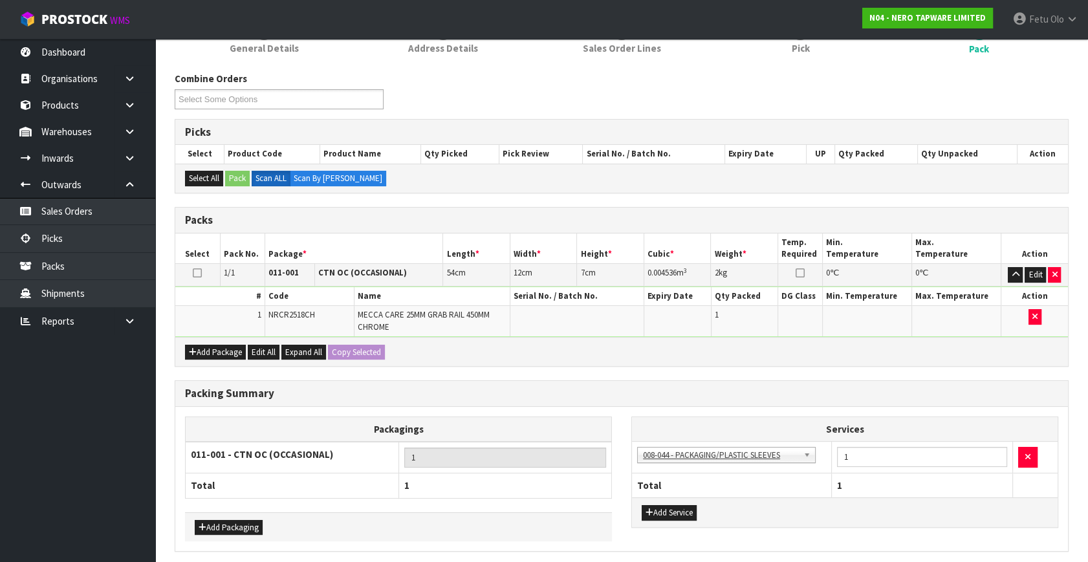
scroll to position [0, 0]
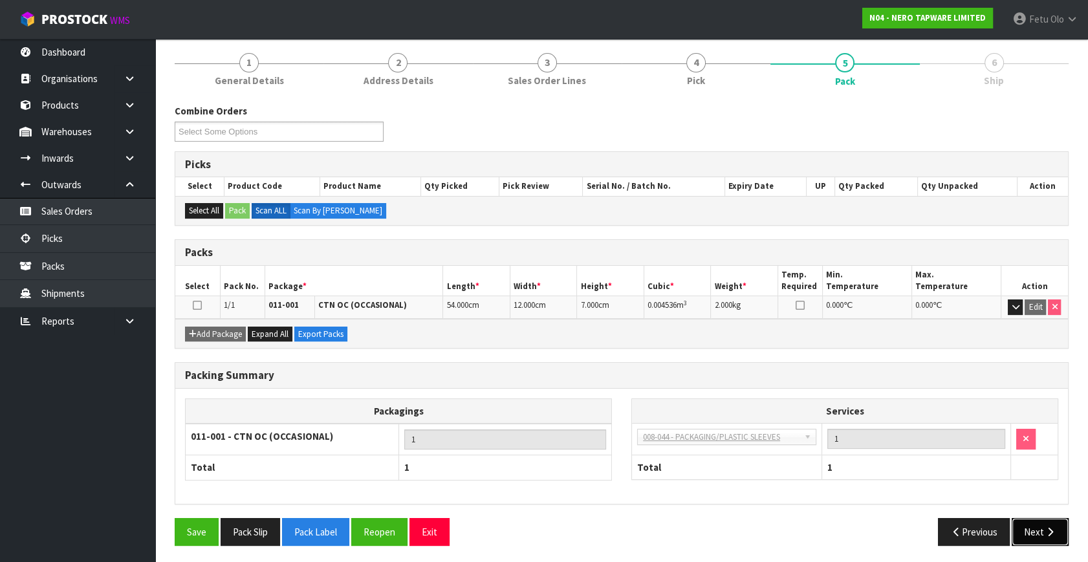
click at [1033, 531] on button "Next" at bounding box center [1040, 532] width 57 height 28
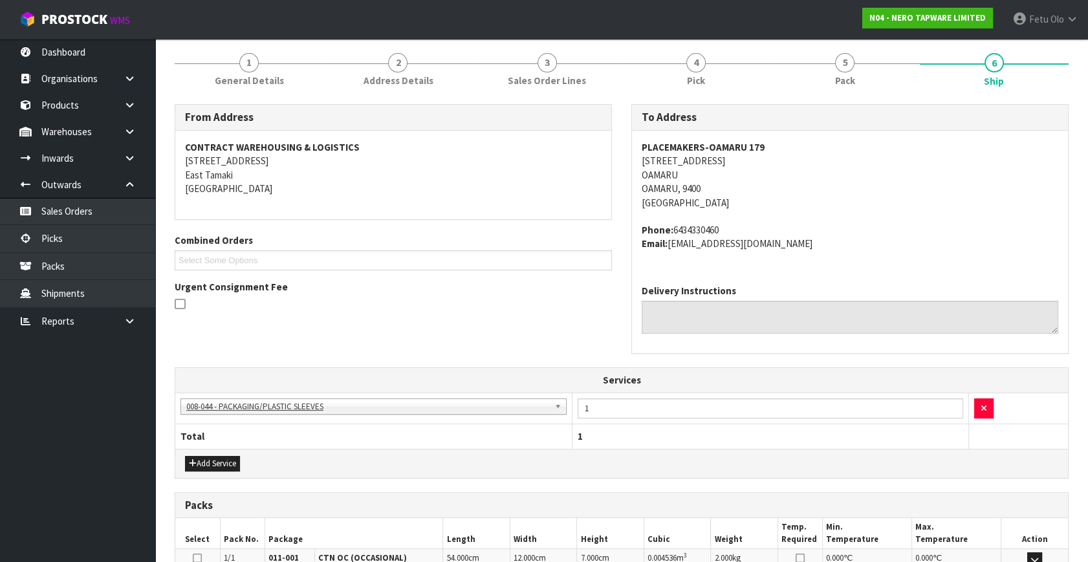
scroll to position [325, 0]
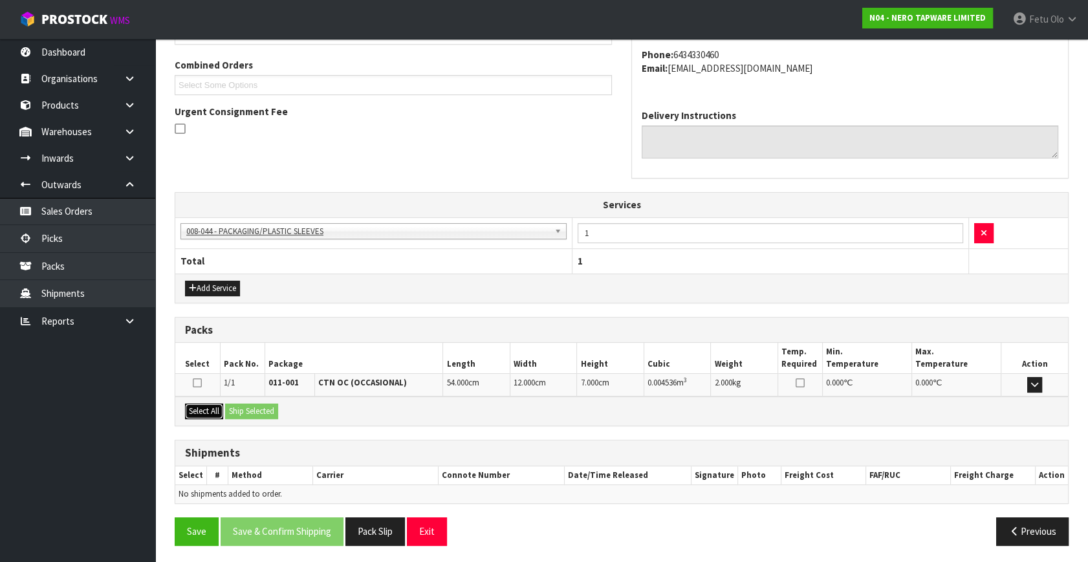
click at [208, 409] on button "Select All" at bounding box center [204, 412] width 38 height 16
click at [233, 409] on button "Ship Selected" at bounding box center [251, 412] width 53 height 16
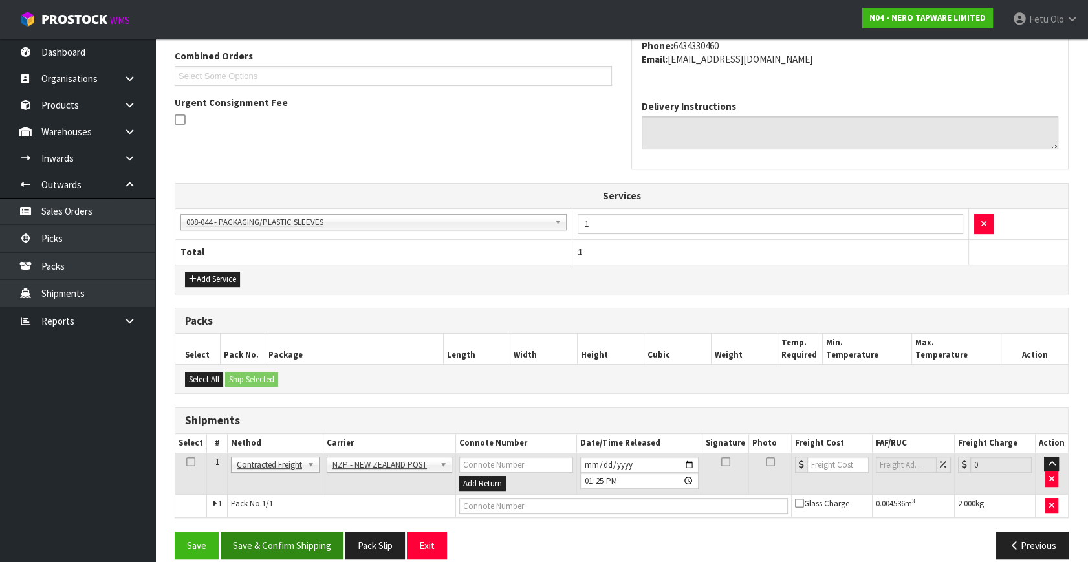
scroll to position [348, 0]
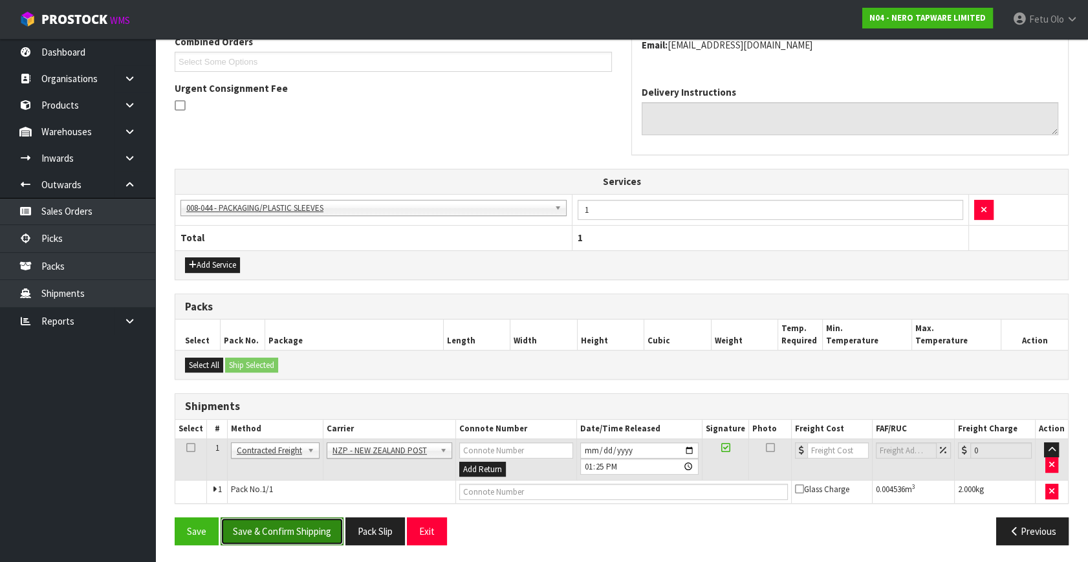
click at [287, 524] on button "Save & Confirm Shipping" at bounding box center [282, 532] width 123 height 28
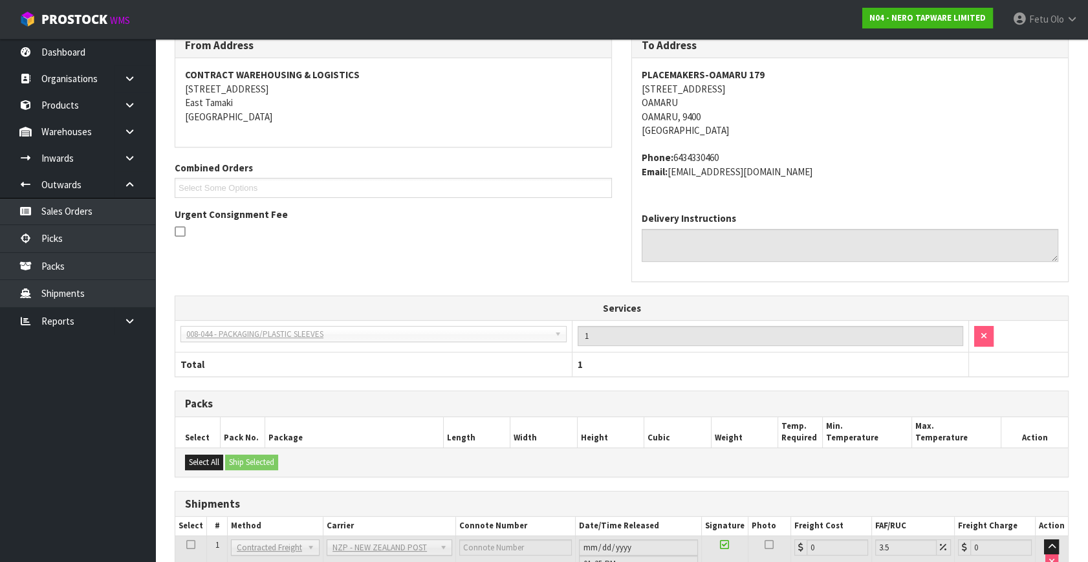
scroll to position [330, 0]
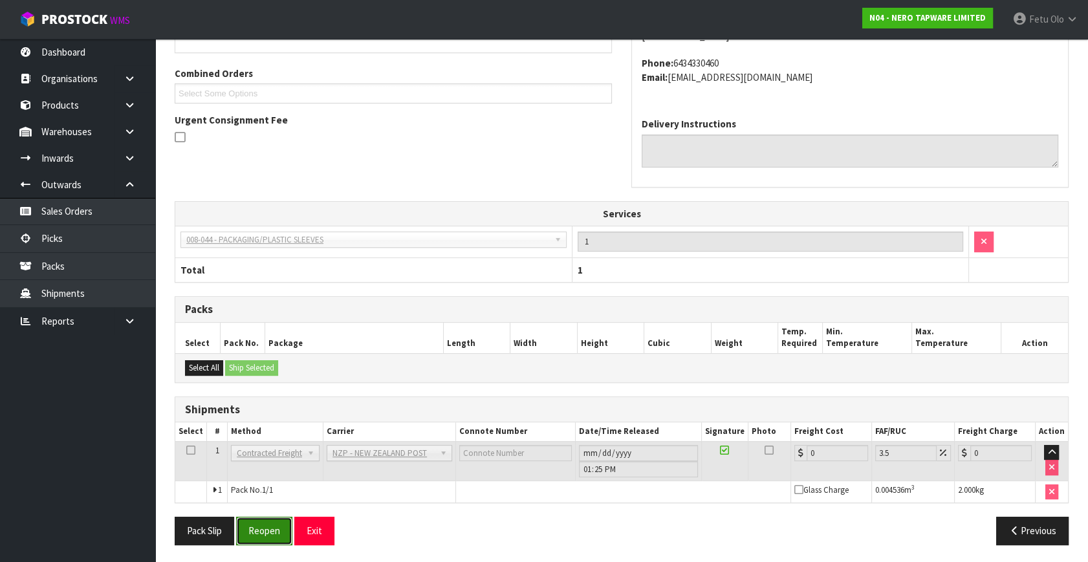
click at [253, 524] on button "Reopen" at bounding box center [264, 531] width 56 height 28
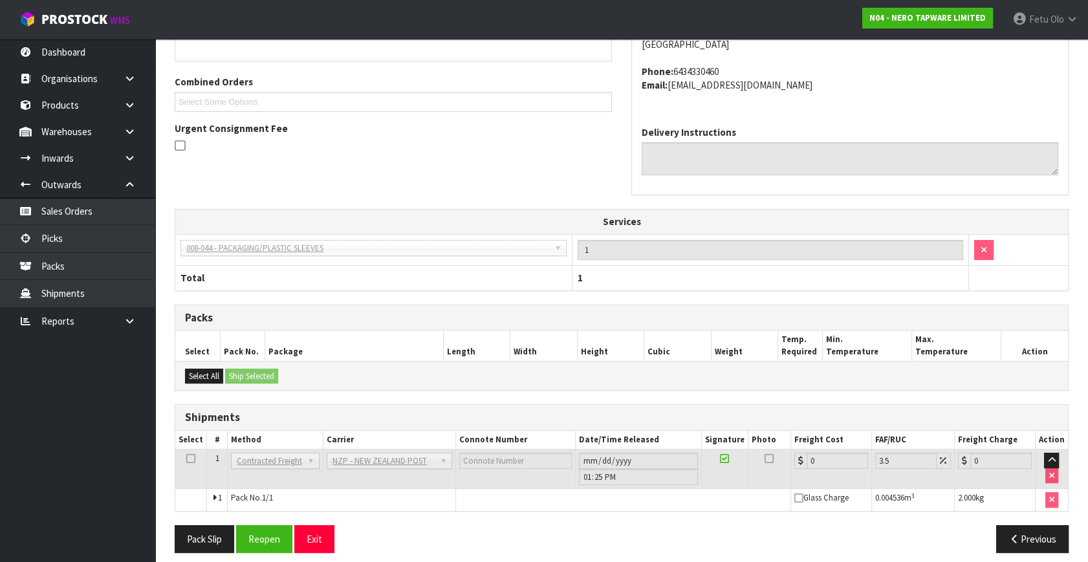
scroll to position [316, 0]
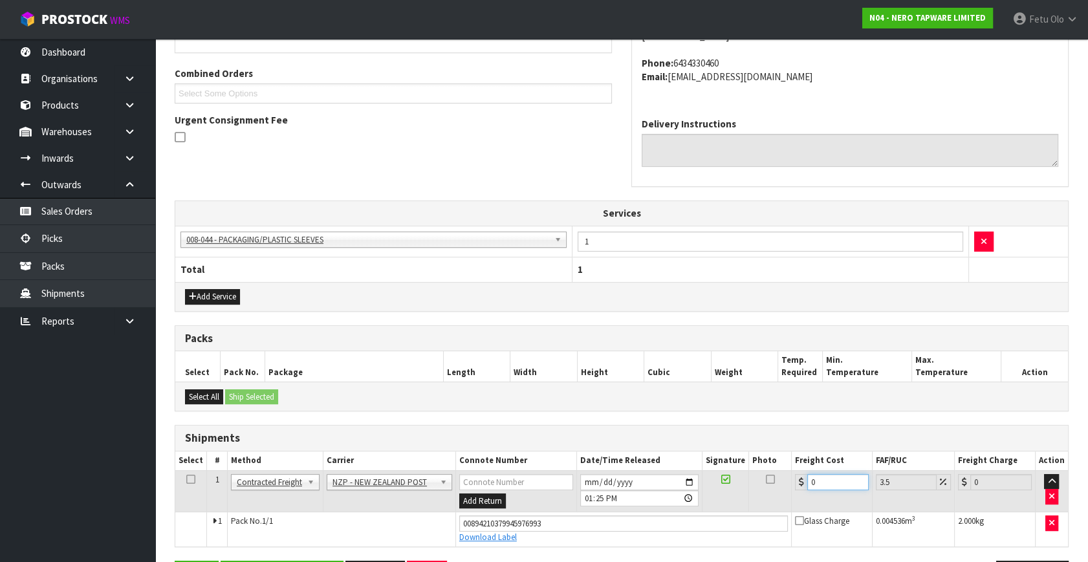
drag, startPoint x: 832, startPoint y: 481, endPoint x: 672, endPoint y: 519, distance: 164.4
click at [672, 519] on tbody "1 Client Local Pickup Customer Local Pickup Company Freight Contracted Freight …" at bounding box center [621, 508] width 893 height 76
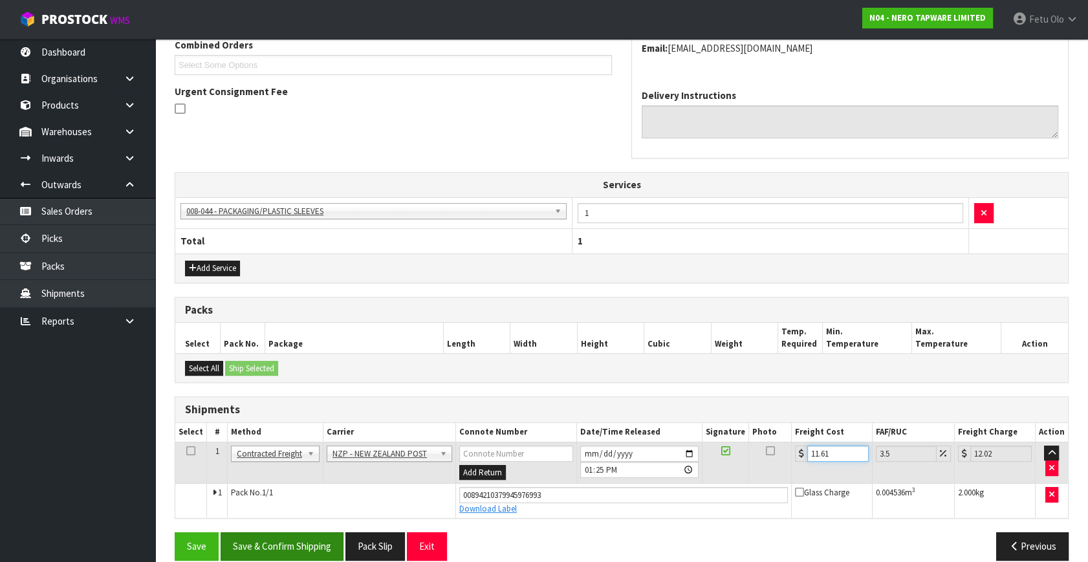
scroll to position [360, 0]
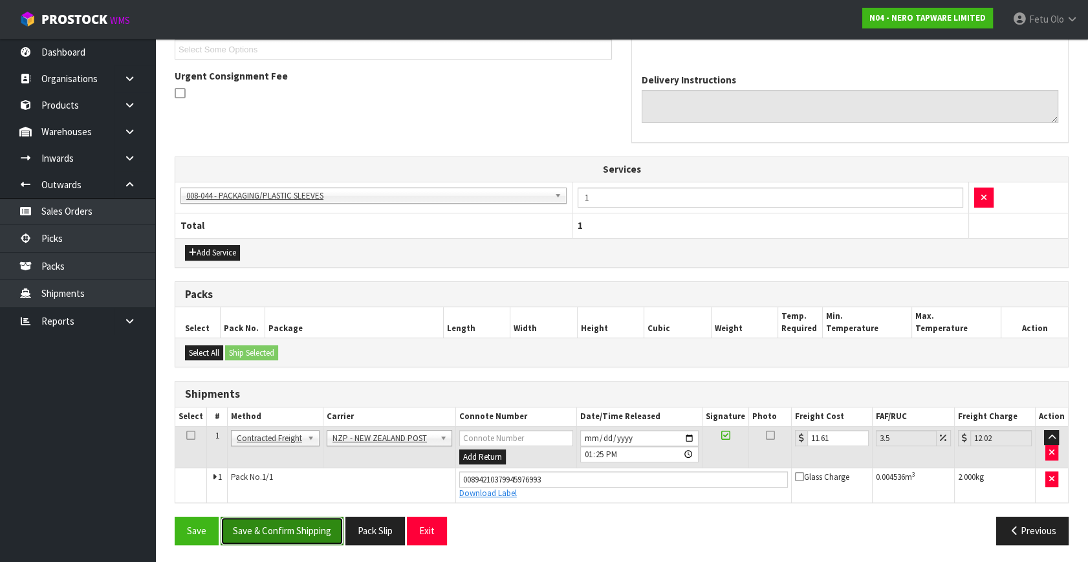
click at [275, 525] on button "Save & Confirm Shipping" at bounding box center [282, 531] width 123 height 28
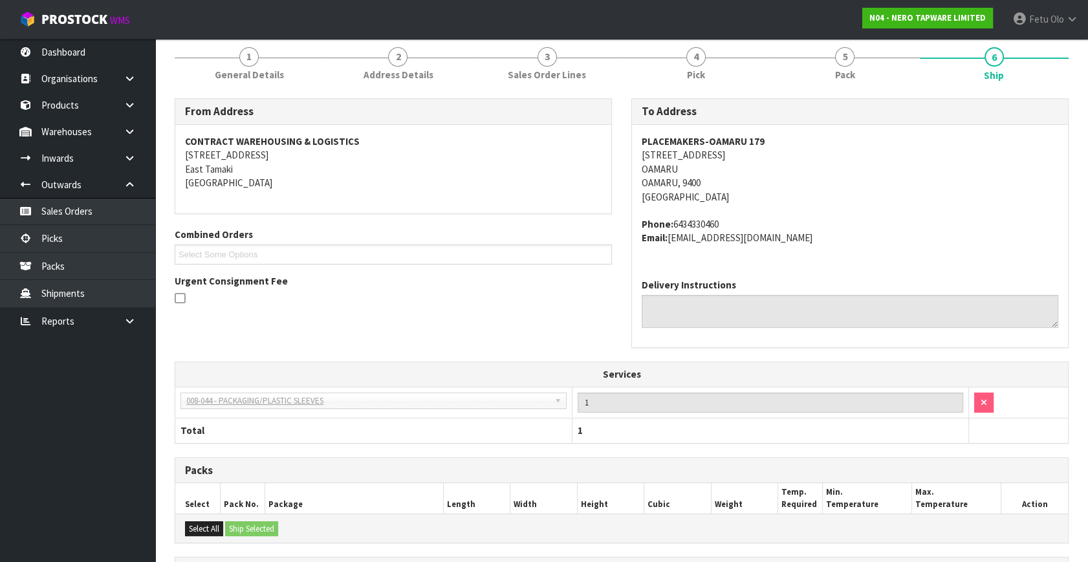
scroll to position [325, 0]
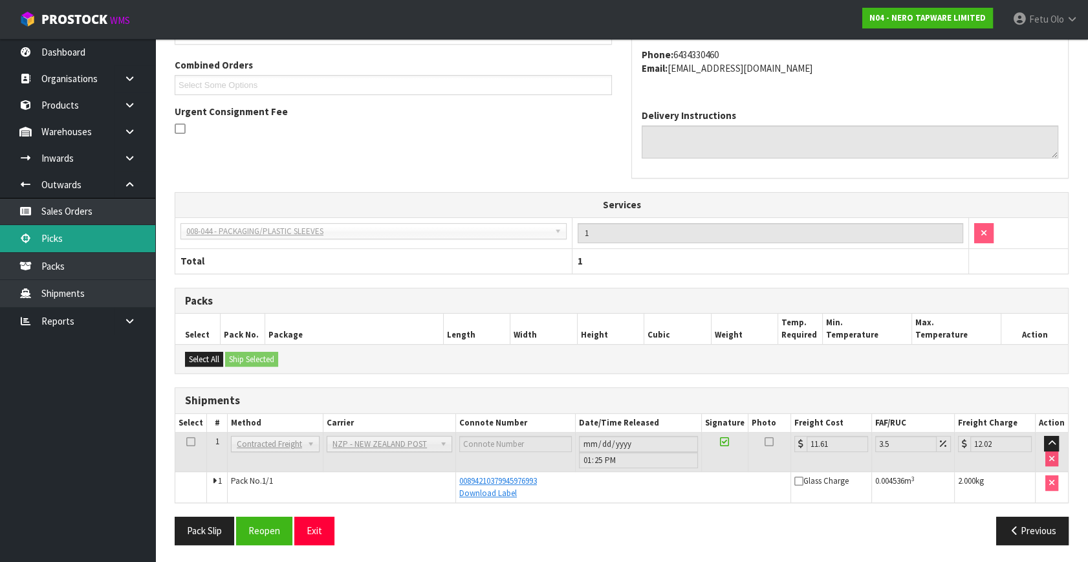
click at [67, 234] on link "Picks" at bounding box center [77, 238] width 155 height 27
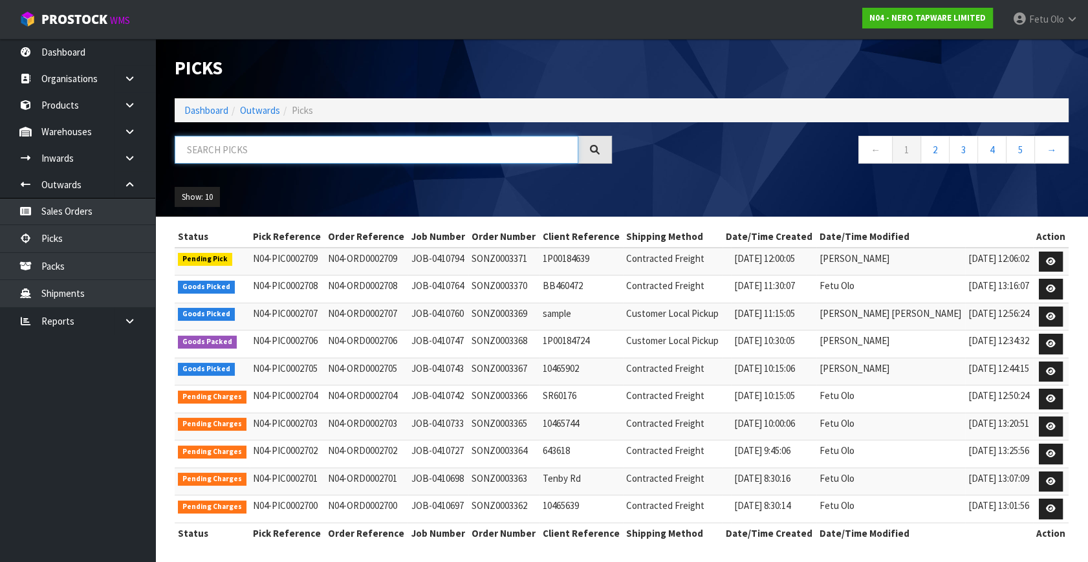
click at [232, 148] on input "text" at bounding box center [377, 150] width 404 height 28
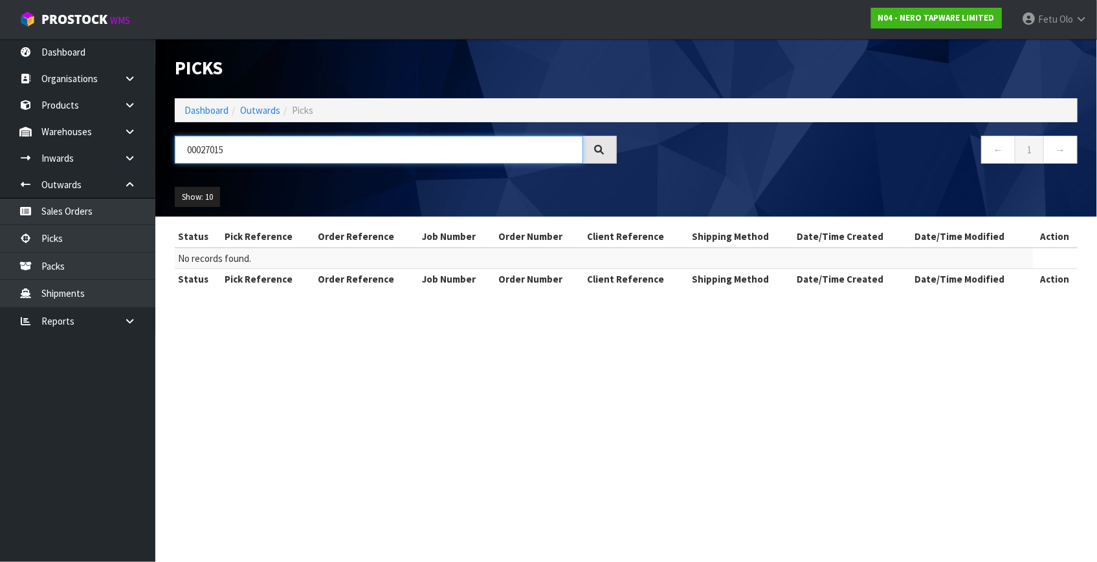
click at [224, 150] on input "00027015" at bounding box center [379, 150] width 408 height 28
click at [220, 149] on input "00027015" at bounding box center [379, 150] width 408 height 28
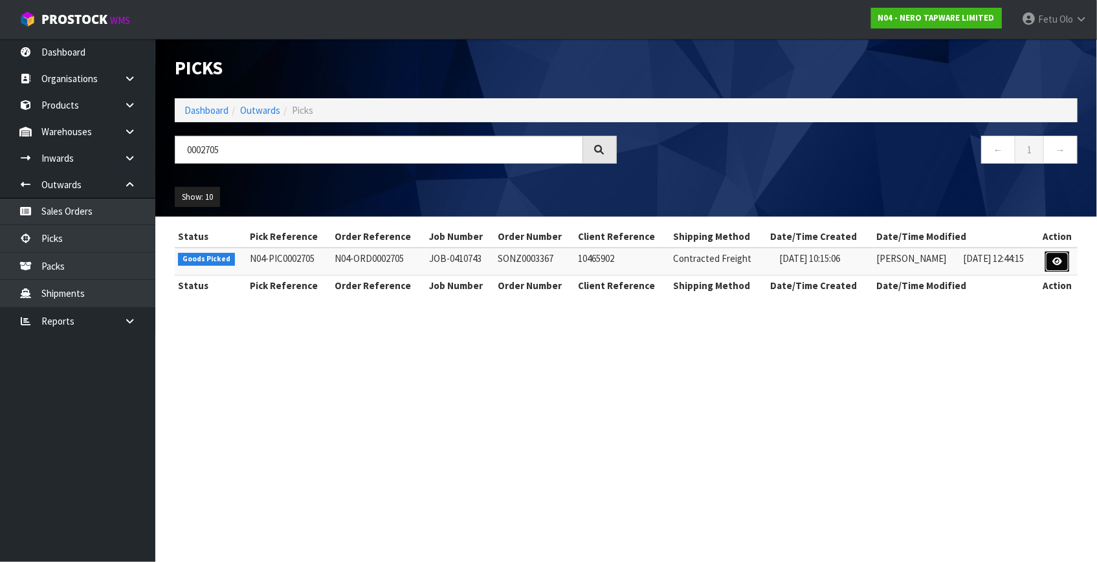
click at [1049, 259] on link at bounding box center [1057, 262] width 24 height 21
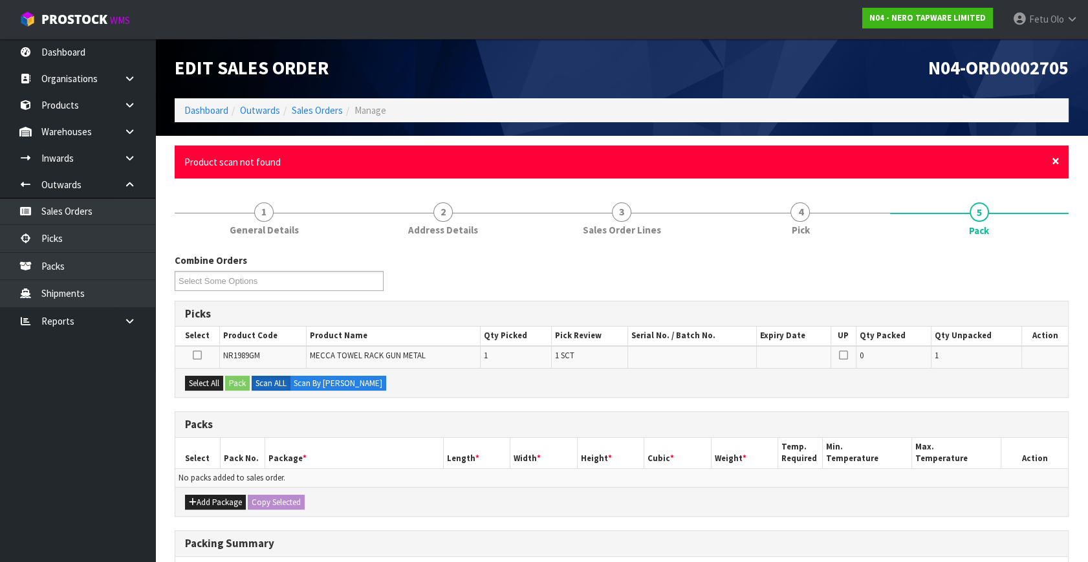
click at [1054, 161] on span "×" at bounding box center [1056, 161] width 8 height 18
click at [1054, 159] on span "×" at bounding box center [1056, 161] width 8 height 18
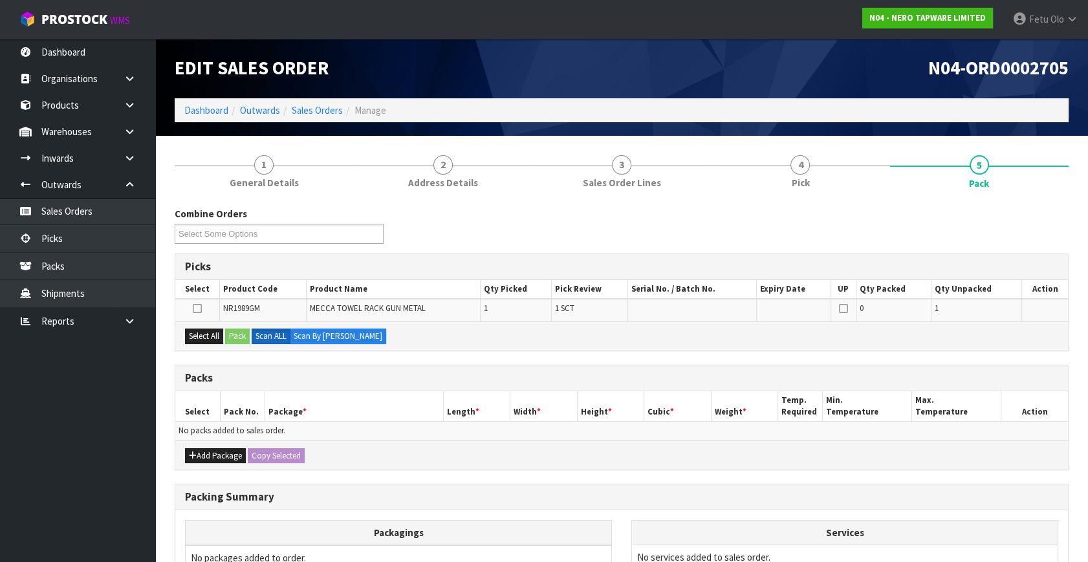
click at [382, 487] on div "Packing Summary" at bounding box center [621, 498] width 893 height 26
drag, startPoint x: 204, startPoint y: 336, endPoint x: 219, endPoint y: 336, distance: 15.5
click at [204, 336] on button "Select All" at bounding box center [204, 337] width 38 height 16
click at [250, 336] on button "Pack" at bounding box center [237, 337] width 25 height 16
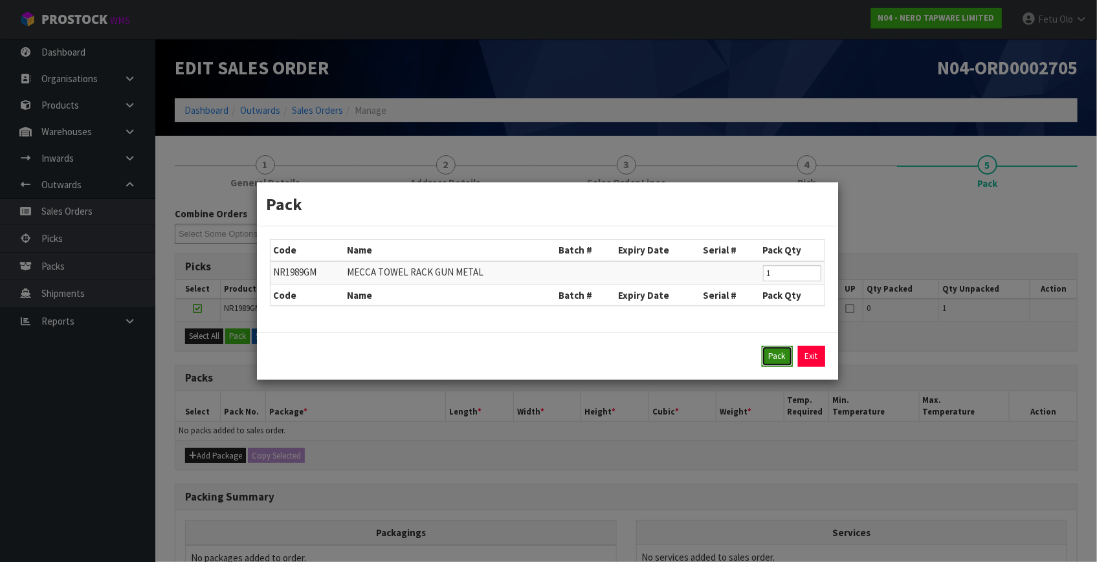
click at [778, 359] on button "Pack" at bounding box center [776, 356] width 31 height 21
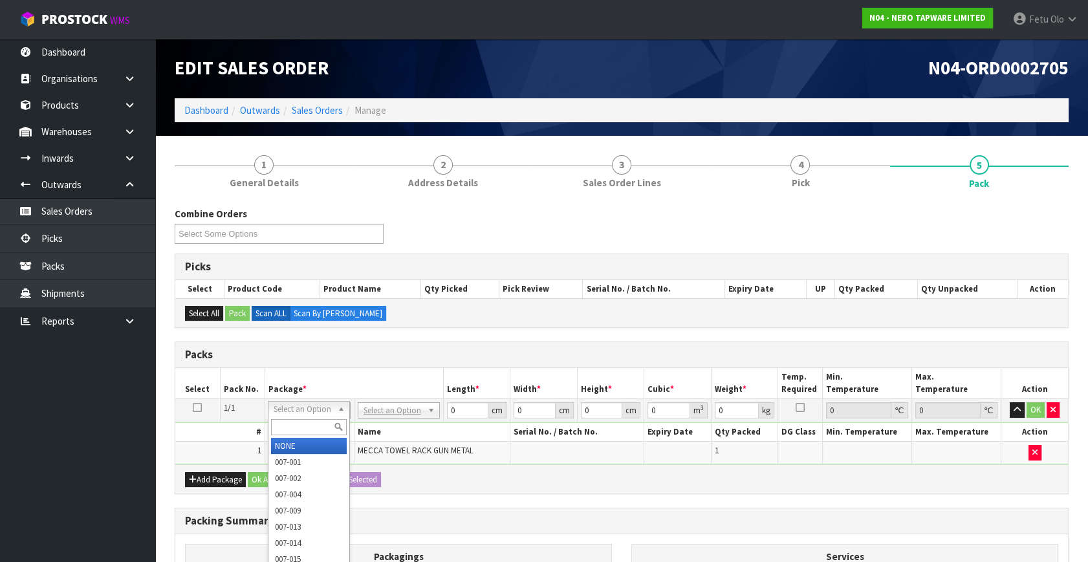
click at [300, 431] on input "text" at bounding box center [309, 427] width 76 height 16
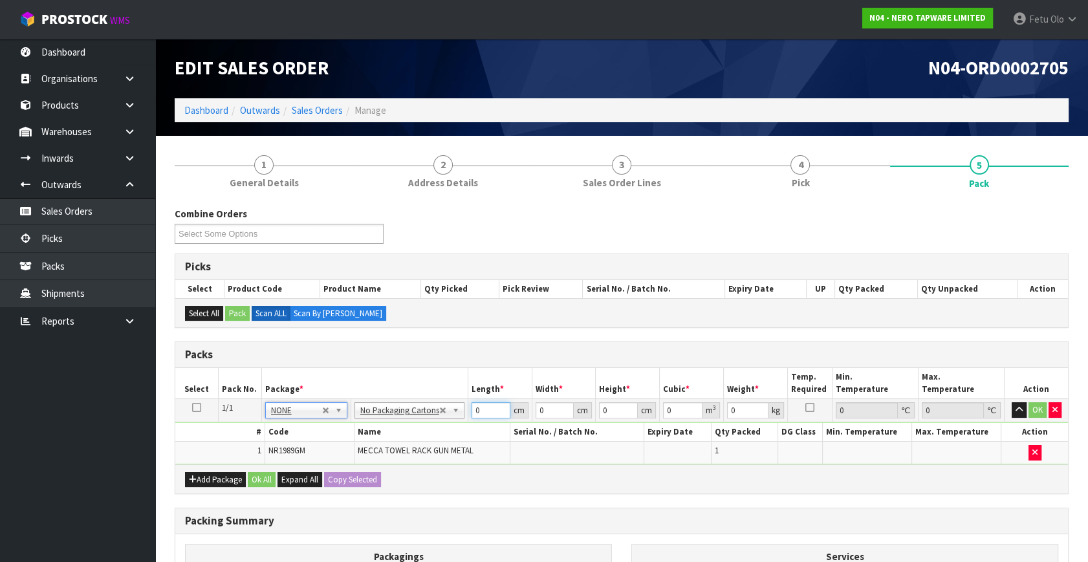
drag, startPoint x: 466, startPoint y: 413, endPoint x: 364, endPoint y: 448, distance: 107.4
click at [365, 448] on tbody "1/1 NONE 007-001 007-002 007-004 007-009 007-013 007-014 007-015 007-017 007-01…" at bounding box center [621, 431] width 893 height 65
click button "OK" at bounding box center [1038, 410] width 18 height 16
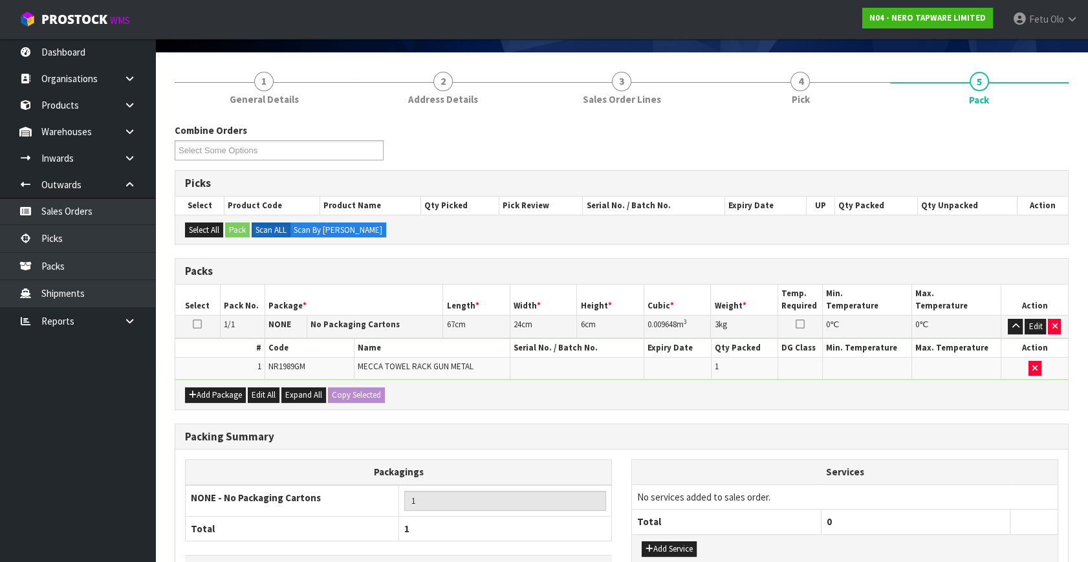
scroll to position [173, 0]
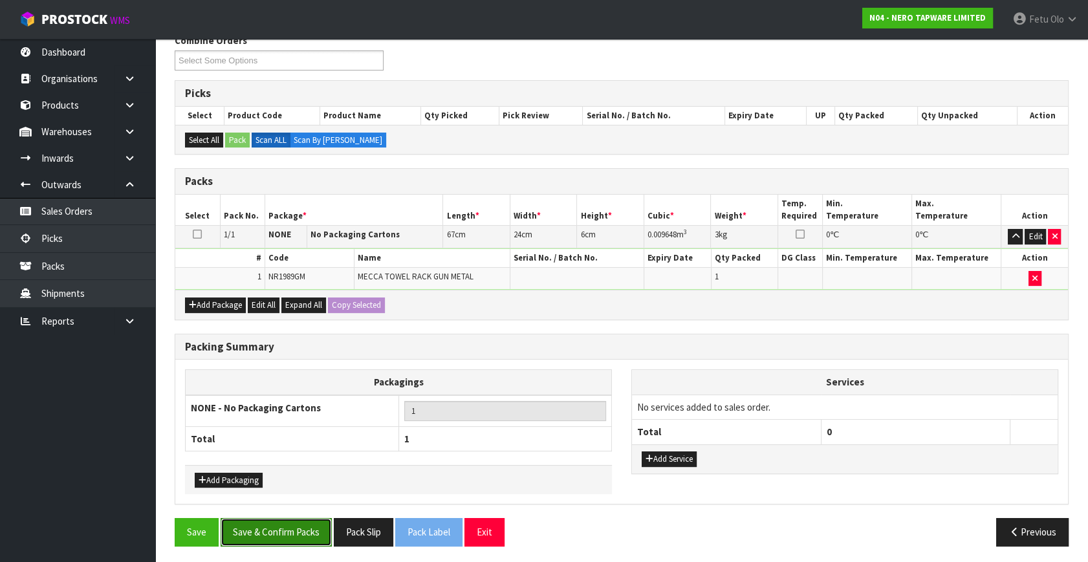
click at [286, 525] on button "Save & Confirm Packs" at bounding box center [276, 532] width 111 height 28
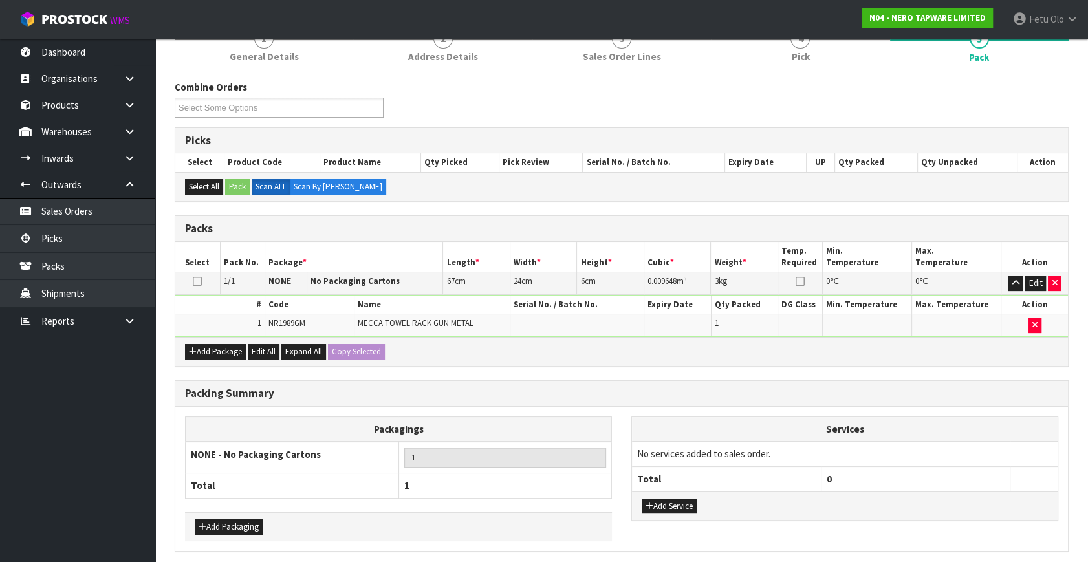
scroll to position [0, 0]
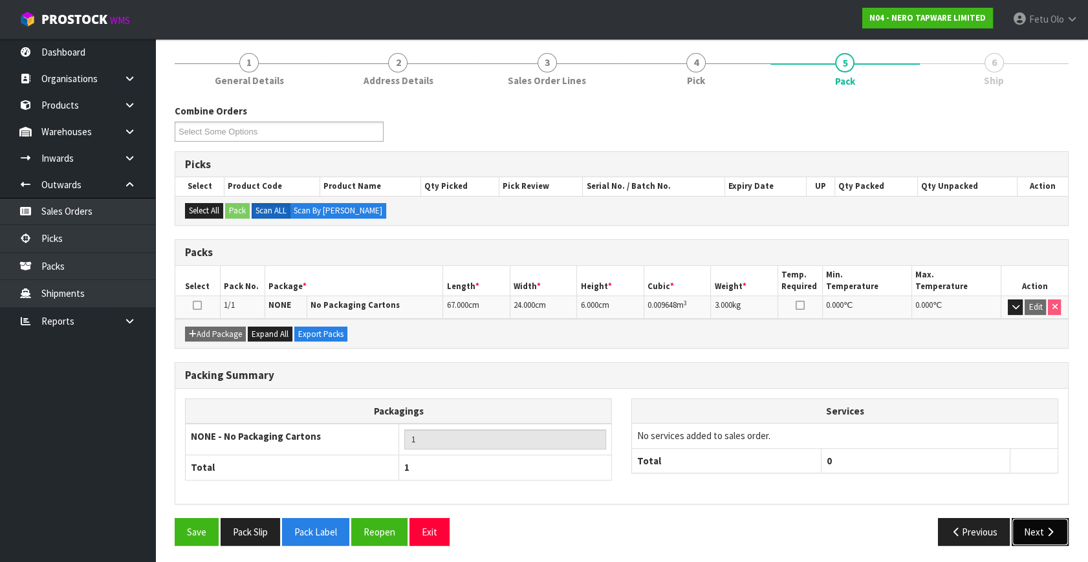
click at [1043, 523] on button "Next" at bounding box center [1040, 532] width 57 height 28
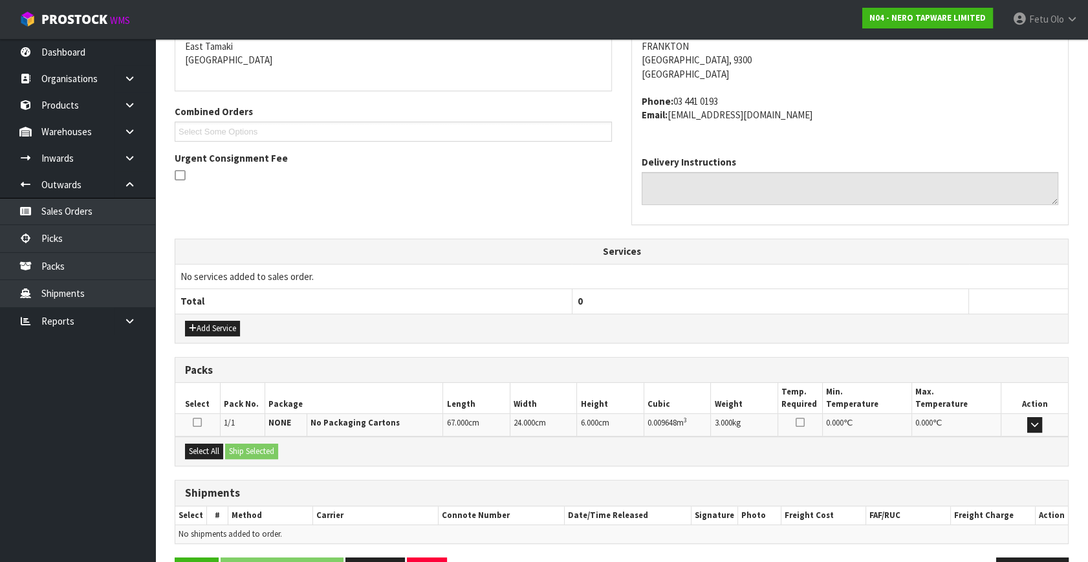
scroll to position [318, 0]
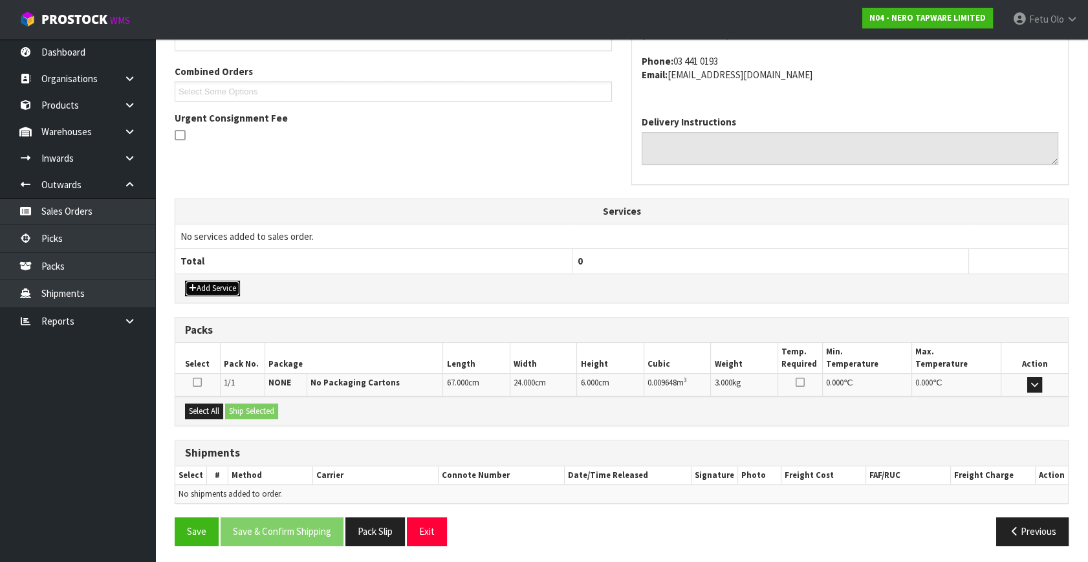
click at [221, 287] on button "Add Service" at bounding box center [212, 289] width 55 height 16
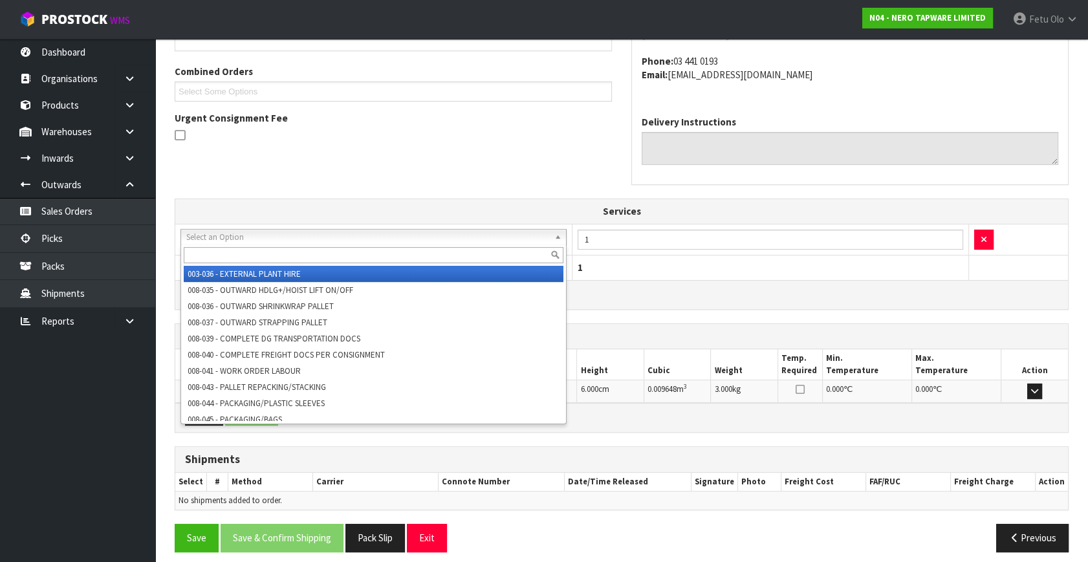
click at [268, 256] on input "text" at bounding box center [374, 255] width 380 height 16
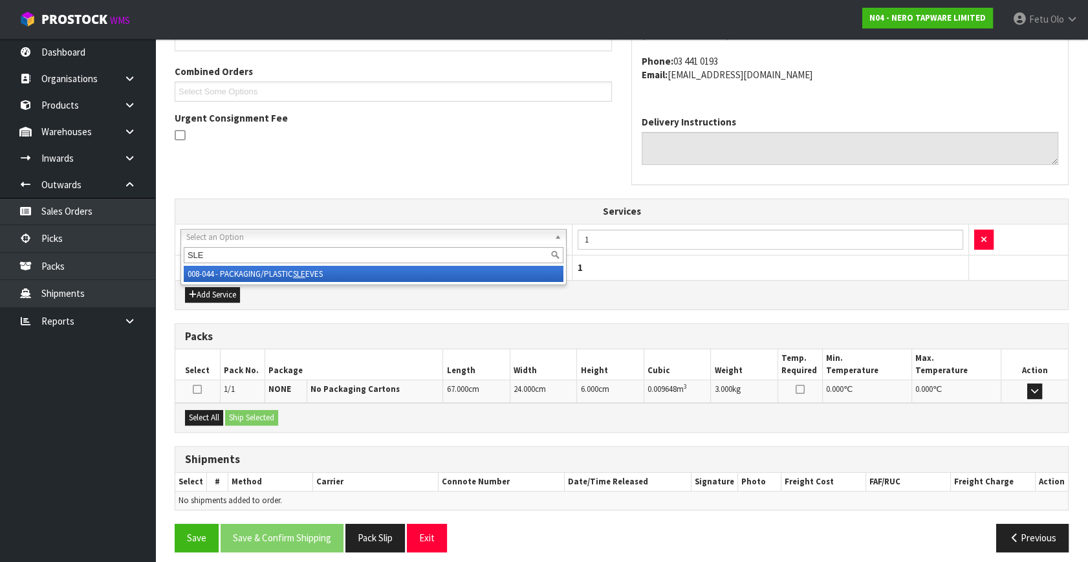
drag, startPoint x: 270, startPoint y: 270, endPoint x: 197, endPoint y: 413, distance: 161.1
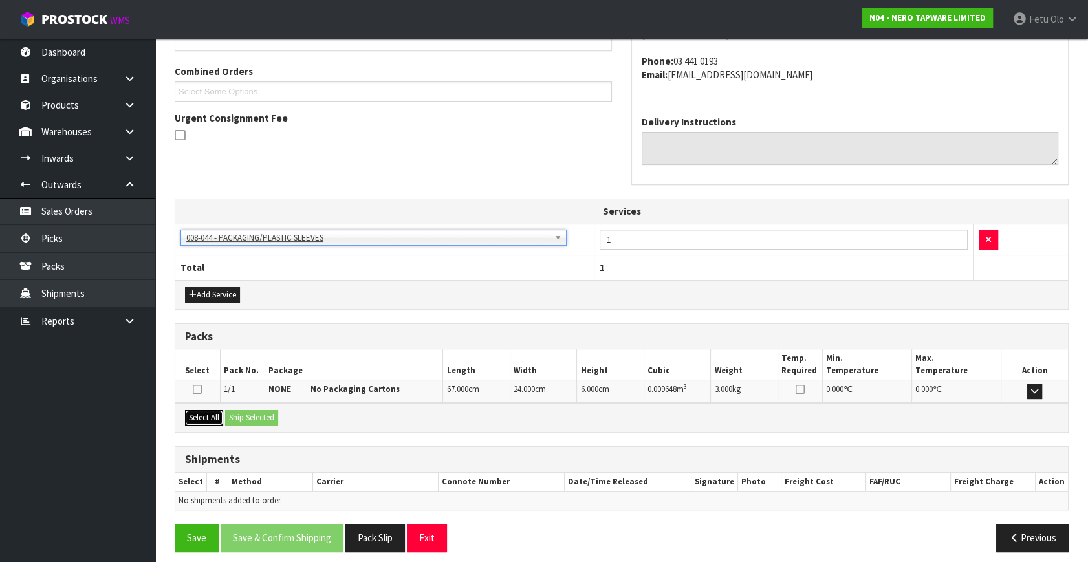
drag, startPoint x: 194, startPoint y: 418, endPoint x: 226, endPoint y: 414, distance: 31.9
click at [214, 414] on button "Select All" at bounding box center [204, 418] width 38 height 16
click at [251, 414] on button "Ship Selected" at bounding box center [251, 418] width 53 height 16
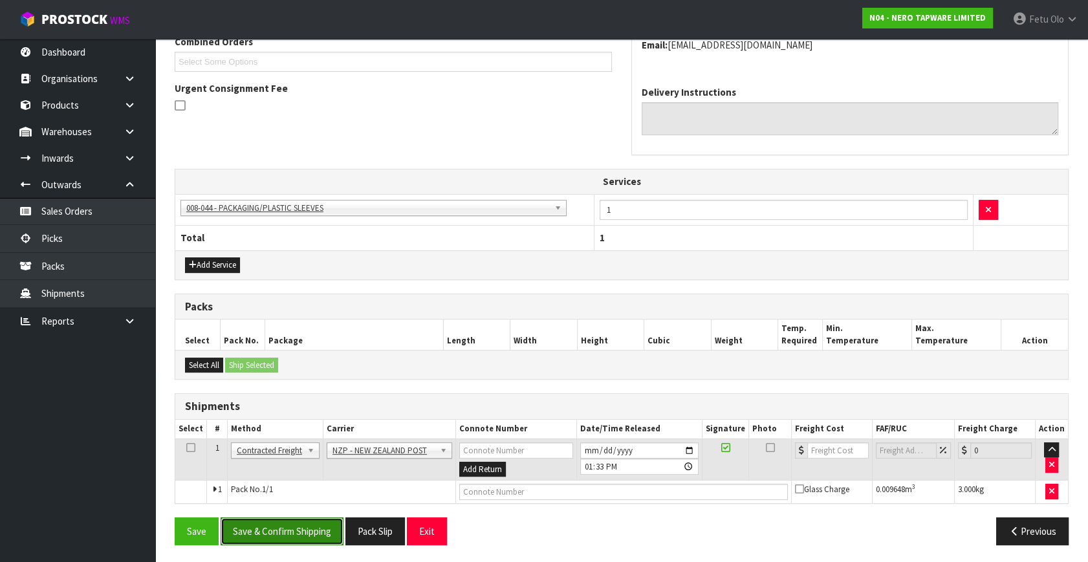
click at [300, 535] on button "Save & Confirm Shipping" at bounding box center [282, 532] width 123 height 28
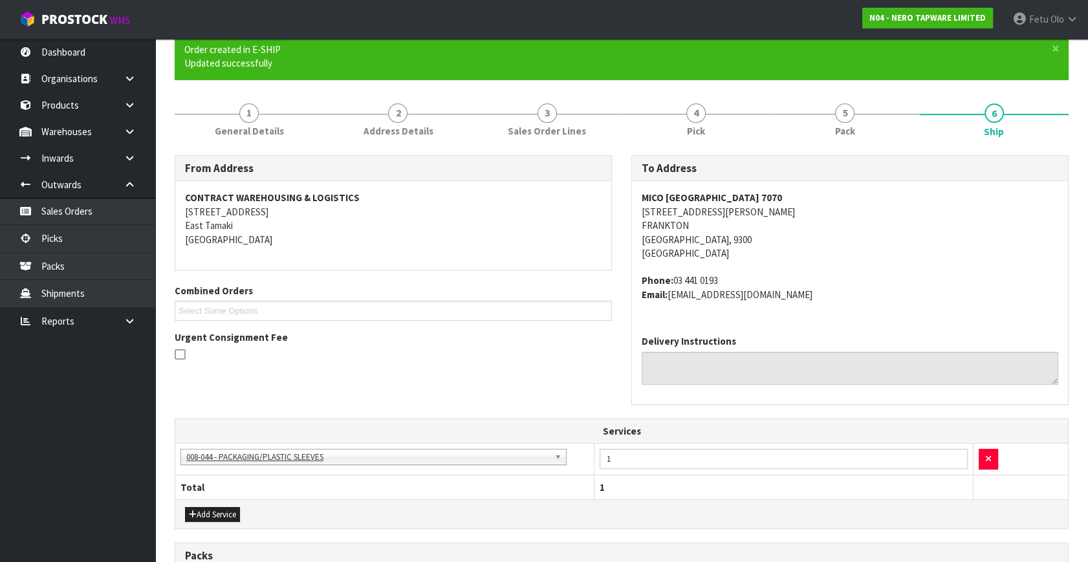
scroll to position [0, 0]
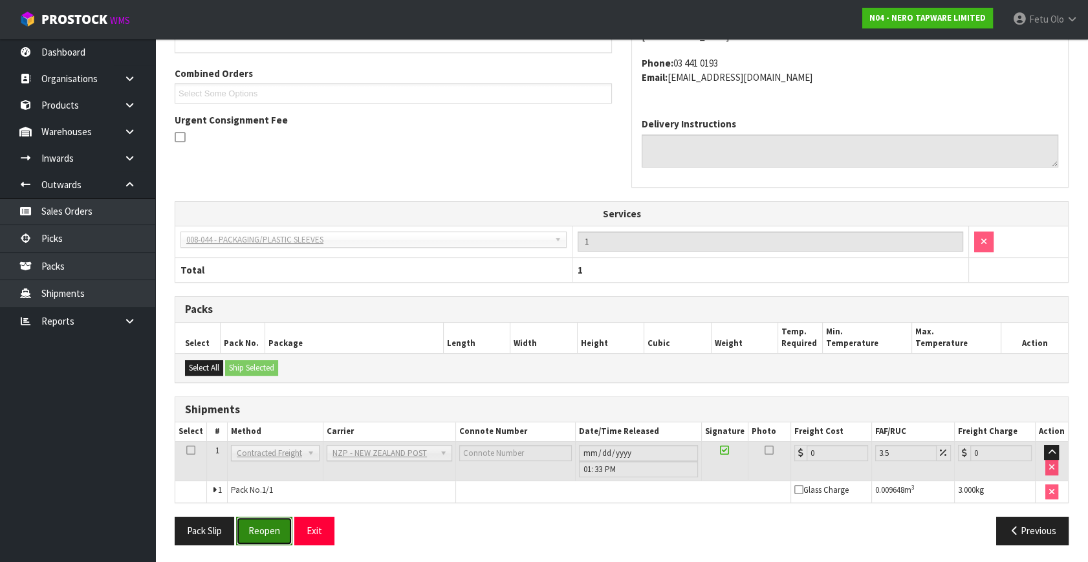
drag, startPoint x: 254, startPoint y: 527, endPoint x: 261, endPoint y: 525, distance: 6.6
click at [254, 527] on button "Reopen" at bounding box center [264, 531] width 56 height 28
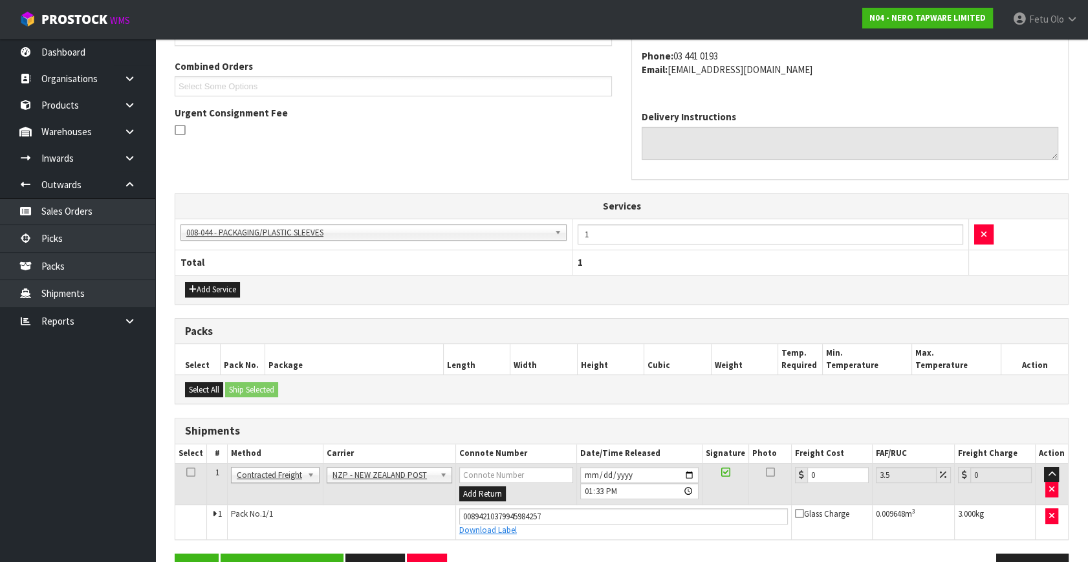
scroll to position [360, 0]
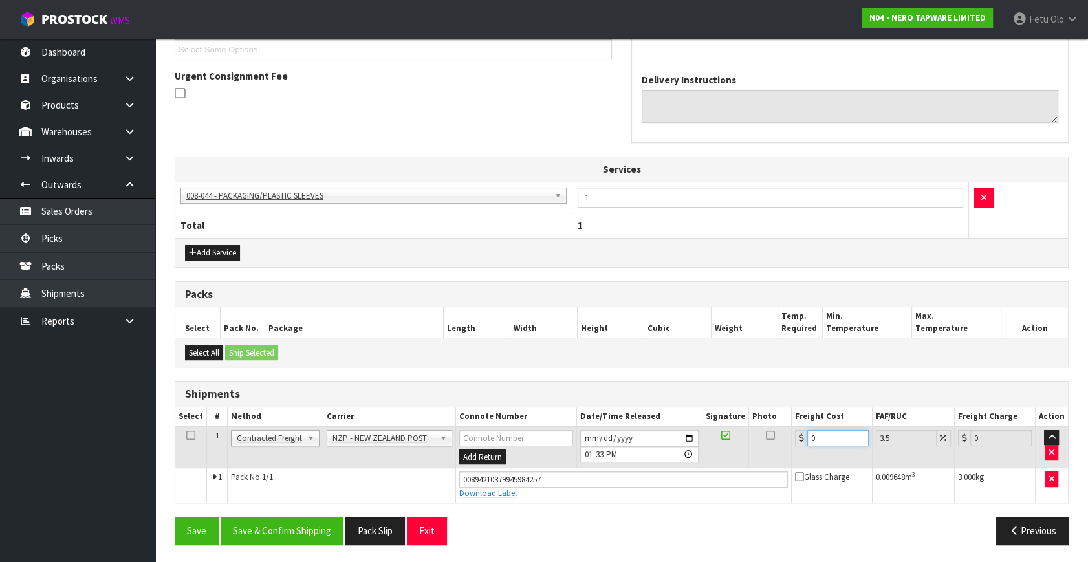
drag, startPoint x: 789, startPoint y: 446, endPoint x: 631, endPoint y: 467, distance: 159.2
click at [631, 467] on tbody "1 Client Local Pickup Customer Local Pickup Company Freight Contracted Freight …" at bounding box center [621, 464] width 893 height 76
click at [294, 529] on button "Save & Confirm Shipping" at bounding box center [282, 531] width 123 height 28
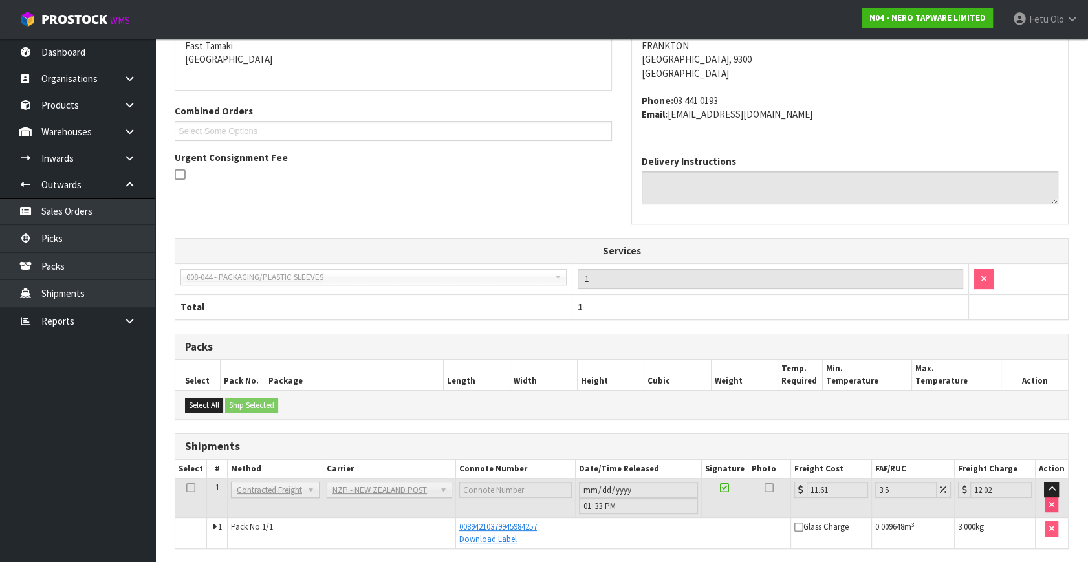
scroll to position [325, 0]
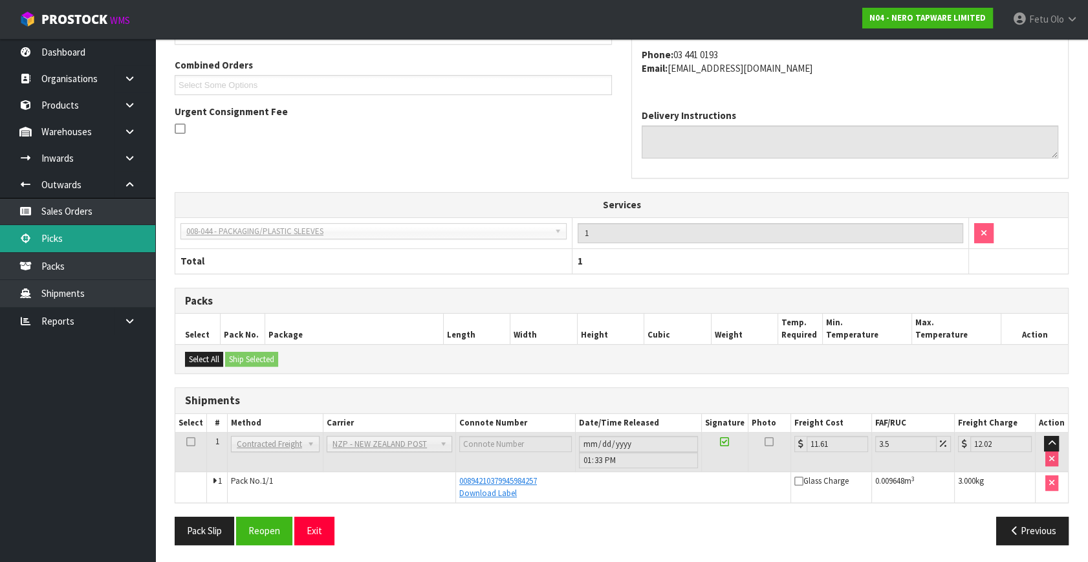
click at [58, 239] on link "Picks" at bounding box center [77, 238] width 155 height 27
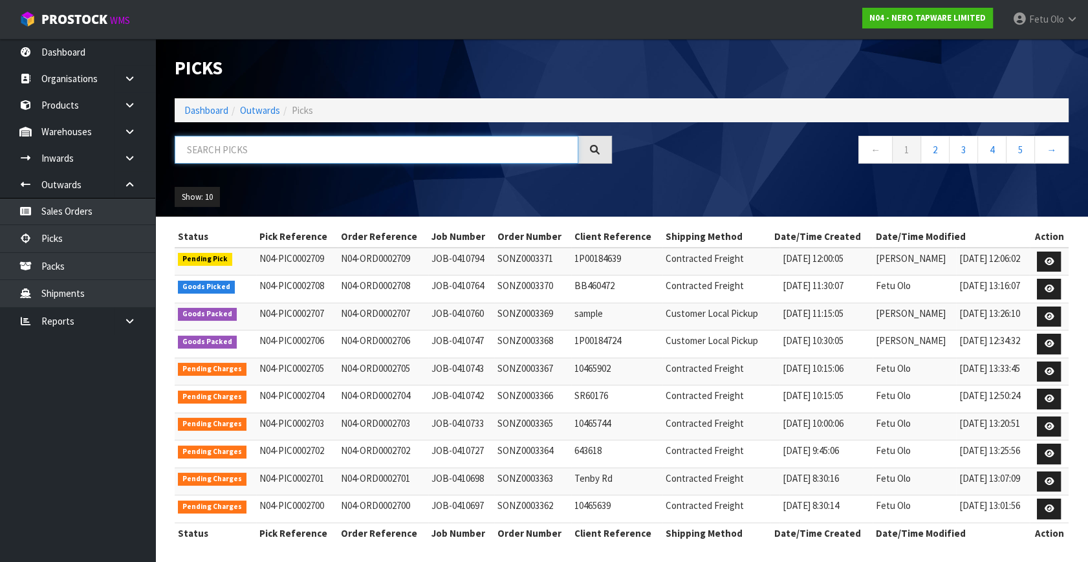
click at [325, 144] on input "text" at bounding box center [377, 150] width 404 height 28
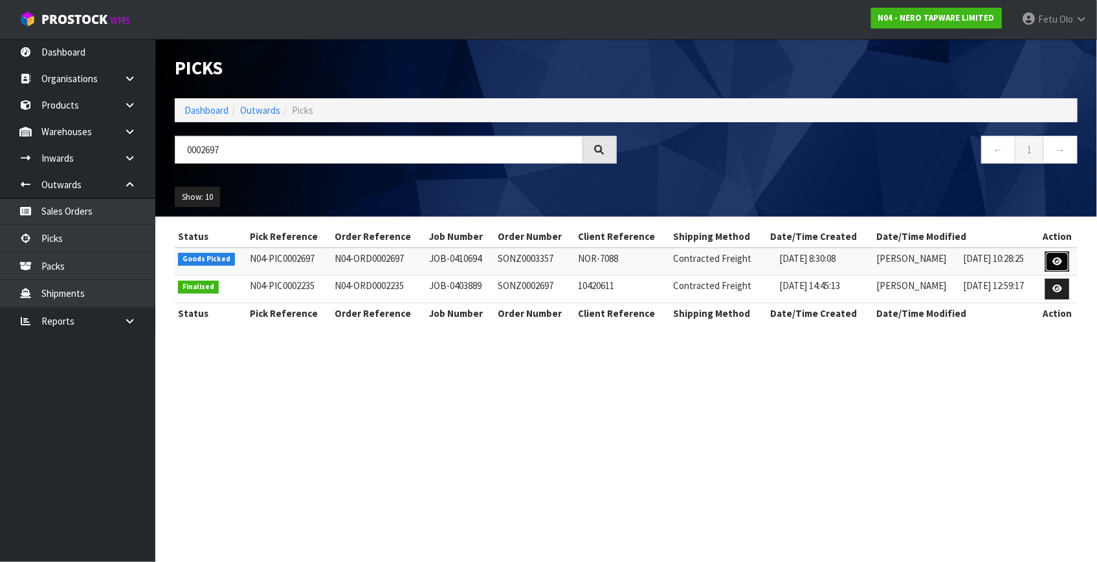
click at [1060, 257] on icon at bounding box center [1057, 261] width 10 height 8
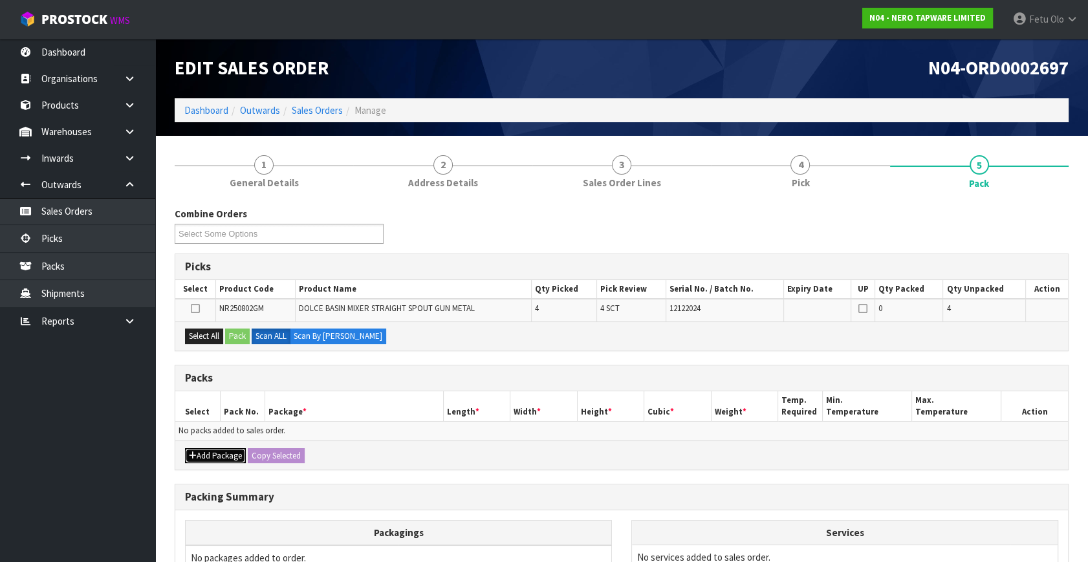
click at [195, 452] on icon "button" at bounding box center [193, 456] width 8 height 8
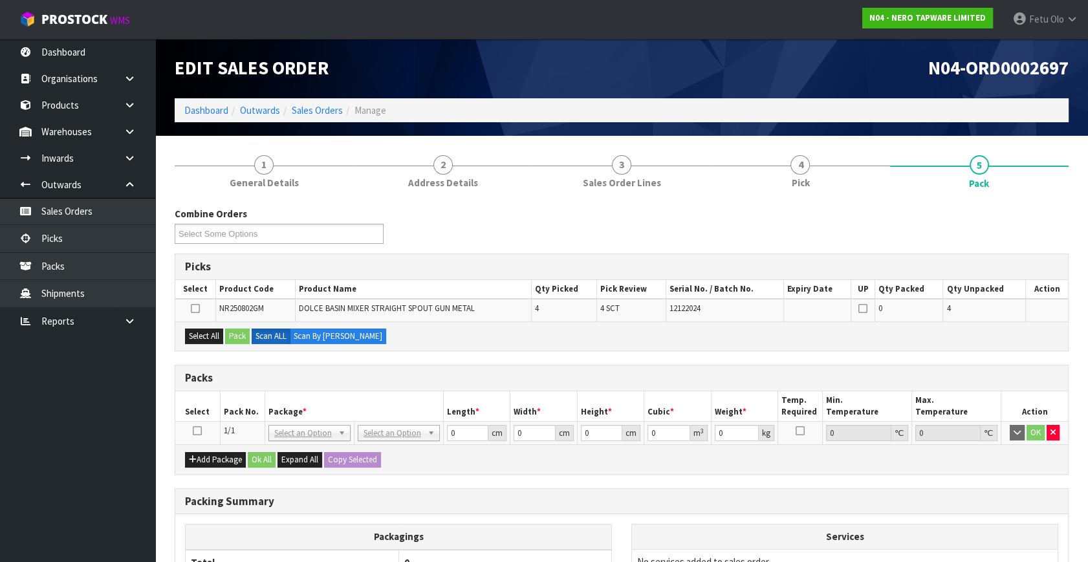
click at [200, 420] on th "Select" at bounding box center [197, 406] width 45 height 30
click at [194, 431] on icon at bounding box center [197, 431] width 9 height 1
click at [76, 475] on ul "Dashboard Organisations Clients Consignees Carriers Products Categories Serial …" at bounding box center [77, 300] width 155 height 523
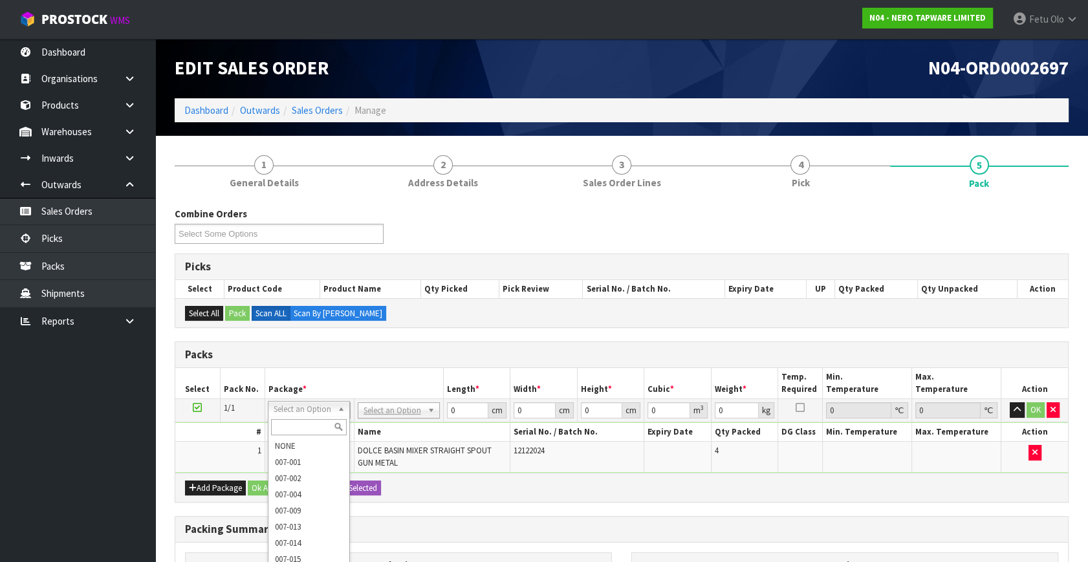
click at [303, 420] on input "text" at bounding box center [309, 427] width 76 height 16
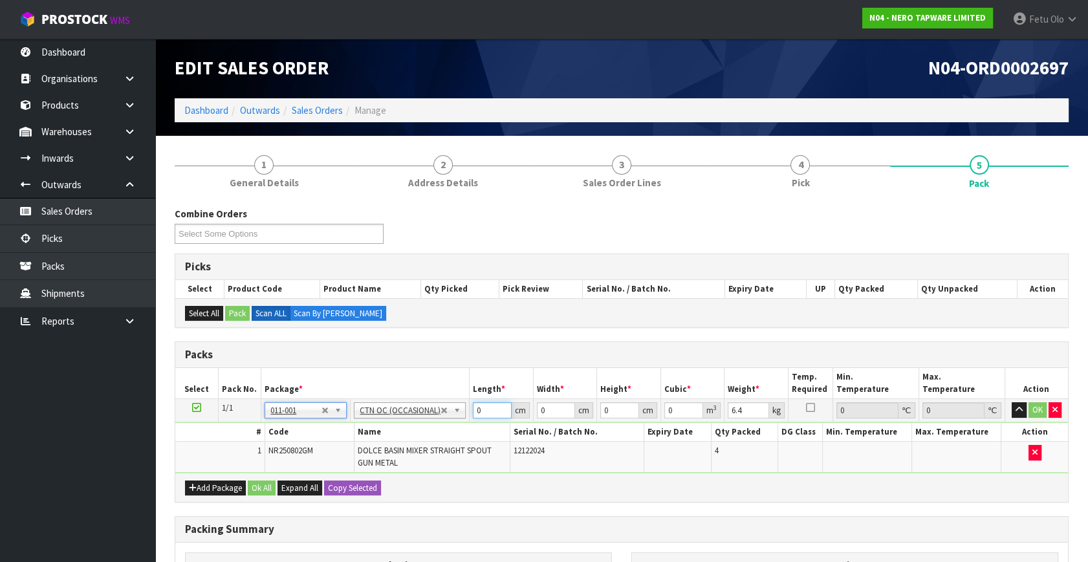
drag, startPoint x: 472, startPoint y: 421, endPoint x: 391, endPoint y: 479, distance: 99.3
click at [392, 476] on div "Packs Select Pack No. Package * Length * Width * Height * Cubic * Weight * Temp…" at bounding box center [622, 422] width 894 height 161
drag, startPoint x: 388, startPoint y: 482, endPoint x: 532, endPoint y: 448, distance: 147.5
click at [599, 482] on div "Add Package Ok All Expand All Copy Selected" at bounding box center [621, 487] width 893 height 29
drag, startPoint x: 481, startPoint y: 408, endPoint x: 320, endPoint y: 483, distance: 177.4
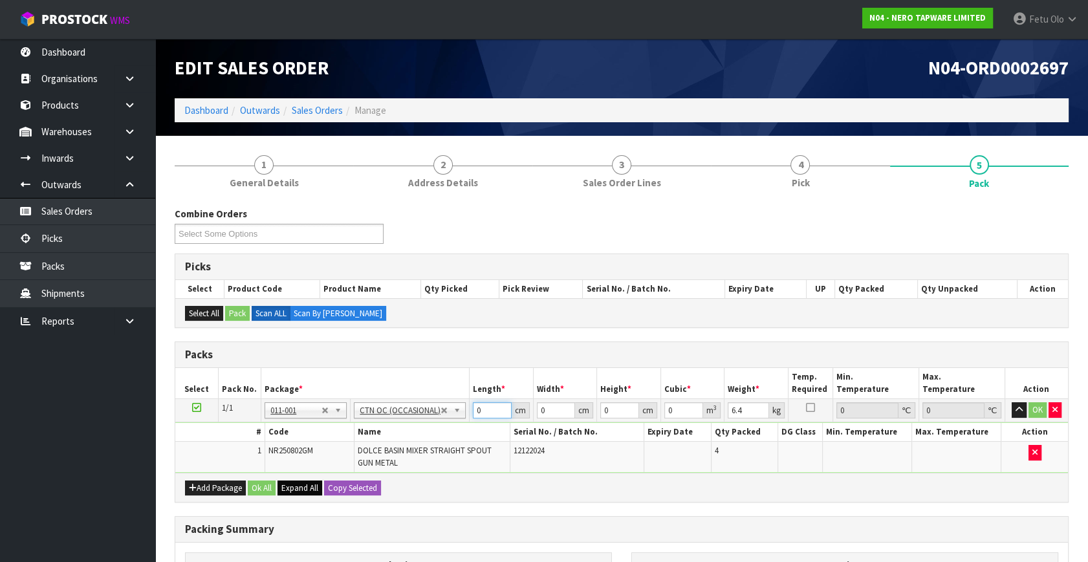
click at [320, 483] on div "Packs Select Pack No. Package * Length * Width * Height * Cubic * Weight * Temp…" at bounding box center [622, 422] width 894 height 161
click at [1041, 411] on button "OK" at bounding box center [1038, 410] width 18 height 16
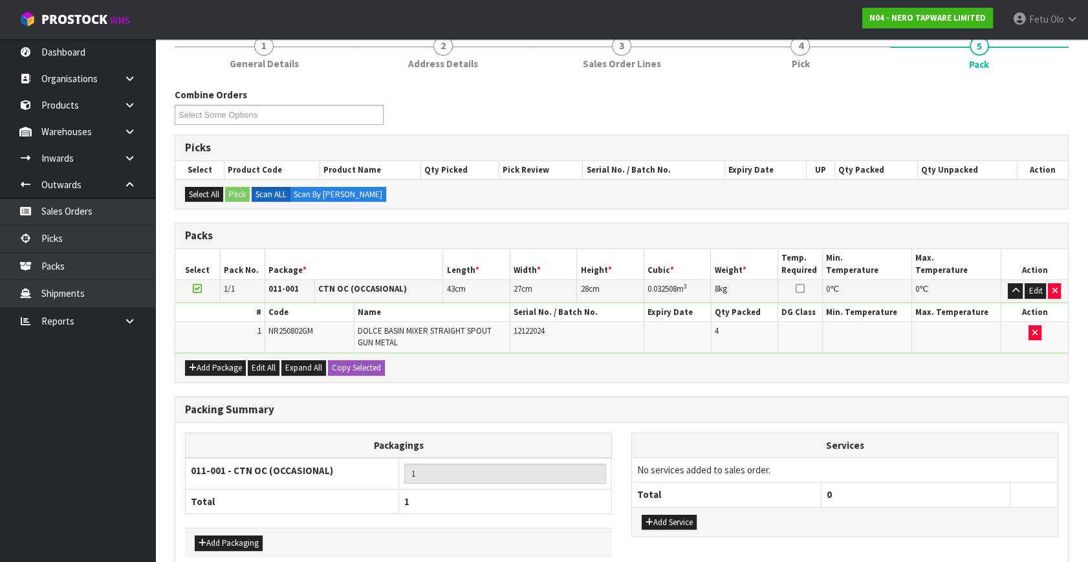
scroll to position [182, 0]
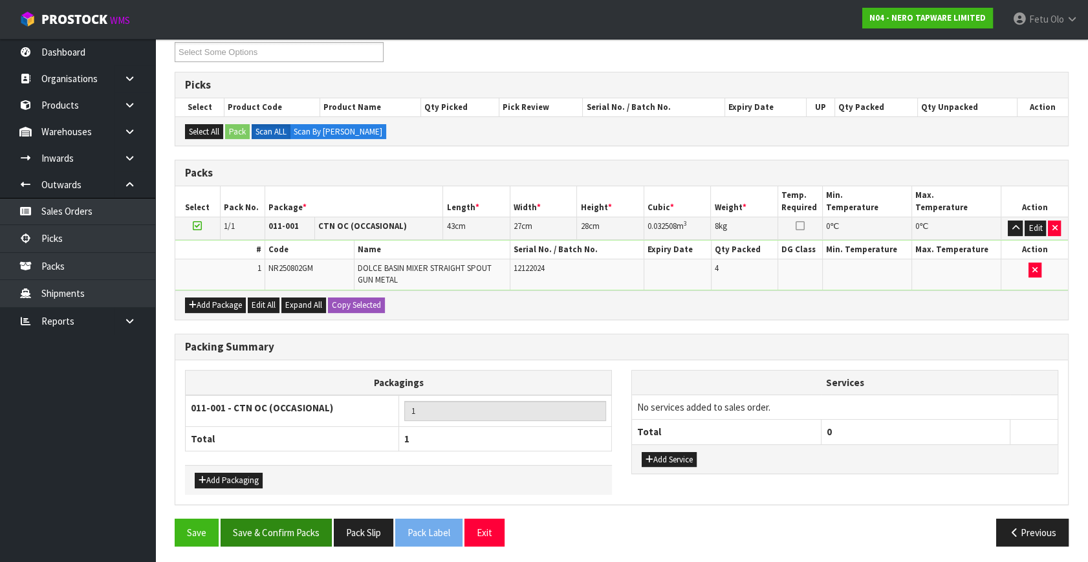
drag, startPoint x: 246, startPoint y: 508, endPoint x: 252, endPoint y: 523, distance: 15.6
click at [248, 510] on div "Packing Summary Packagings 011-001 - CTN OC (OCCASIONAL) 1 Total 1 Add Packagin…" at bounding box center [621, 426] width 913 height 185
click at [253, 524] on button "Save & Confirm Packs" at bounding box center [276, 533] width 111 height 28
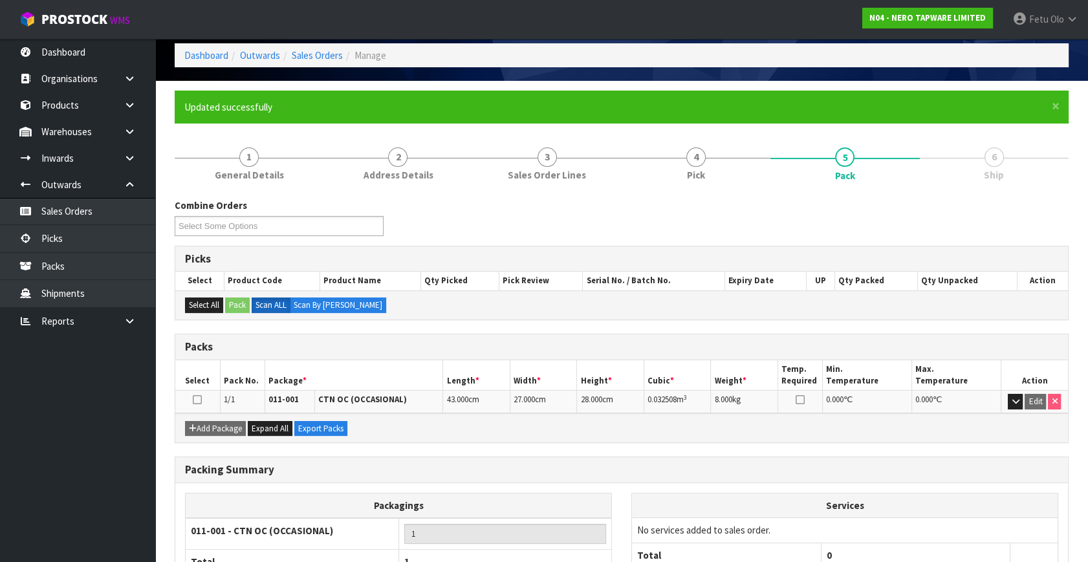
scroll to position [149, 0]
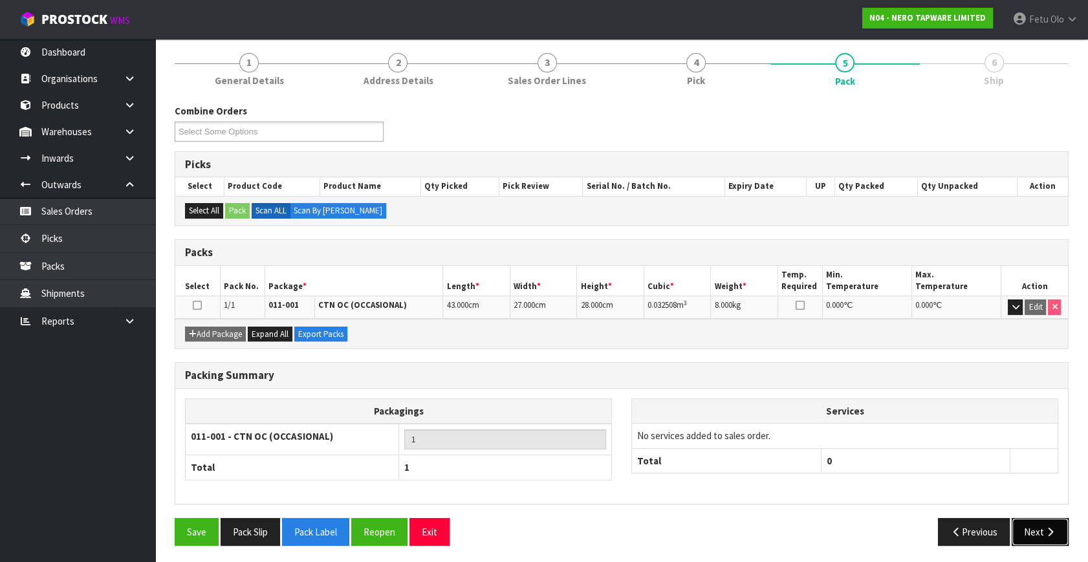
click at [1038, 526] on button "Next" at bounding box center [1040, 532] width 57 height 28
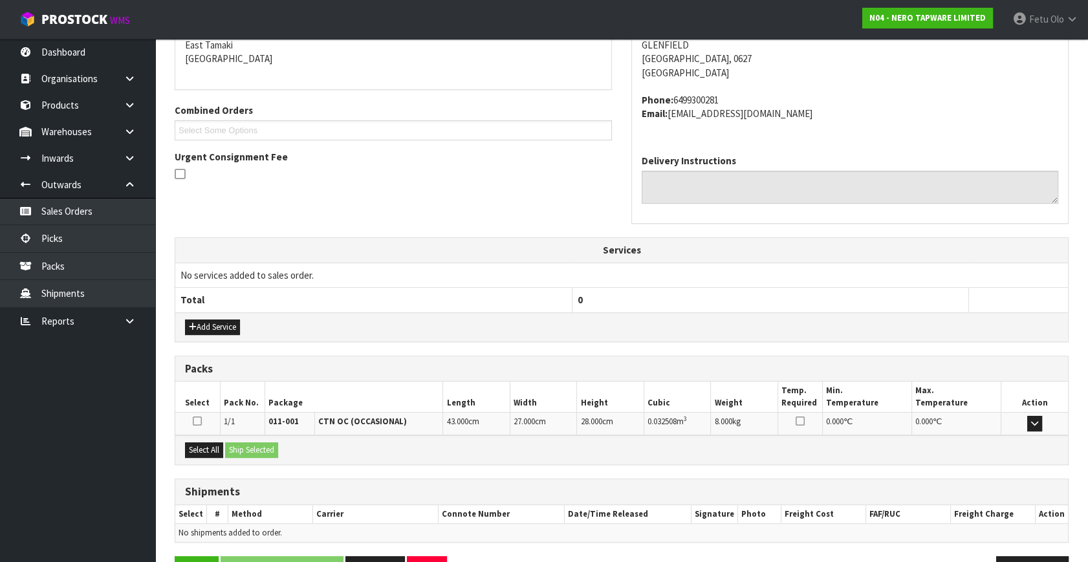
scroll to position [318, 0]
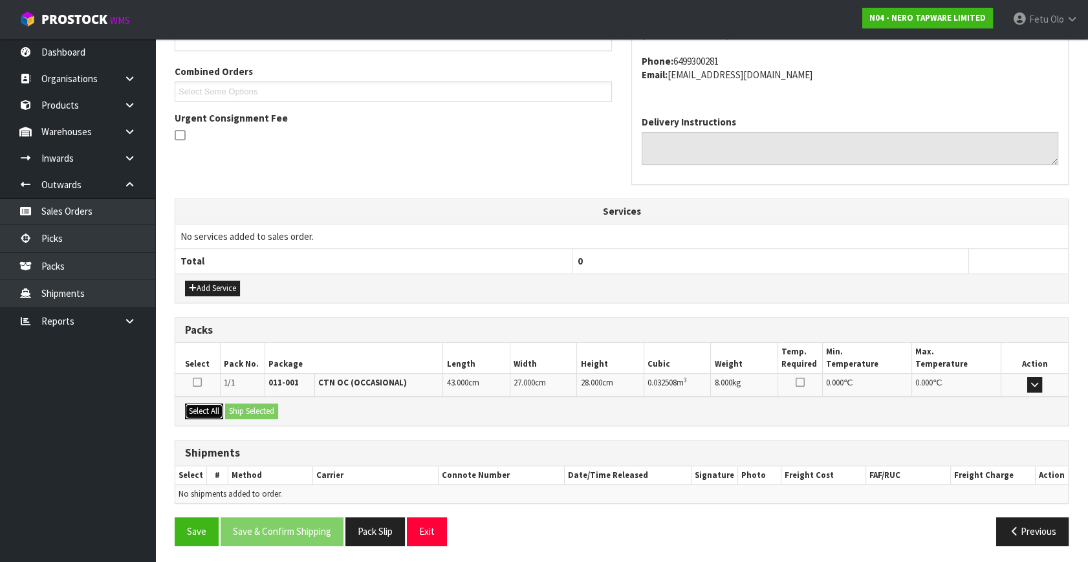
click at [202, 408] on button "Select All" at bounding box center [204, 412] width 38 height 16
click at [260, 404] on button "Ship Selected" at bounding box center [251, 412] width 53 height 16
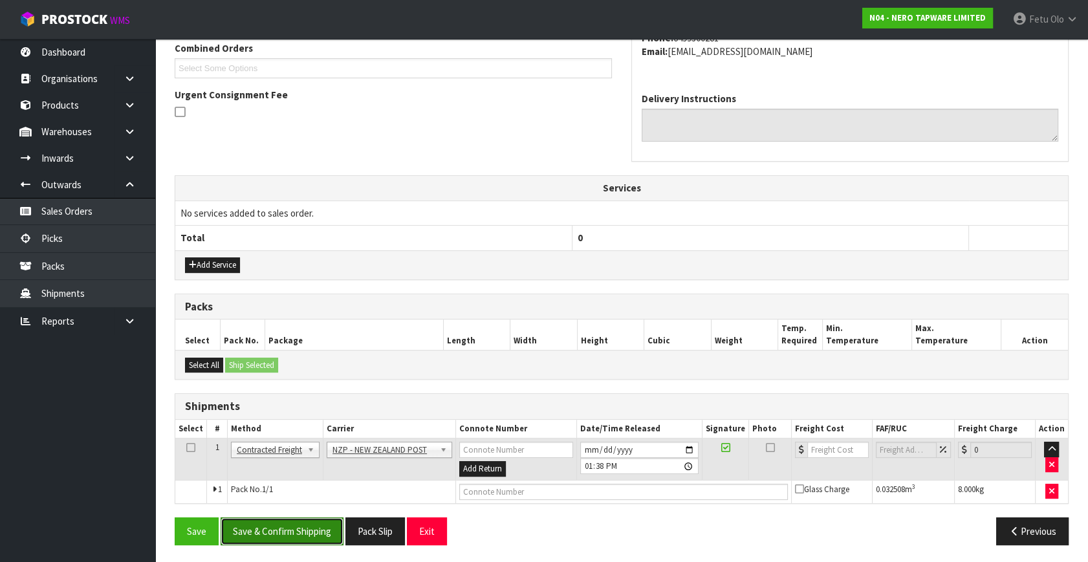
click at [307, 529] on button "Save & Confirm Shipping" at bounding box center [282, 532] width 123 height 28
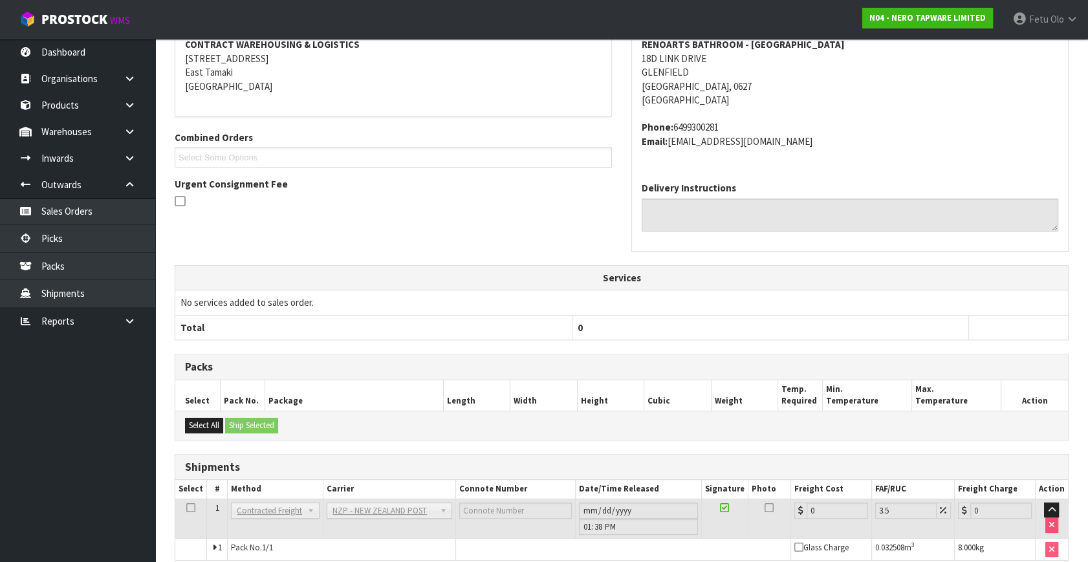
scroll to position [323, 0]
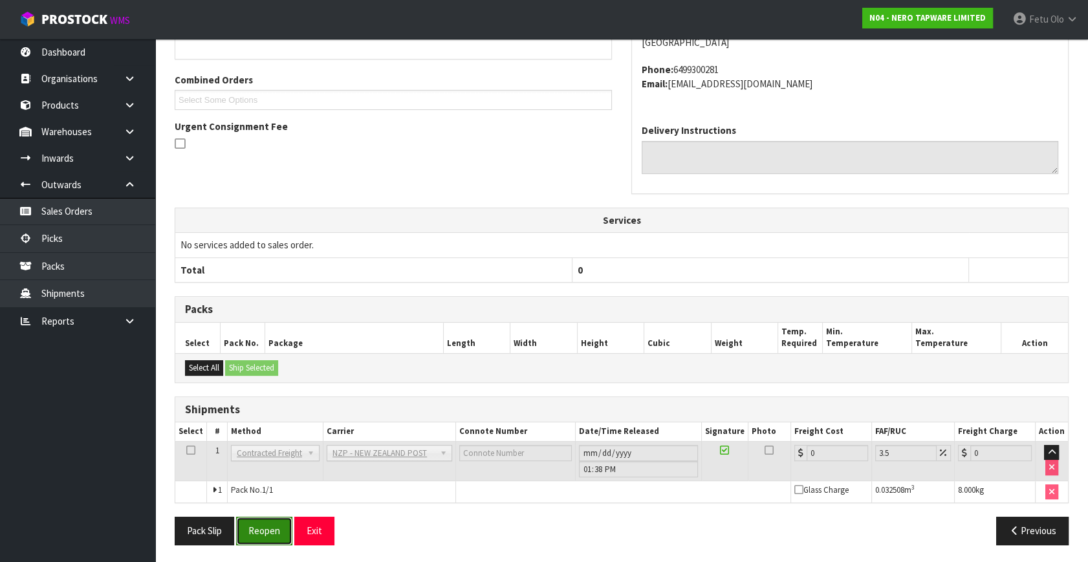
click at [281, 529] on button "Reopen" at bounding box center [264, 531] width 56 height 28
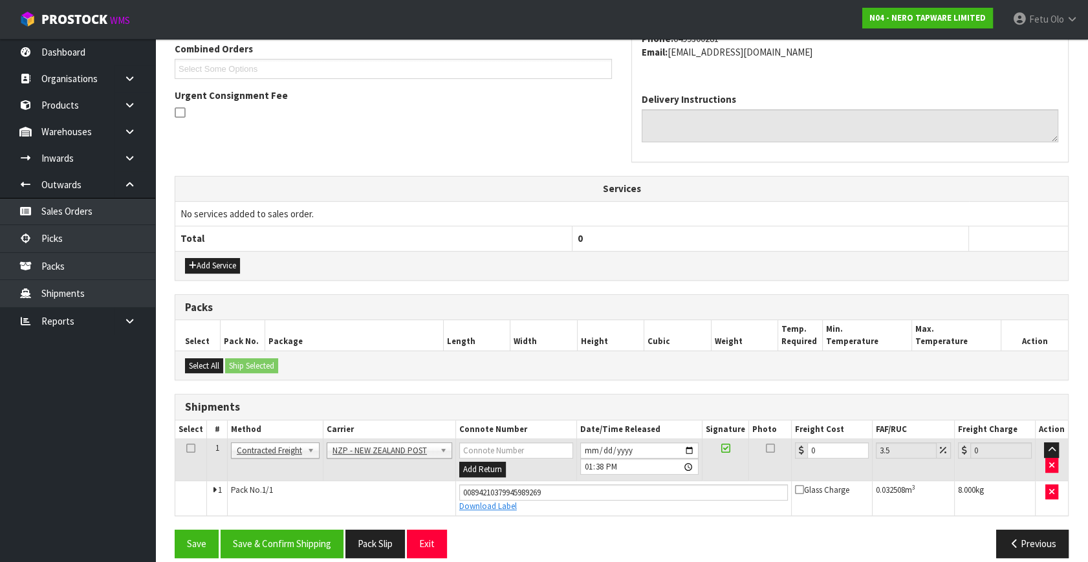
scroll to position [354, 0]
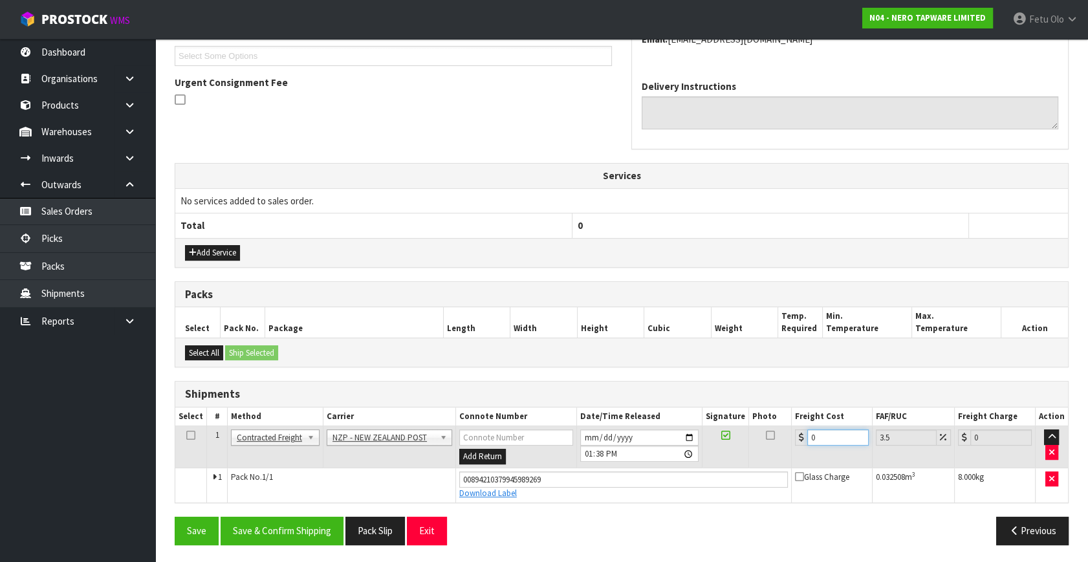
drag, startPoint x: 829, startPoint y: 433, endPoint x: 496, endPoint y: 510, distance: 342.4
click at [496, 510] on div "From Address CONTRACT WAREHOUSING & LOGISTICS 17 Allens Road East Tamaki Auckla…" at bounding box center [622, 227] width 894 height 655
click at [328, 520] on button "Save & Confirm Shipping" at bounding box center [282, 531] width 123 height 28
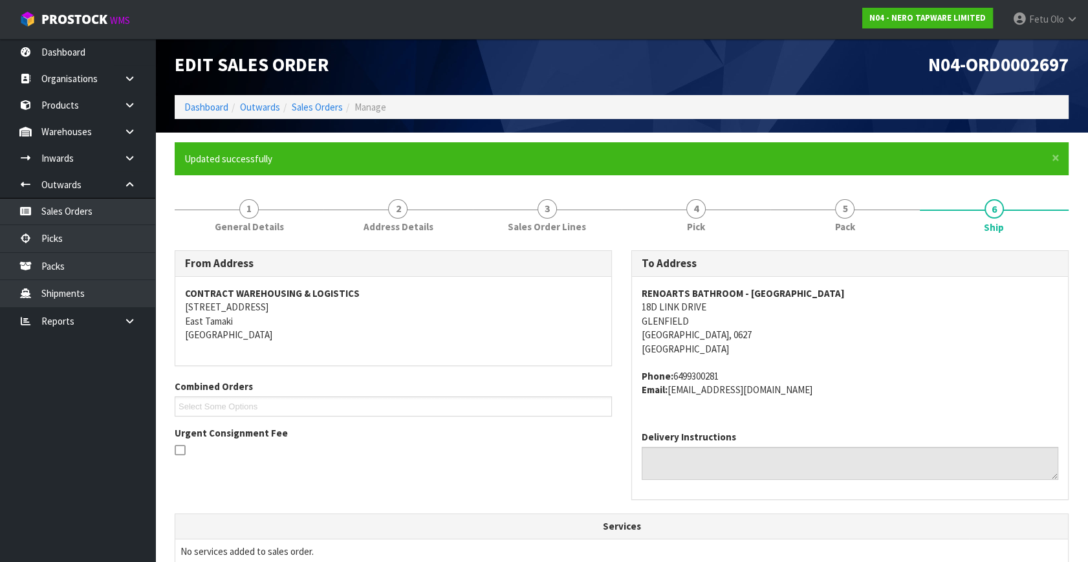
scroll to position [318, 0]
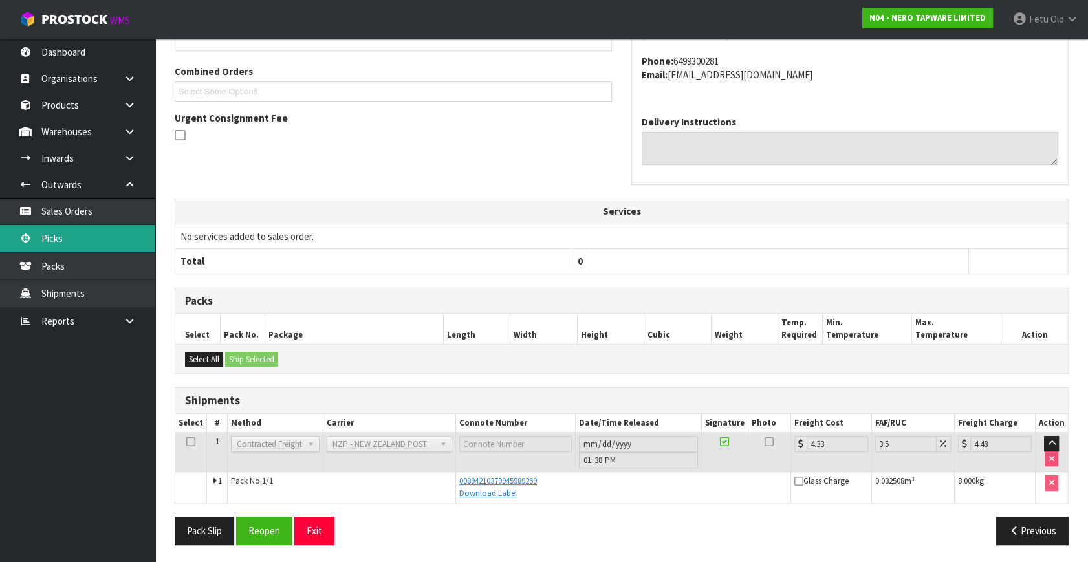
click at [50, 241] on link "Picks" at bounding box center [77, 238] width 155 height 27
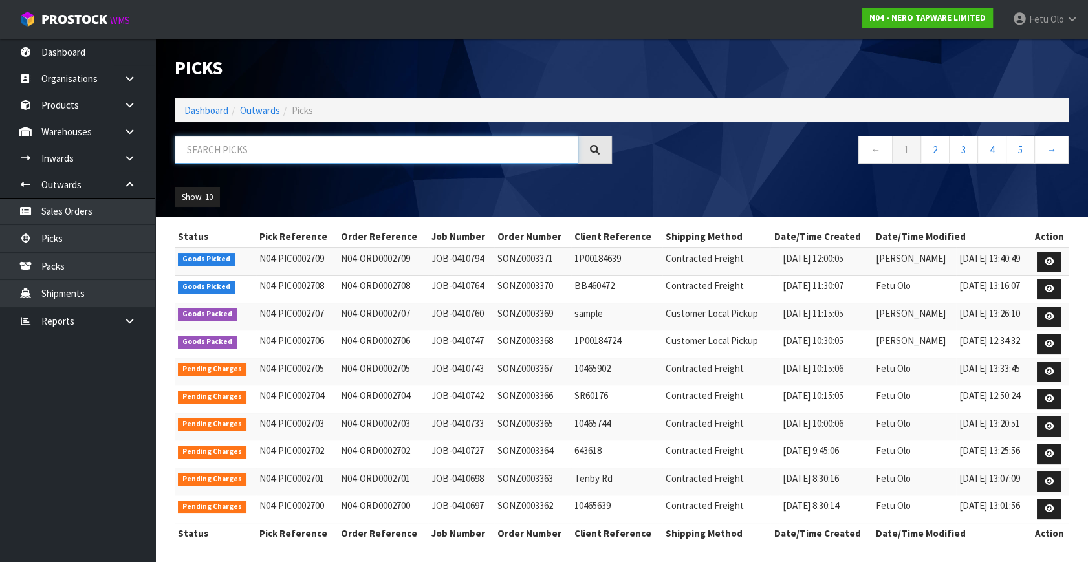
click at [339, 151] on input "text" at bounding box center [377, 150] width 404 height 28
click at [337, 151] on input "text" at bounding box center [377, 150] width 404 height 28
click at [342, 148] on input "text" at bounding box center [377, 150] width 404 height 28
click at [365, 158] on input "text" at bounding box center [377, 150] width 404 height 28
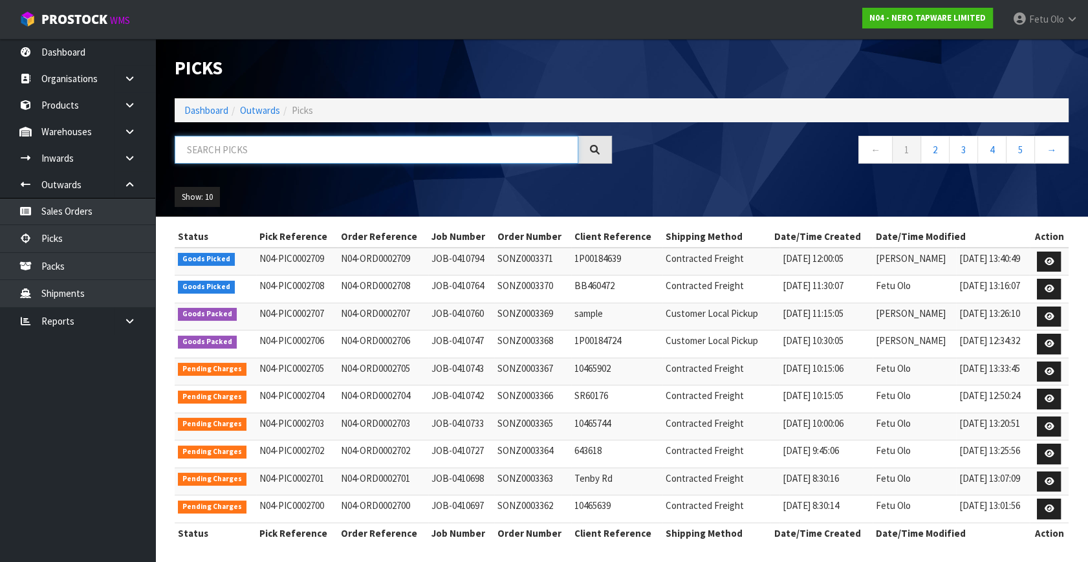
click at [365, 158] on input "text" at bounding box center [377, 150] width 404 height 28
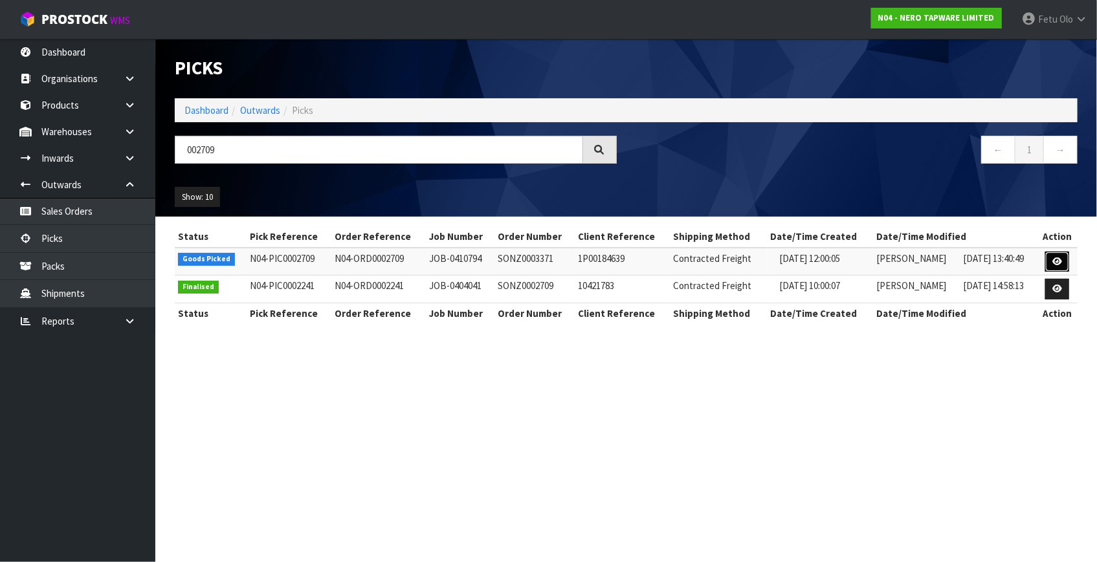
click at [1049, 260] on link at bounding box center [1057, 262] width 24 height 21
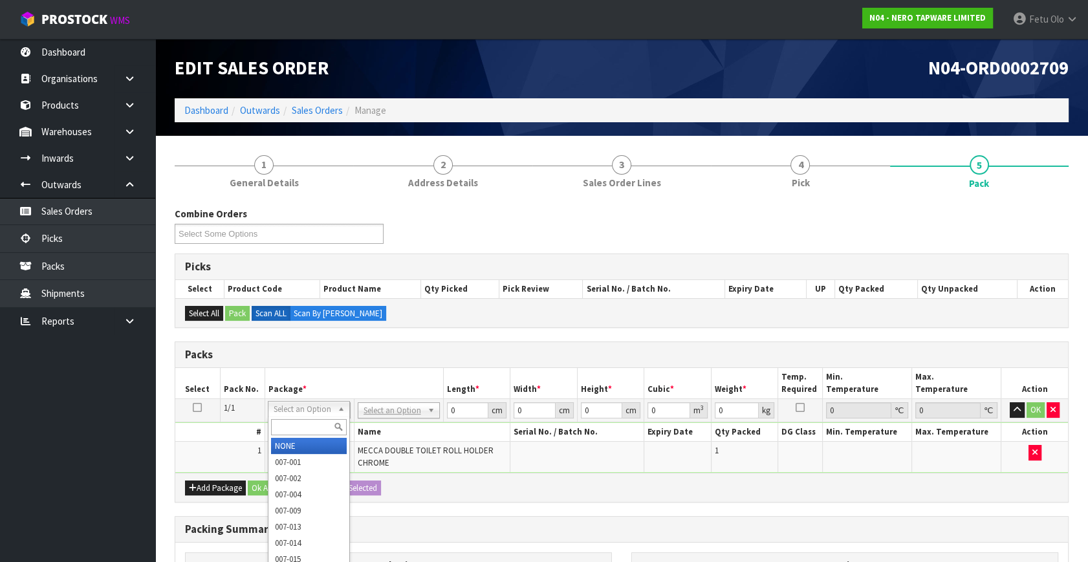
click at [295, 423] on input "text" at bounding box center [309, 427] width 76 height 16
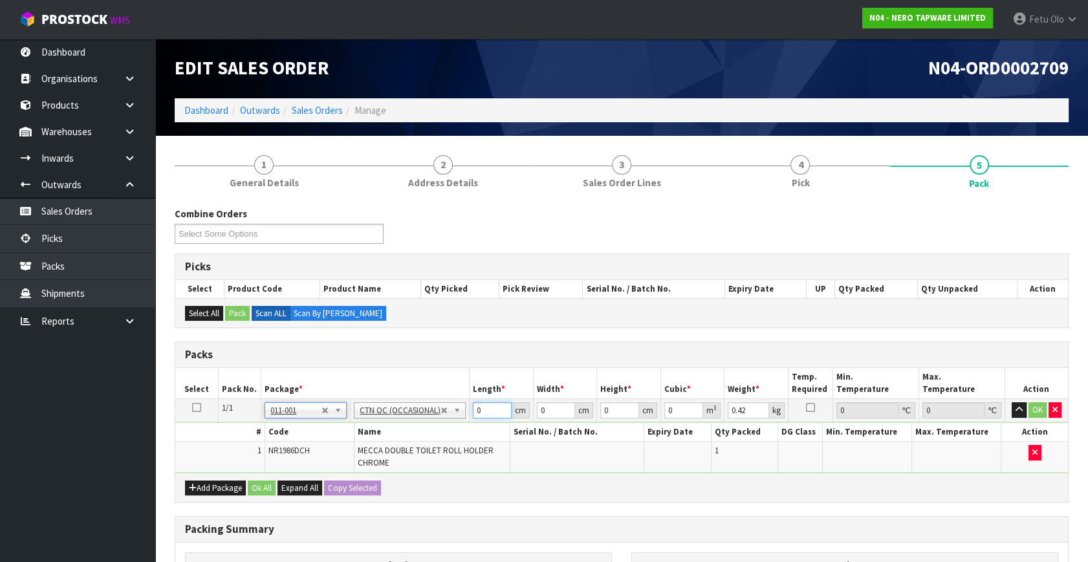
drag, startPoint x: 483, startPoint y: 408, endPoint x: 367, endPoint y: 438, distance: 119.1
click at [367, 438] on tbody "1/1 NONE 007-001 007-002 007-004 007-009 007-013 007-014 007-015 007-017 007-01…" at bounding box center [621, 436] width 893 height 74
click button "OK" at bounding box center [1038, 410] width 18 height 16
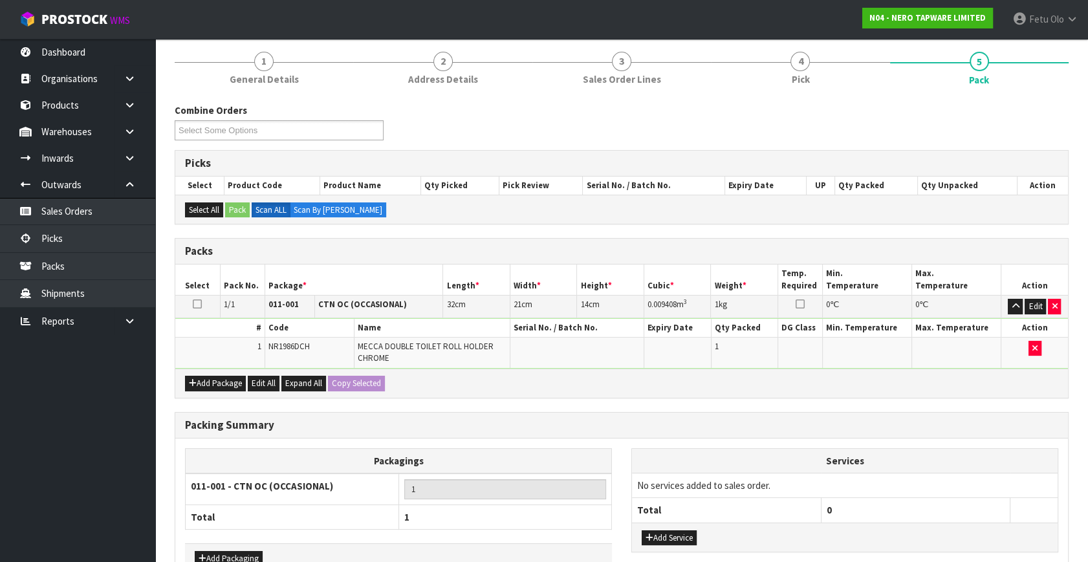
scroll to position [182, 0]
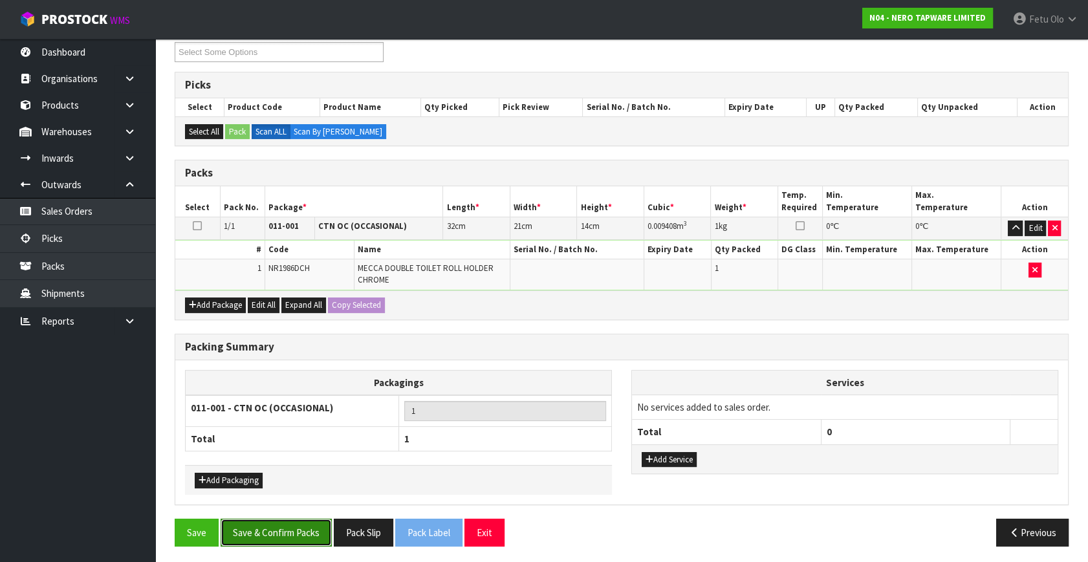
click at [267, 533] on button "Save & Confirm Packs" at bounding box center [276, 533] width 111 height 28
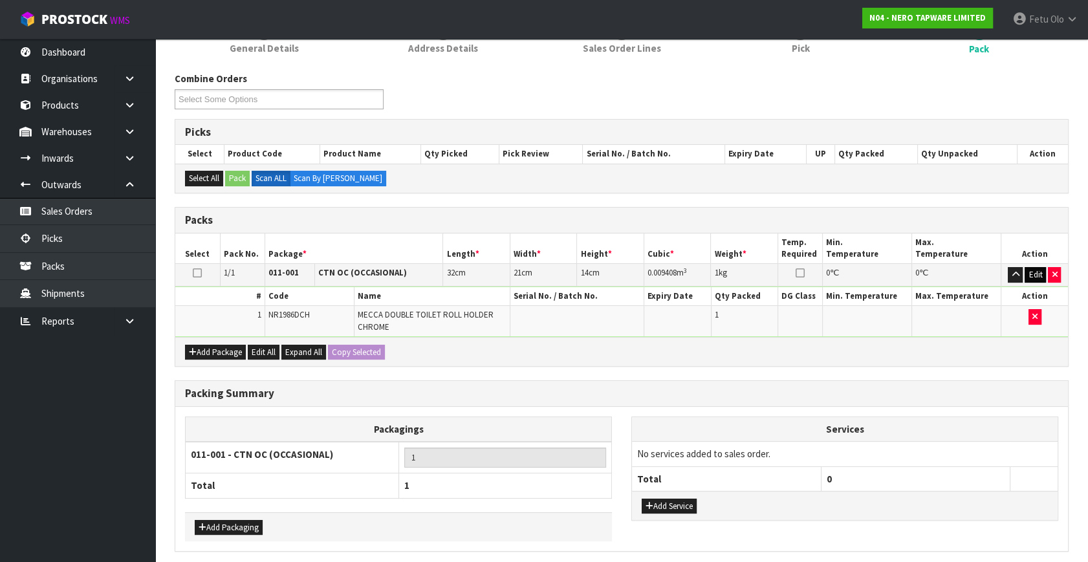
scroll to position [0, 0]
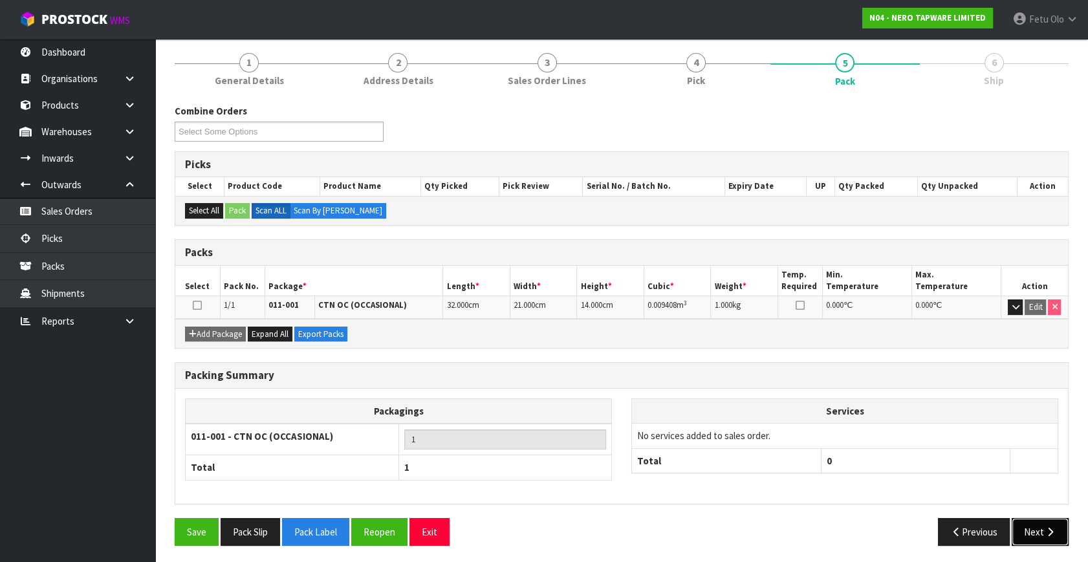
click at [1043, 529] on button "Next" at bounding box center [1040, 532] width 57 height 28
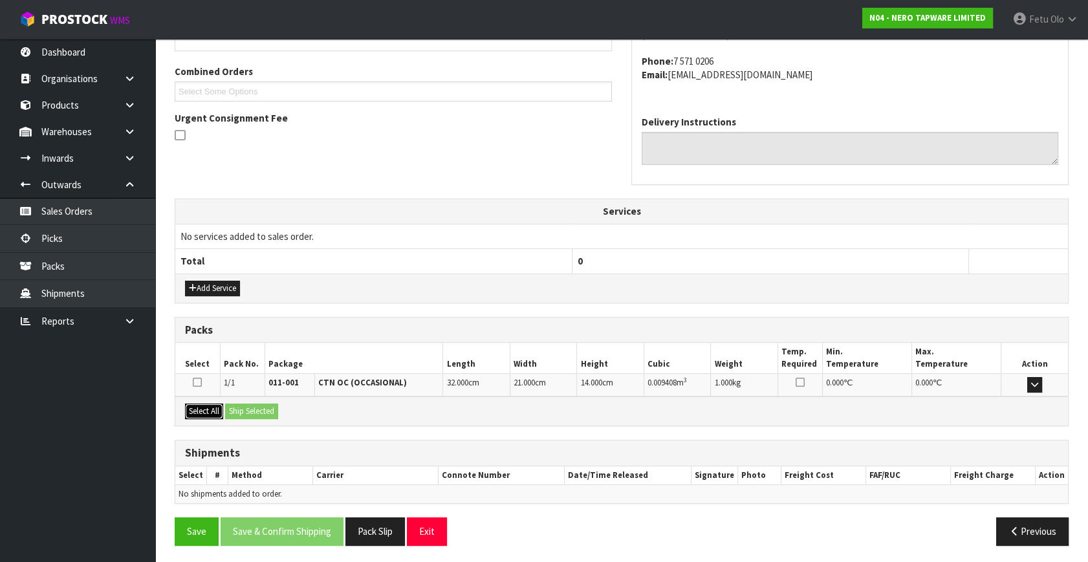
drag, startPoint x: 212, startPoint y: 408, endPoint x: 246, endPoint y: 408, distance: 34.9
click at [218, 408] on button "Select All" at bounding box center [204, 412] width 38 height 16
click at [249, 408] on button "Ship Selected" at bounding box center [251, 412] width 53 height 16
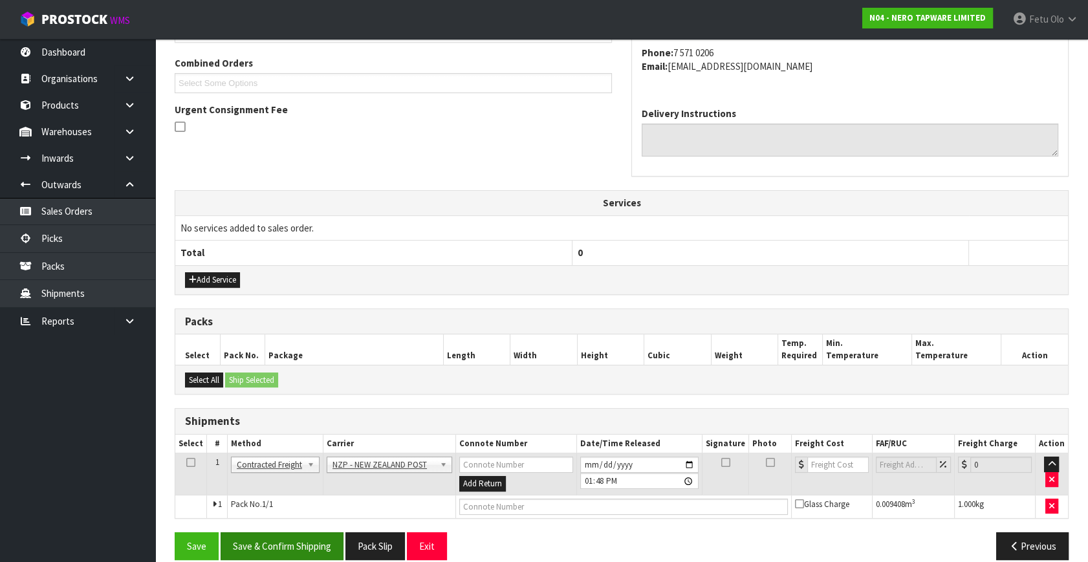
scroll to position [342, 0]
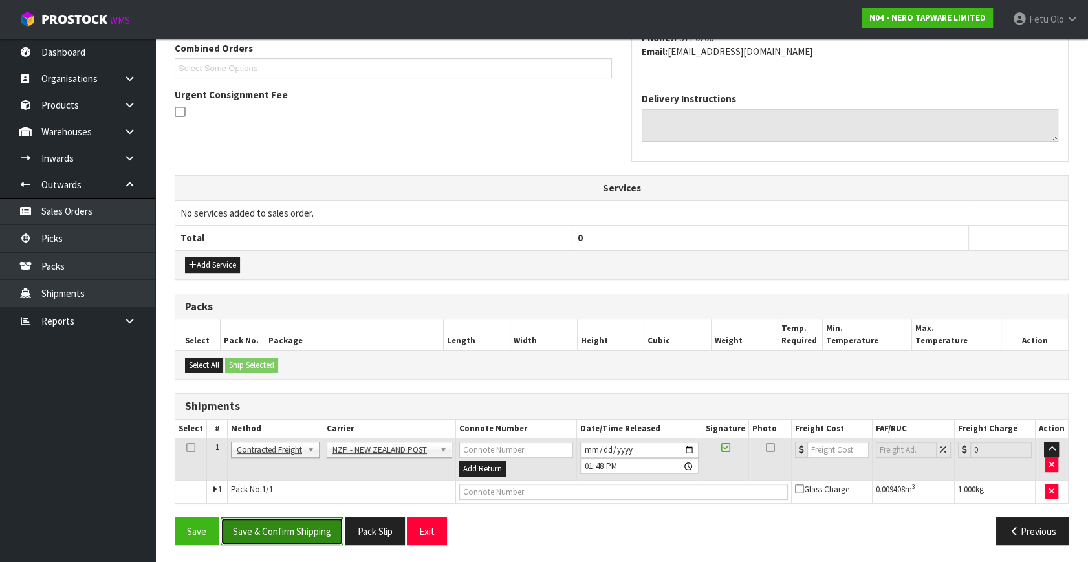
click at [289, 523] on button "Save & Confirm Shipping" at bounding box center [282, 532] width 123 height 28
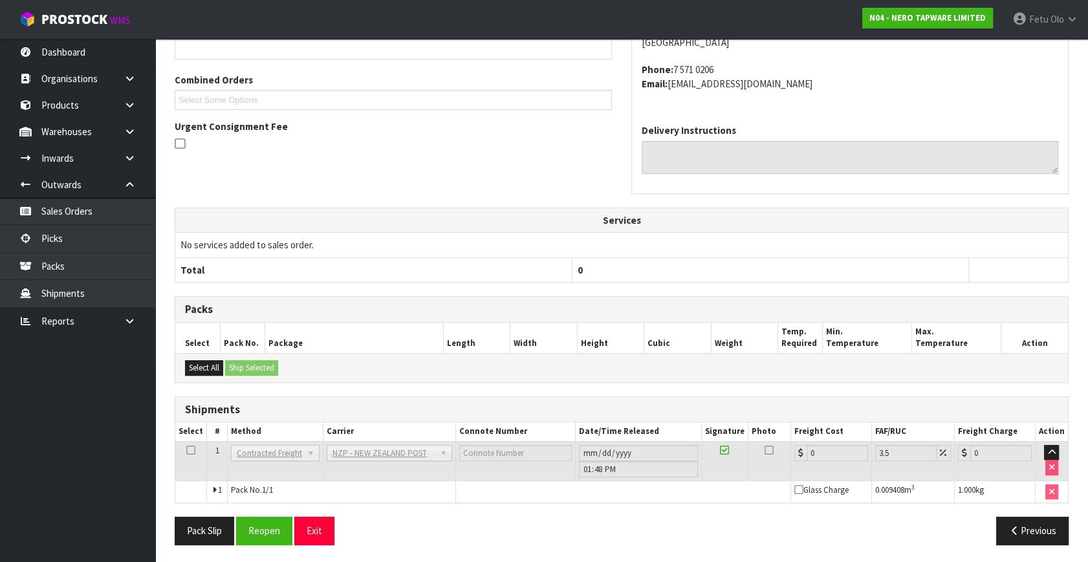
scroll to position [0, 0]
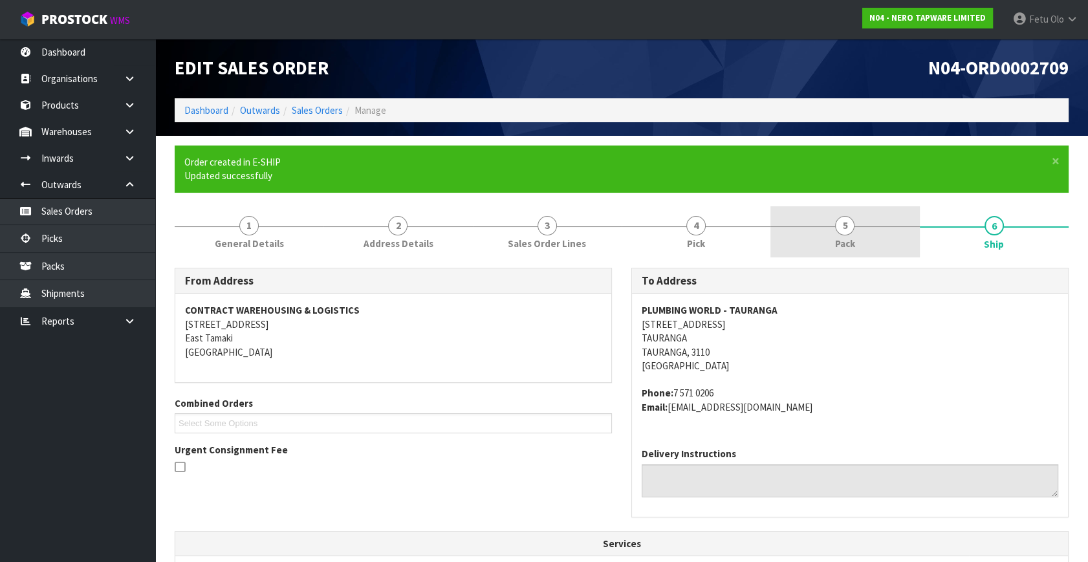
click at [850, 241] on span "Pack" at bounding box center [845, 244] width 20 height 14
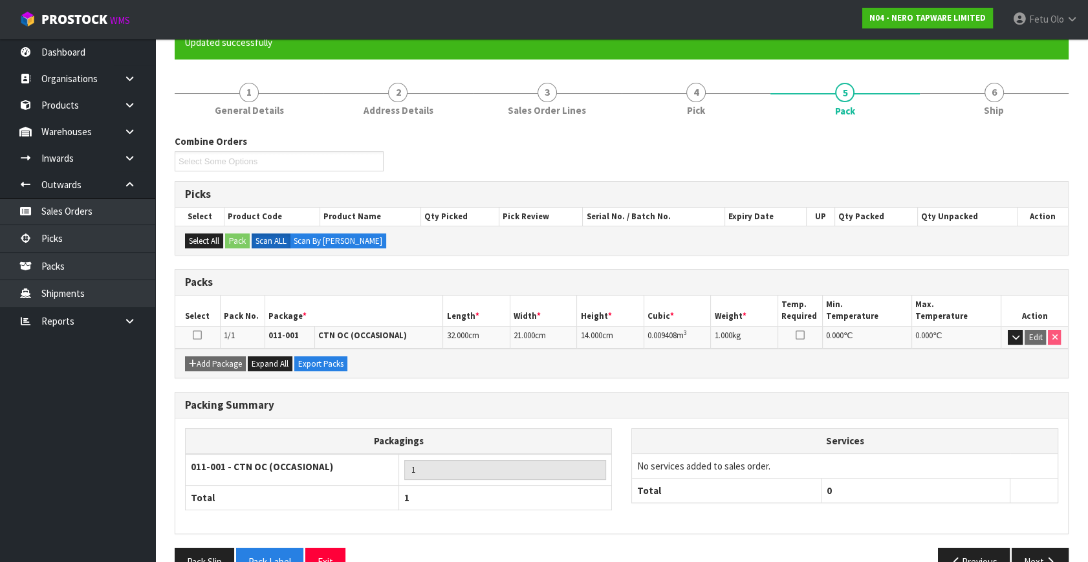
scroll to position [164, 0]
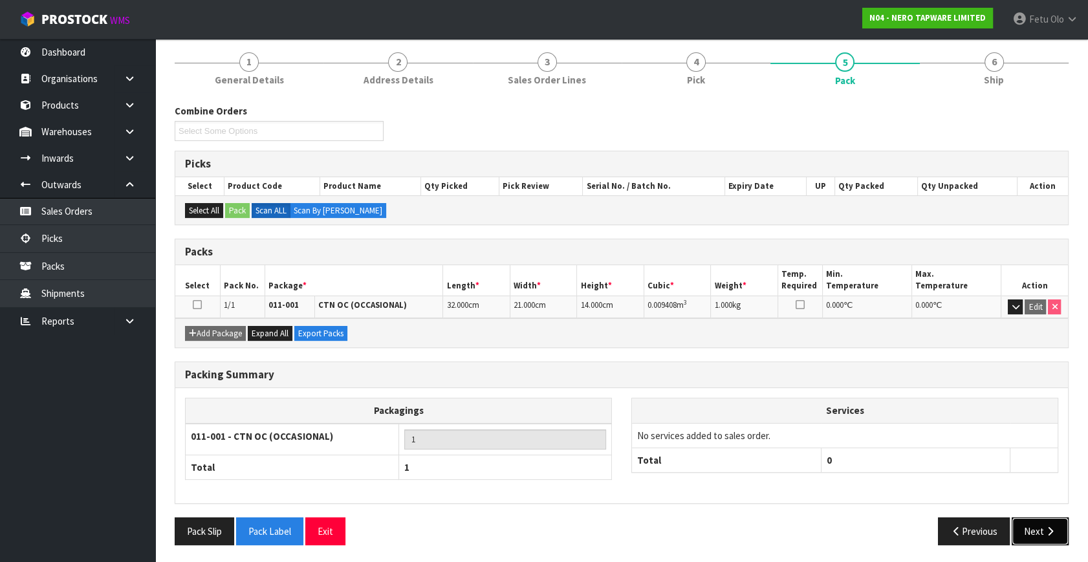
click at [1053, 522] on button "Next" at bounding box center [1040, 532] width 57 height 28
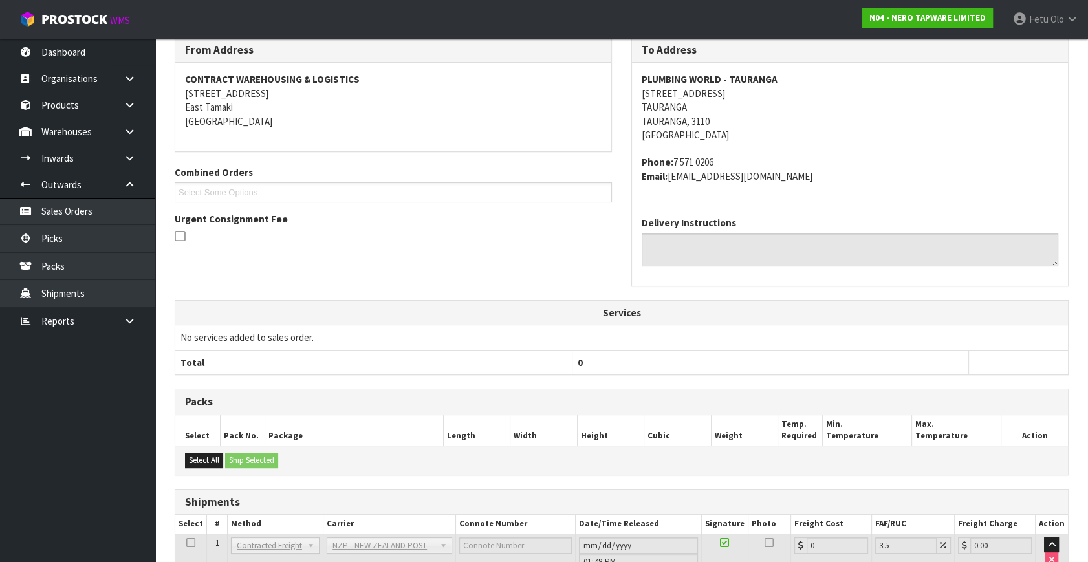
scroll to position [323, 0]
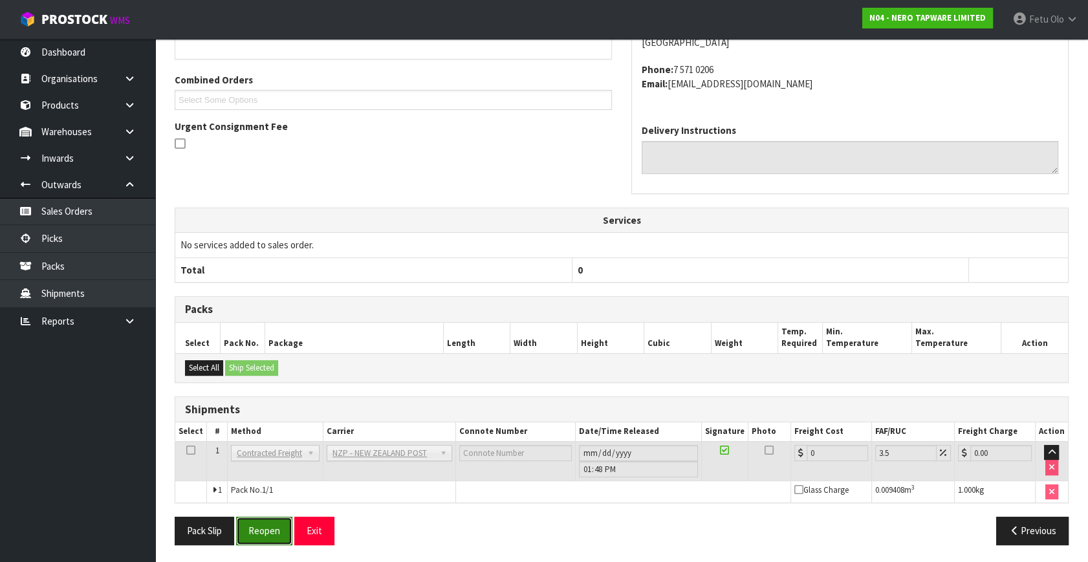
click at [272, 524] on button "Reopen" at bounding box center [264, 531] width 56 height 28
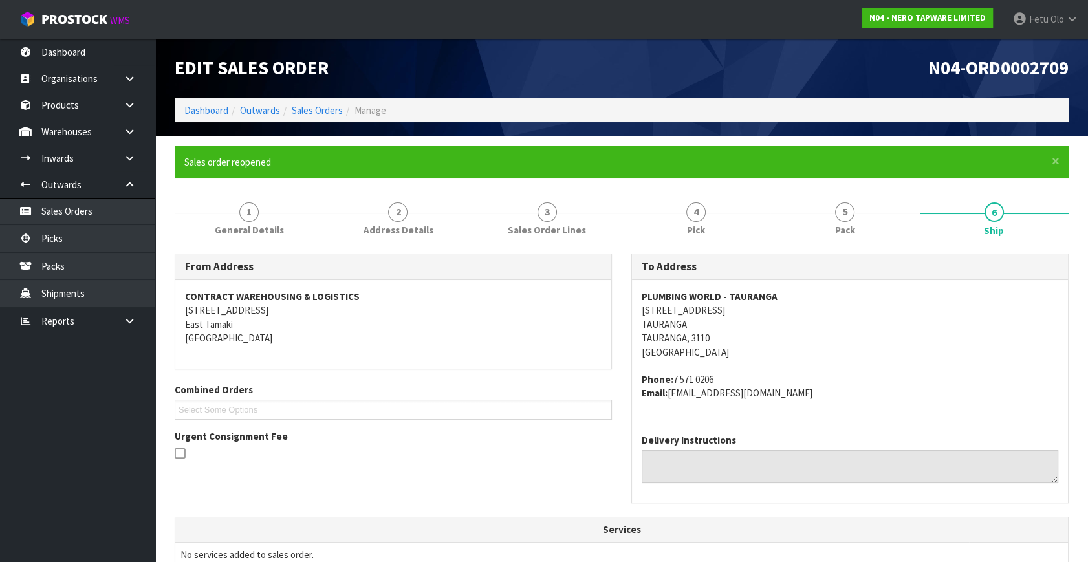
scroll to position [310, 0]
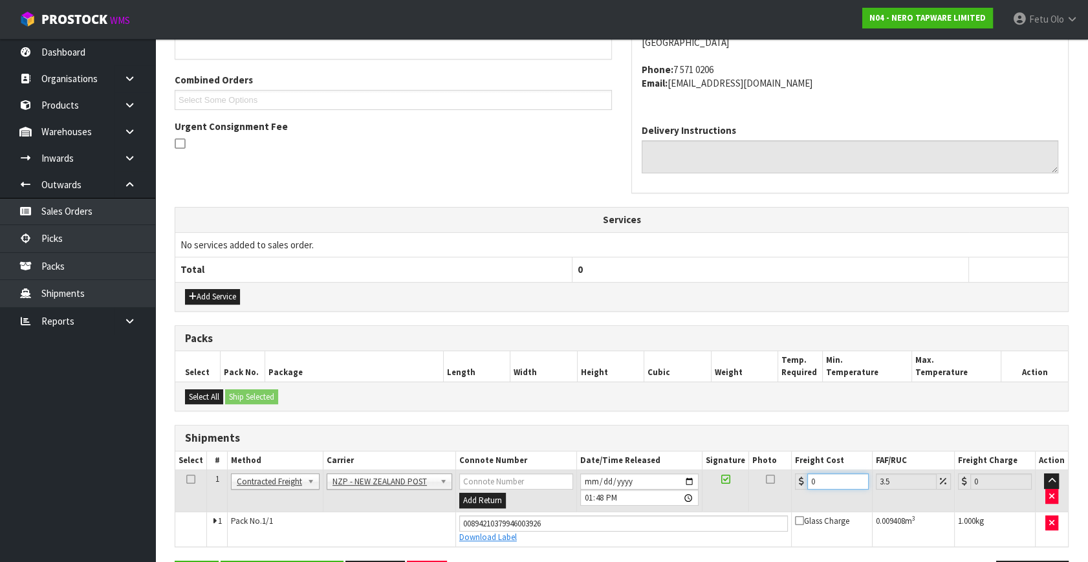
drag, startPoint x: 726, startPoint y: 511, endPoint x: 715, endPoint y: 515, distance: 12.3
click at [715, 515] on tbody "1 Client Local Pickup Customer Local Pickup Company Freight Contracted Freight …" at bounding box center [621, 508] width 893 height 76
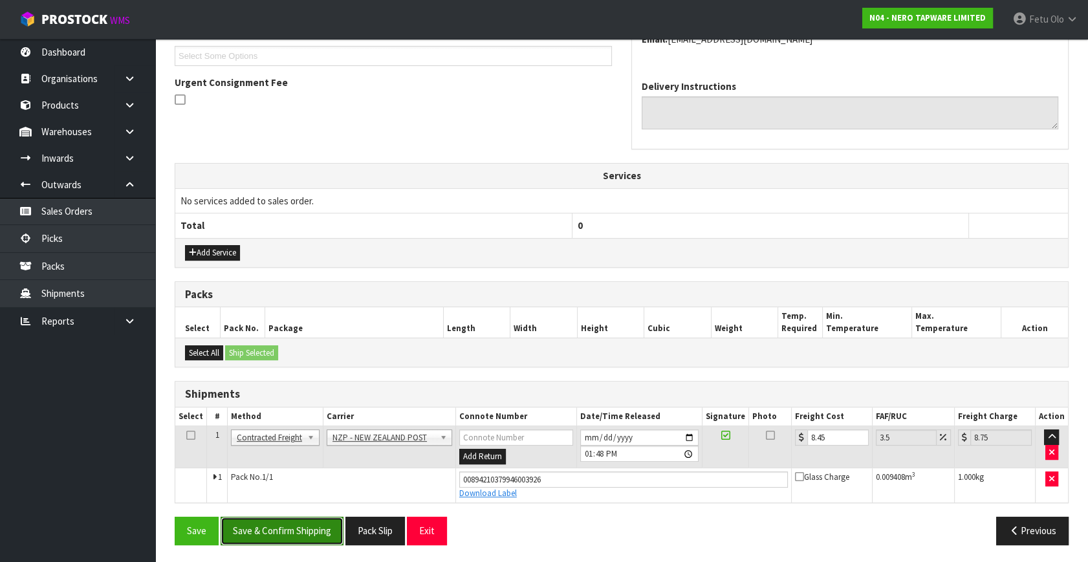
click at [311, 528] on button "Save & Confirm Shipping" at bounding box center [282, 531] width 123 height 28
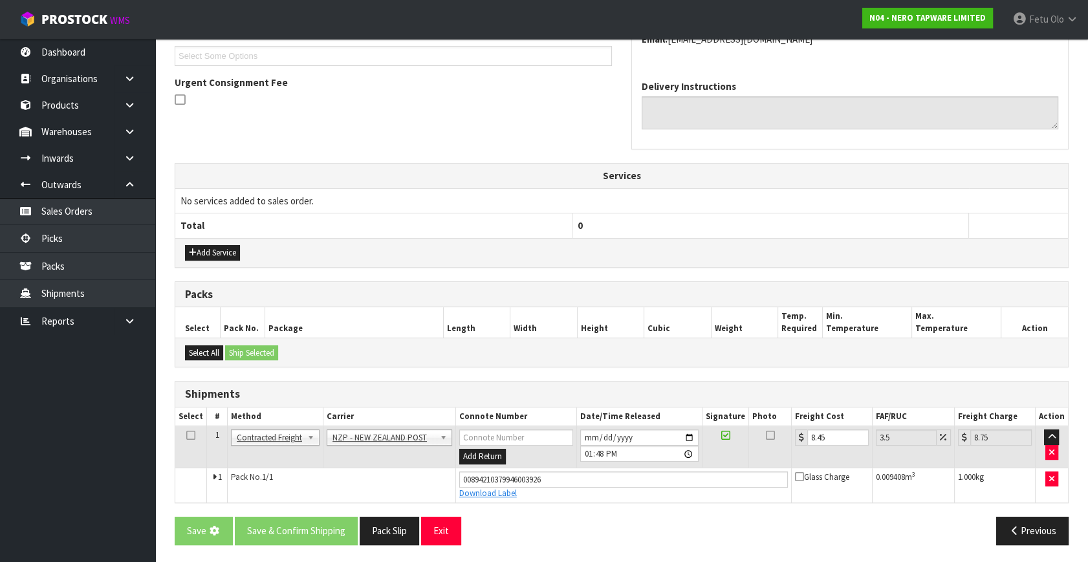
scroll to position [60, 0]
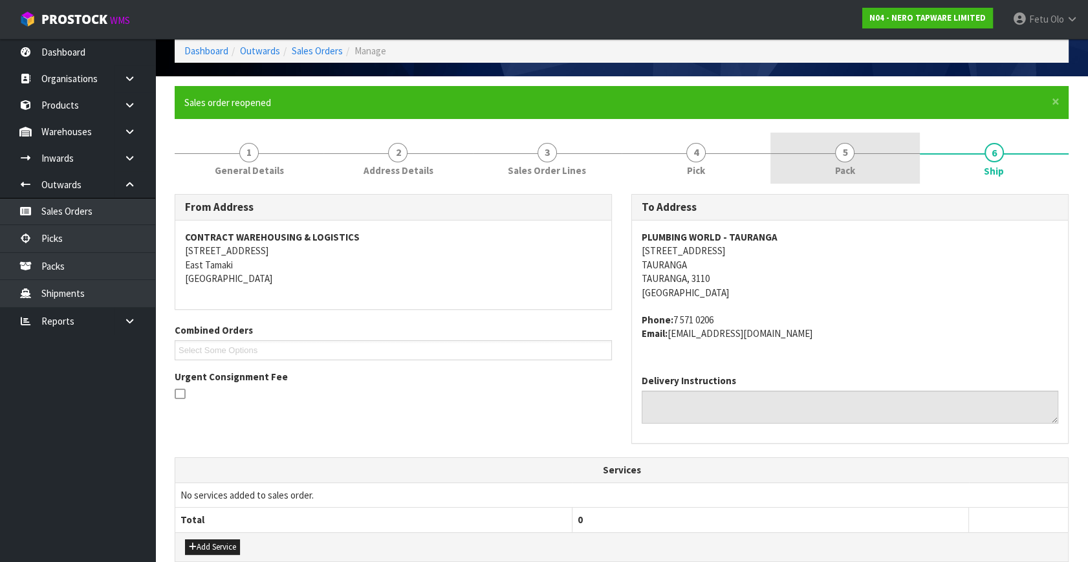
click at [829, 165] on link "5 Pack" at bounding box center [844, 158] width 149 height 51
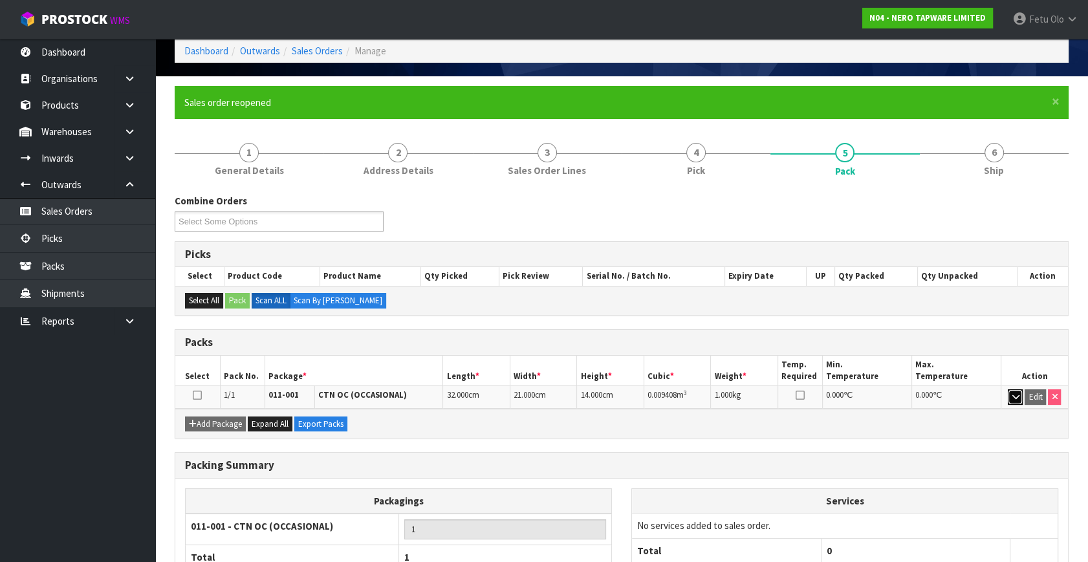
click at [1014, 399] on icon "button" at bounding box center [1015, 397] width 7 height 8
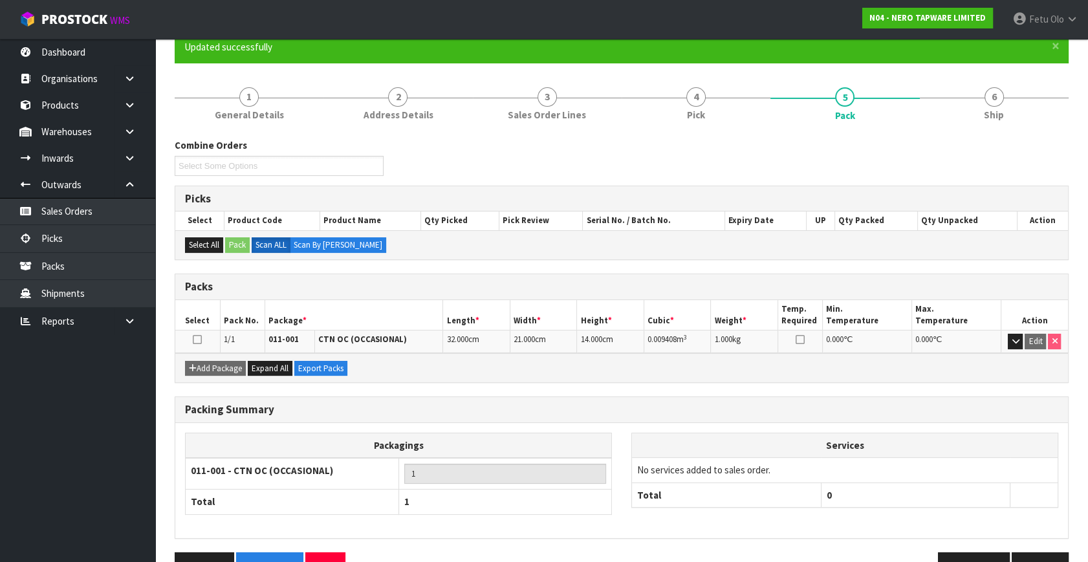
scroll to position [149, 0]
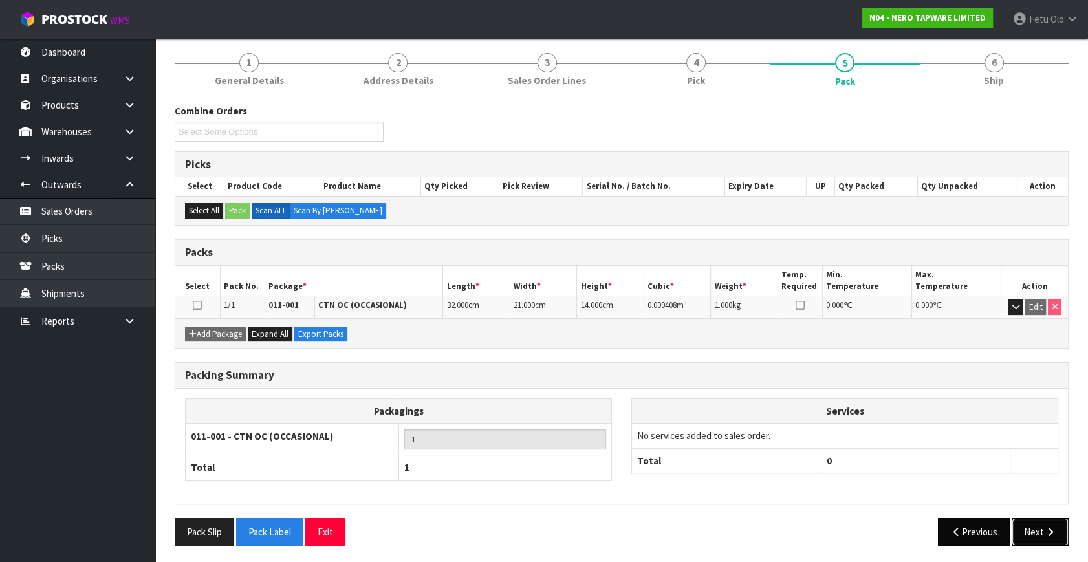
click at [1039, 534] on button "Next" at bounding box center [1040, 532] width 57 height 28
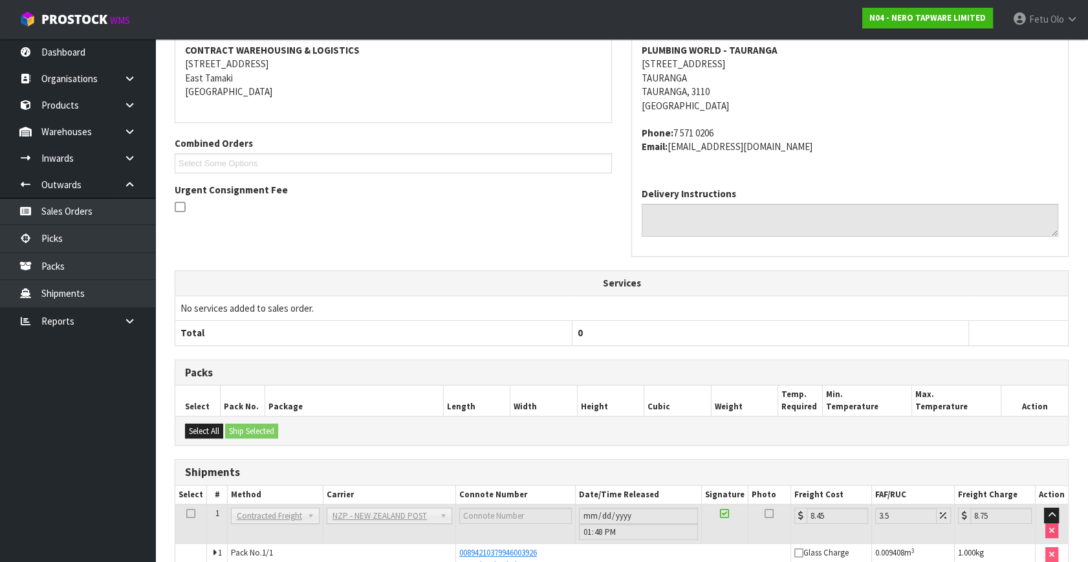
scroll to position [318, 0]
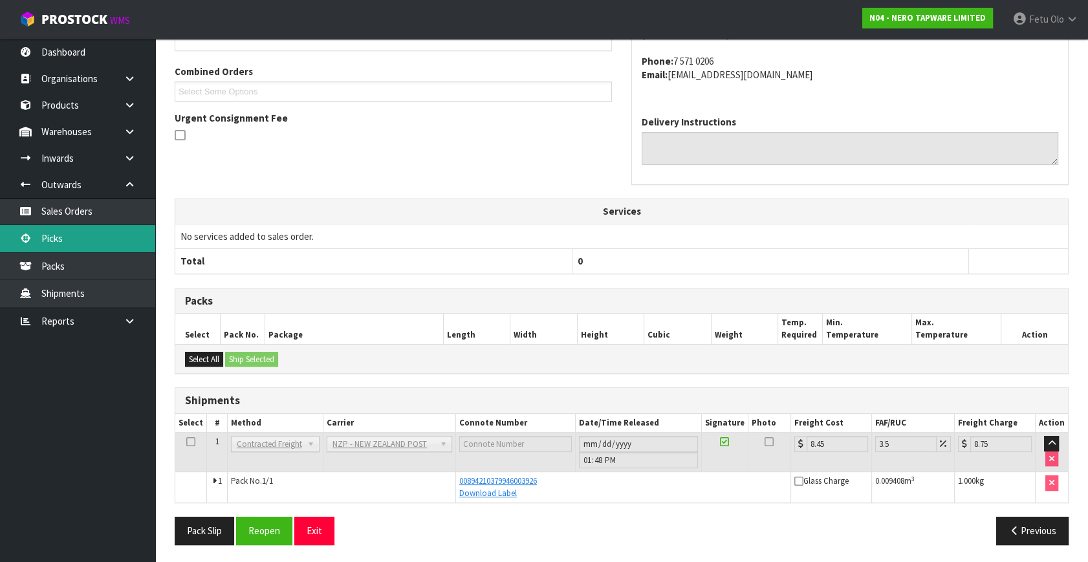
click at [69, 240] on link "Picks" at bounding box center [77, 238] width 155 height 27
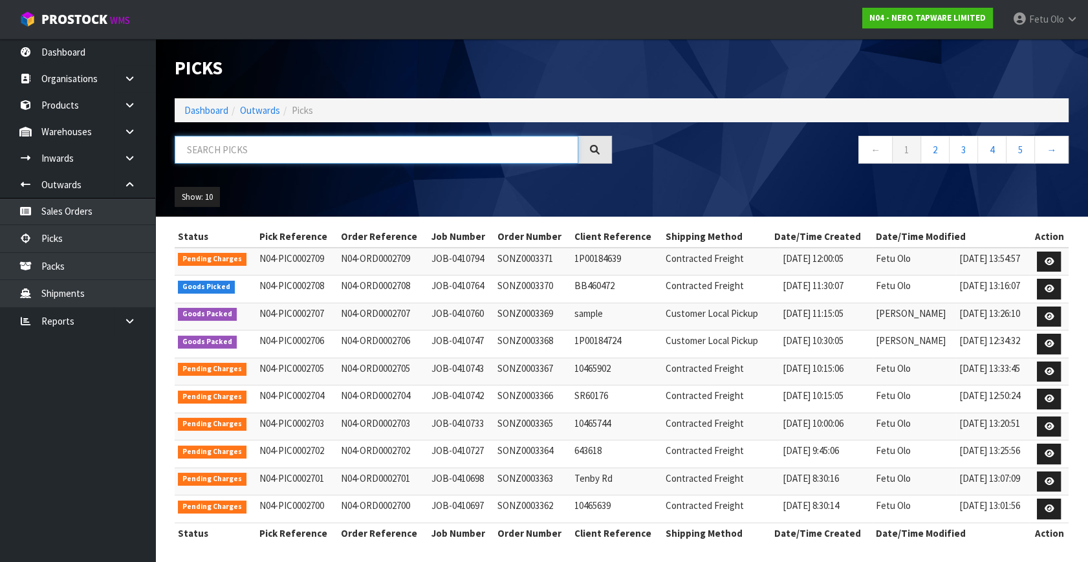
click at [298, 158] on input "text" at bounding box center [377, 150] width 404 height 28
click at [298, 155] on input "text" at bounding box center [377, 150] width 404 height 28
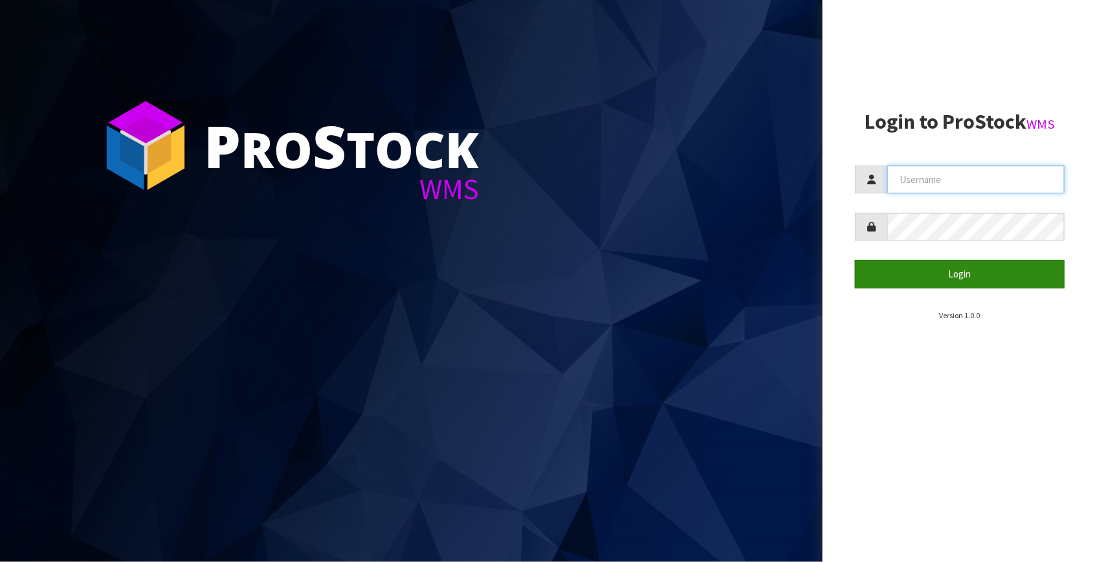
type input "[EMAIL_ADDRESS][DOMAIN_NAME]"
click at [959, 277] on button "Login" at bounding box center [960, 274] width 210 height 28
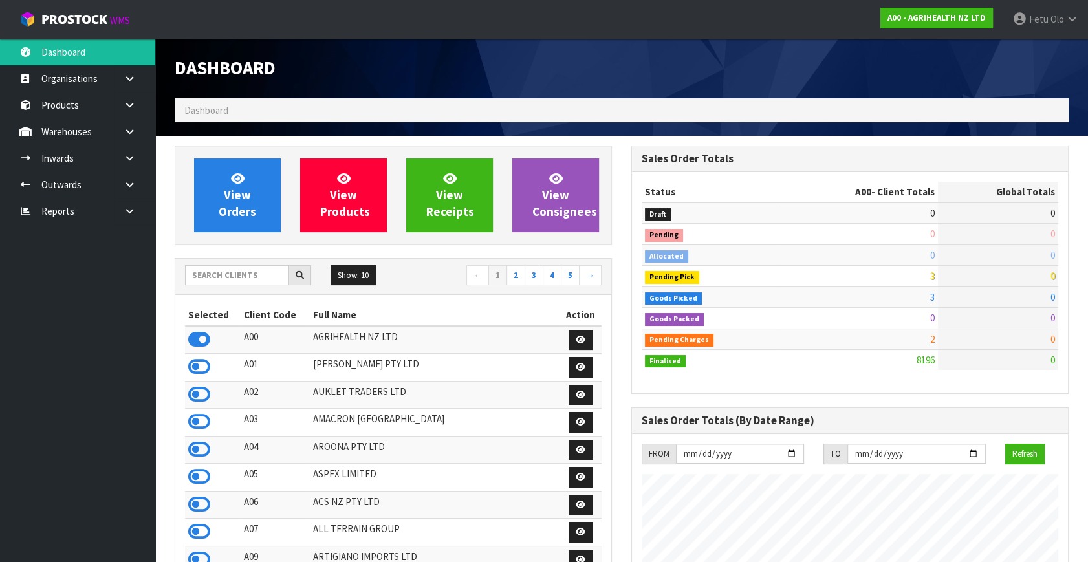
scroll to position [978, 456]
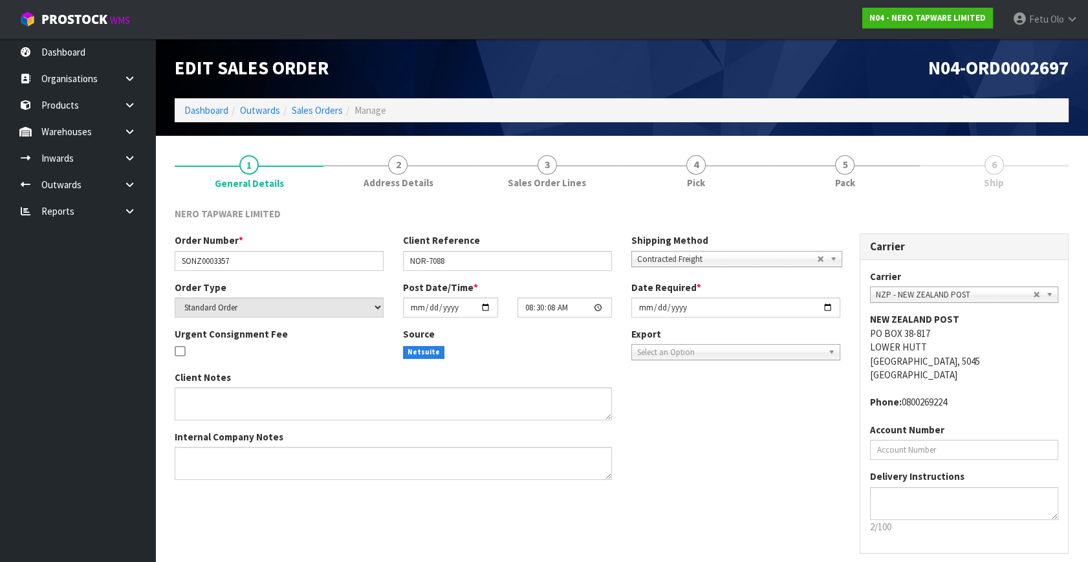
drag, startPoint x: 125, startPoint y: 186, endPoint x: 112, endPoint y: 224, distance: 40.3
click at [125, 186] on icon at bounding box center [130, 185] width 12 height 10
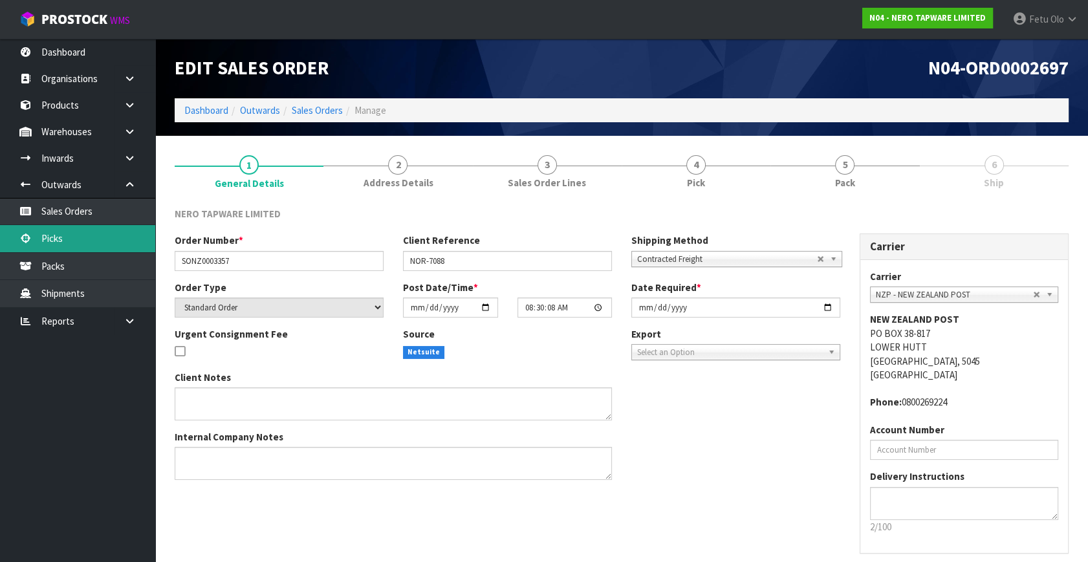
click at [62, 240] on link "Picks" at bounding box center [77, 238] width 155 height 27
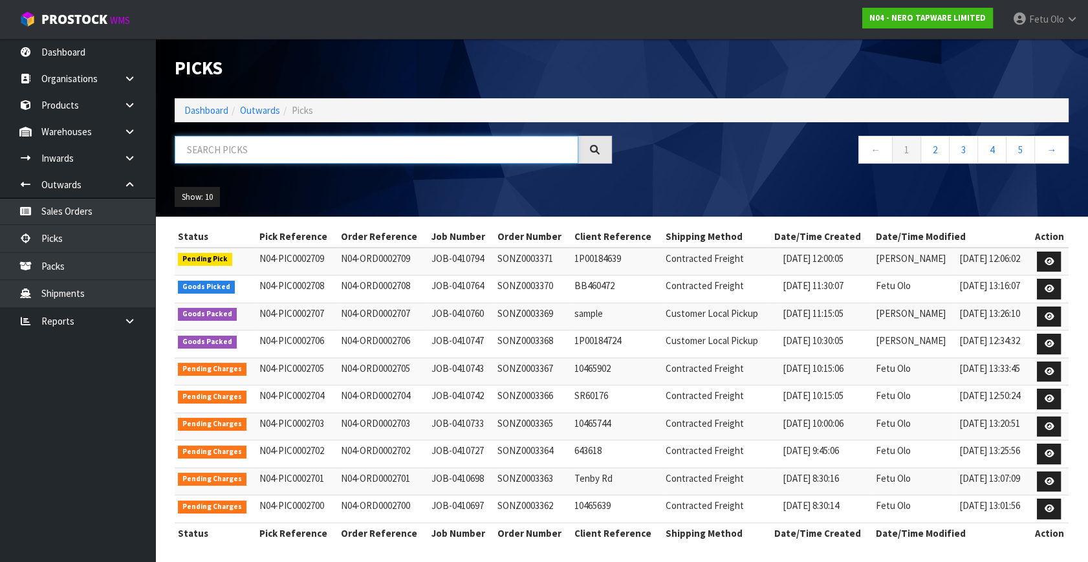
click at [341, 152] on input "text" at bounding box center [377, 150] width 404 height 28
type input "2708"
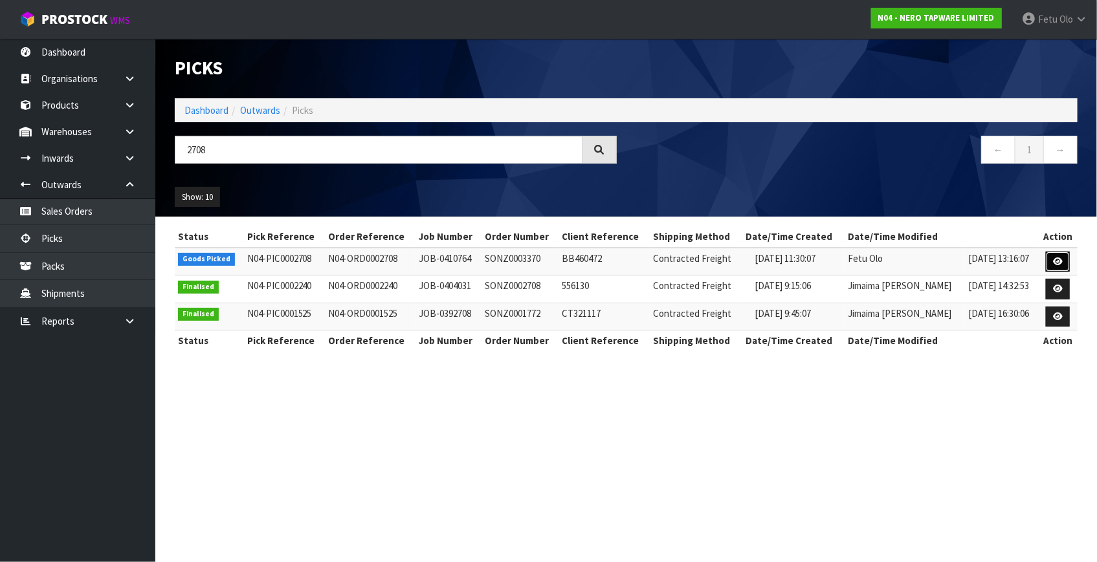
click at [1058, 258] on icon at bounding box center [1058, 261] width 10 height 8
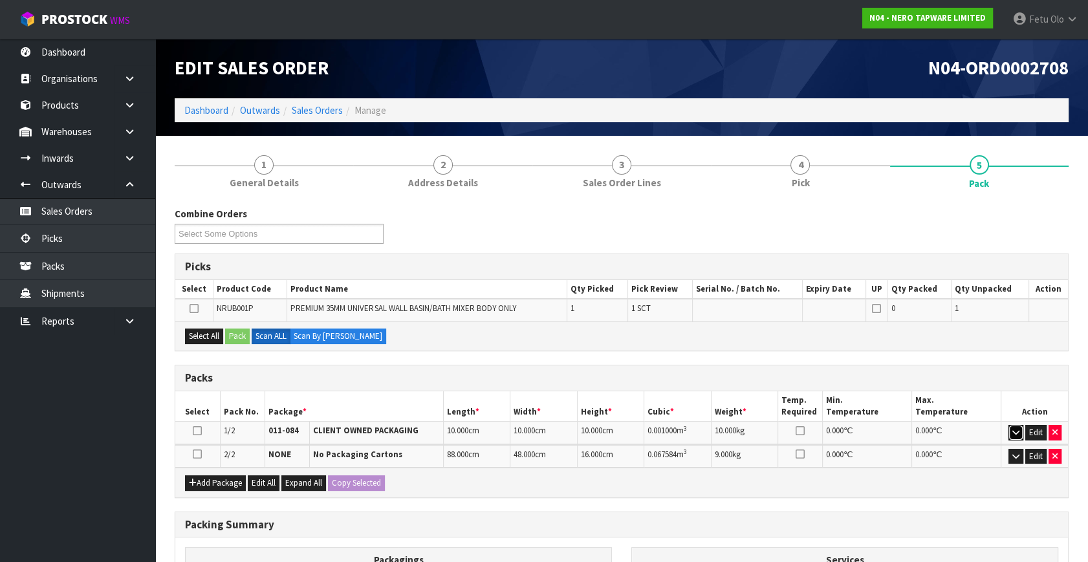
click at [1013, 430] on icon "button" at bounding box center [1015, 432] width 7 height 8
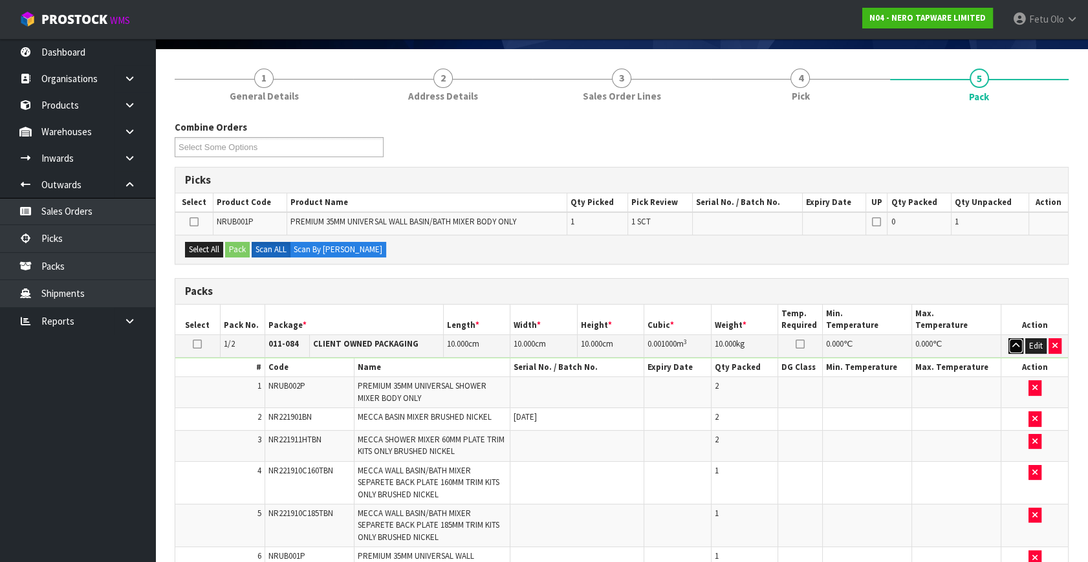
scroll to position [117, 0]
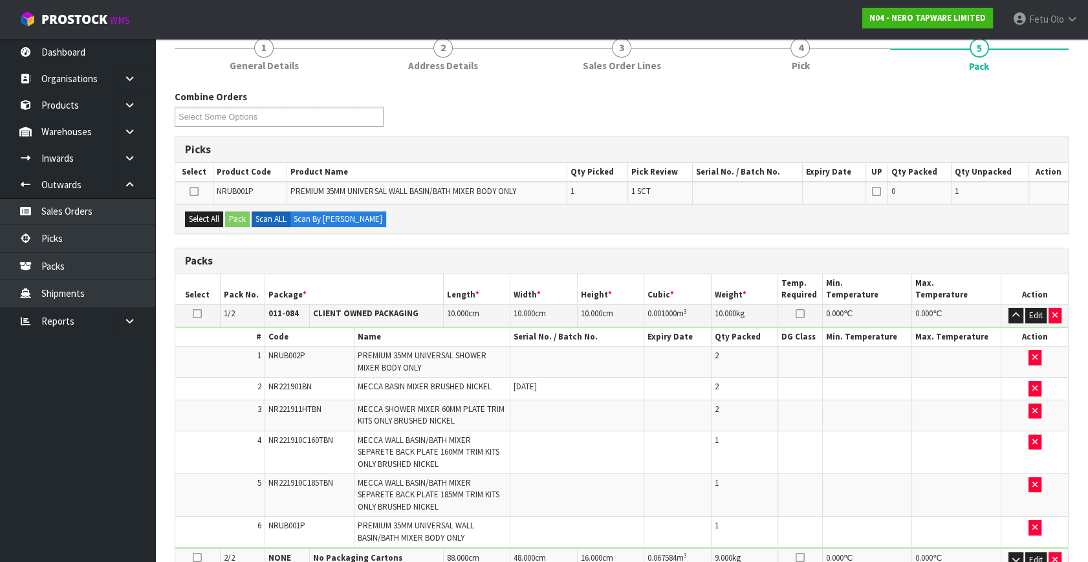
click at [284, 529] on span "NRUB001P" at bounding box center [286, 525] width 37 height 11
click at [286, 523] on span "NRUB001P" at bounding box center [286, 525] width 37 height 11
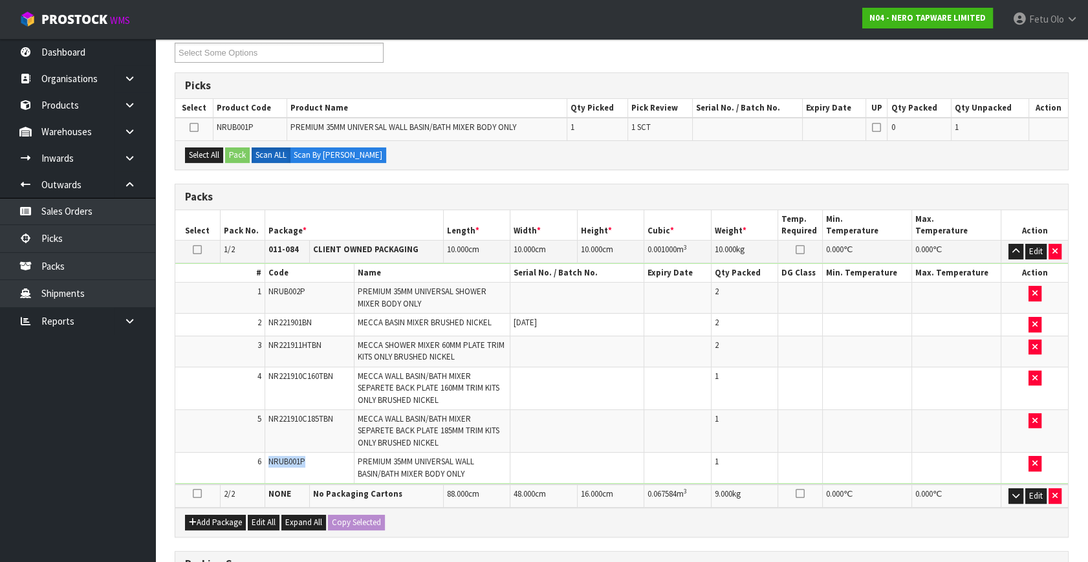
scroll to position [58, 0]
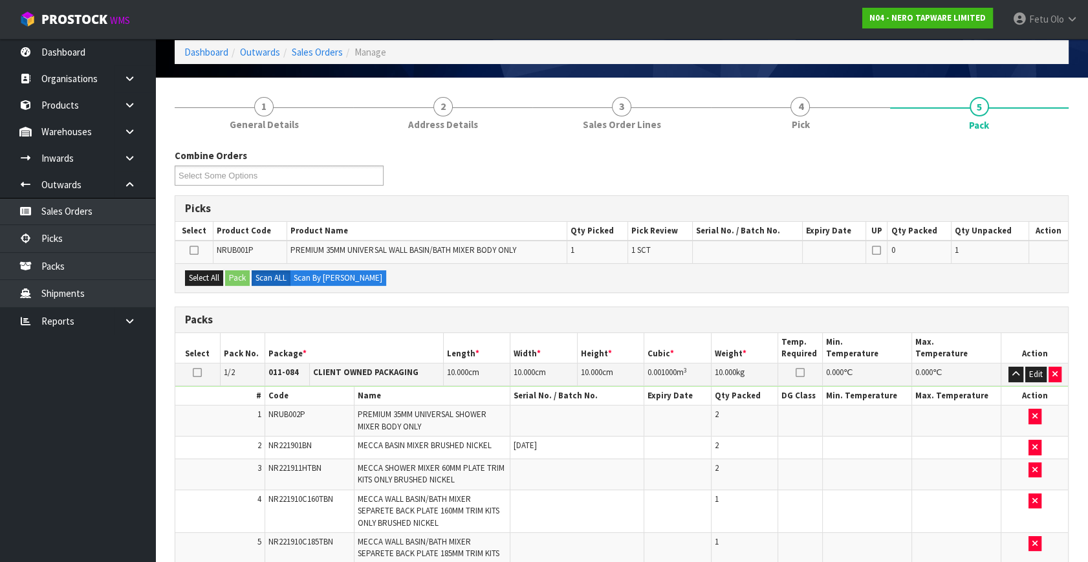
click at [199, 373] on icon at bounding box center [197, 373] width 9 height 1
click at [384, 353] on th "Package *" at bounding box center [354, 348] width 179 height 30
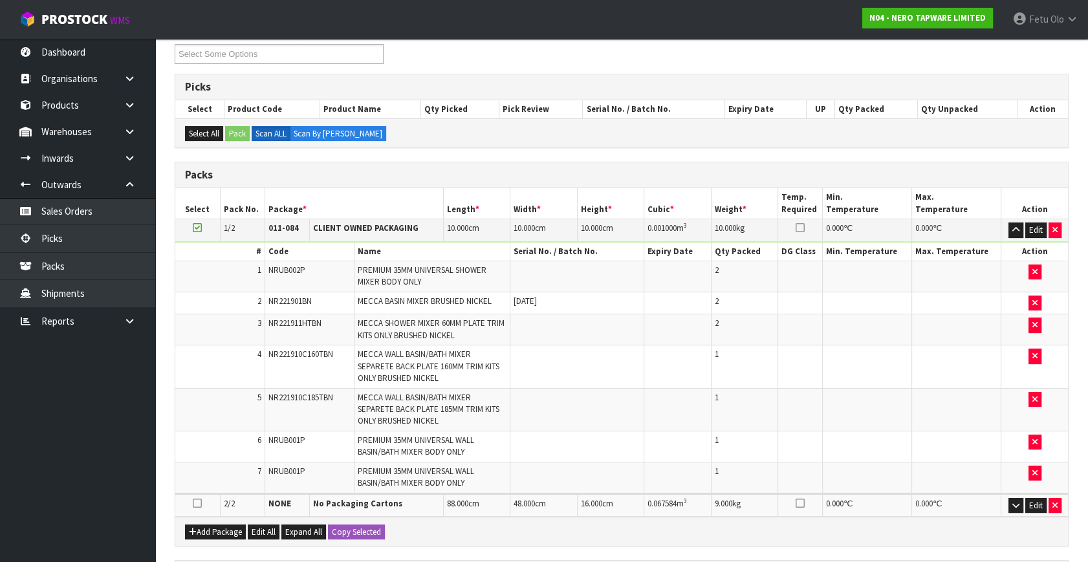
scroll to position [84, 0]
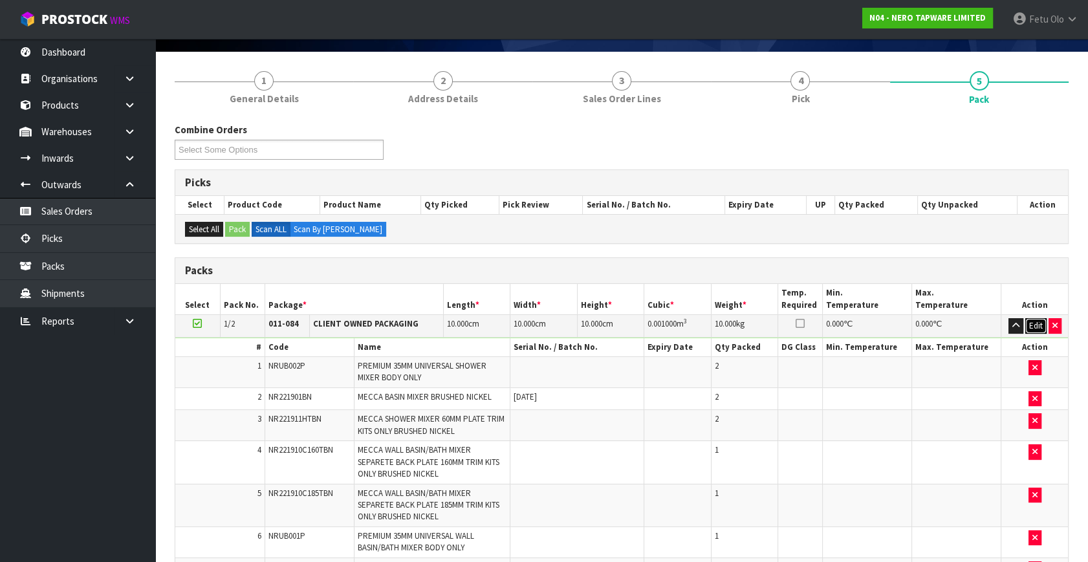
drag, startPoint x: 1034, startPoint y: 323, endPoint x: 518, endPoint y: 395, distance: 521.2
click at [1033, 323] on button "Edit" at bounding box center [1035, 326] width 21 height 16
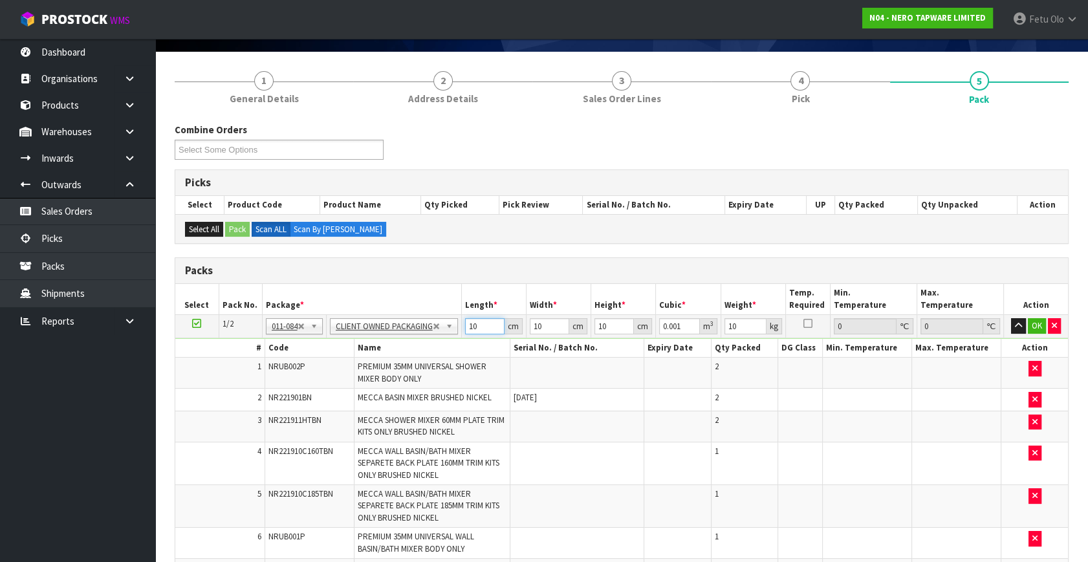
drag, startPoint x: 486, startPoint y: 322, endPoint x: 385, endPoint y: 358, distance: 107.2
click at [385, 358] on tbody "1/2 NONE 007-001 007-002 007-004 007-009 007-013 007-014 007-015 007-017 007-01…" at bounding box center [621, 453] width 893 height 276
type input "5"
type input "0.0005"
type input "53"
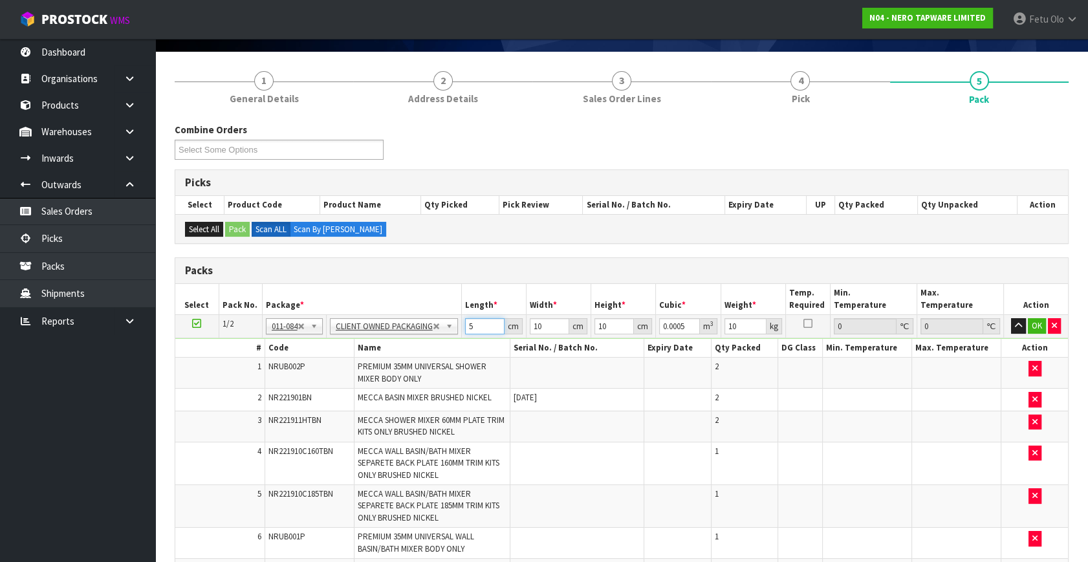
type input "0.0053"
type input "53"
type input "3"
type input "0.00159"
type input "36"
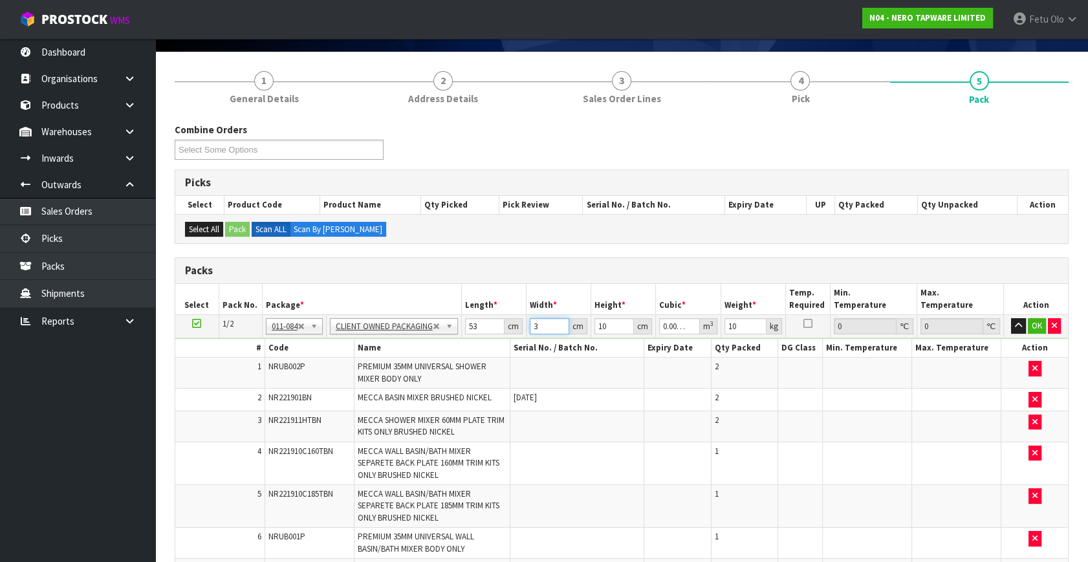
type input "0.01908"
type input "36"
type input "2"
type input "0.003816"
type input "21"
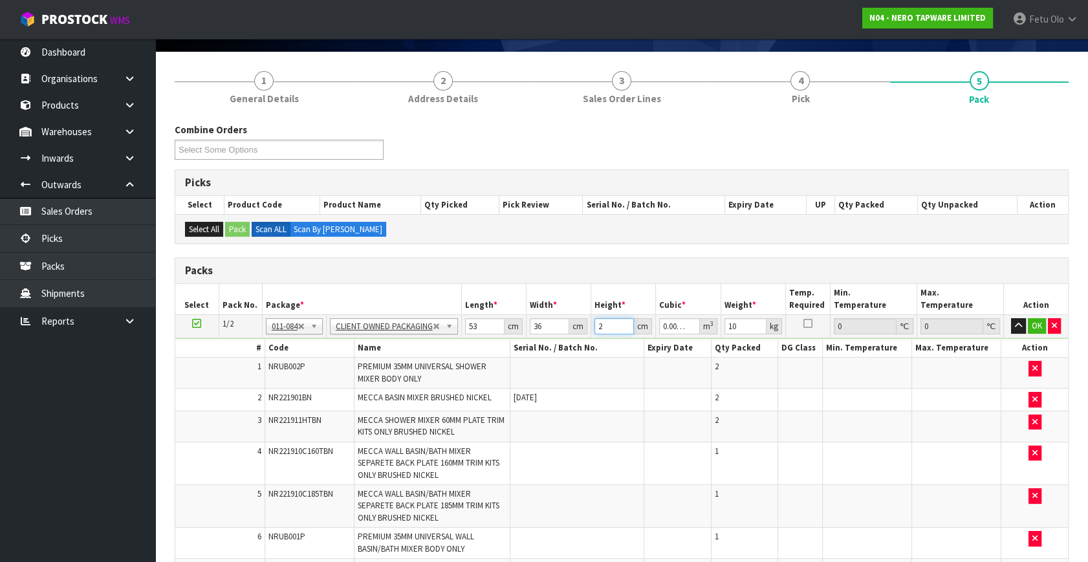
type input "0.040068"
type input "21"
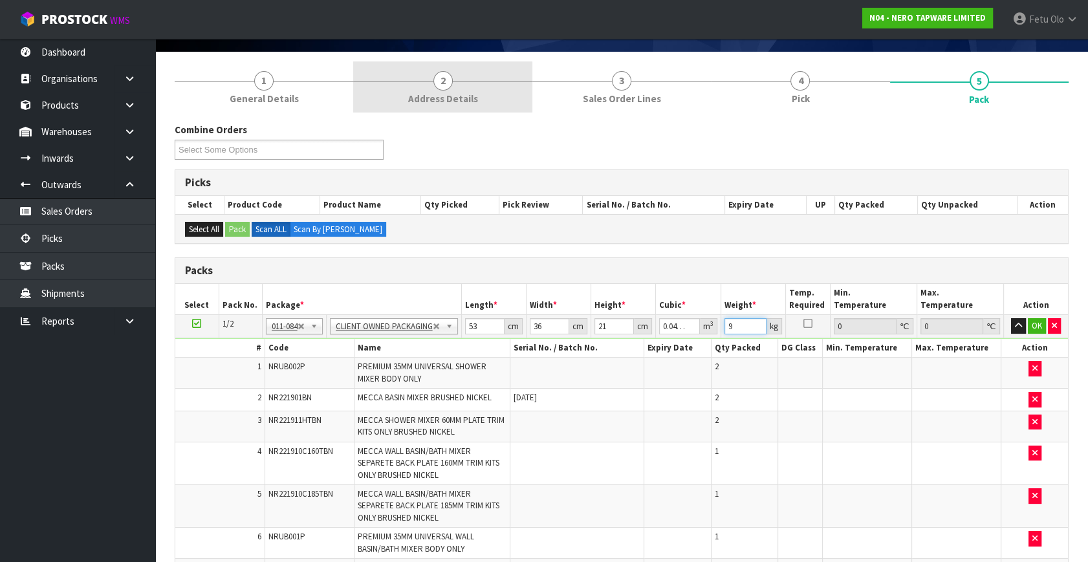
type input "9"
click button "OK" at bounding box center [1037, 326] width 18 height 16
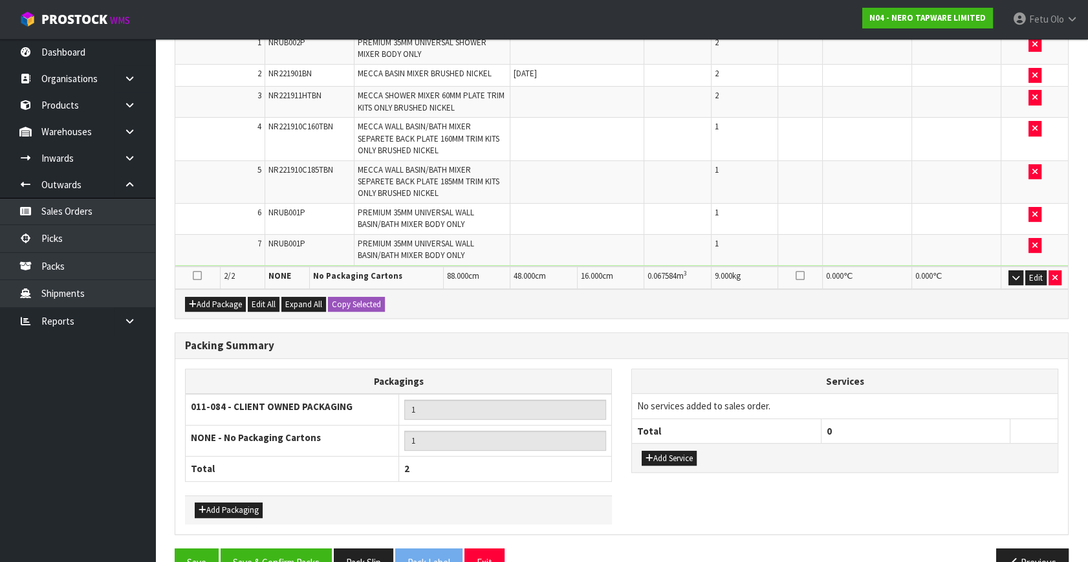
scroll to position [437, 0]
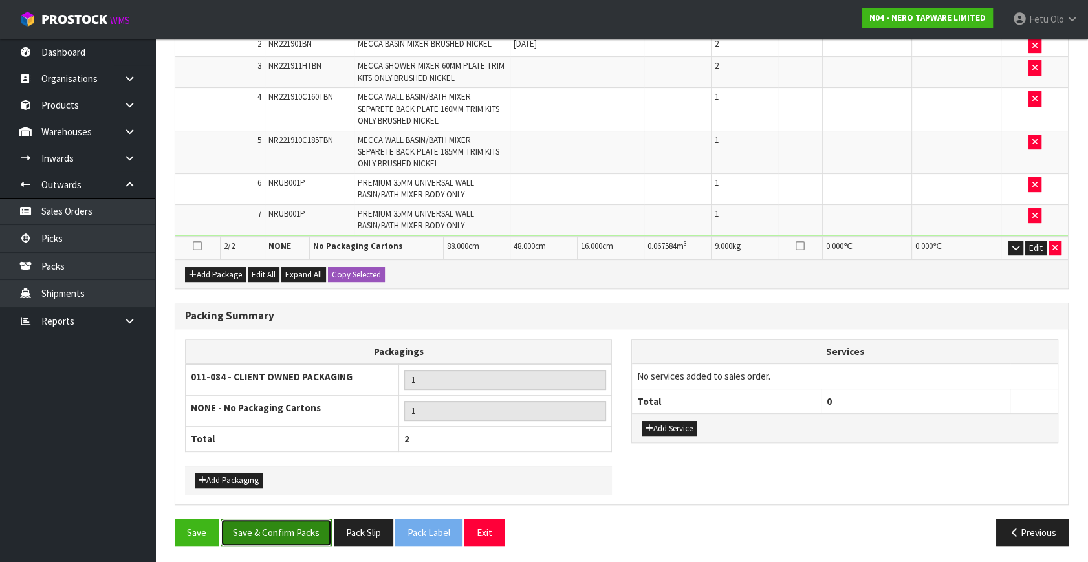
click at [294, 519] on button "Save & Confirm Packs" at bounding box center [276, 533] width 111 height 28
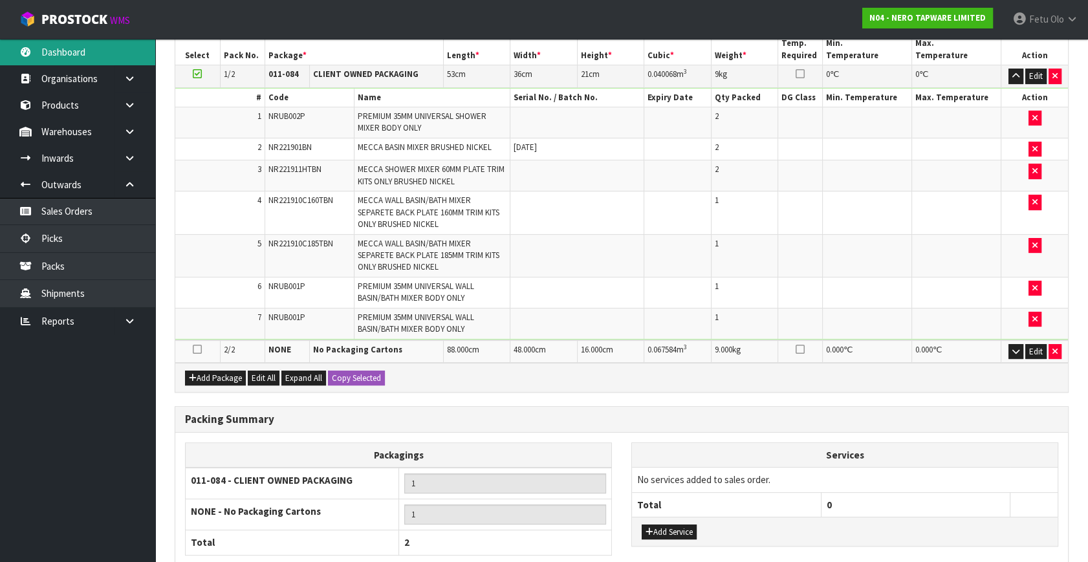
scroll to position [143, 0]
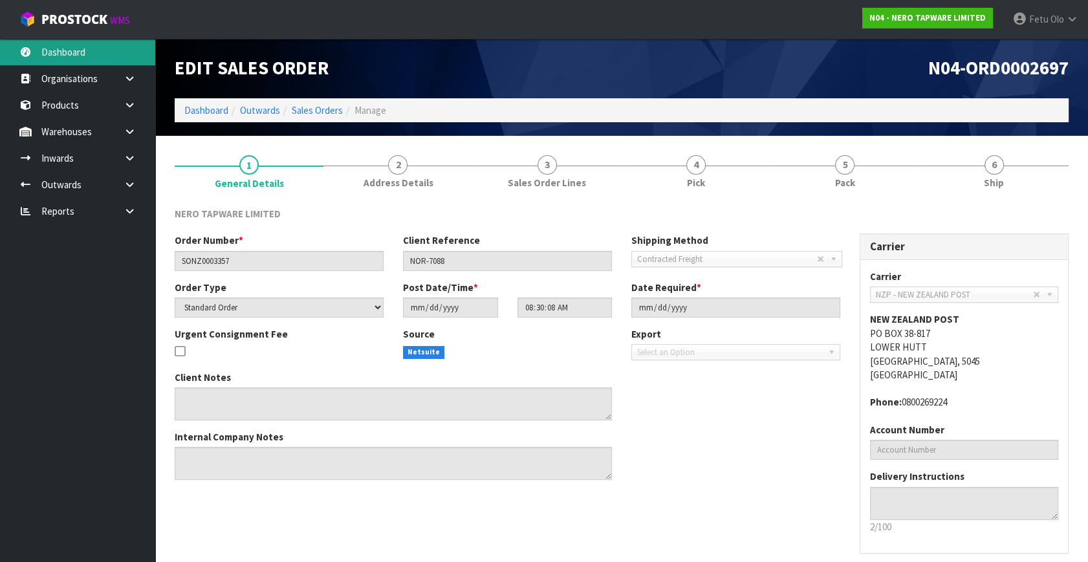
click at [73, 52] on link "Dashboard" at bounding box center [77, 52] width 155 height 27
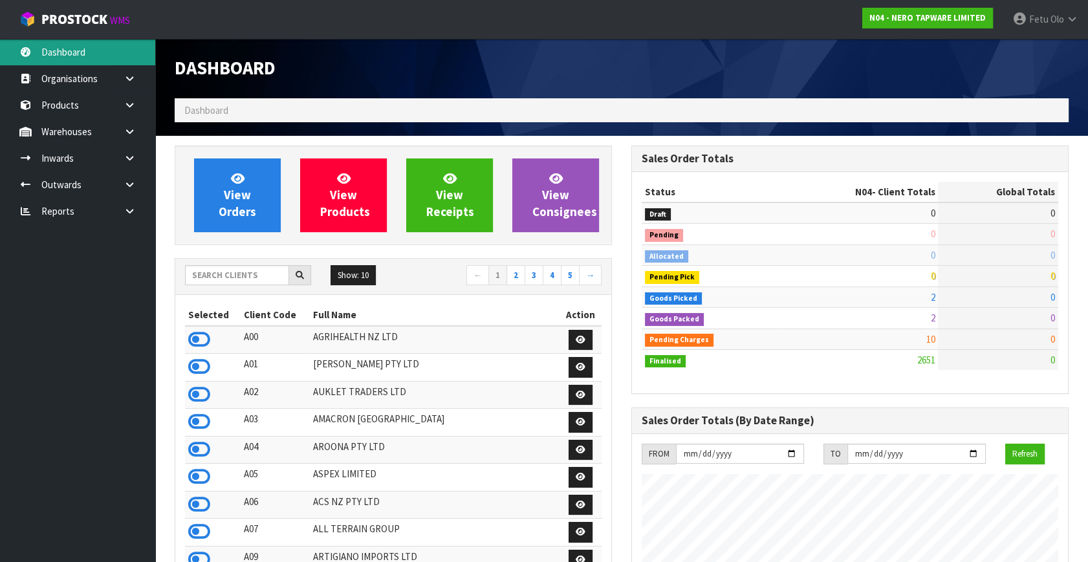
scroll to position [1033, 456]
click at [220, 268] on input "text" at bounding box center [237, 275] width 104 height 20
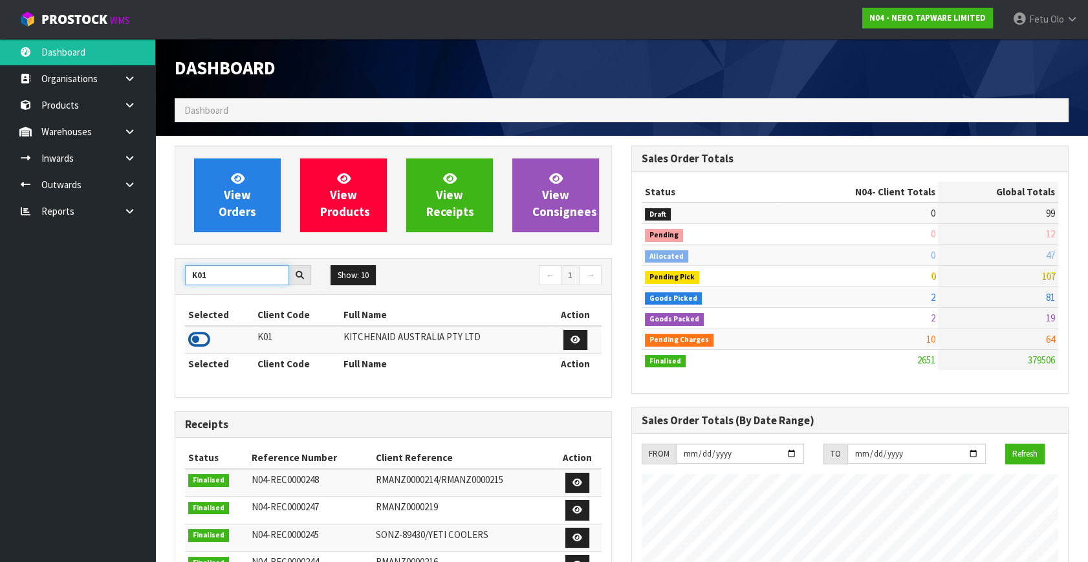
type input "K01"
click at [206, 336] on icon at bounding box center [199, 339] width 22 height 19
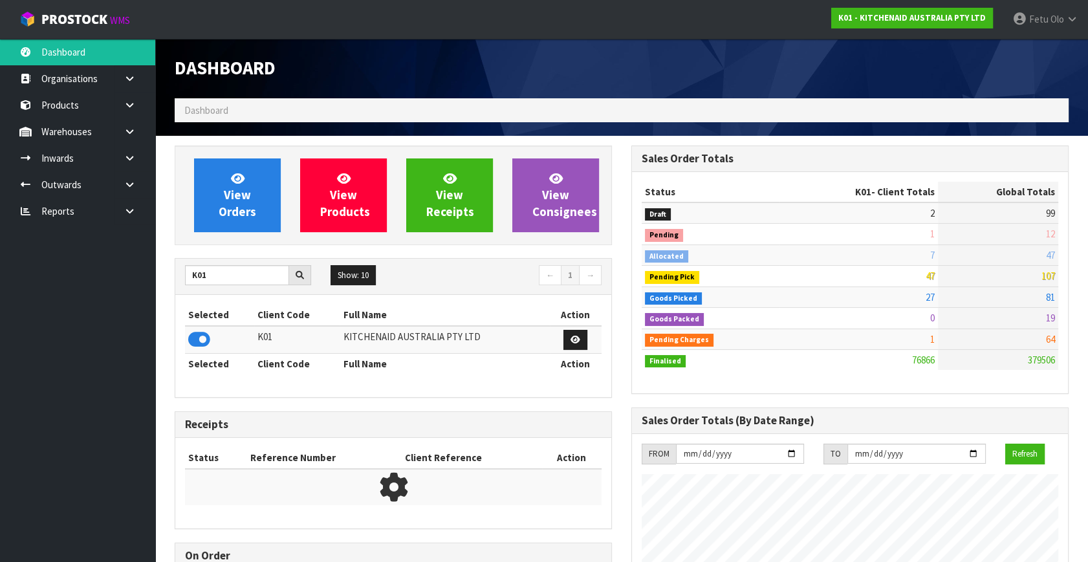
scroll to position [978, 456]
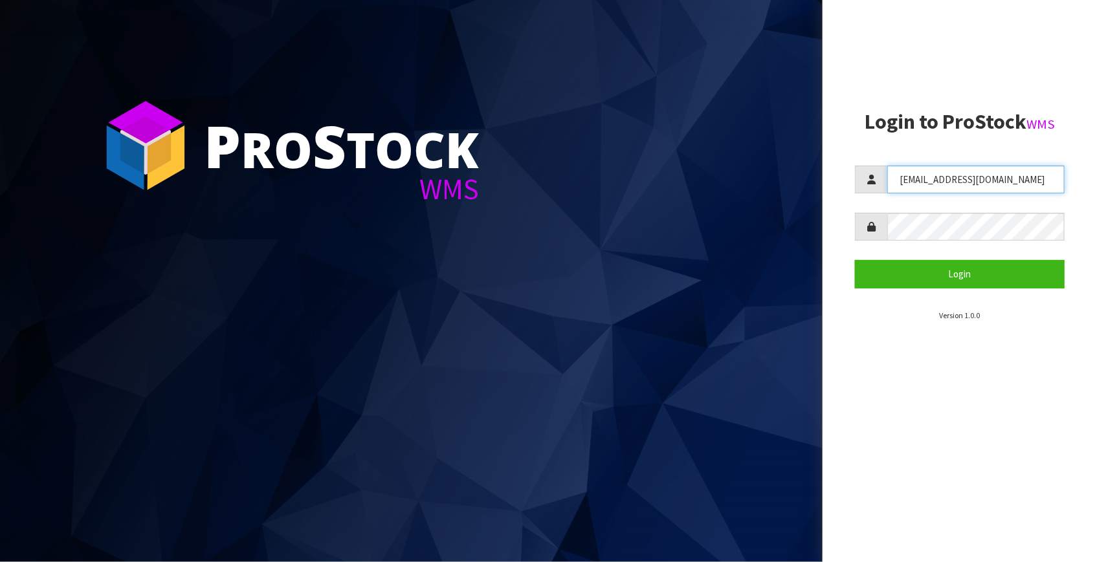
click at [987, 187] on input "[EMAIL_ADDRESS][DOMAIN_NAME]" at bounding box center [975, 180] width 177 height 28
type input "Mana"
click at [855, 260] on button "Login" at bounding box center [960, 274] width 210 height 28
